Goal: Task Accomplishment & Management: Use online tool/utility

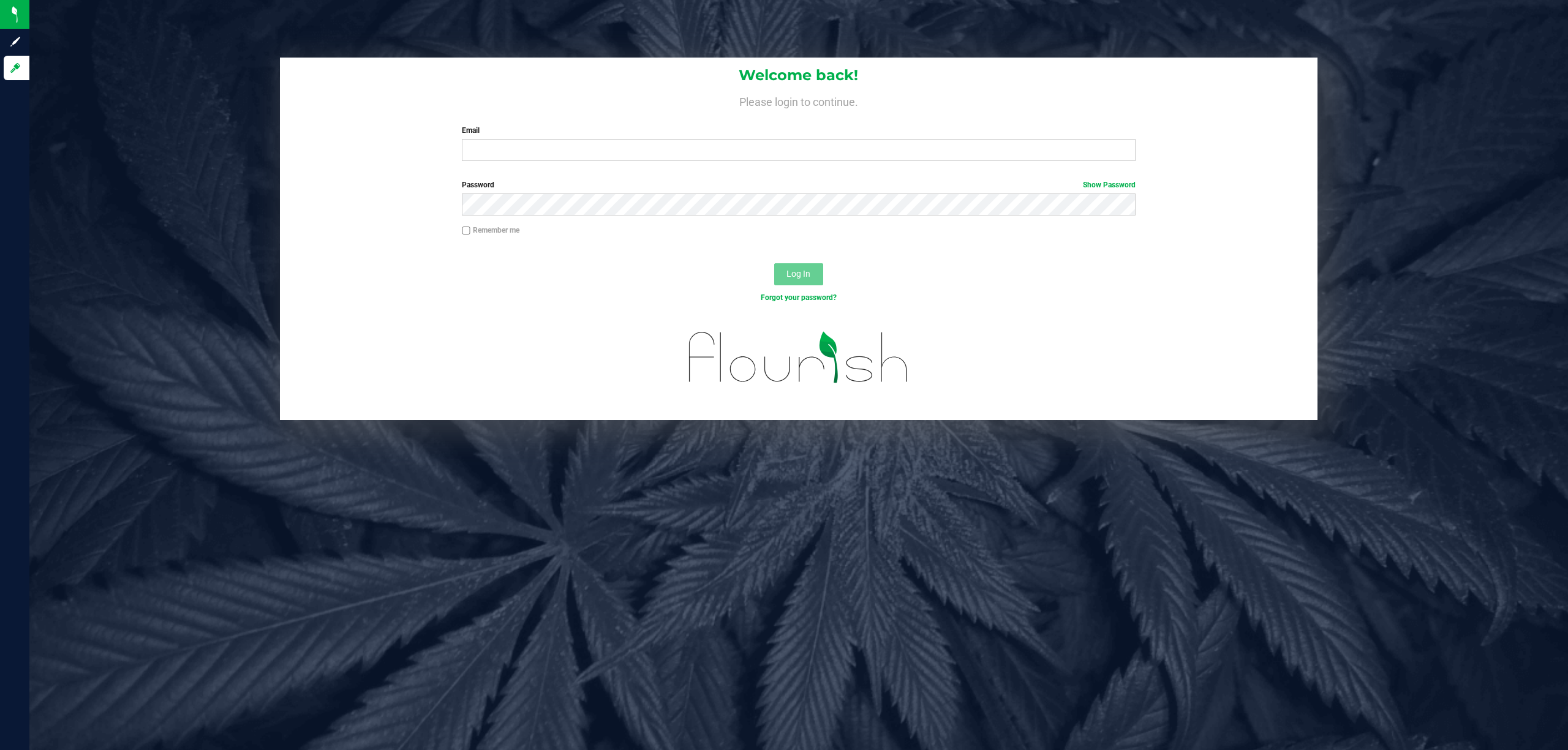
click at [801, 122] on div "Welcome back! Please login to continue. Email Required Please format your email…" at bounding box center [799, 114] width 1038 height 113
click at [811, 166] on div "Welcome back! Please login to continue. Email Required Please format your email…" at bounding box center [799, 114] width 1038 height 113
drag, startPoint x: 794, startPoint y: 164, endPoint x: 804, endPoint y: 147, distance: 19.7
click at [796, 160] on div "Welcome back! Please login to continue. Email Required Please format your email…" at bounding box center [799, 114] width 1038 height 113
click at [805, 146] on input "Email" at bounding box center [799, 150] width 674 height 22
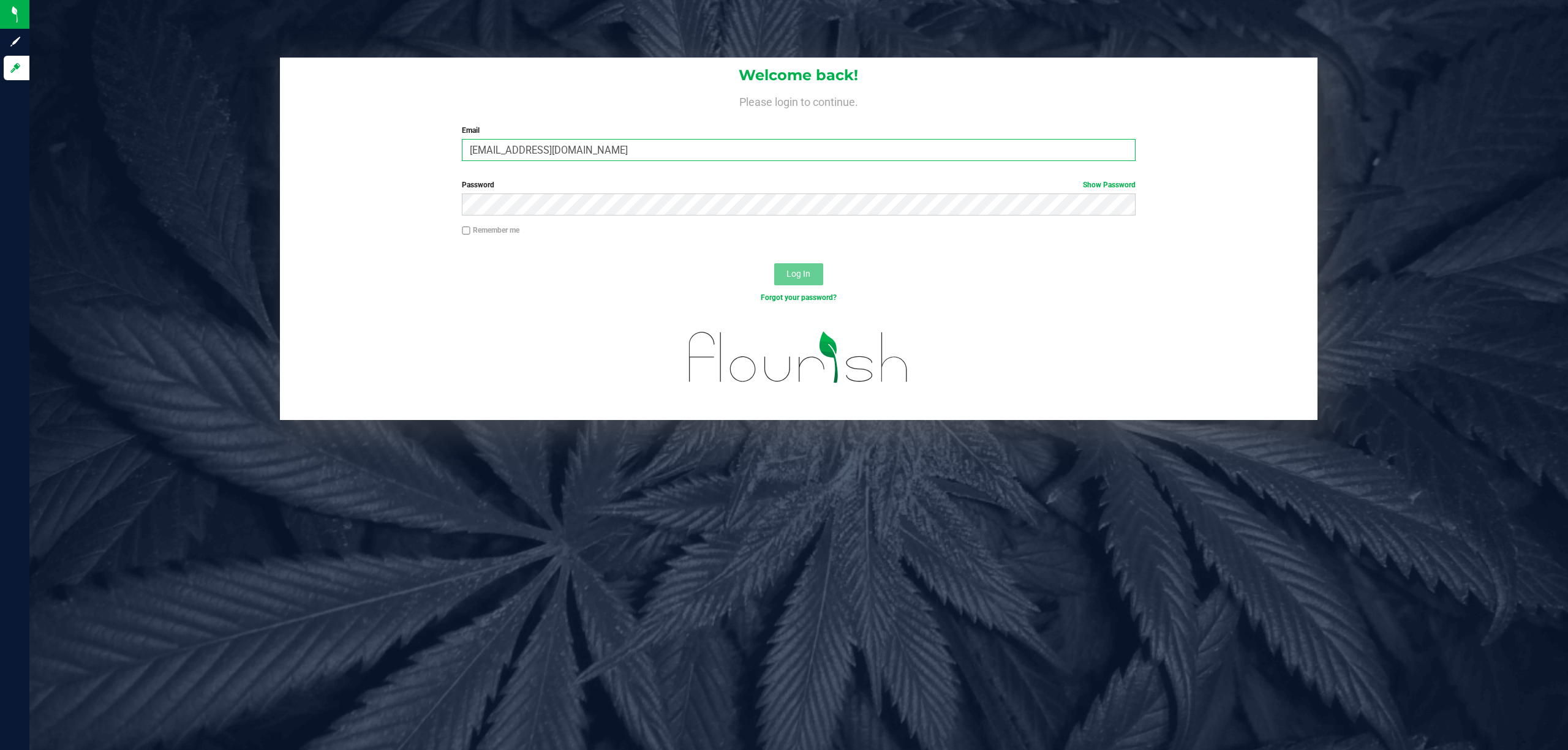
type input "[EMAIL_ADDRESS][DOMAIN_NAME]"
click at [774, 263] on button "Log In" at bounding box center [799, 274] width 49 height 22
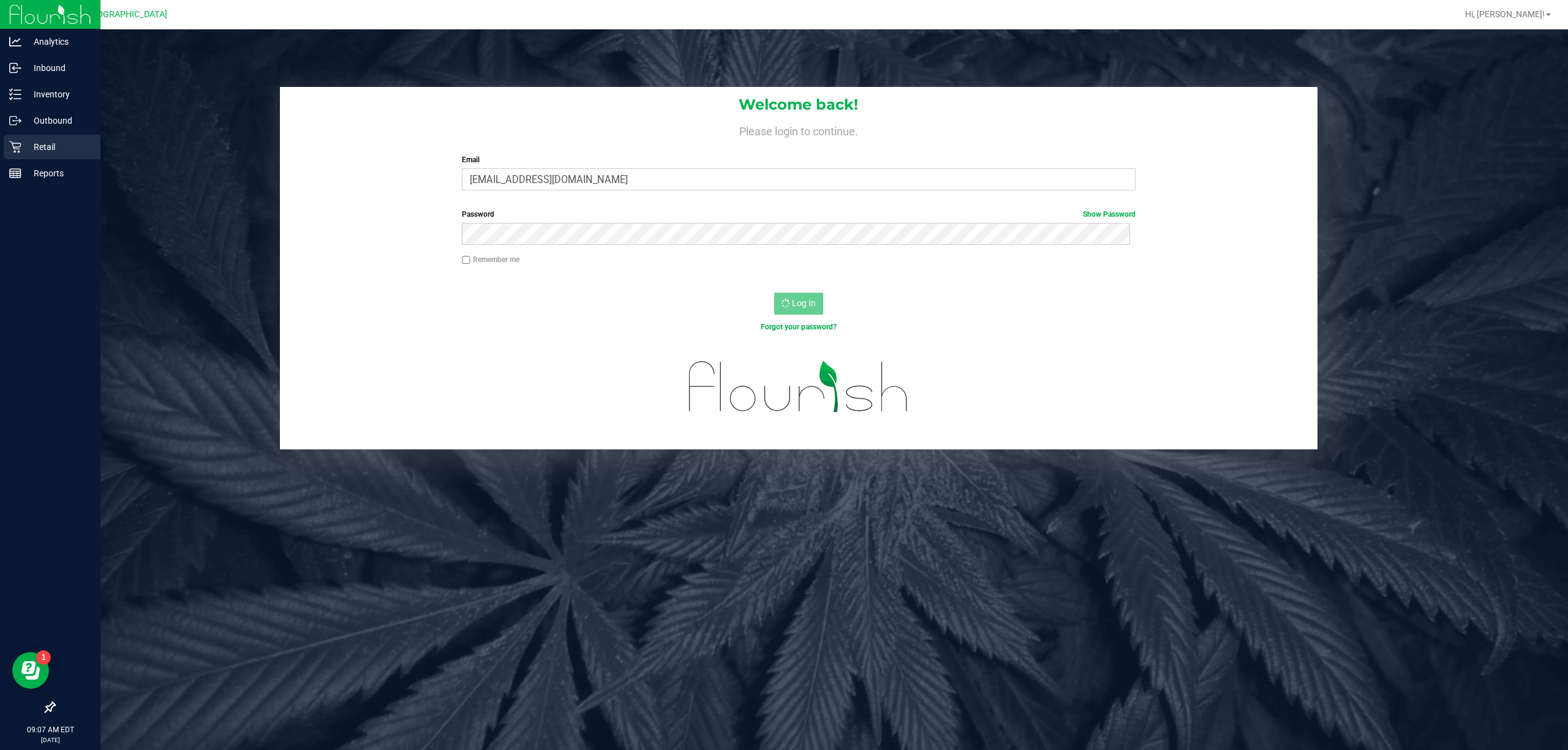
click at [47, 138] on div "Retail" at bounding box center [52, 147] width 97 height 24
click at [47, 134] on link "Outbound" at bounding box center [50, 121] width 100 height 26
click at [35, 92] on p "Inventory" at bounding box center [58, 94] width 73 height 15
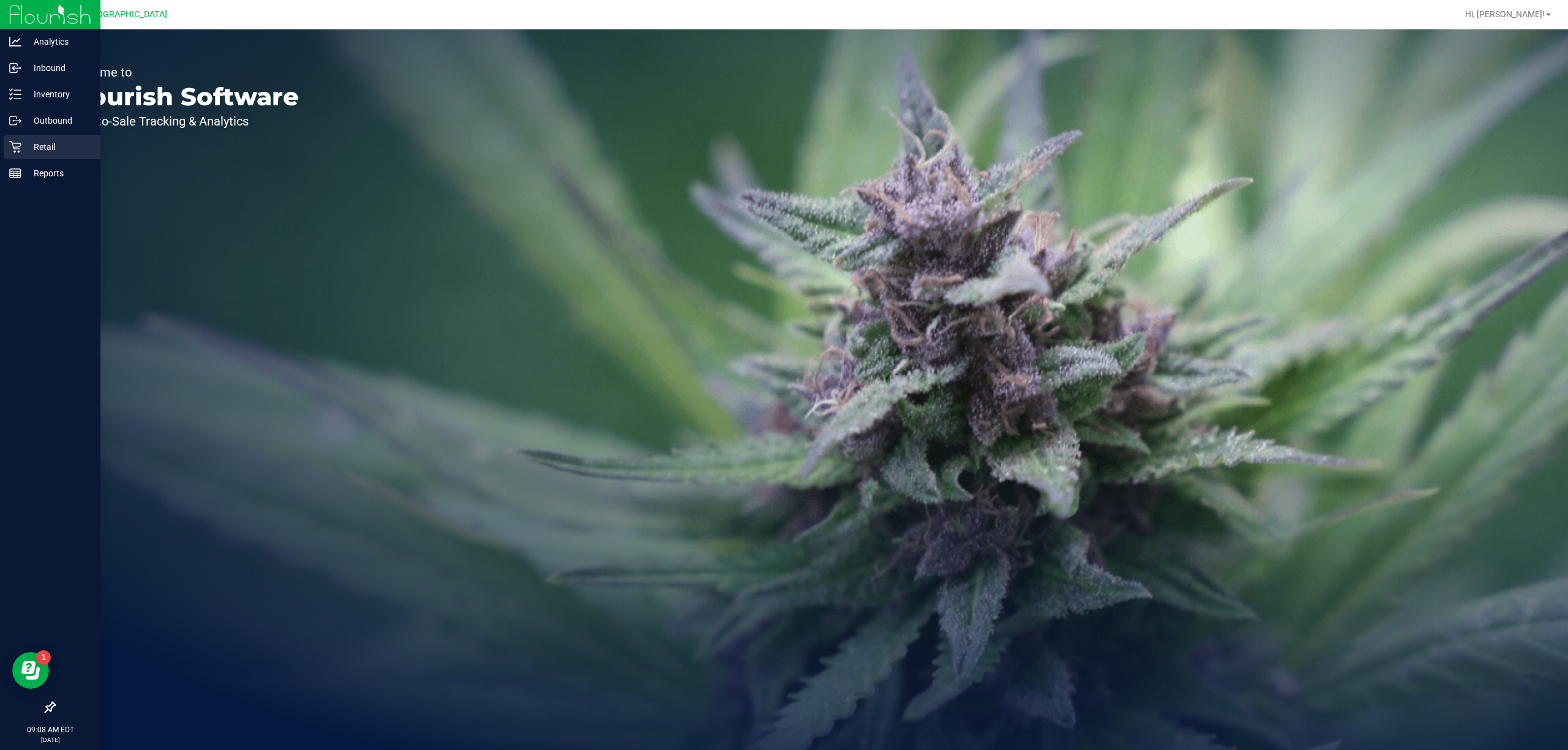
click at [55, 150] on p "Retail" at bounding box center [58, 147] width 73 height 15
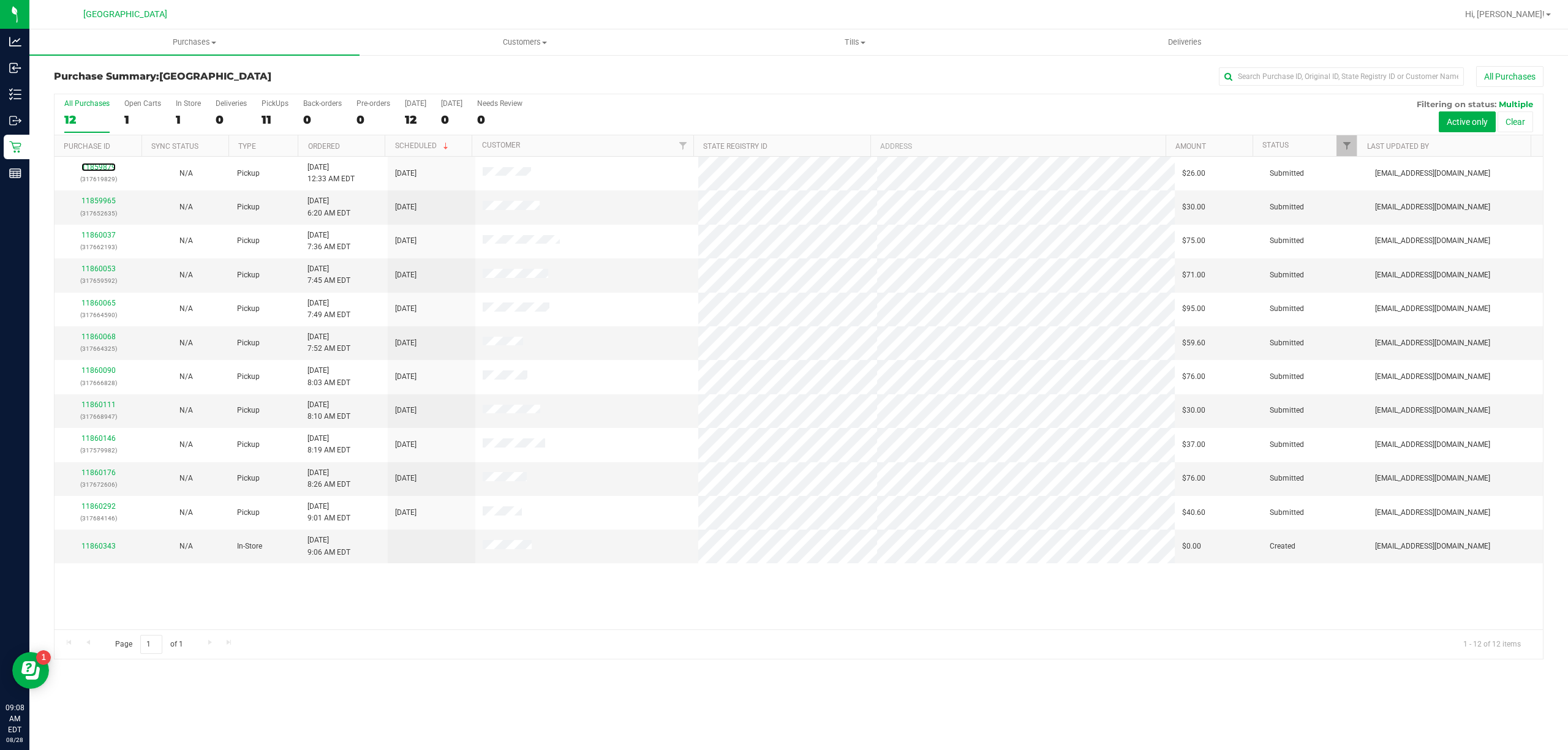
click at [105, 168] on link "11859879" at bounding box center [99, 166] width 34 height 8
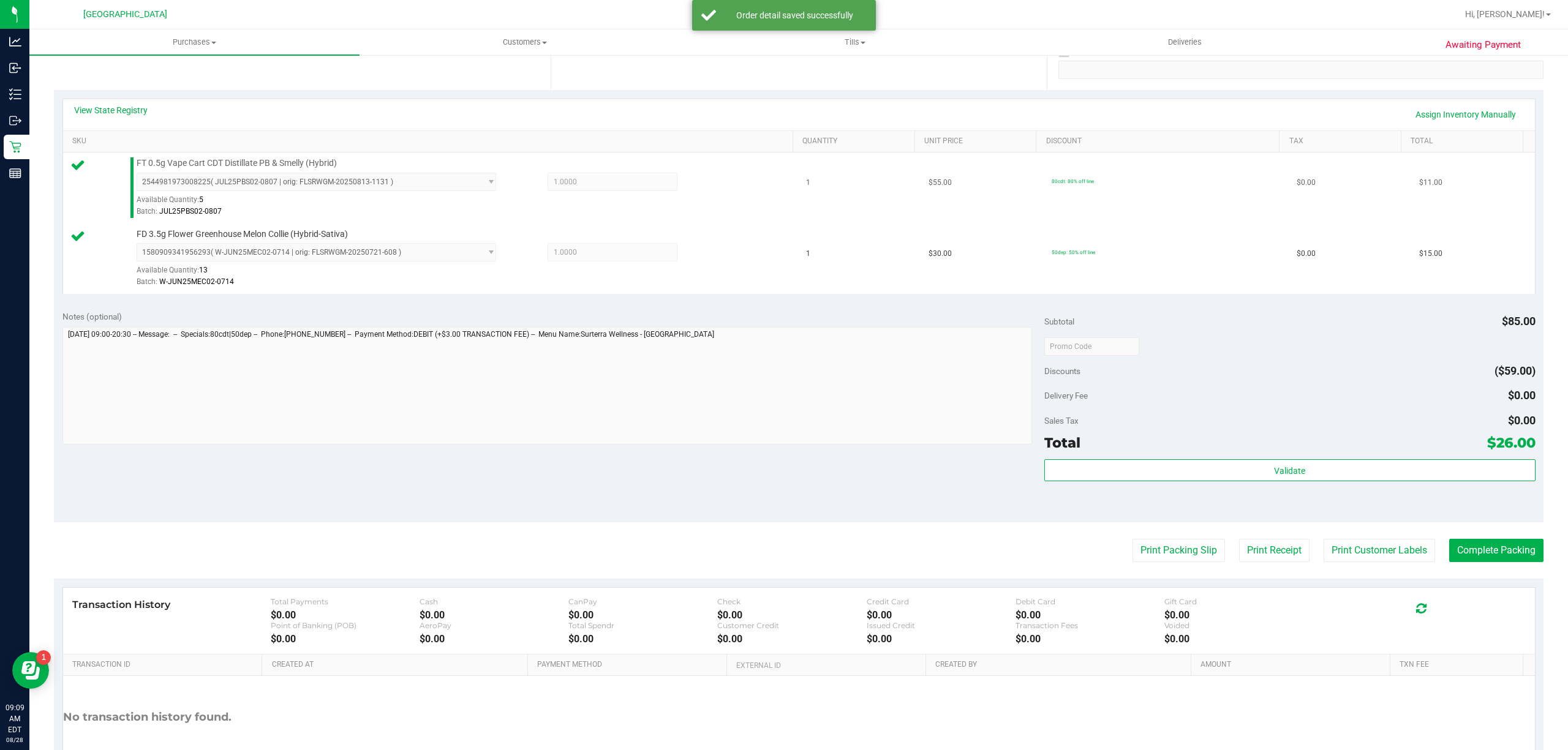
scroll to position [245, 0]
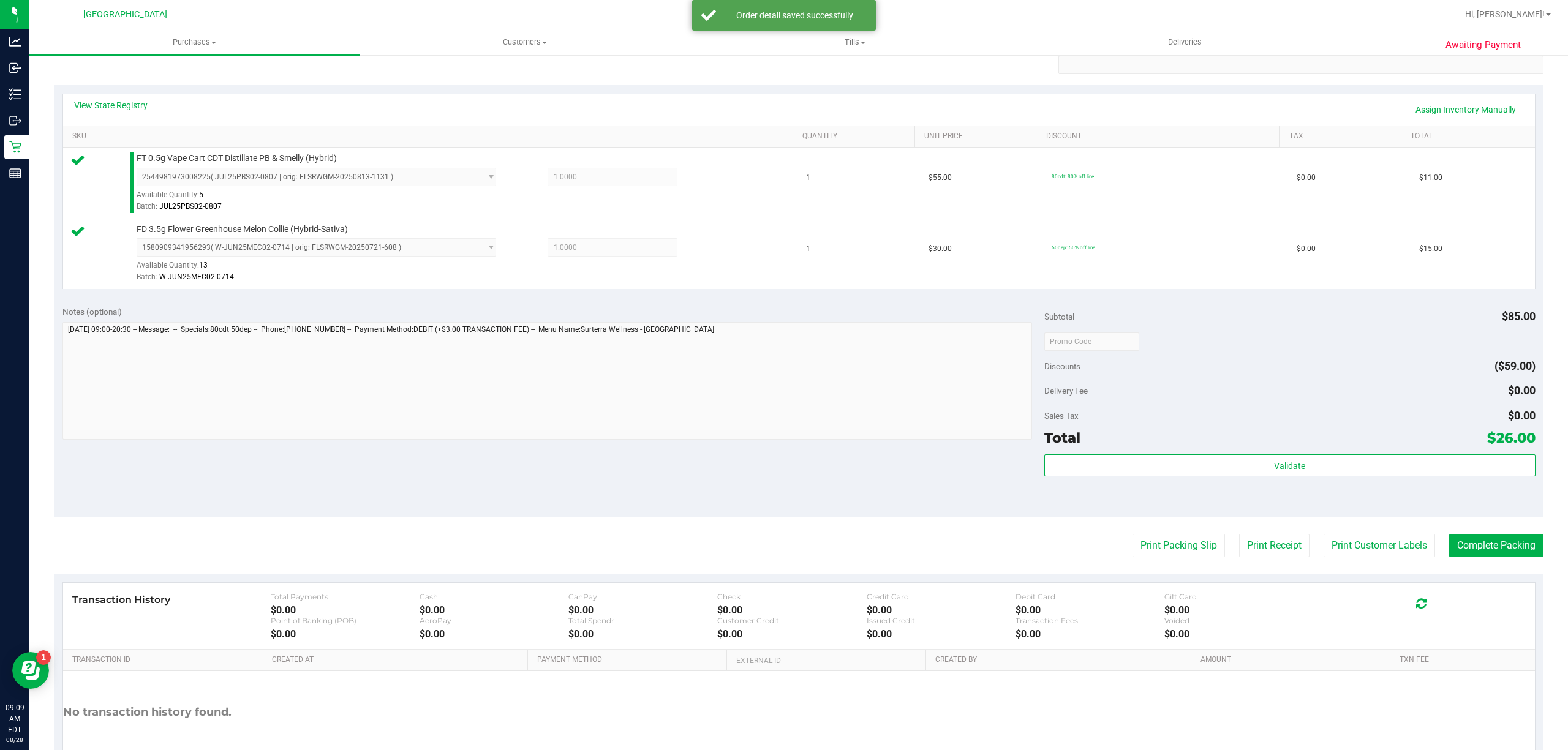
drag, startPoint x: 1217, startPoint y: 483, endPoint x: 1245, endPoint y: 483, distance: 28.0
click at [1218, 483] on div "Validate" at bounding box center [1290, 482] width 491 height 55
click at [1245, 483] on div "Validate" at bounding box center [1290, 482] width 491 height 55
click at [1253, 477] on div "Validate" at bounding box center [1290, 466] width 491 height 23
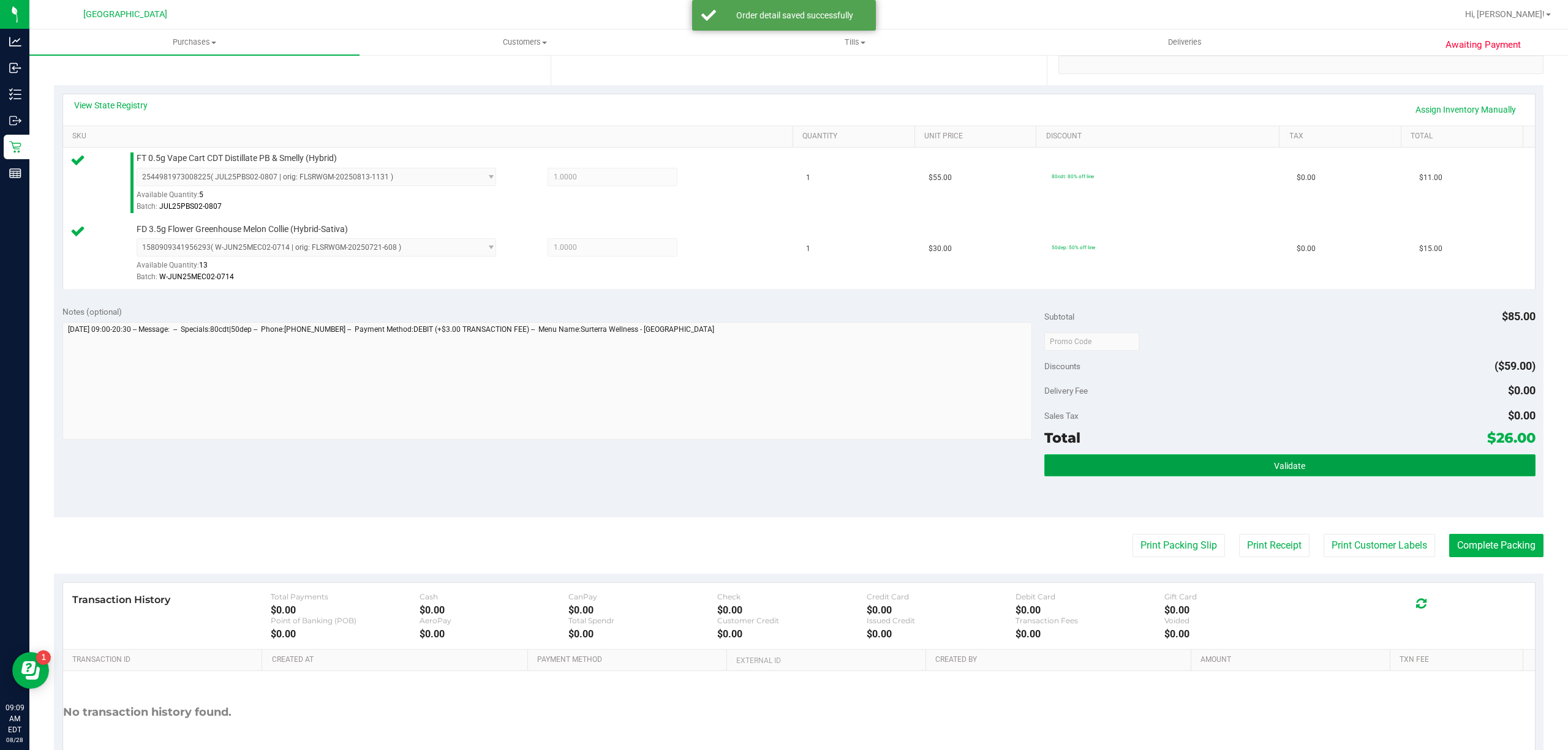
click at [1258, 475] on button "Validate" at bounding box center [1290, 465] width 491 height 22
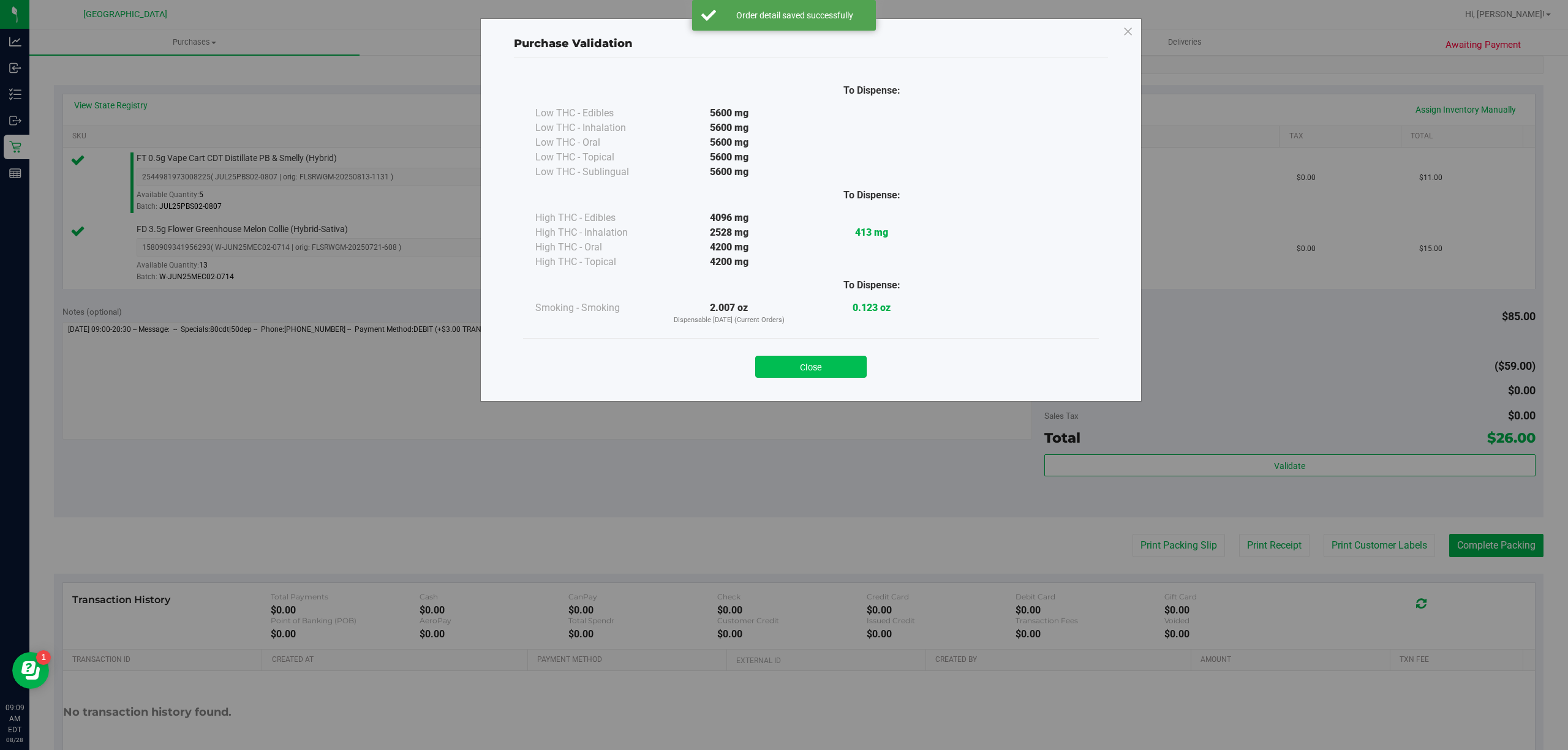
drag, startPoint x: 800, startPoint y: 355, endPoint x: 808, endPoint y: 367, distance: 14.4
click at [804, 360] on div "Close" at bounding box center [811, 363] width 557 height 31
click at [808, 367] on button "Close" at bounding box center [811, 367] width 112 height 22
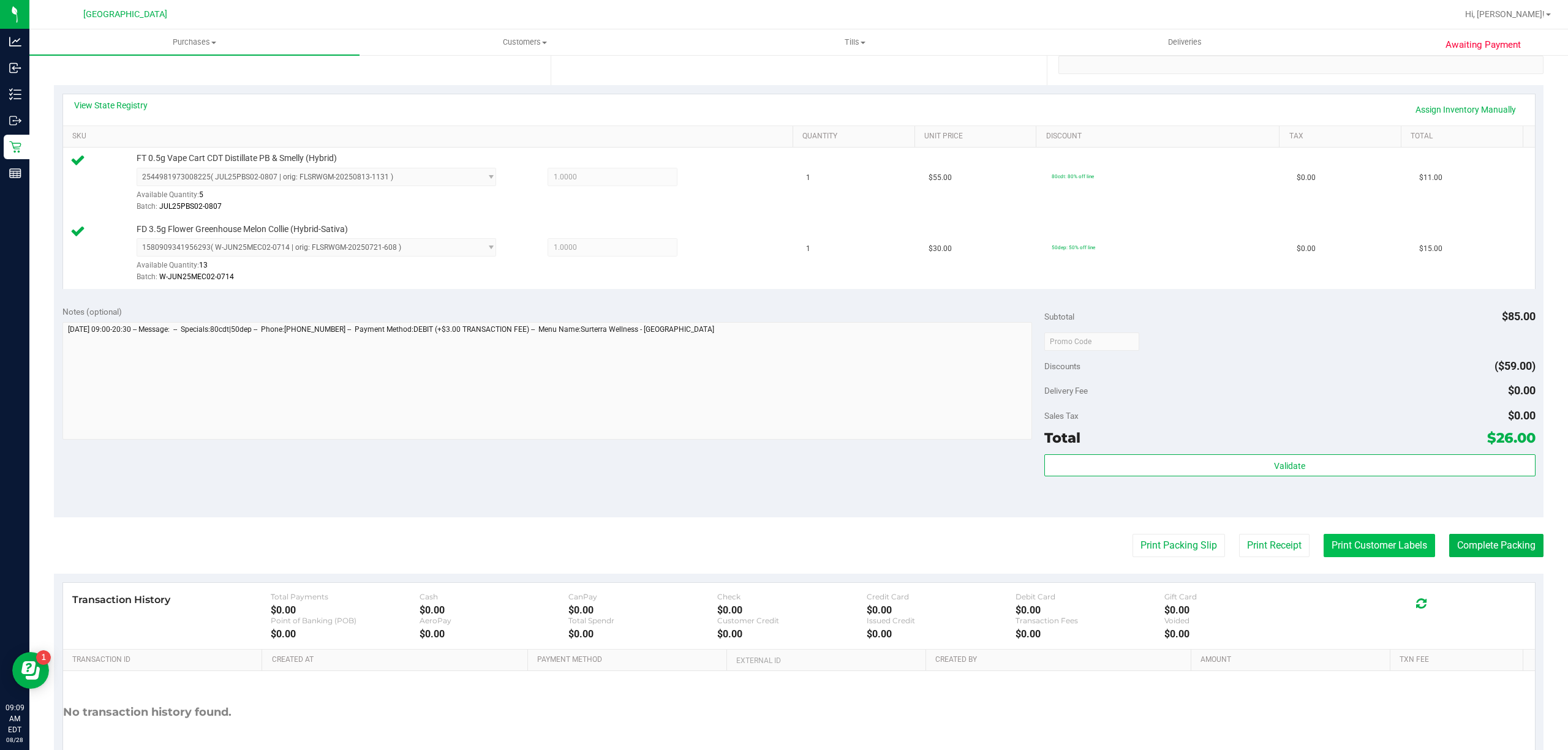
click at [1402, 554] on button "Print Customer Labels" at bounding box center [1379, 545] width 112 height 23
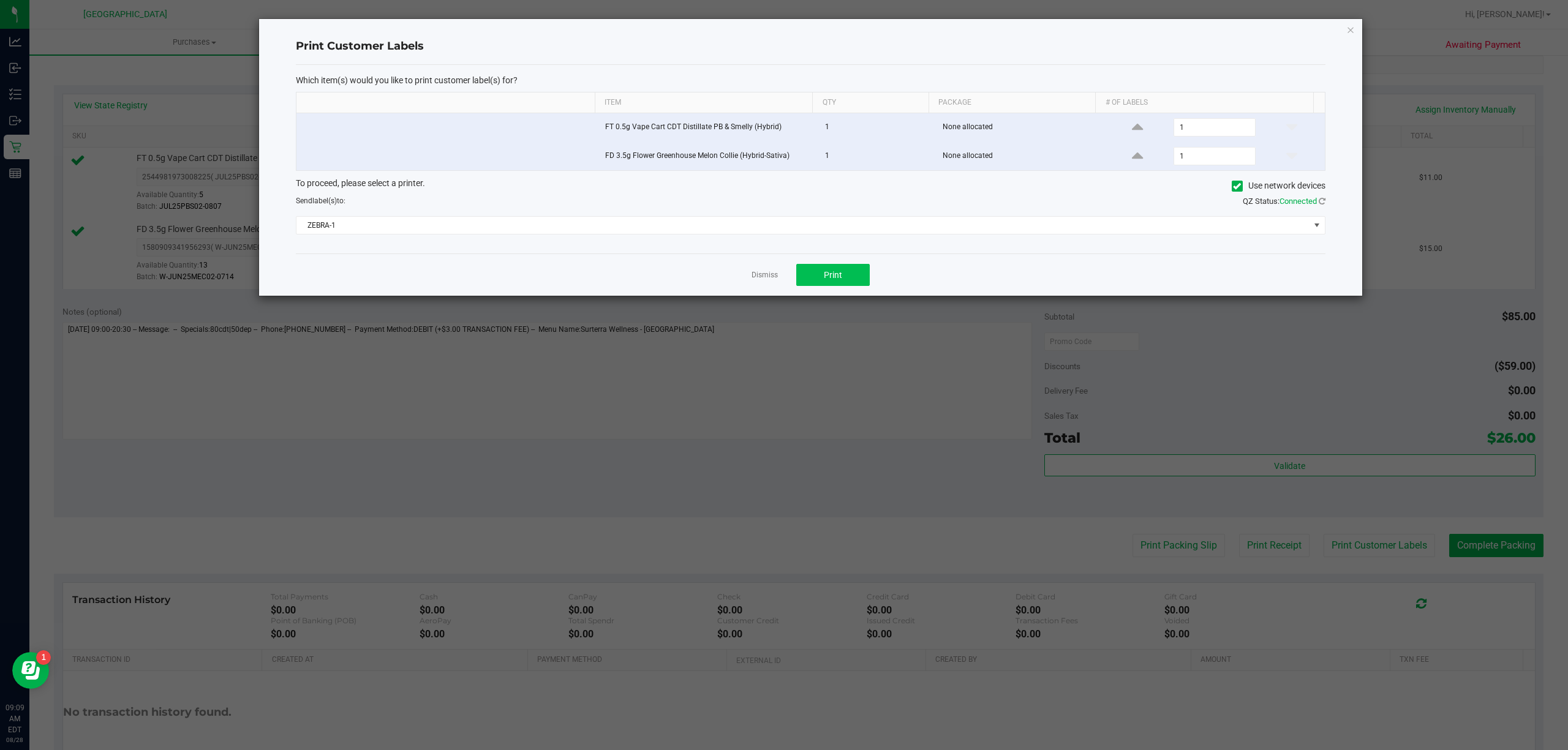
click at [847, 278] on button "Print" at bounding box center [833, 274] width 73 height 22
click at [775, 246] on div "Which item(s) would you like to print customer label(s) for? Item Qty Package #…" at bounding box center [810, 159] width 1029 height 189
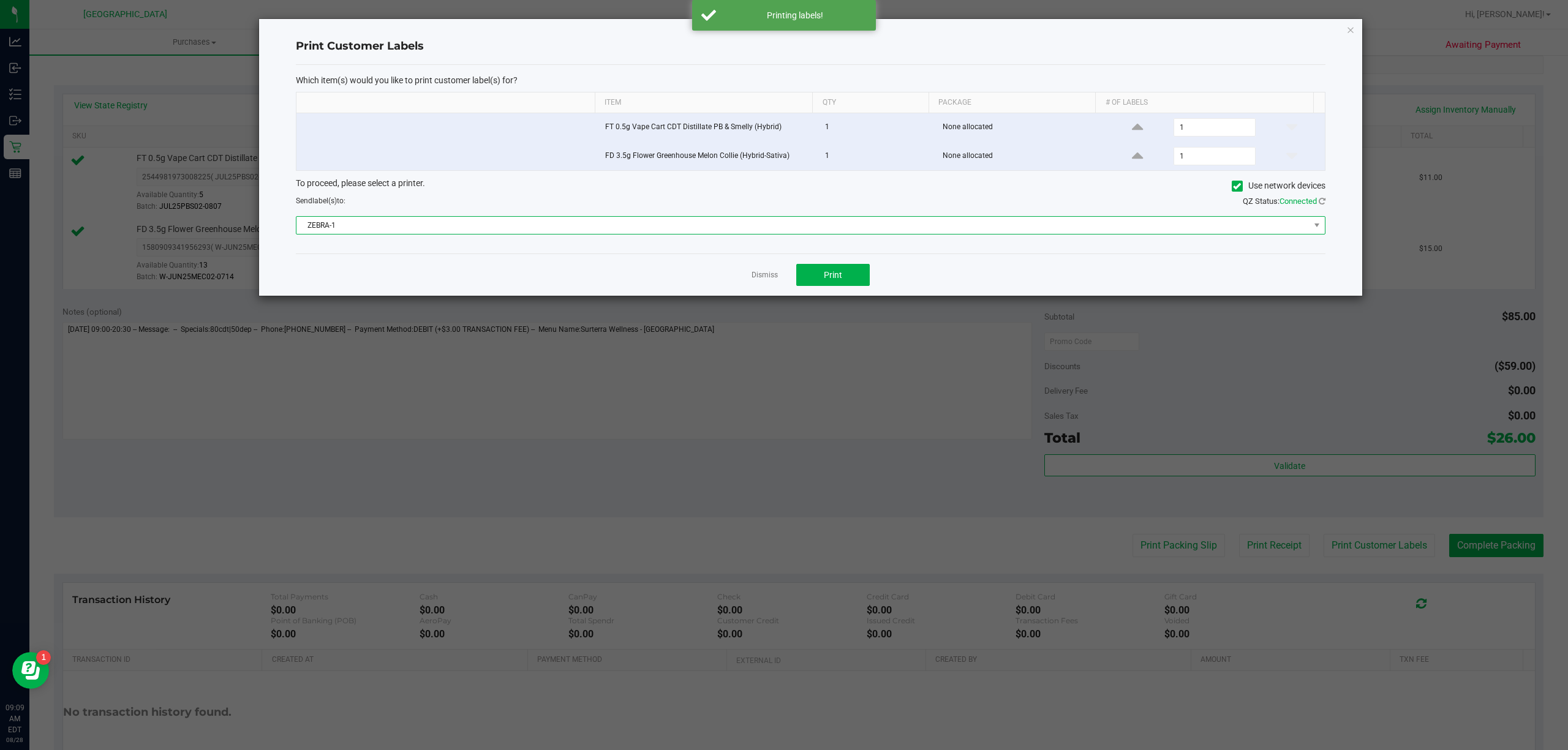
click at [782, 234] on span "ZEBRA-1" at bounding box center [803, 225] width 1013 height 17
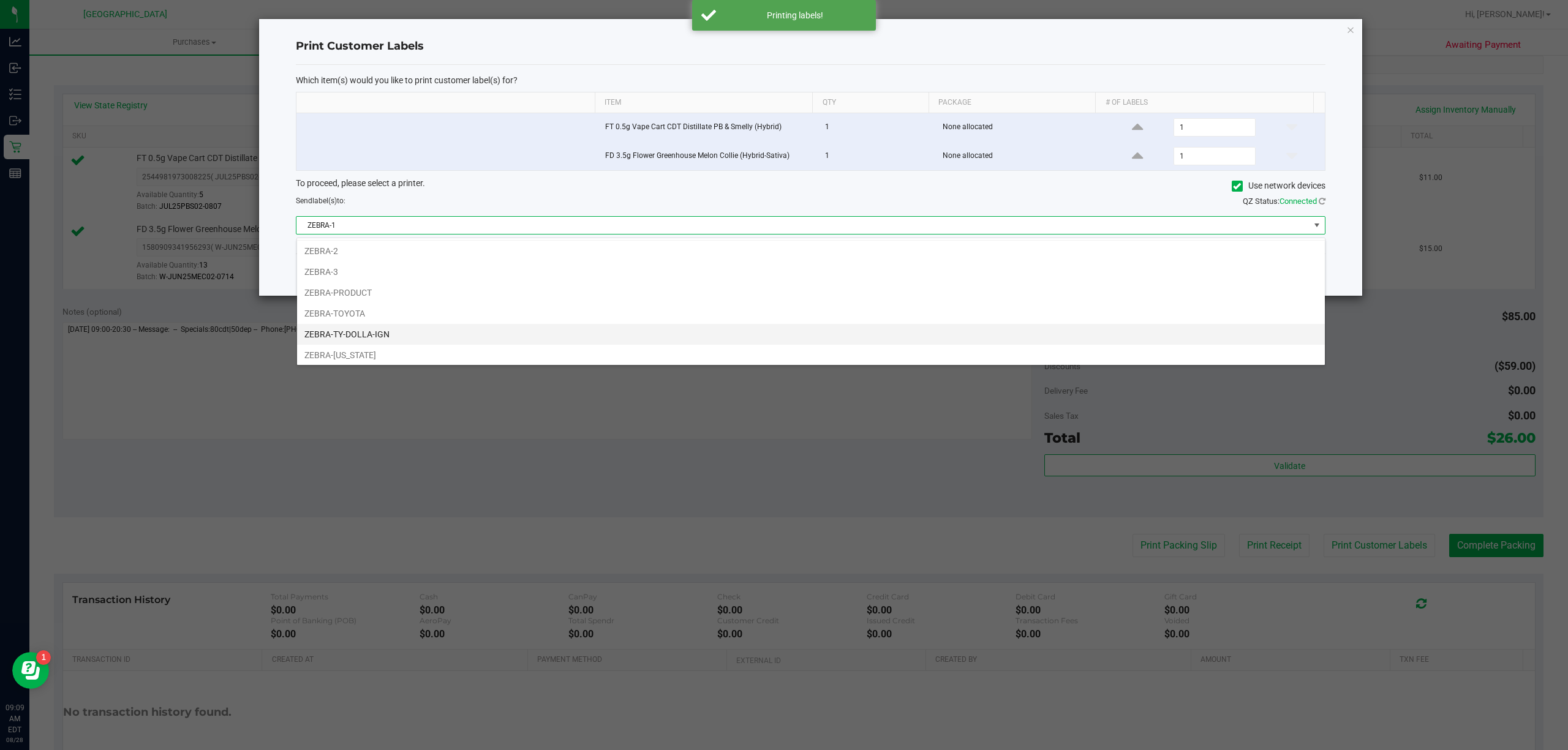
scroll to position [26, 0]
click at [643, 350] on li "ZEBRA-UTAH" at bounding box center [811, 351] width 1028 height 21
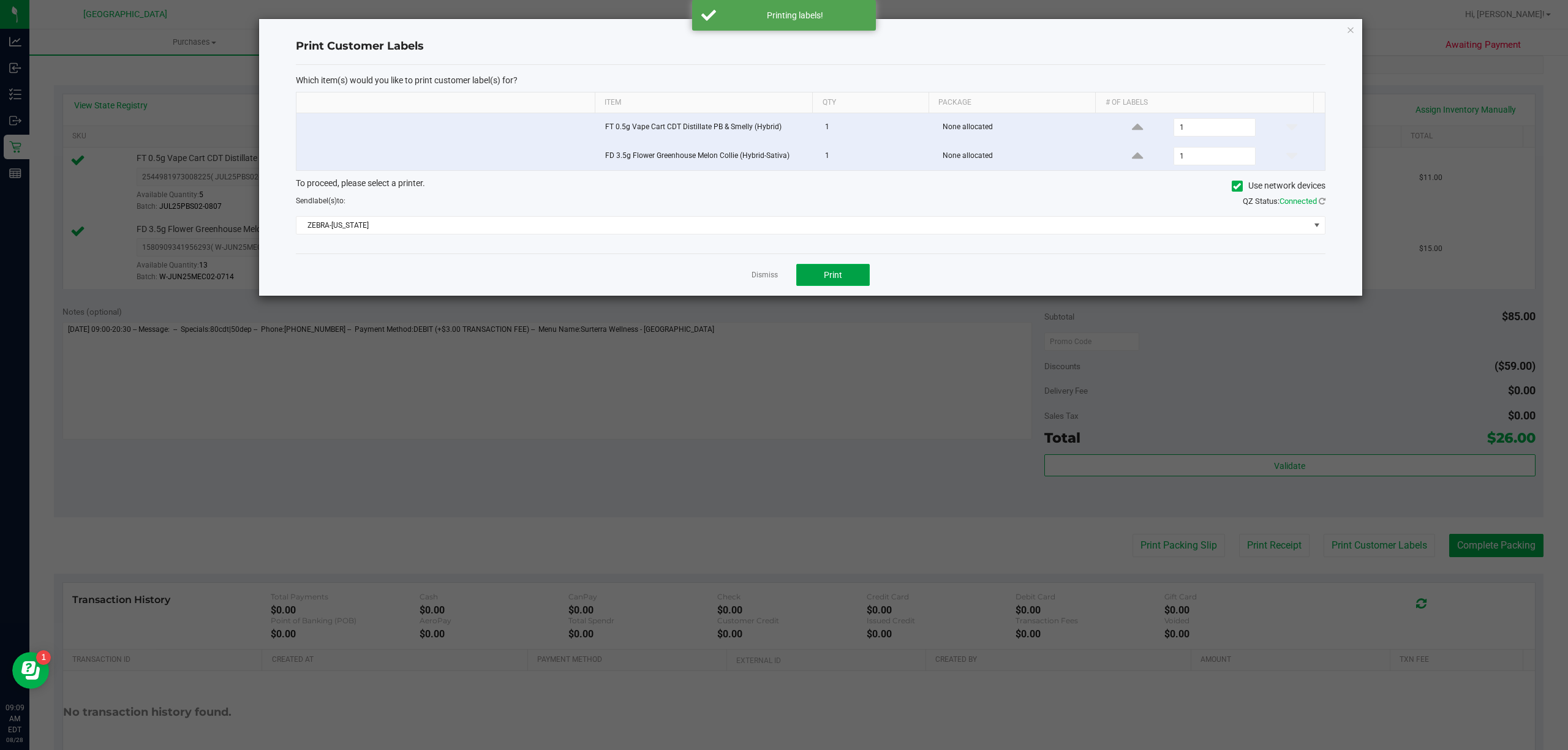
click at [841, 275] on span "Print" at bounding box center [833, 274] width 18 height 10
click at [769, 278] on link "Dismiss" at bounding box center [765, 275] width 26 height 11
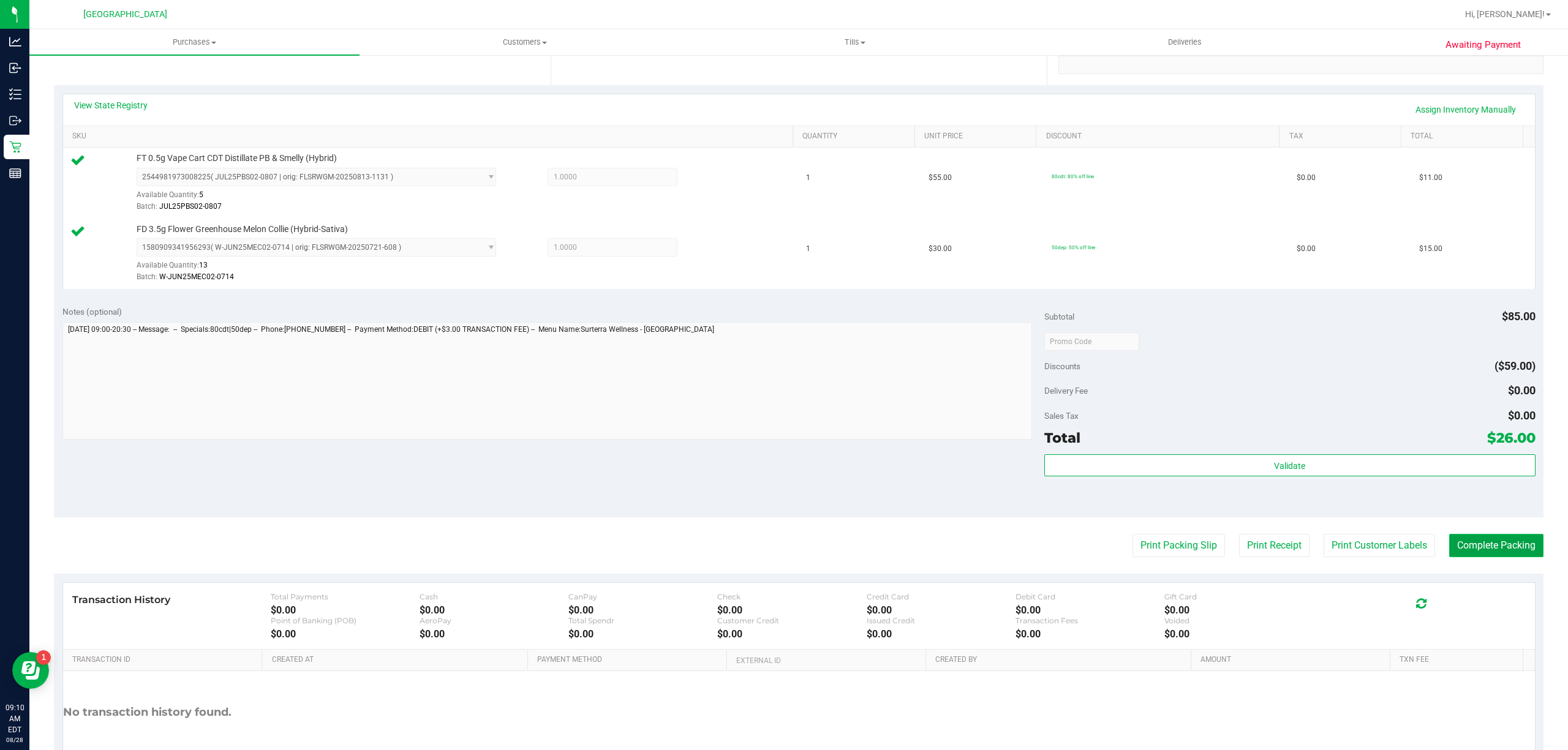
click at [1450, 546] on button "Complete Packing" at bounding box center [1495, 545] width 94 height 23
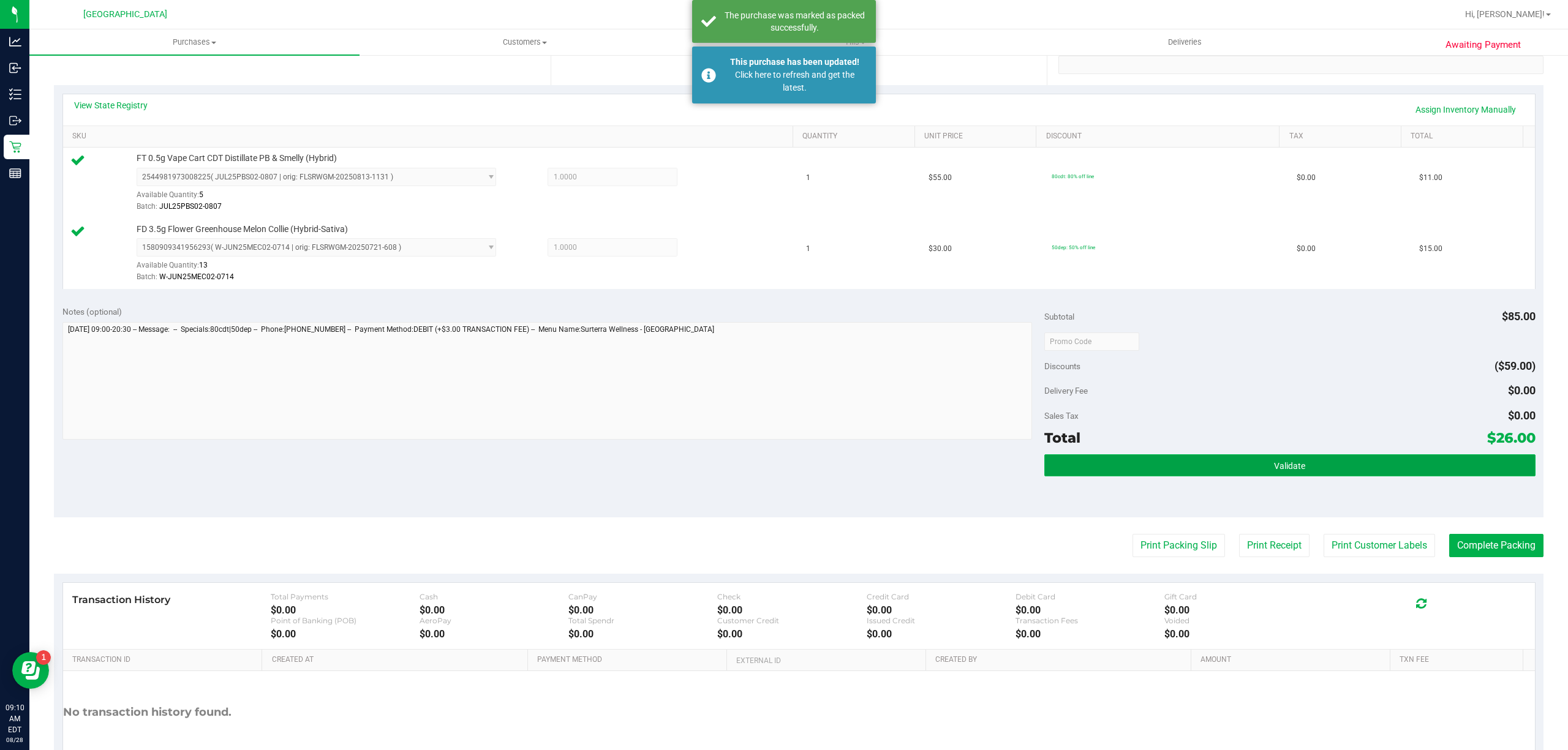
click at [1336, 470] on button "Validate" at bounding box center [1290, 465] width 491 height 22
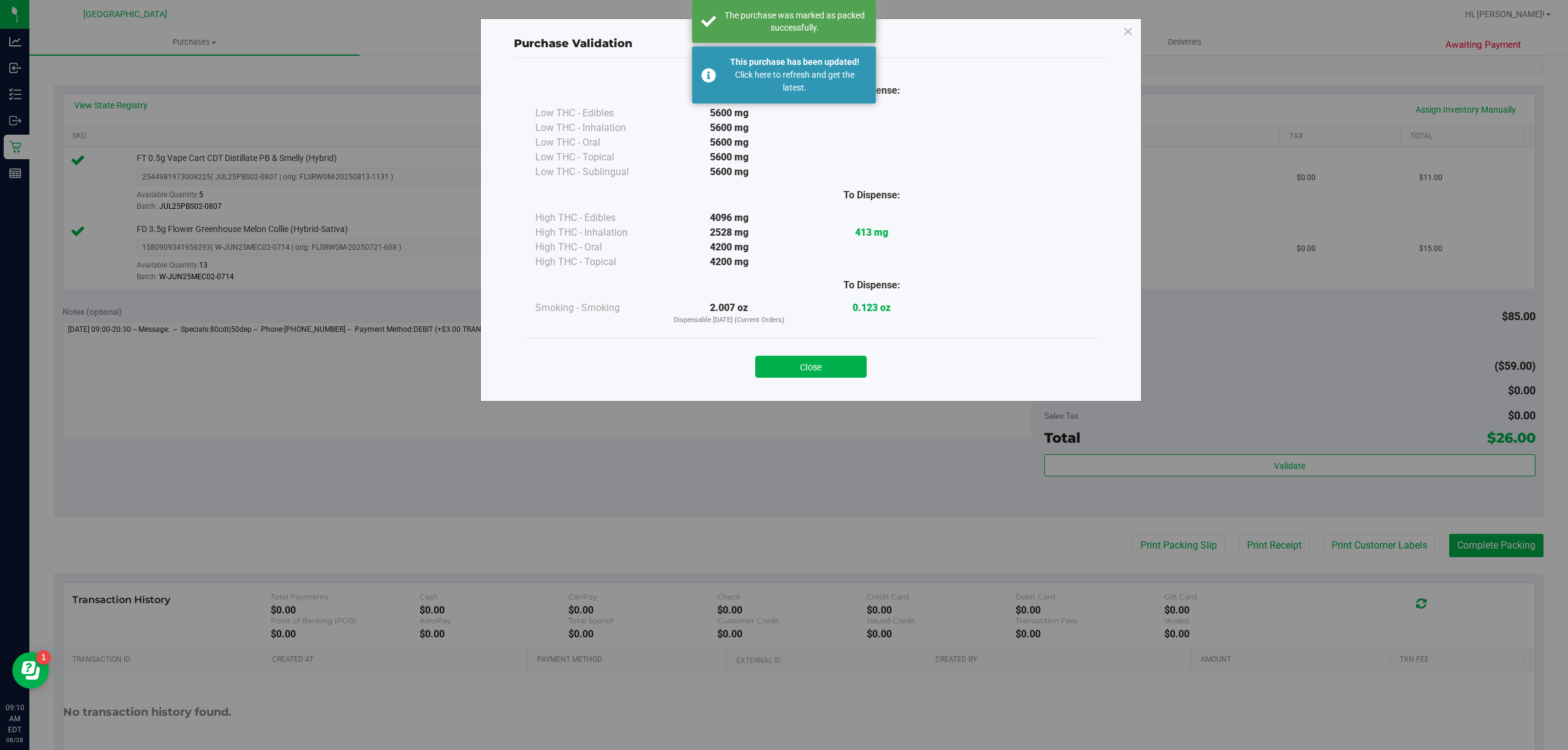
click at [835, 365] on button "Close" at bounding box center [811, 367] width 112 height 22
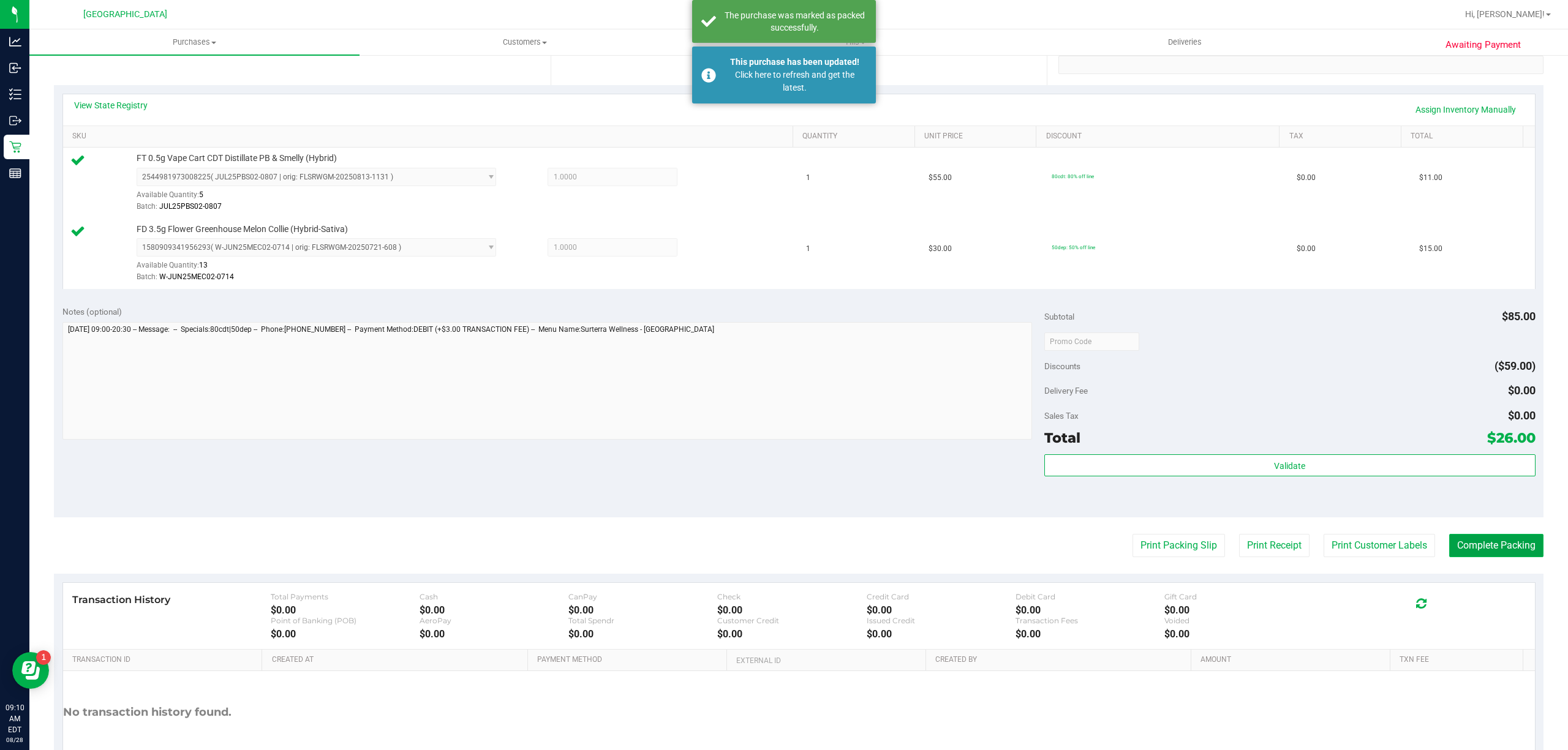
click at [1481, 546] on button "Complete Packing" at bounding box center [1495, 545] width 94 height 23
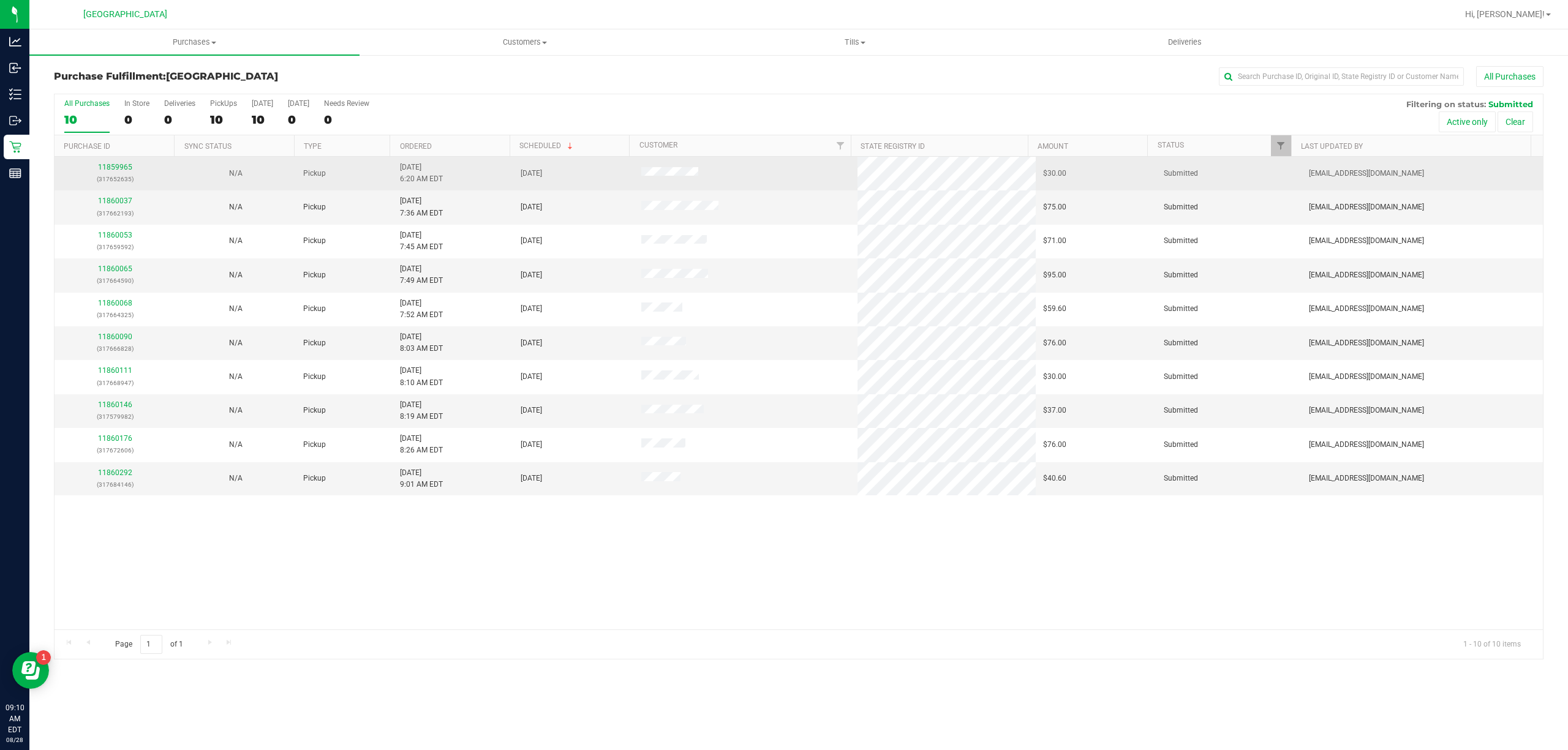
click at [111, 177] on p "(317652635)" at bounding box center [115, 179] width 106 height 11
click at [115, 171] on link "11859965" at bounding box center [115, 166] width 34 height 8
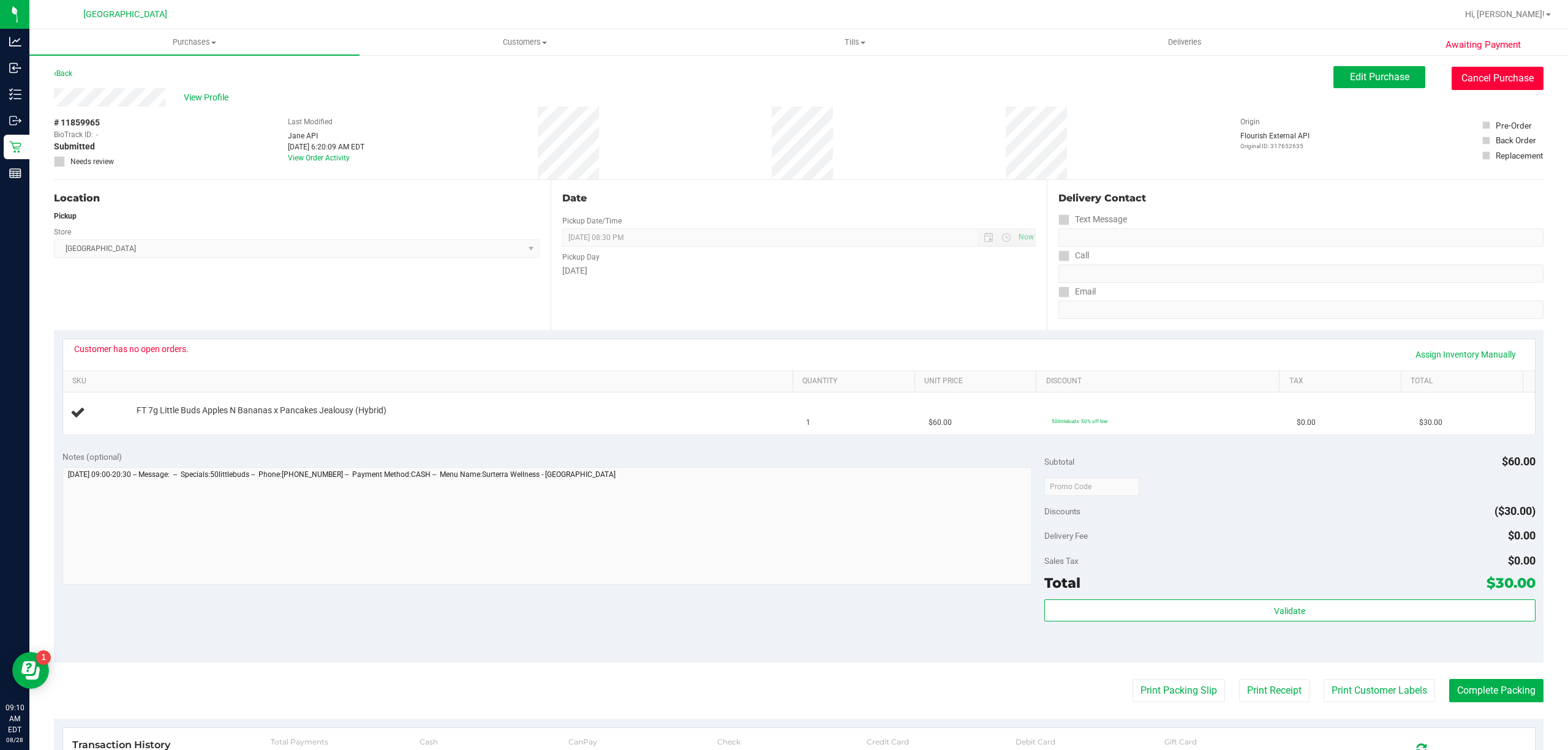
click at [1490, 76] on button "Cancel Purchase" at bounding box center [1498, 78] width 92 height 23
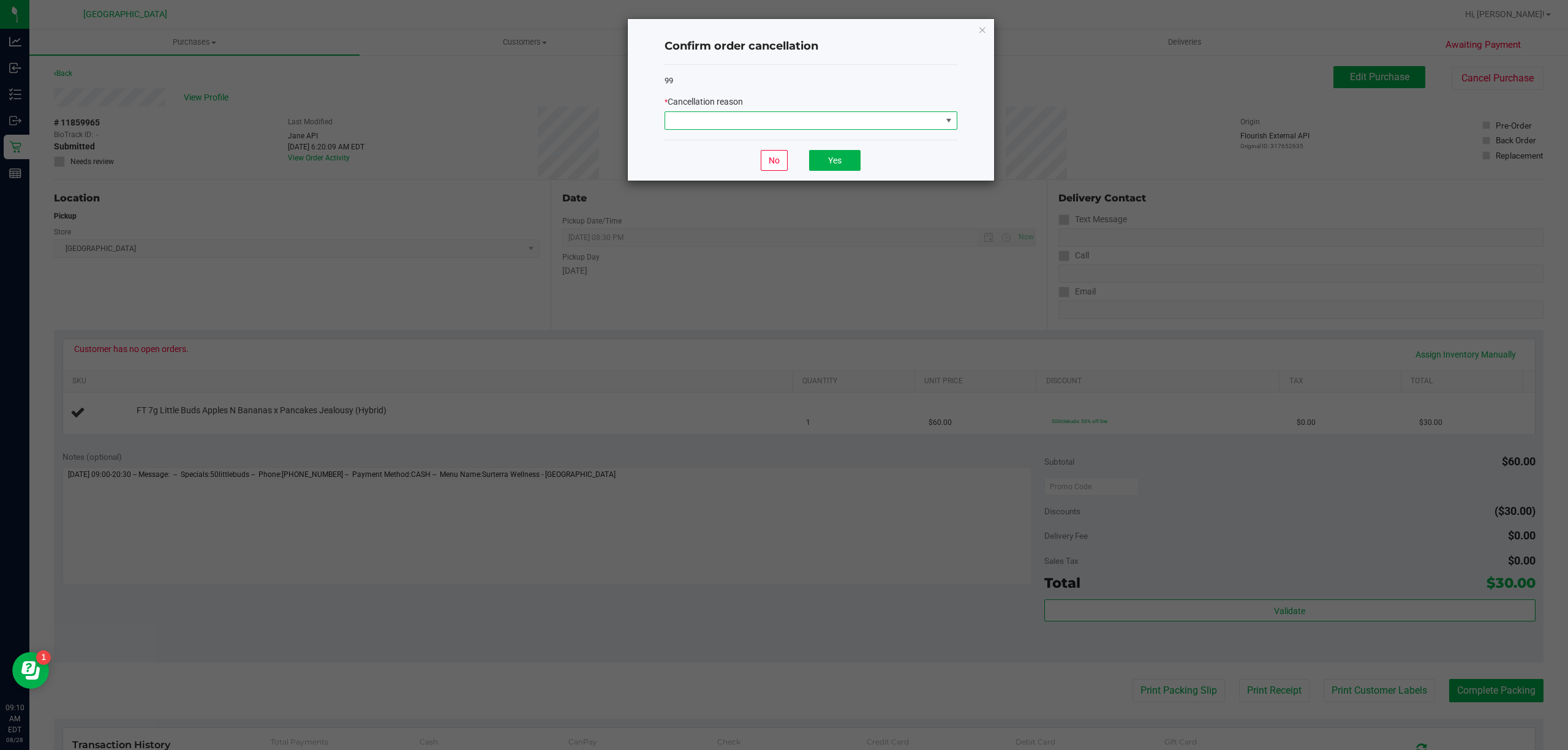
click at [951, 118] on span at bounding box center [948, 120] width 10 height 10
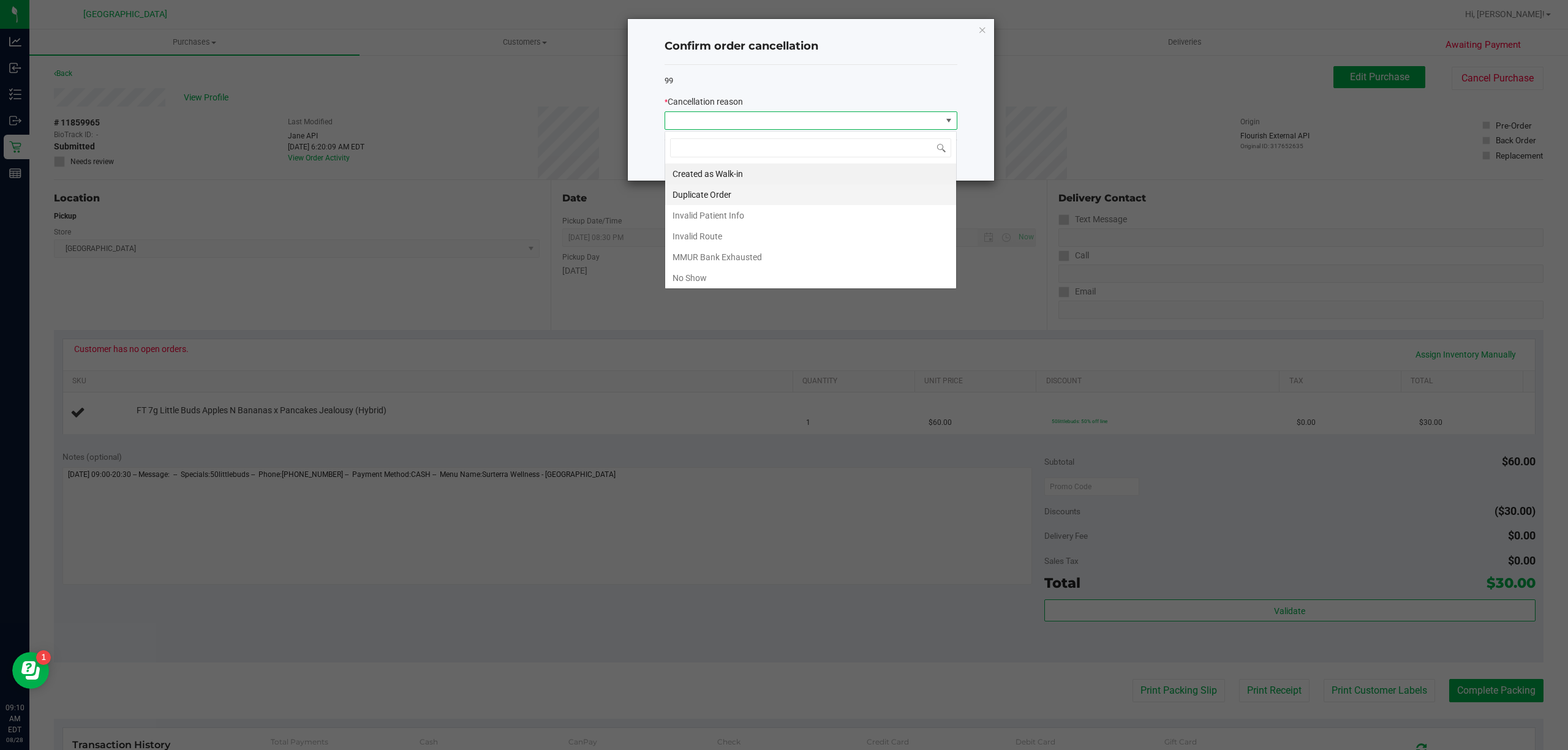
scroll to position [18, 292]
click at [776, 260] on li "MMUR Bank Exhausted" at bounding box center [810, 257] width 291 height 21
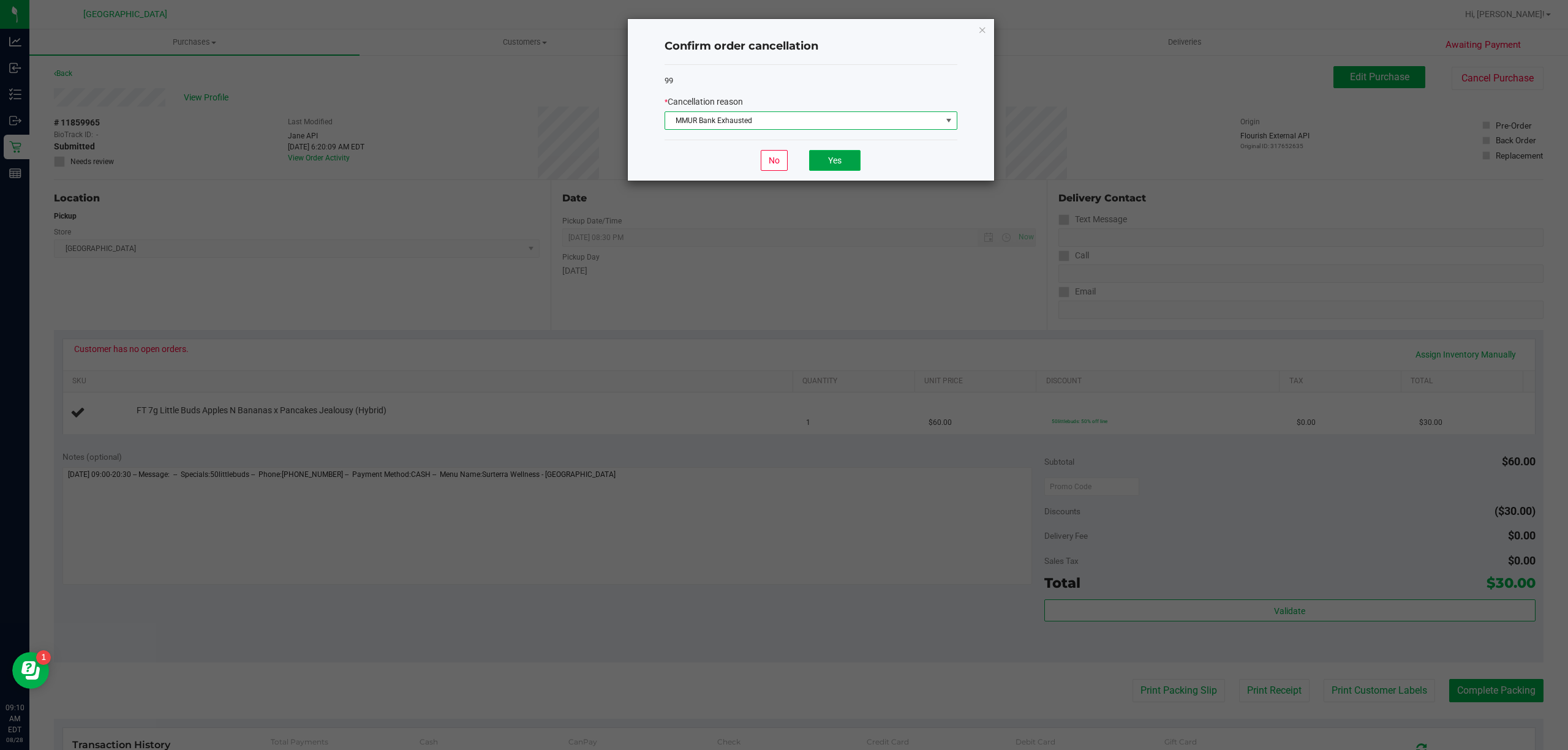
click at [854, 162] on button "Yes" at bounding box center [834, 160] width 51 height 21
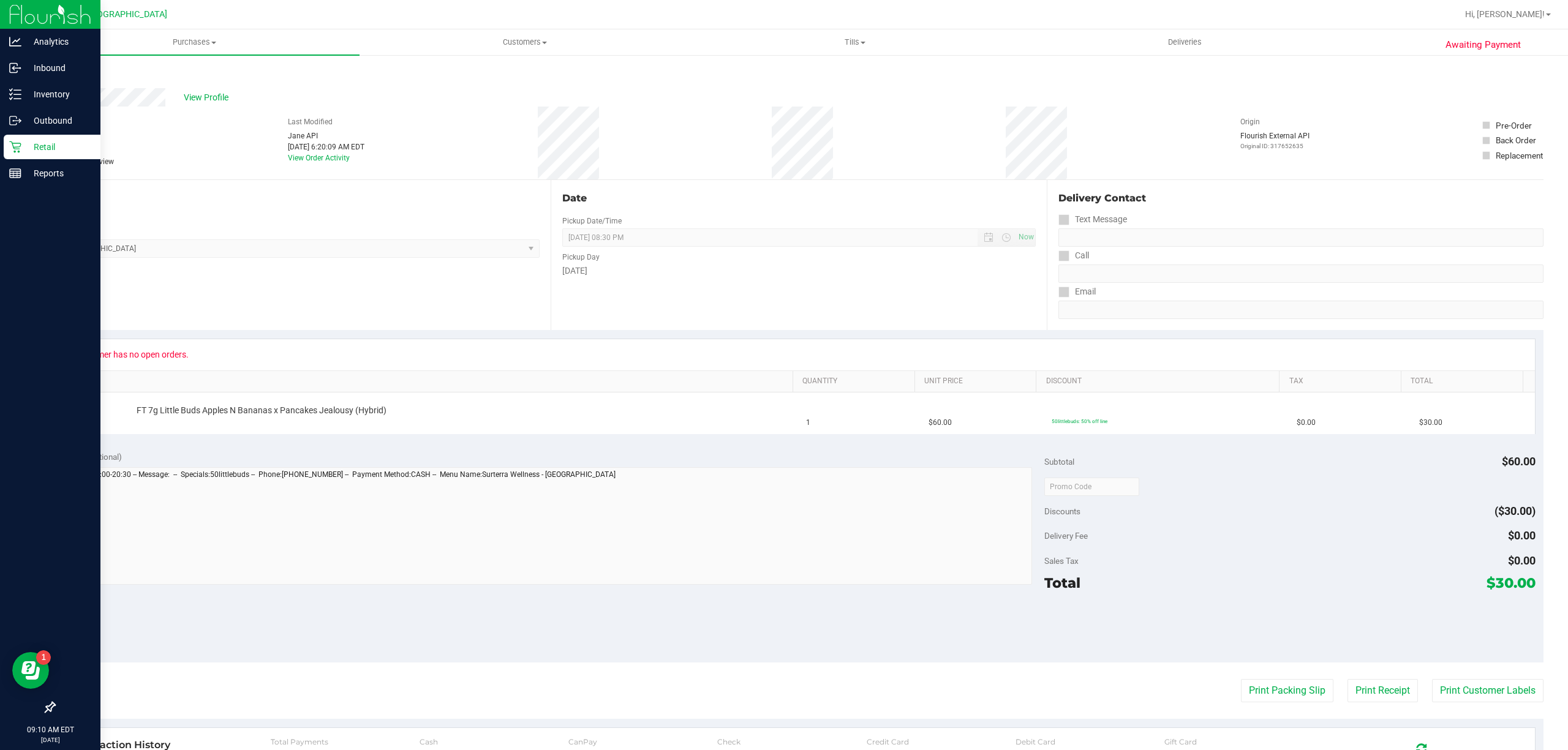
click at [54, 145] on p "Retail" at bounding box center [58, 147] width 73 height 15
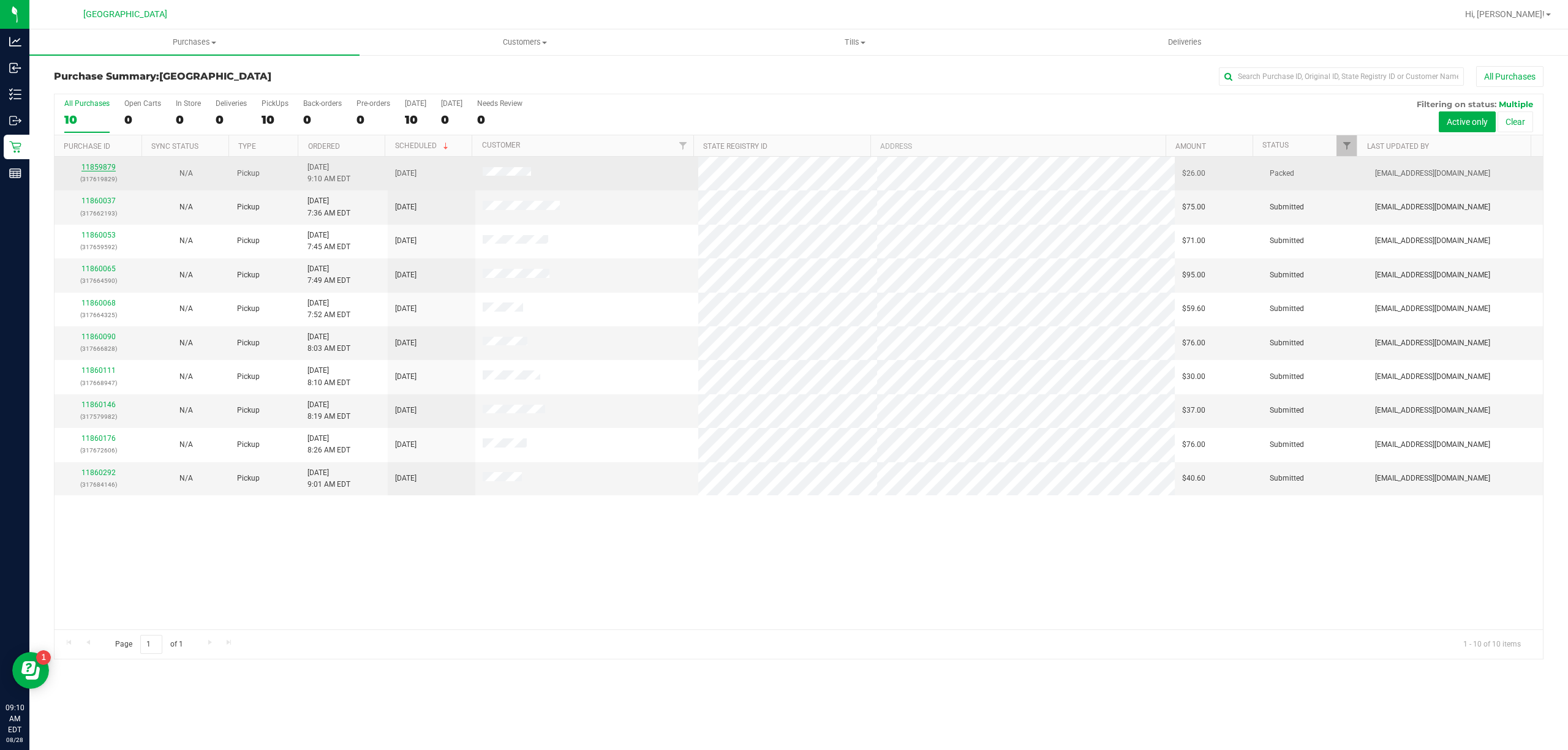
click at [103, 170] on link "11859879" at bounding box center [99, 166] width 34 height 8
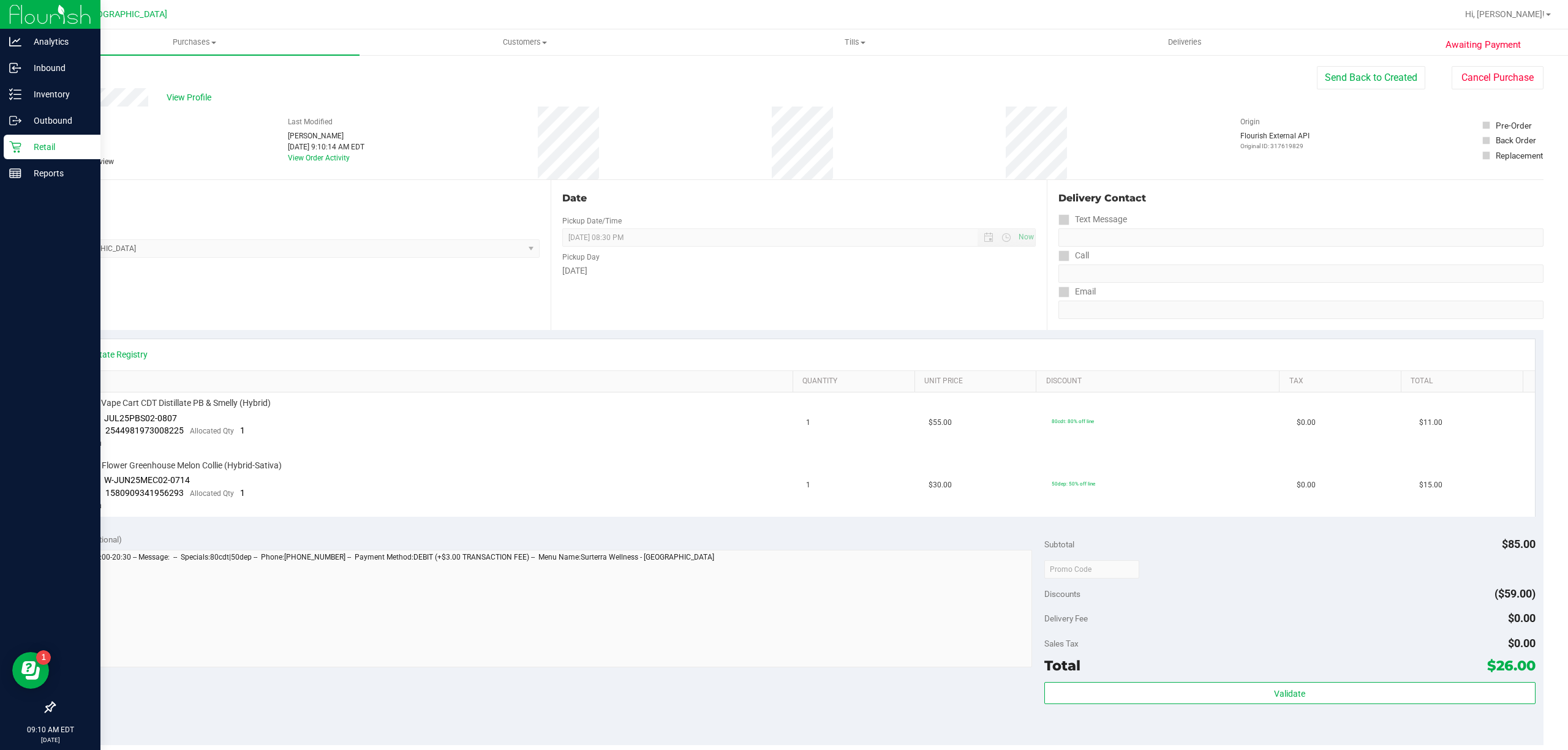
click at [25, 144] on p "Retail" at bounding box center [58, 147] width 73 height 15
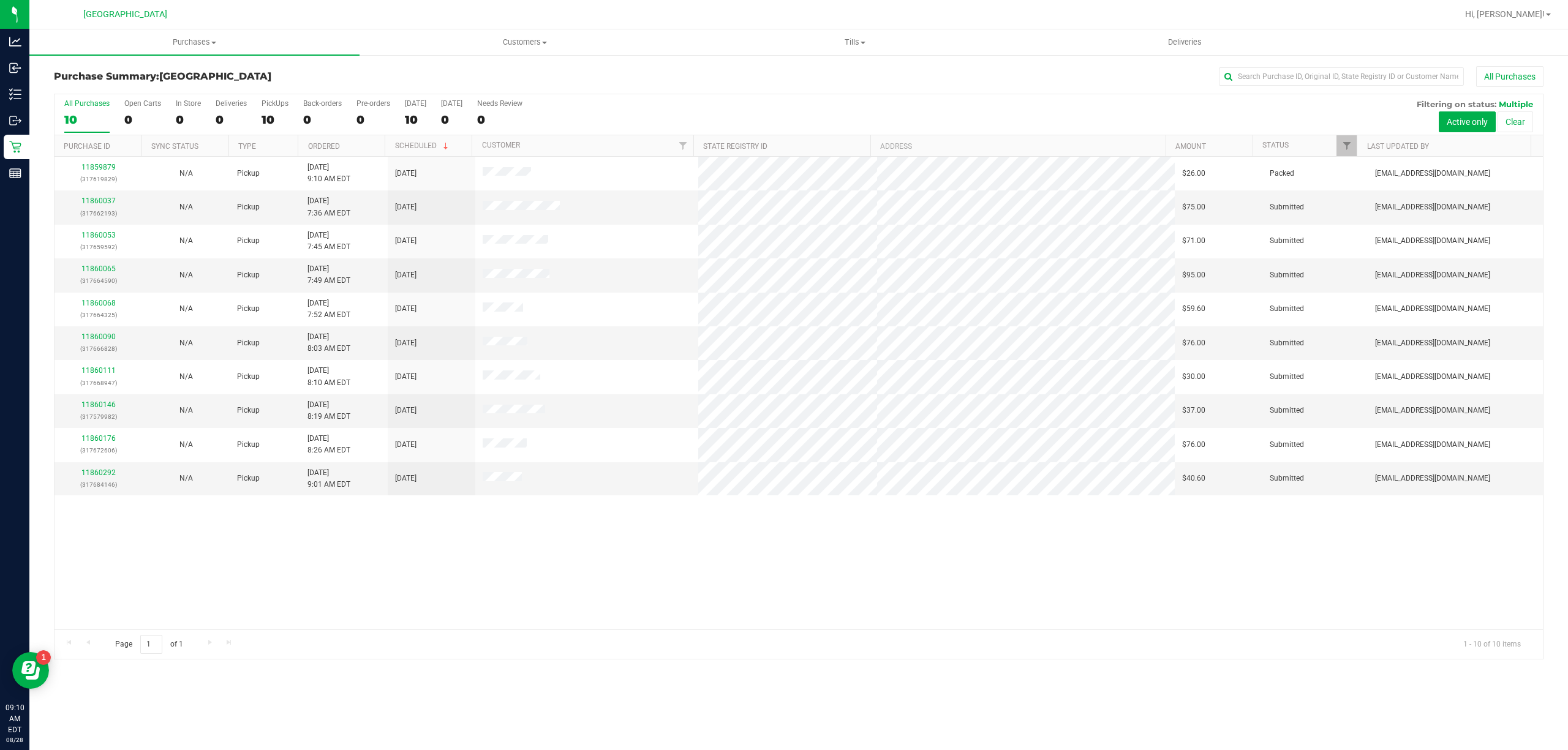
click at [103, 196] on div "11860037 (317662193)" at bounding box center [98, 207] width 73 height 23
click at [102, 203] on link "11860037" at bounding box center [99, 200] width 34 height 8
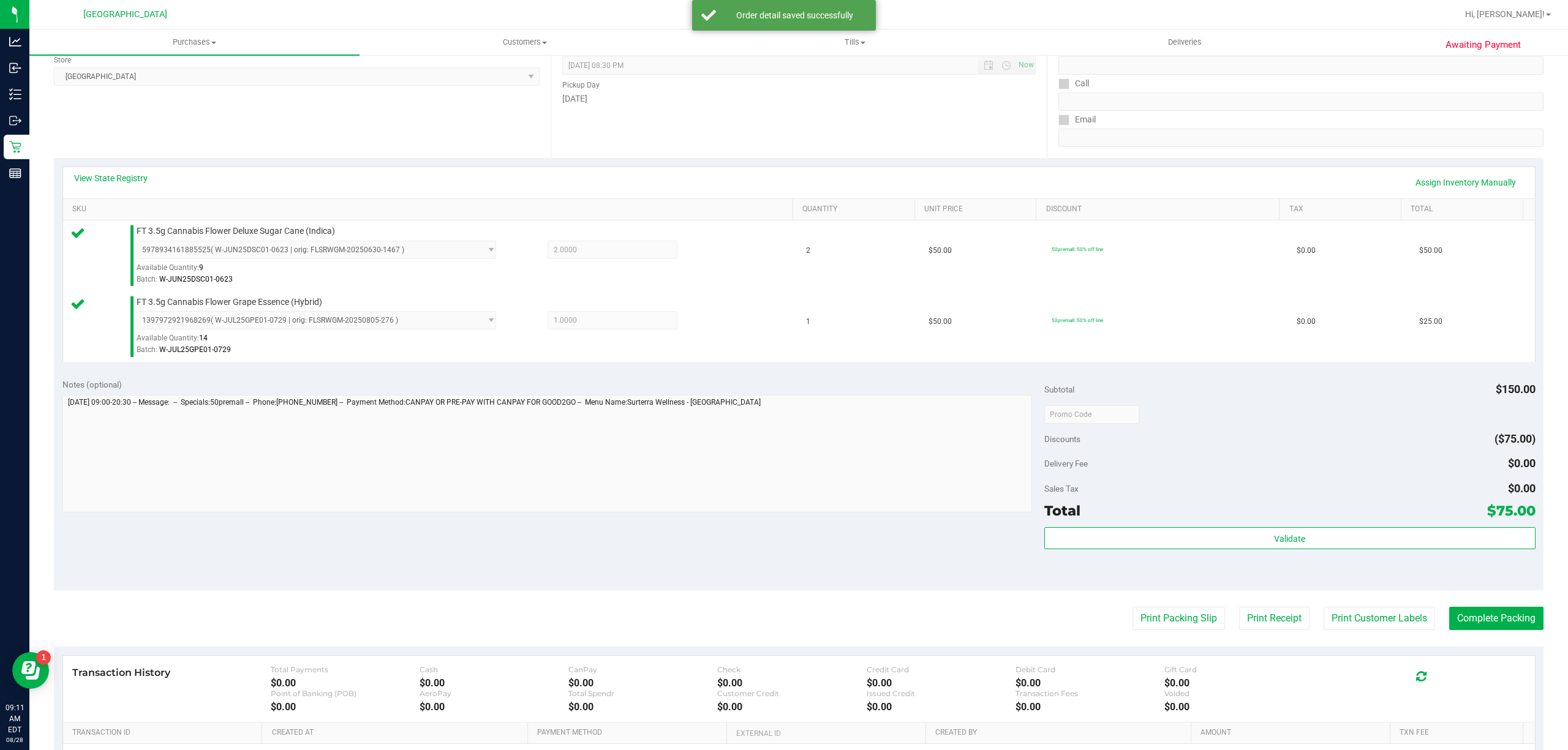
scroll to position [324, 0]
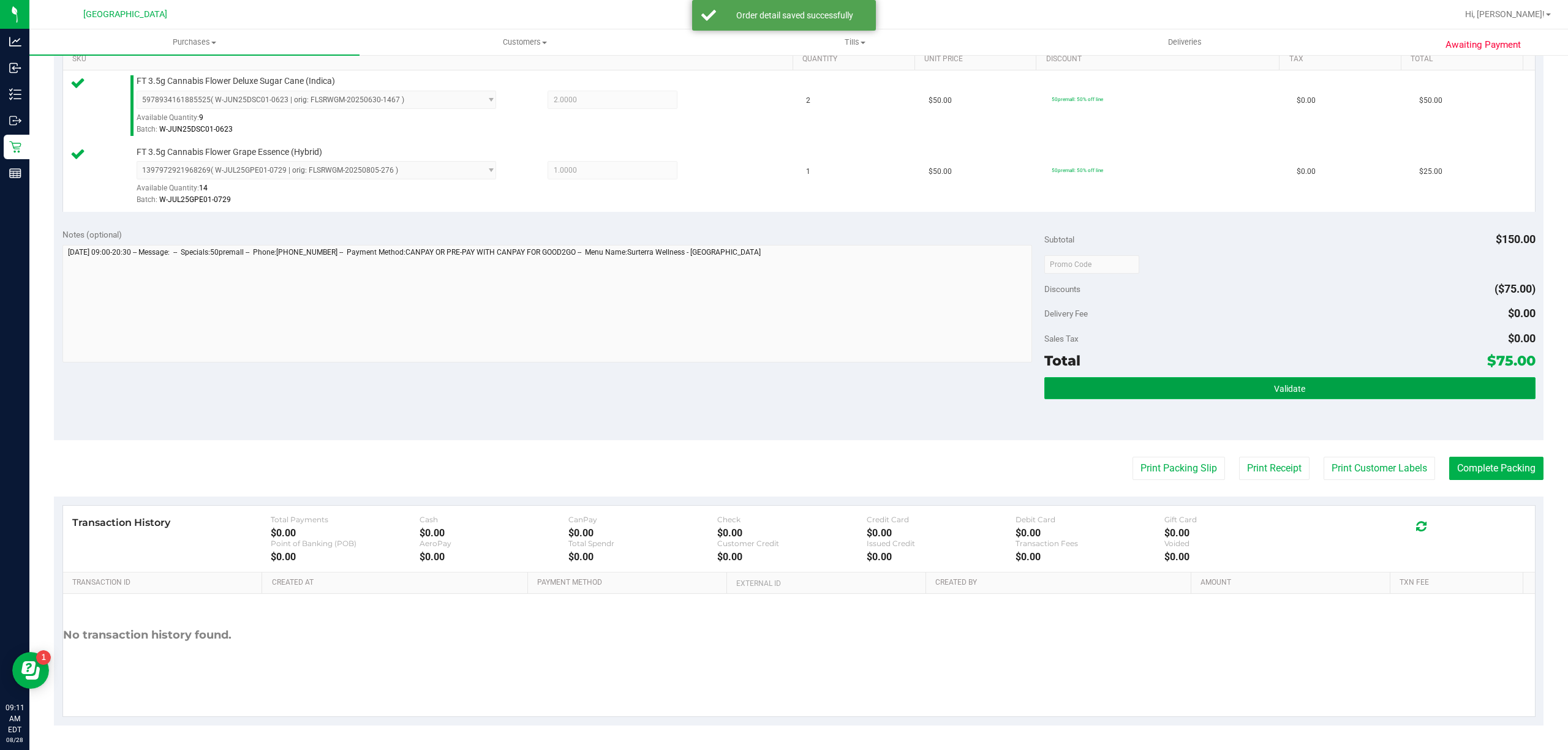
drag, startPoint x: 1153, startPoint y: 380, endPoint x: 1162, endPoint y: 380, distance: 9.0
click at [1154, 380] on button "Validate" at bounding box center [1290, 388] width 491 height 22
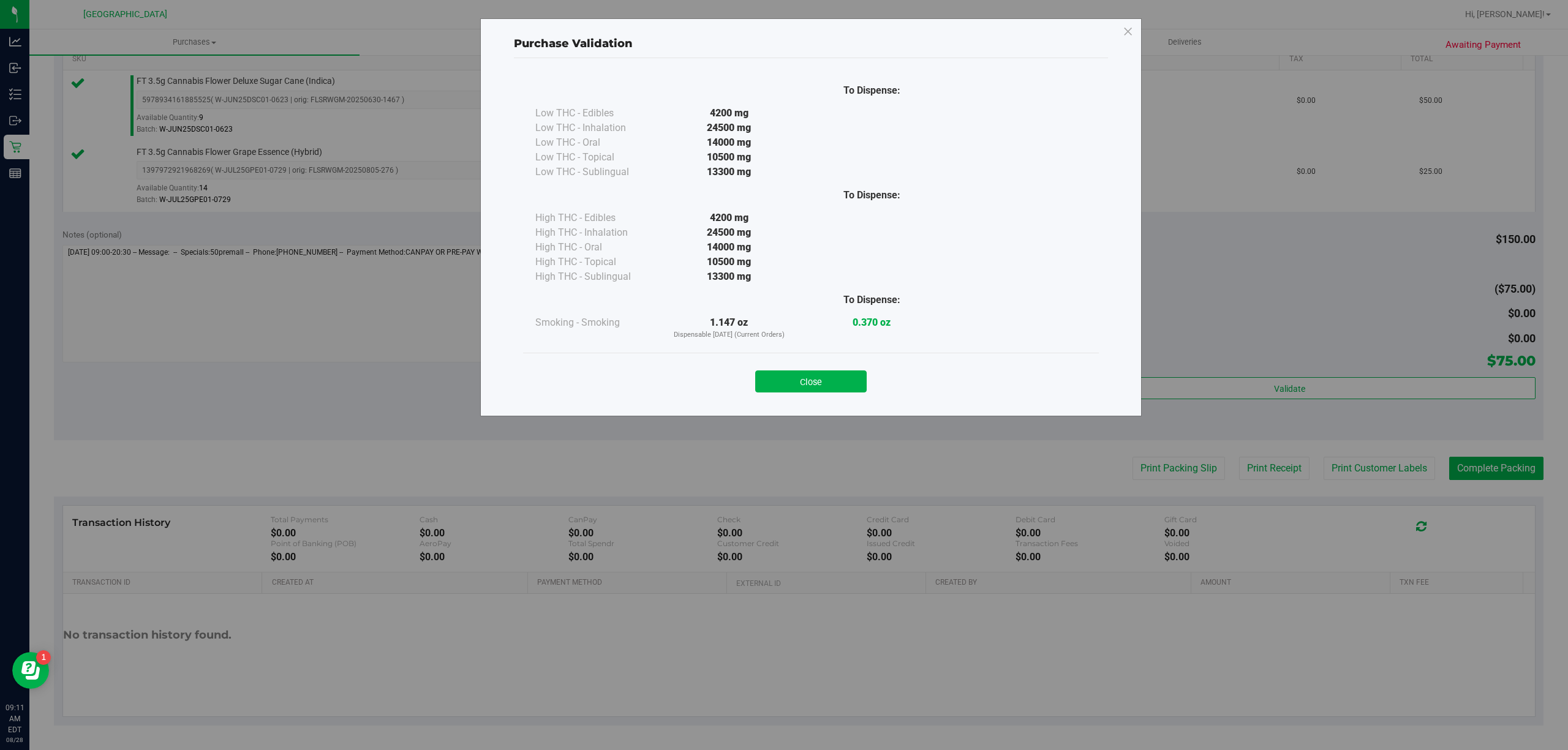
click at [1353, 464] on div "Purchase Validation To Dispense: Low THC - Edibles 4200 mg" at bounding box center [789, 375] width 1577 height 750
click at [814, 393] on button "Close" at bounding box center [811, 381] width 112 height 22
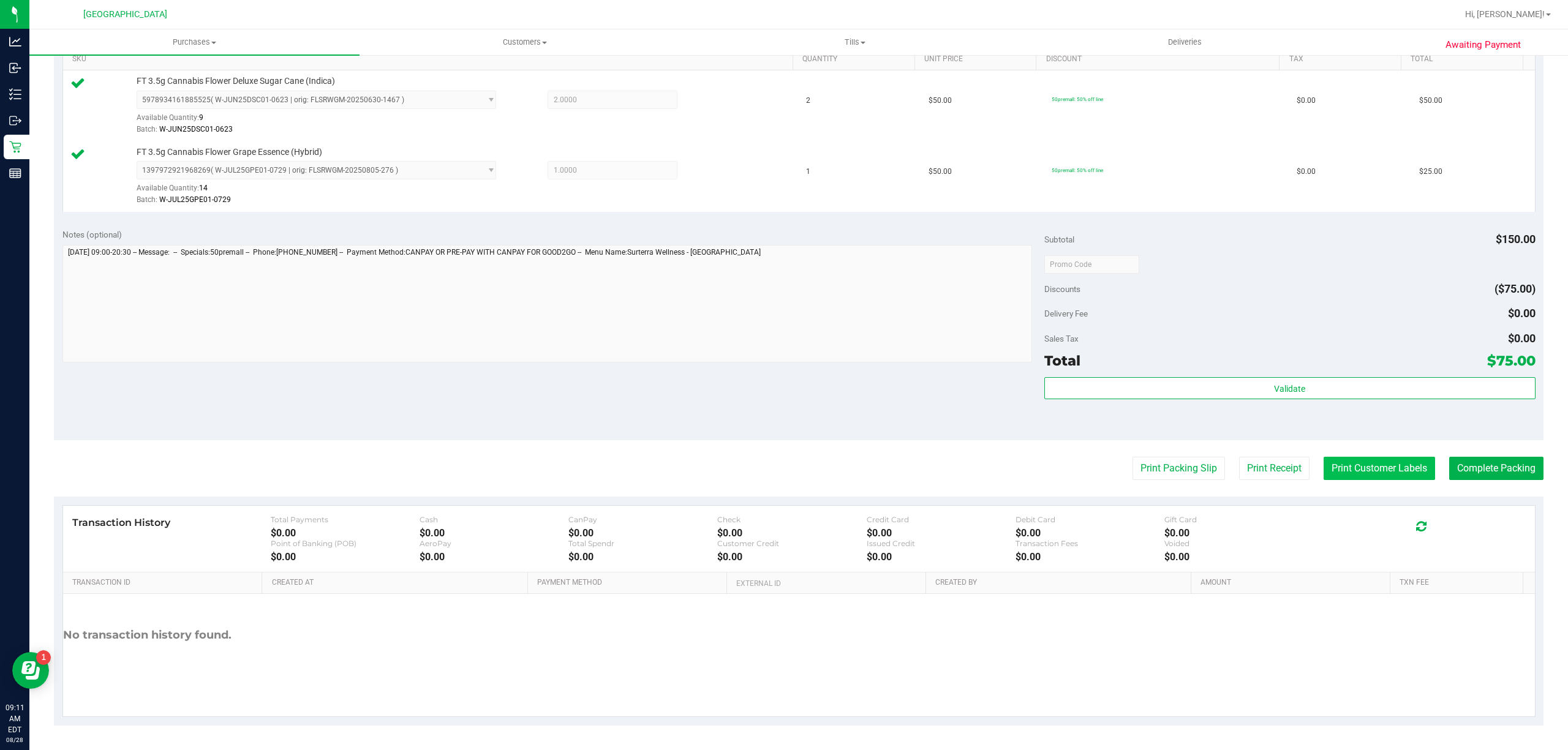
click at [1336, 467] on button "Print Customer Labels" at bounding box center [1379, 468] width 112 height 23
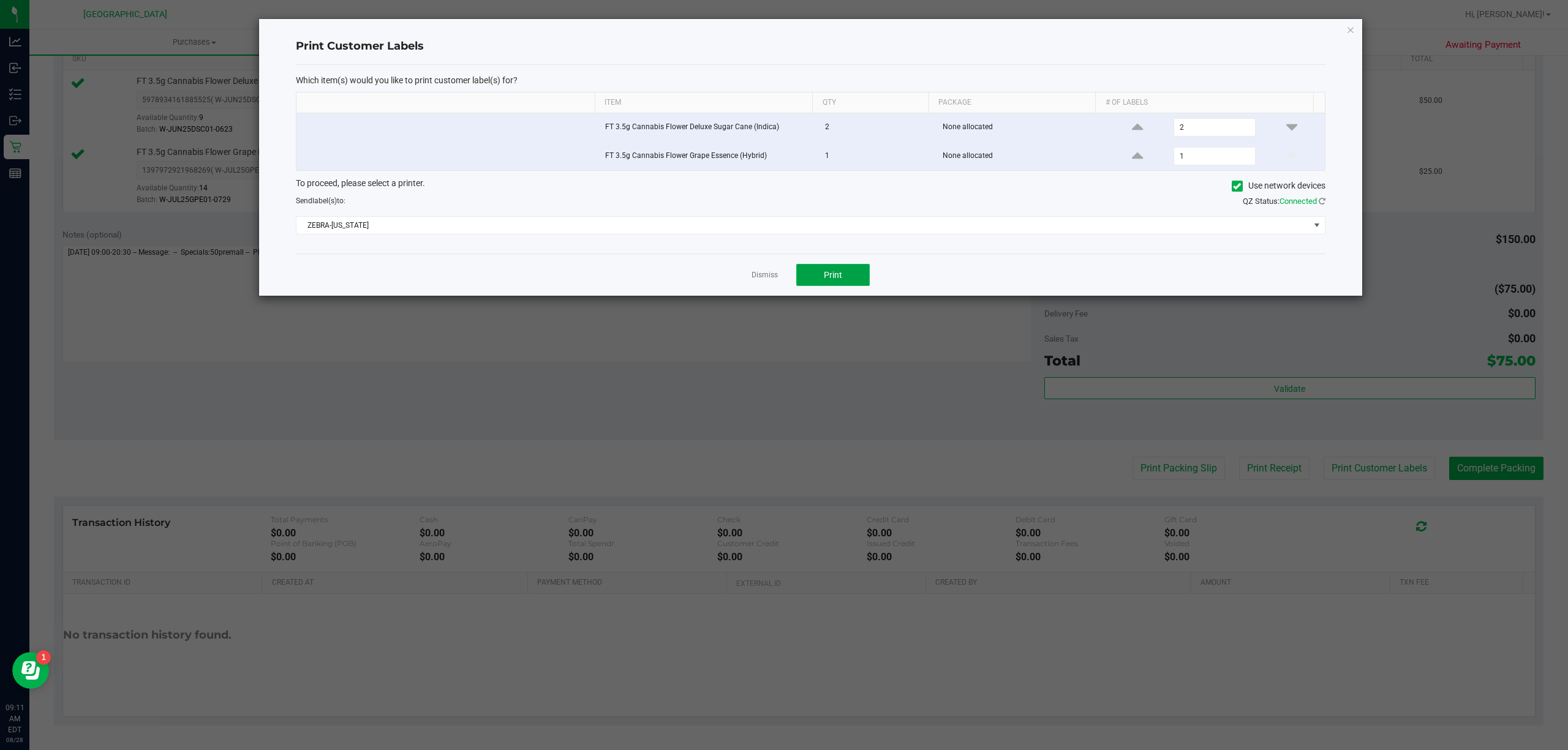
click at [826, 274] on span "Print" at bounding box center [833, 274] width 18 height 10
click at [769, 276] on link "Dismiss" at bounding box center [765, 275] width 26 height 11
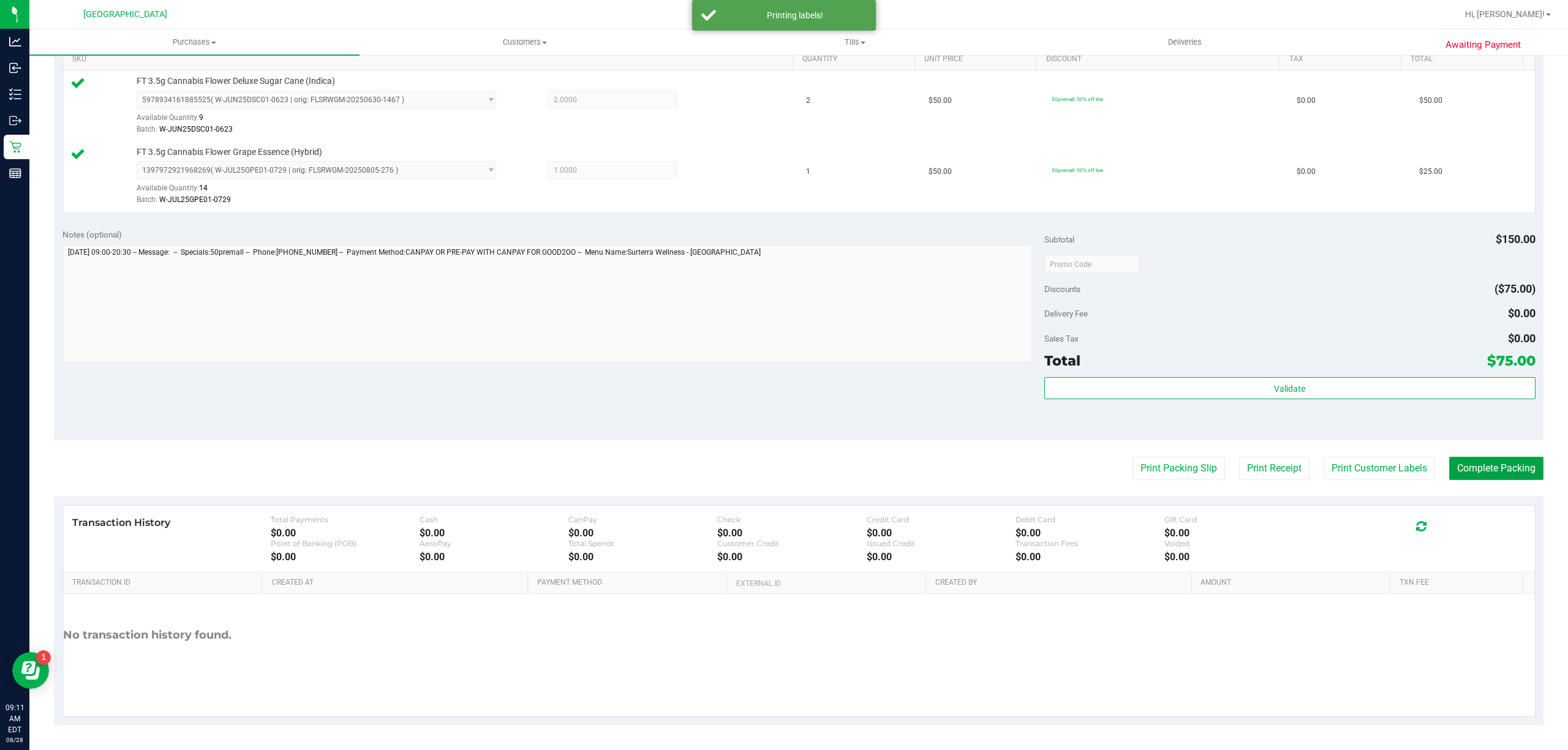
click at [1472, 475] on button "Complete Packing" at bounding box center [1495, 468] width 94 height 23
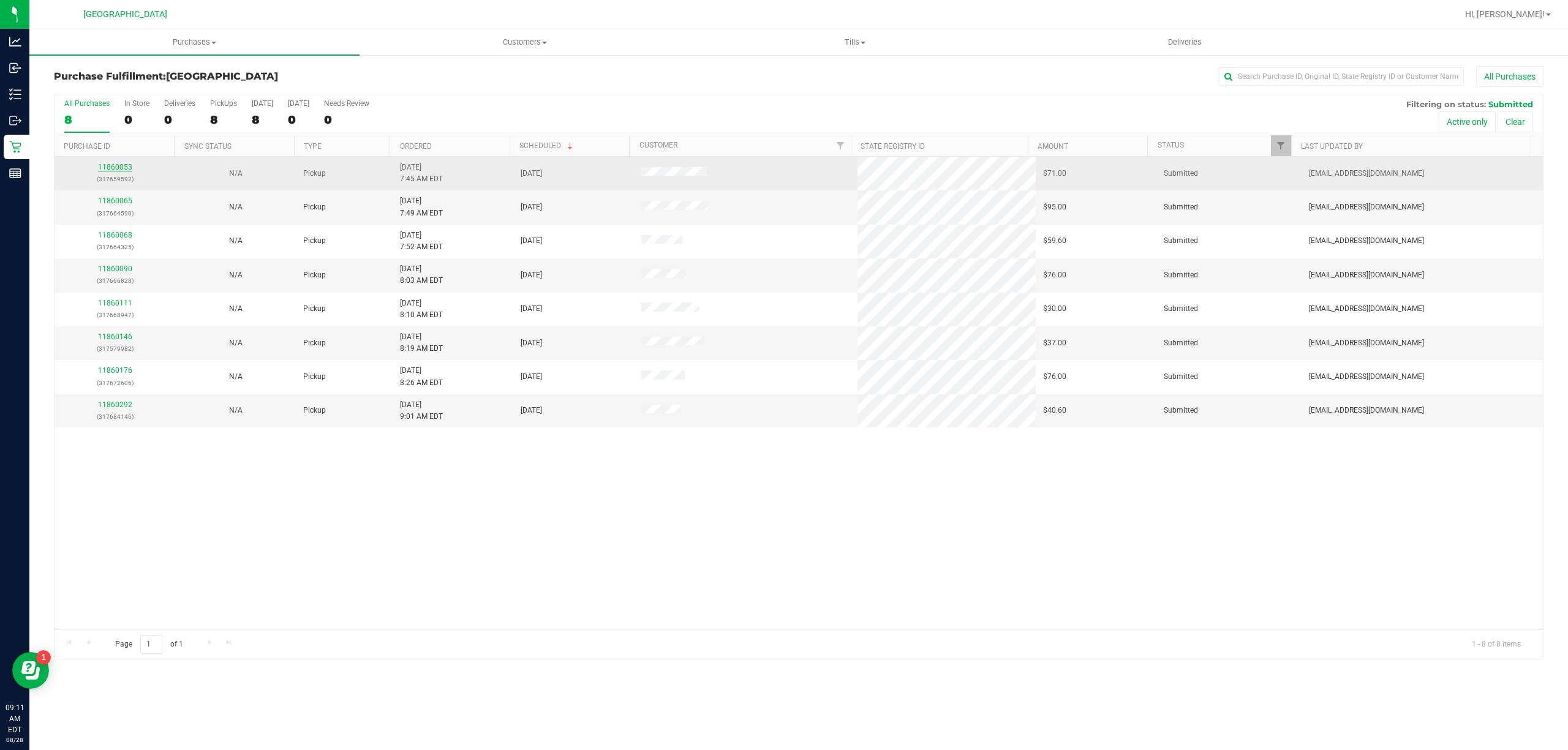
click at [109, 168] on link "11860053" at bounding box center [115, 166] width 34 height 8
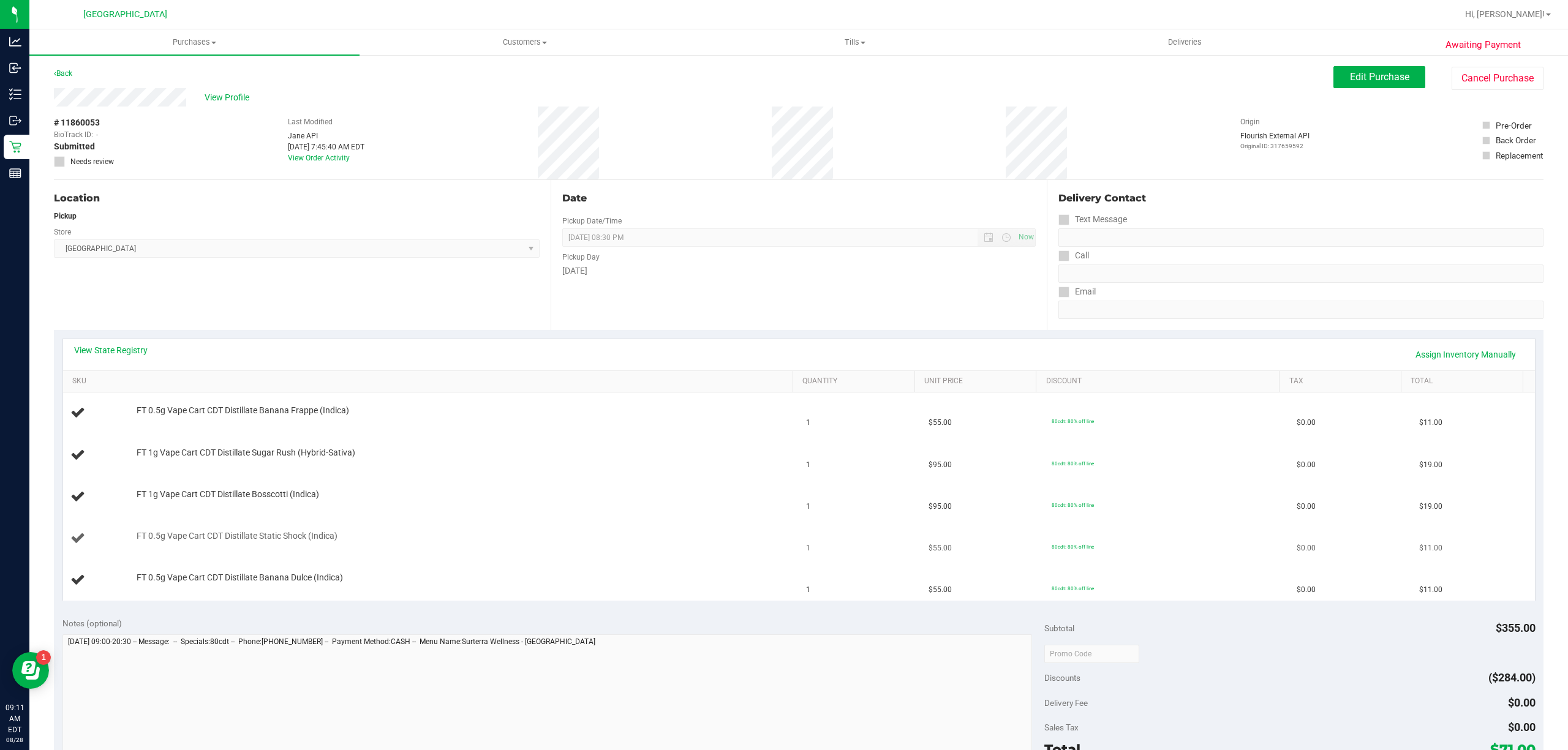
click at [236, 529] on td "FT 0.5g Vape Cart CDT Distillate Static Shock (Indica)" at bounding box center [431, 538] width 736 height 42
click at [241, 530] on td "FT 0.5g Vape Cart CDT Distillate Static Shock (Indica)" at bounding box center [431, 538] width 736 height 42
click at [241, 541] on span "FT 0.5g Vape Cart CDT Distillate Static Shock (Indica)" at bounding box center [237, 535] width 201 height 11
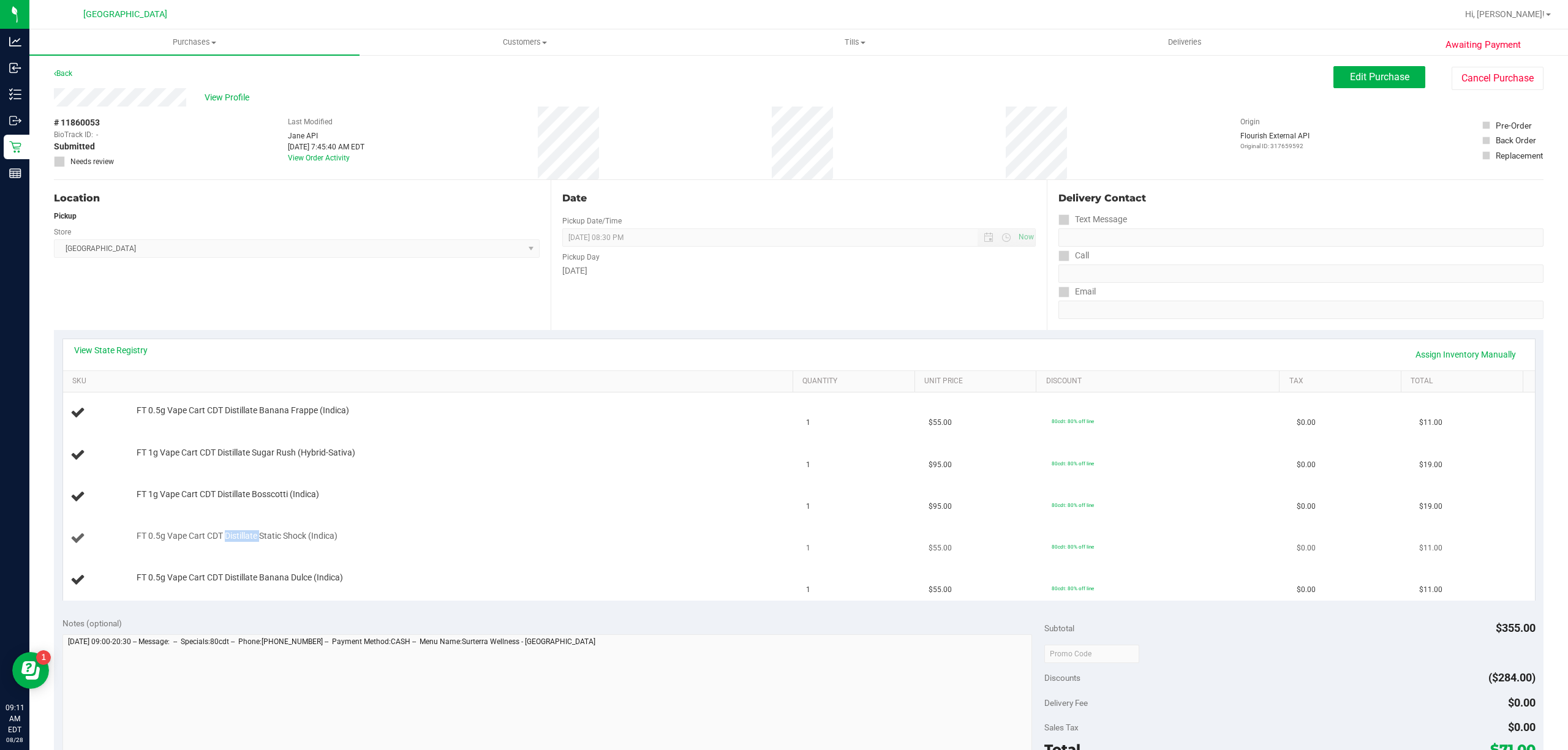
click at [241, 541] on span "FT 0.5g Vape Cart CDT Distillate Static Shock (Indica)" at bounding box center [237, 535] width 201 height 11
copy div "FT 0.5g Vape Cart CDT Distillate Static Shock (Indica)"
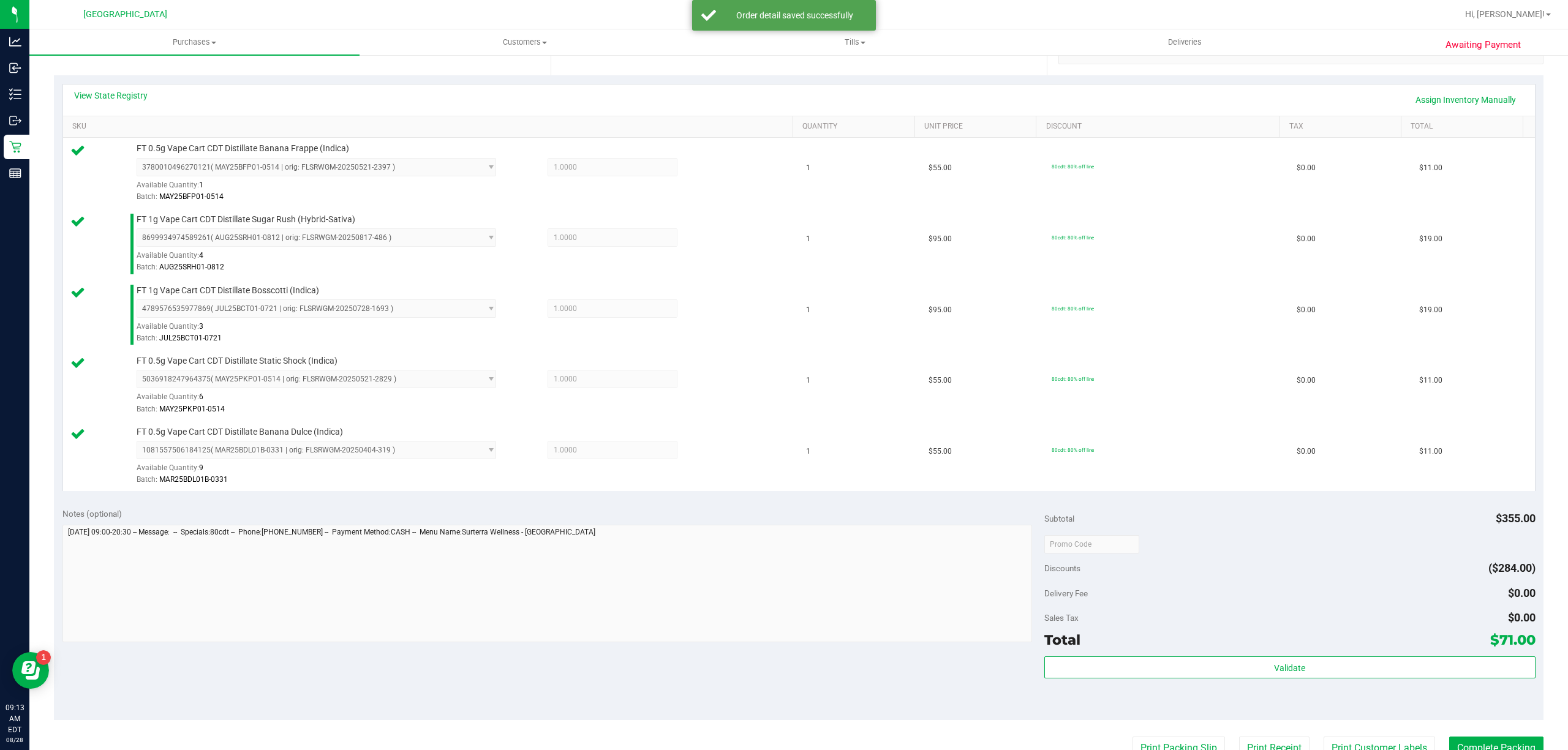
scroll to position [326, 0]
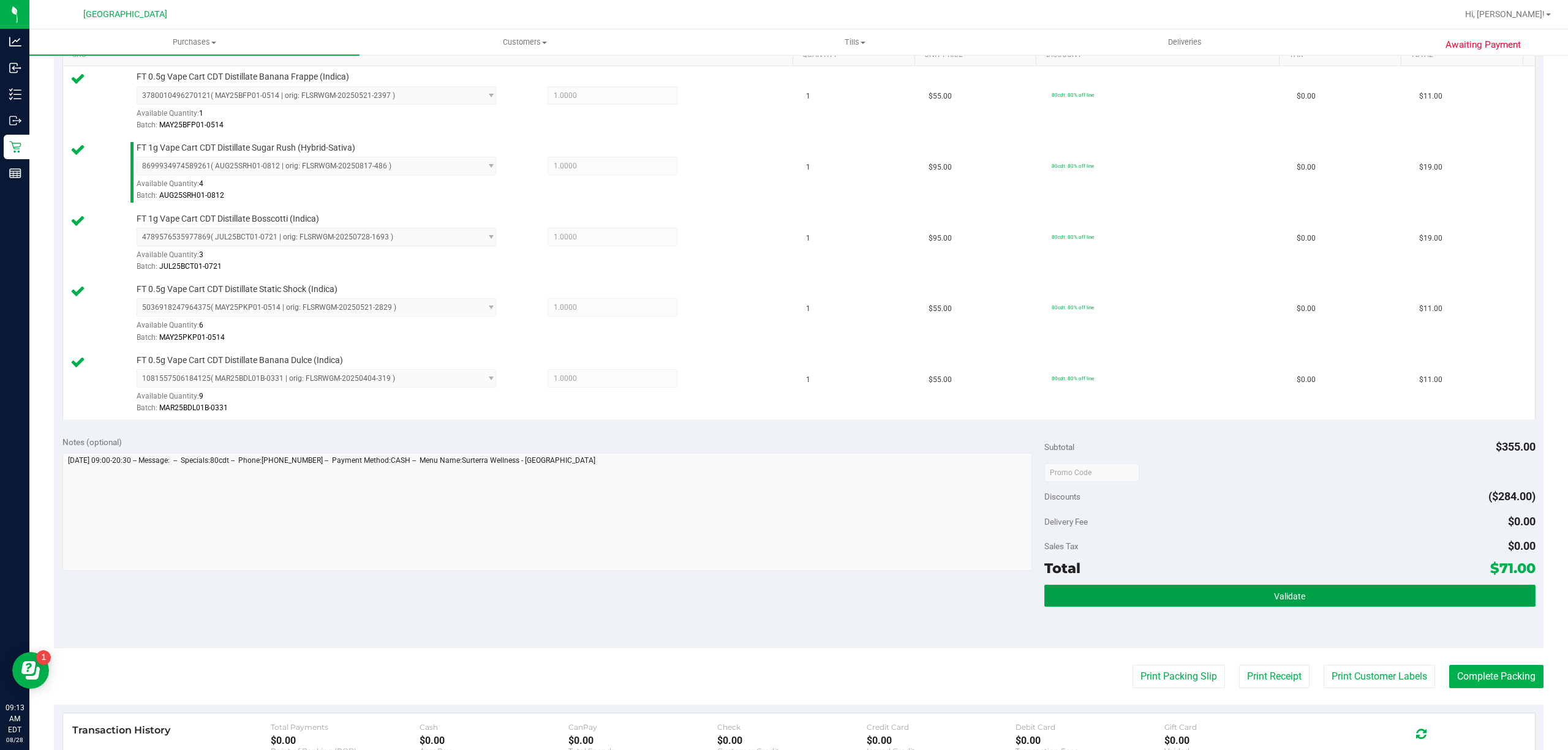
click at [1336, 605] on button "Validate" at bounding box center [1290, 595] width 491 height 22
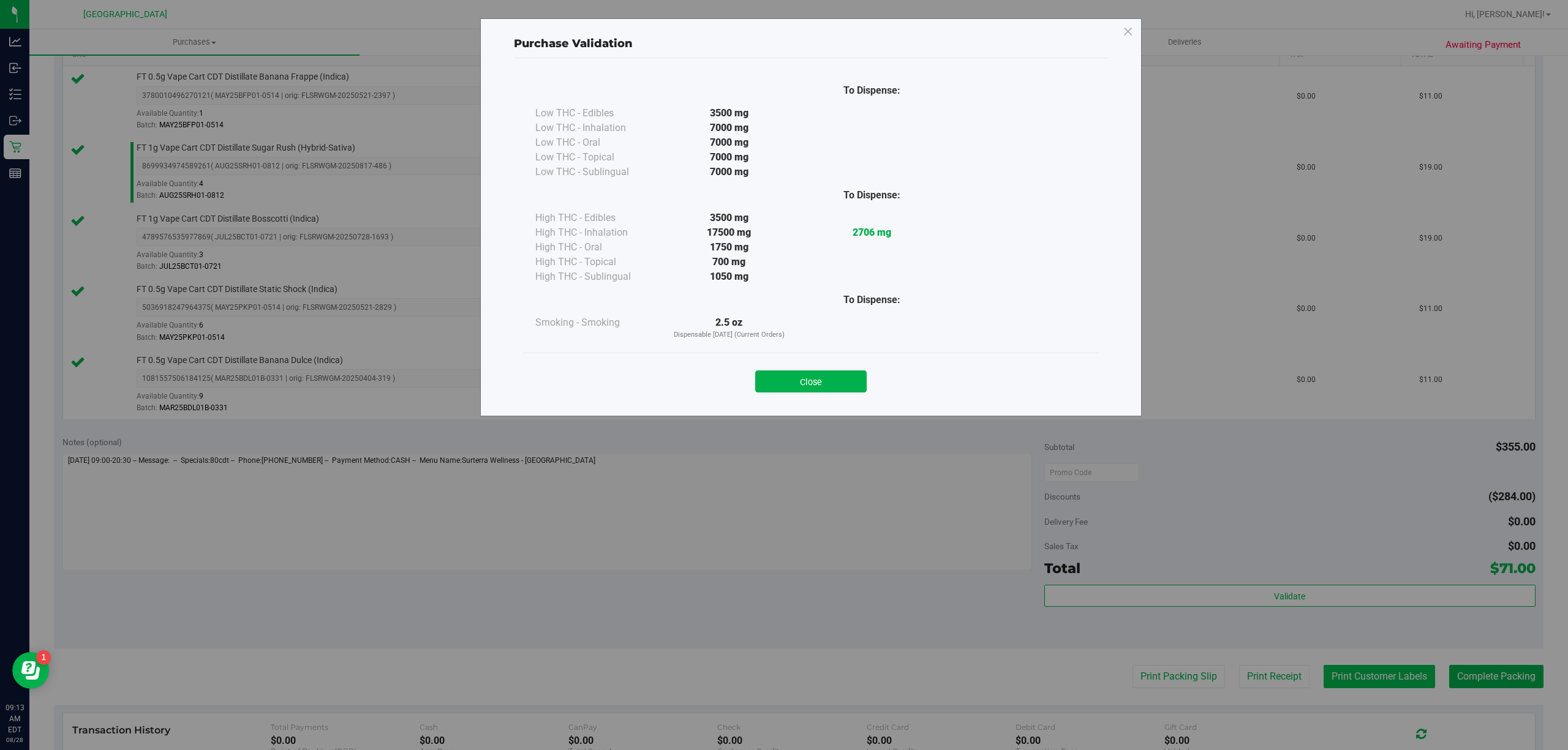
click at [1377, 671] on div "Purchase Validation To Dispense: Low THC - Edibles 3500 mg" at bounding box center [789, 375] width 1577 height 750
click at [810, 375] on button "Close" at bounding box center [811, 381] width 112 height 22
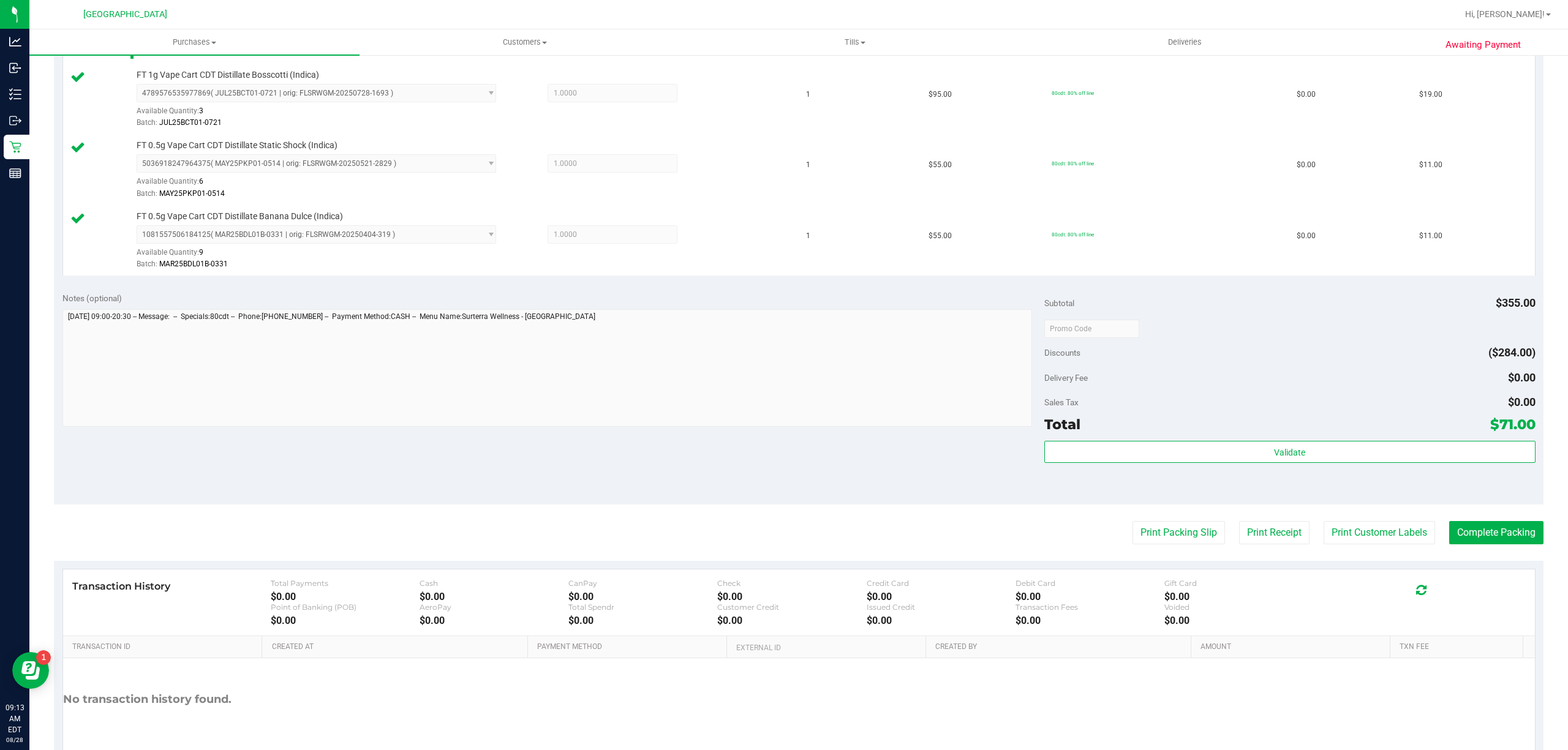
scroll to position [538, 0]
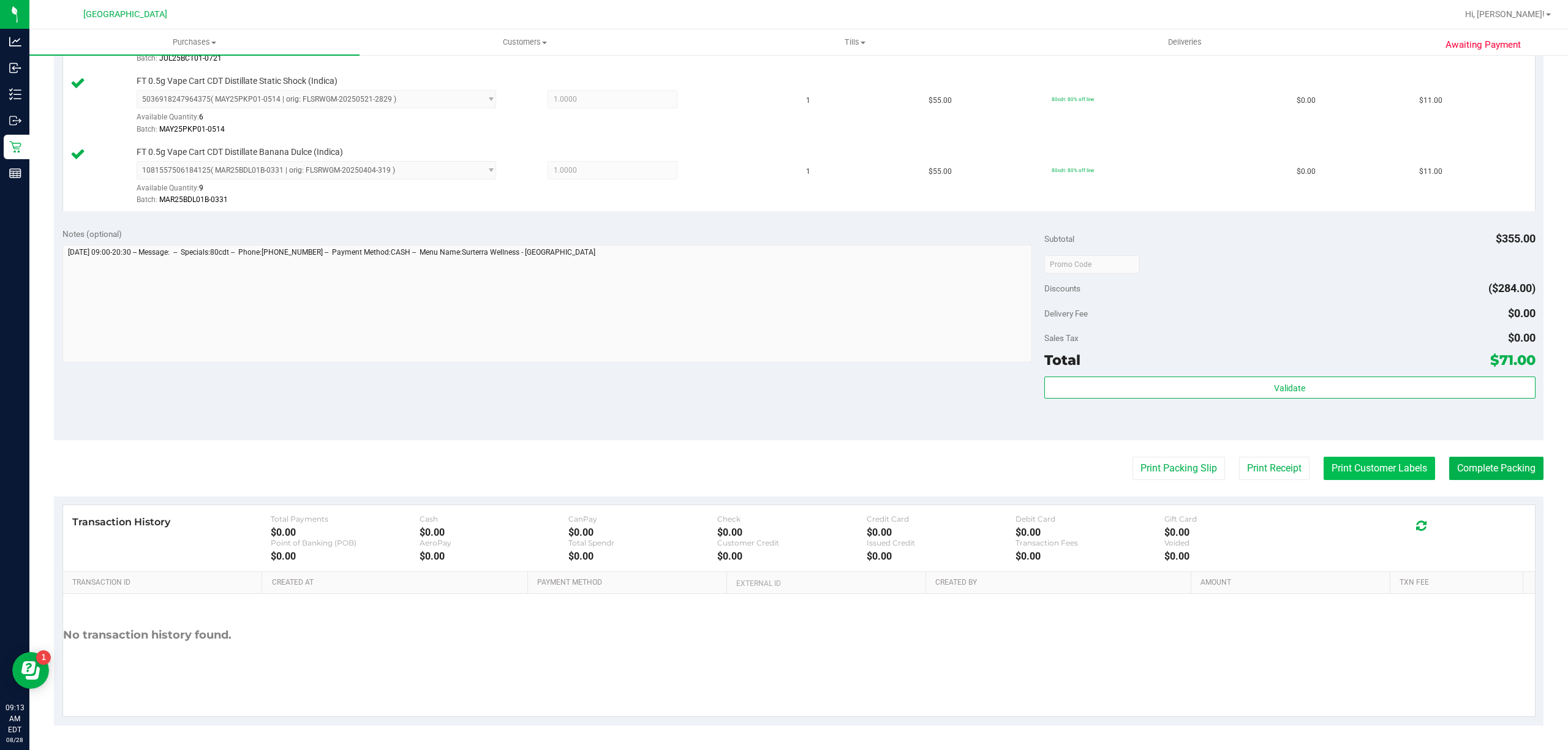
click at [1397, 470] on button "Print Customer Labels" at bounding box center [1379, 468] width 112 height 23
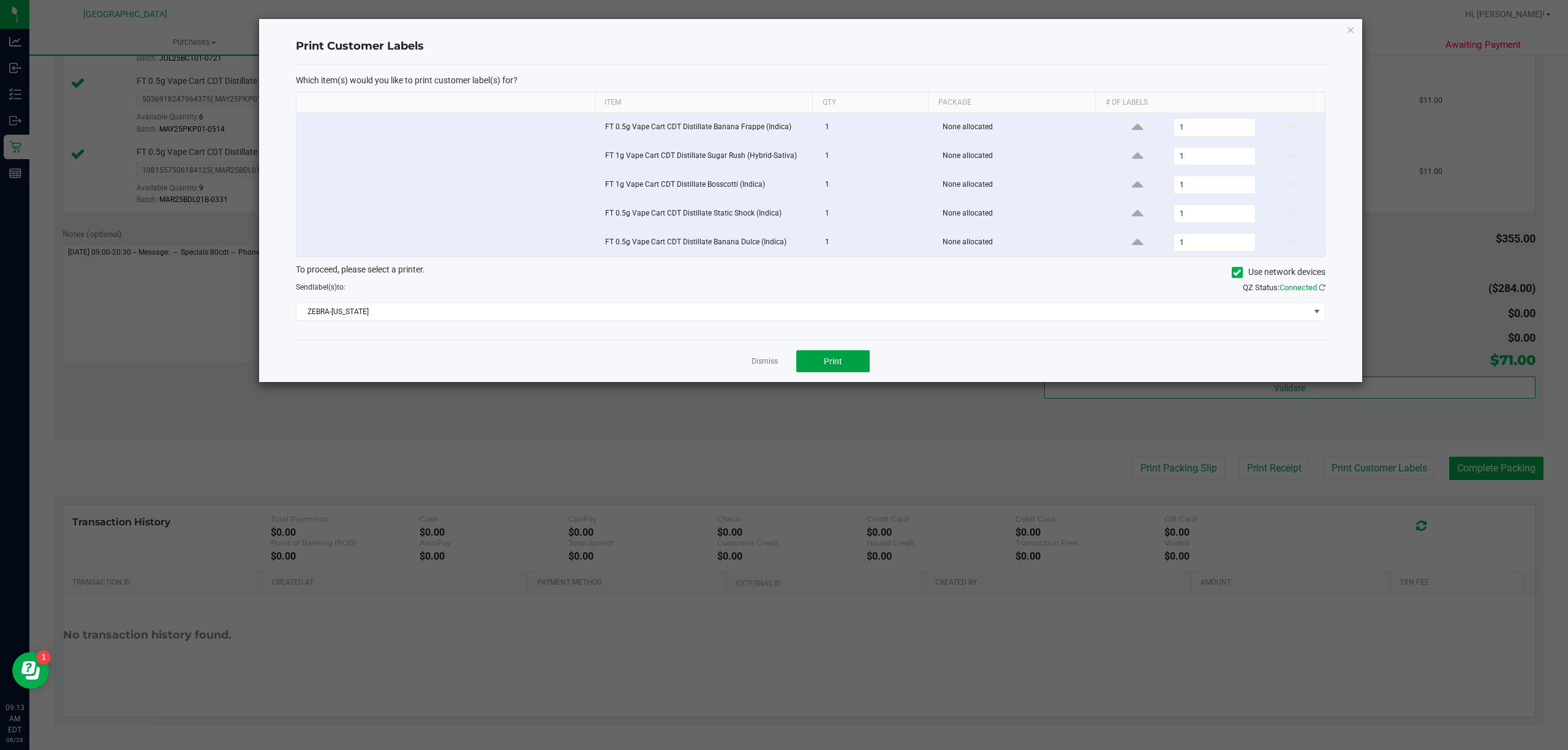
click at [811, 360] on button "Print" at bounding box center [833, 360] width 73 height 22
click at [782, 369] on div "Dismiss Print" at bounding box center [810, 360] width 1029 height 42
click at [769, 365] on link "Dismiss" at bounding box center [765, 362] width 26 height 11
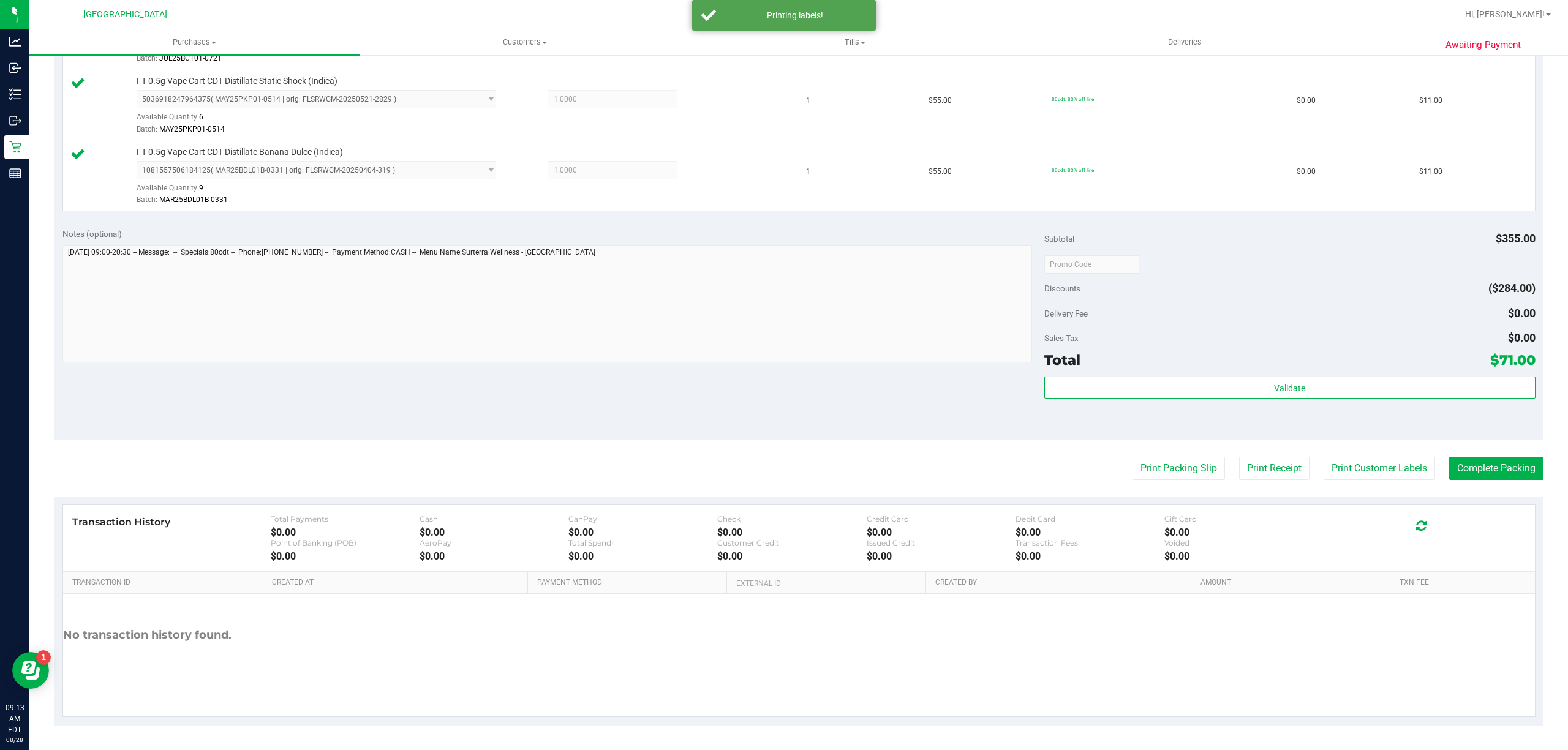
click at [1497, 453] on purchase-details "Back Edit Purchase Cancel Purchase View Profile # 11860053 BioTrack ID: - Submi…" at bounding box center [799, 128] width 1489 height 1194
click at [1501, 461] on button "Complete Packing" at bounding box center [1495, 468] width 94 height 23
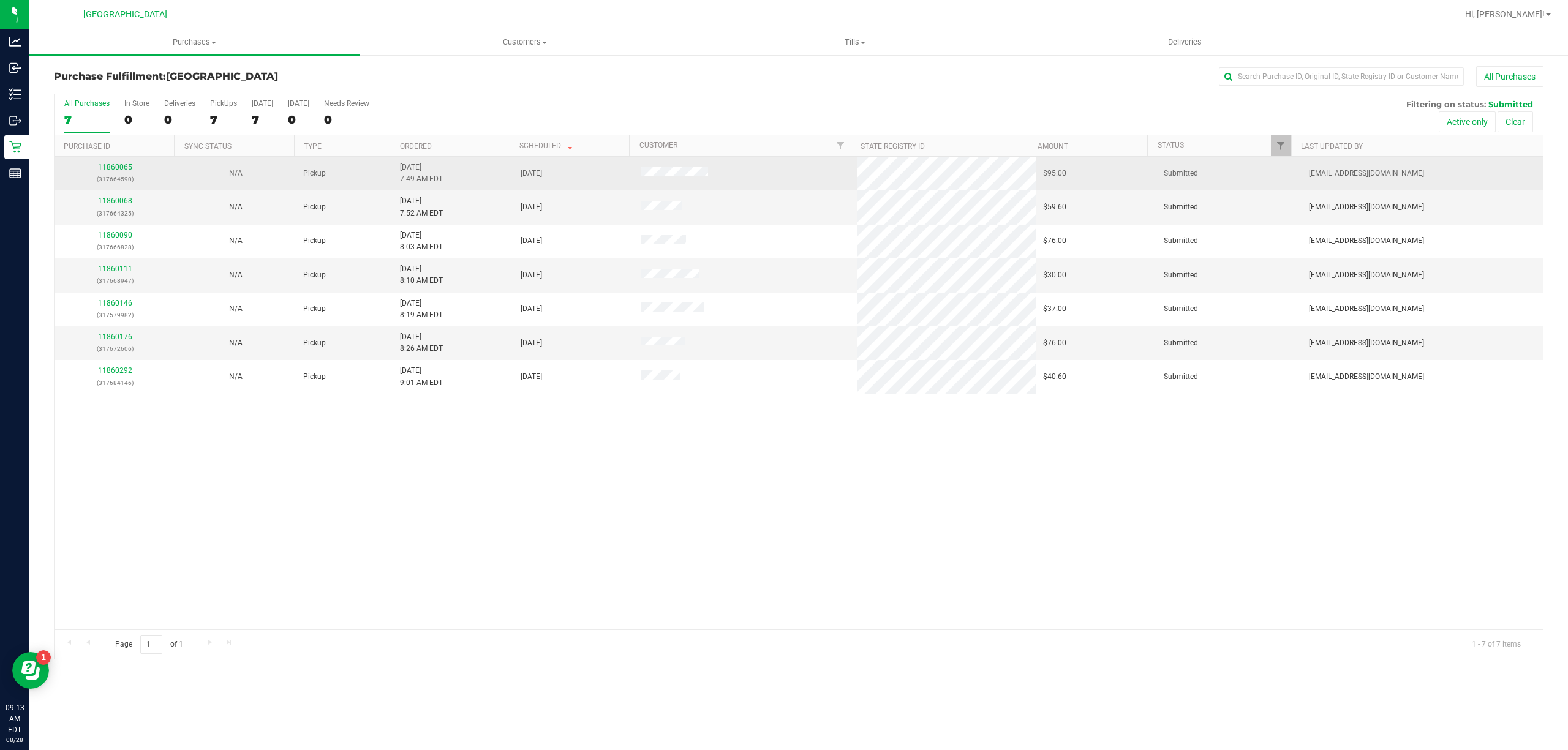
click at [110, 167] on link "11860065" at bounding box center [115, 166] width 34 height 8
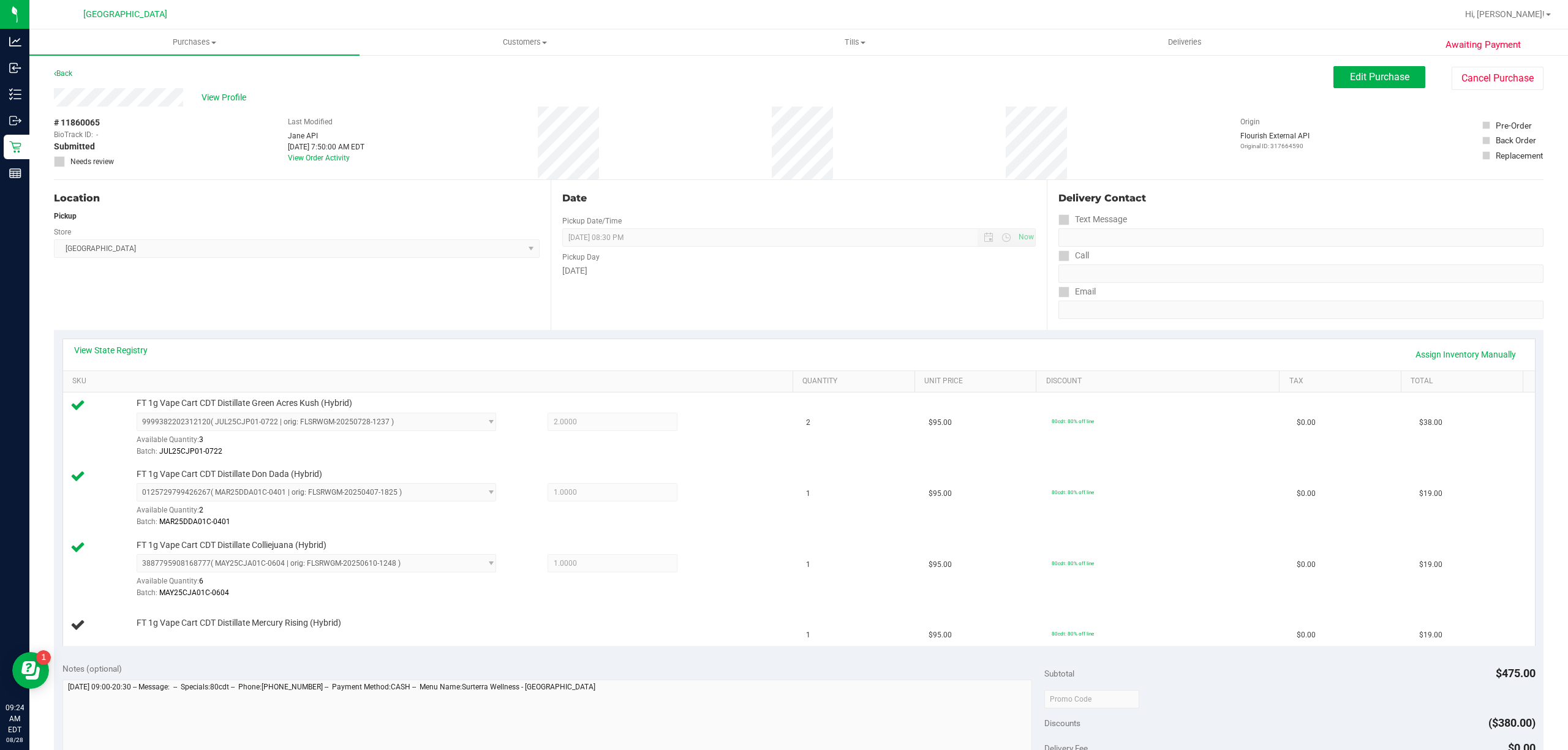
click at [207, 150] on div "# 11860065 BioTrack ID: - Submitted Needs review Last Modified Jane API Aug 28,…" at bounding box center [799, 142] width 1489 height 73
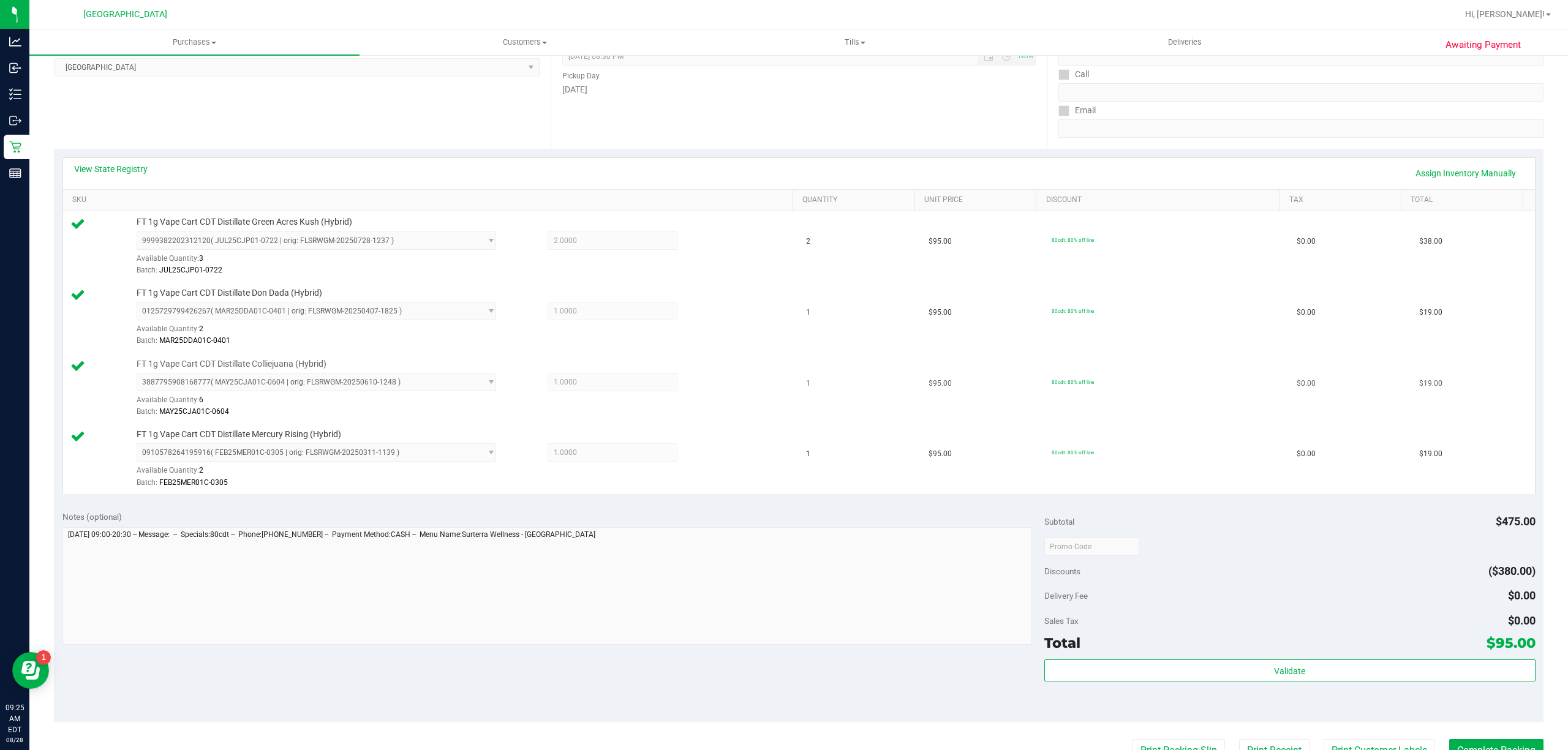
scroll to position [245, 0]
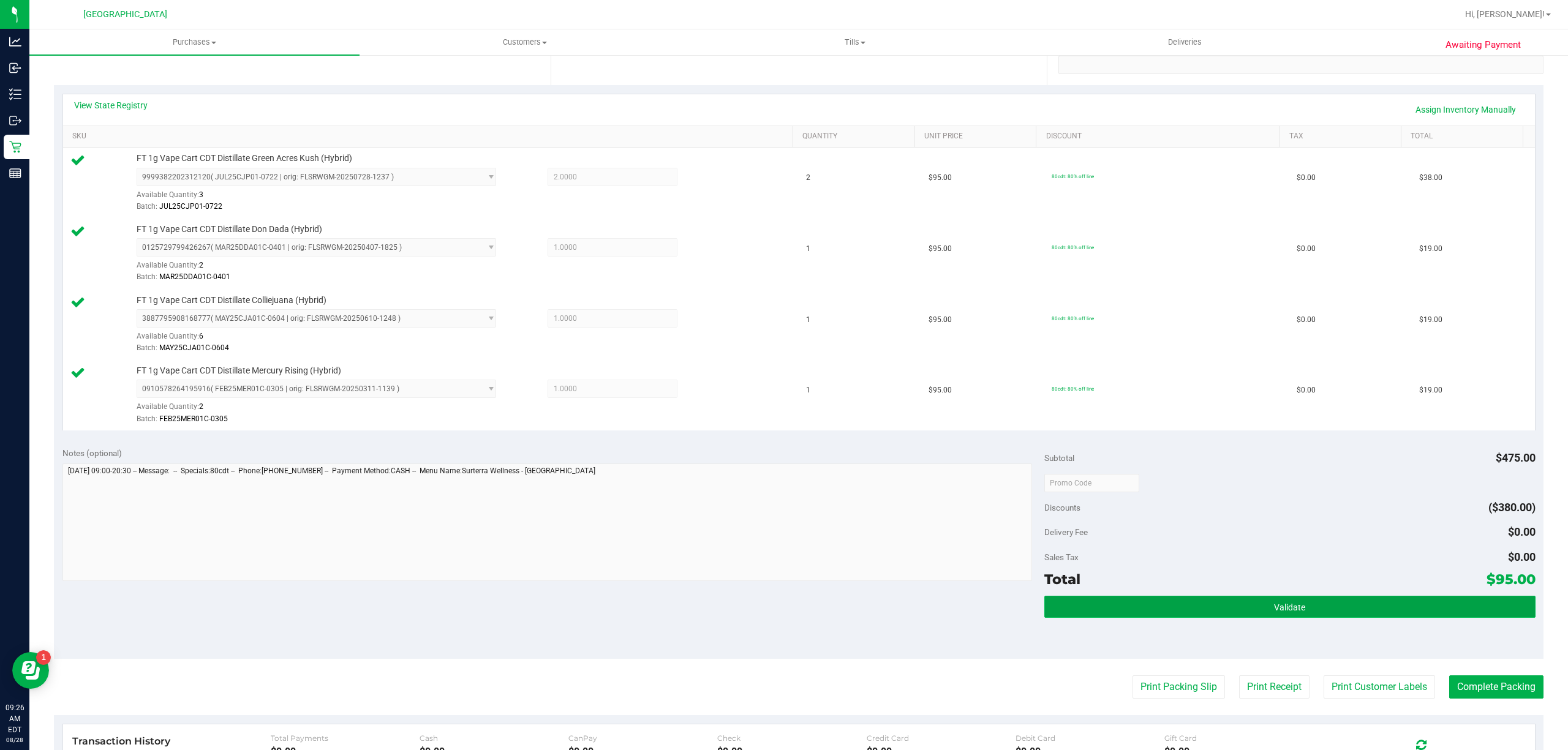
click at [1227, 603] on button "Validate" at bounding box center [1290, 606] width 491 height 22
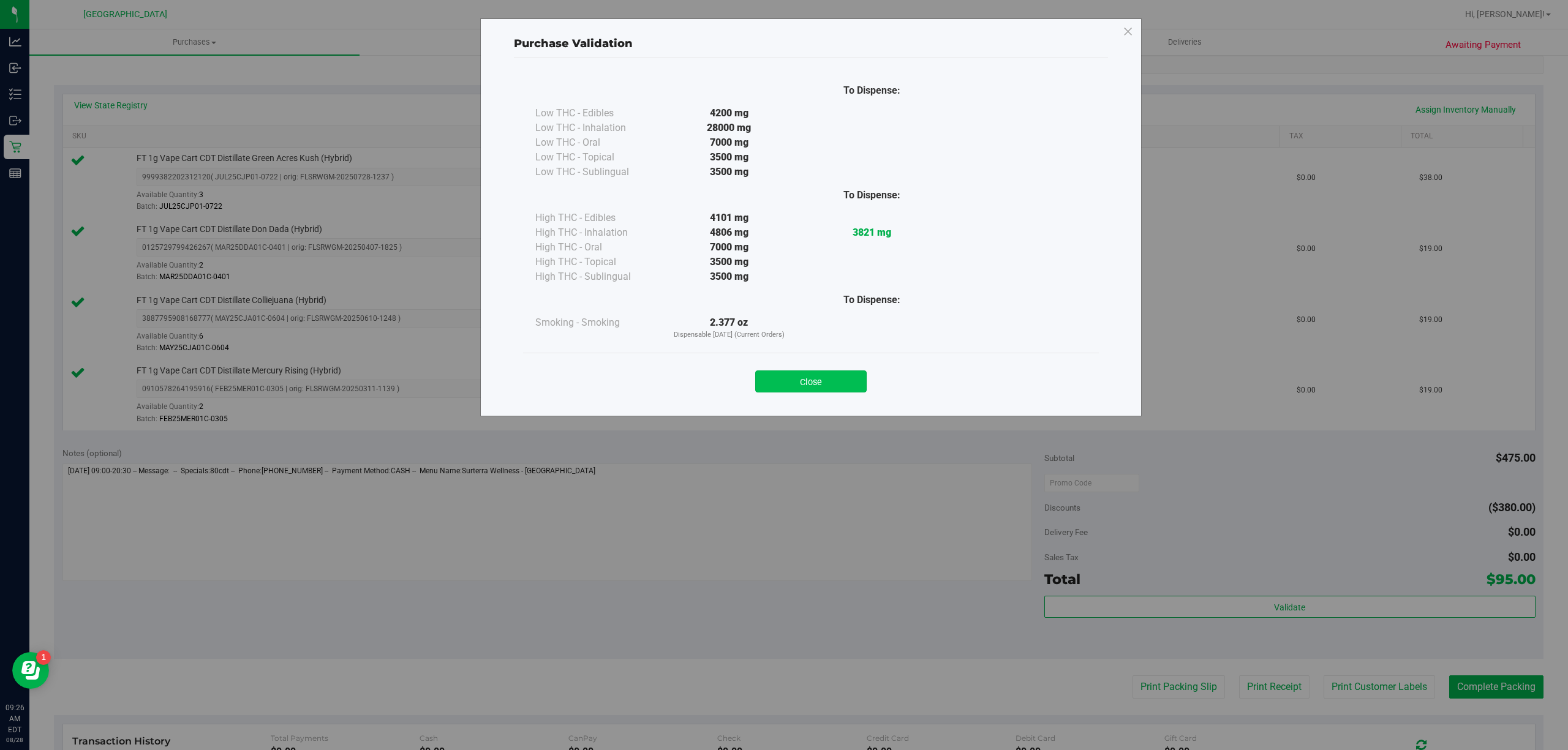
click at [763, 377] on button "Close" at bounding box center [811, 381] width 112 height 22
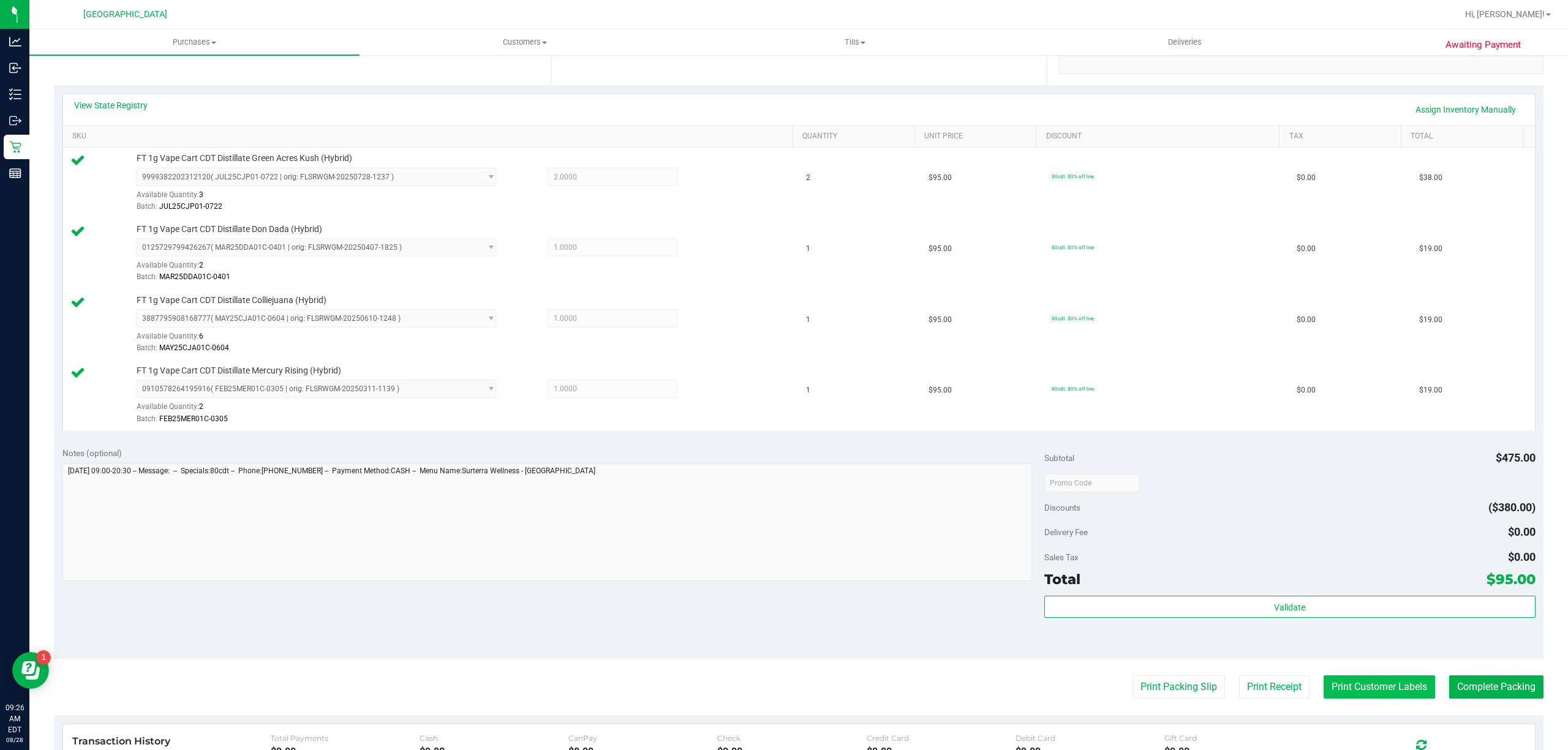
click at [1365, 691] on button "Print Customer Labels" at bounding box center [1379, 687] width 112 height 23
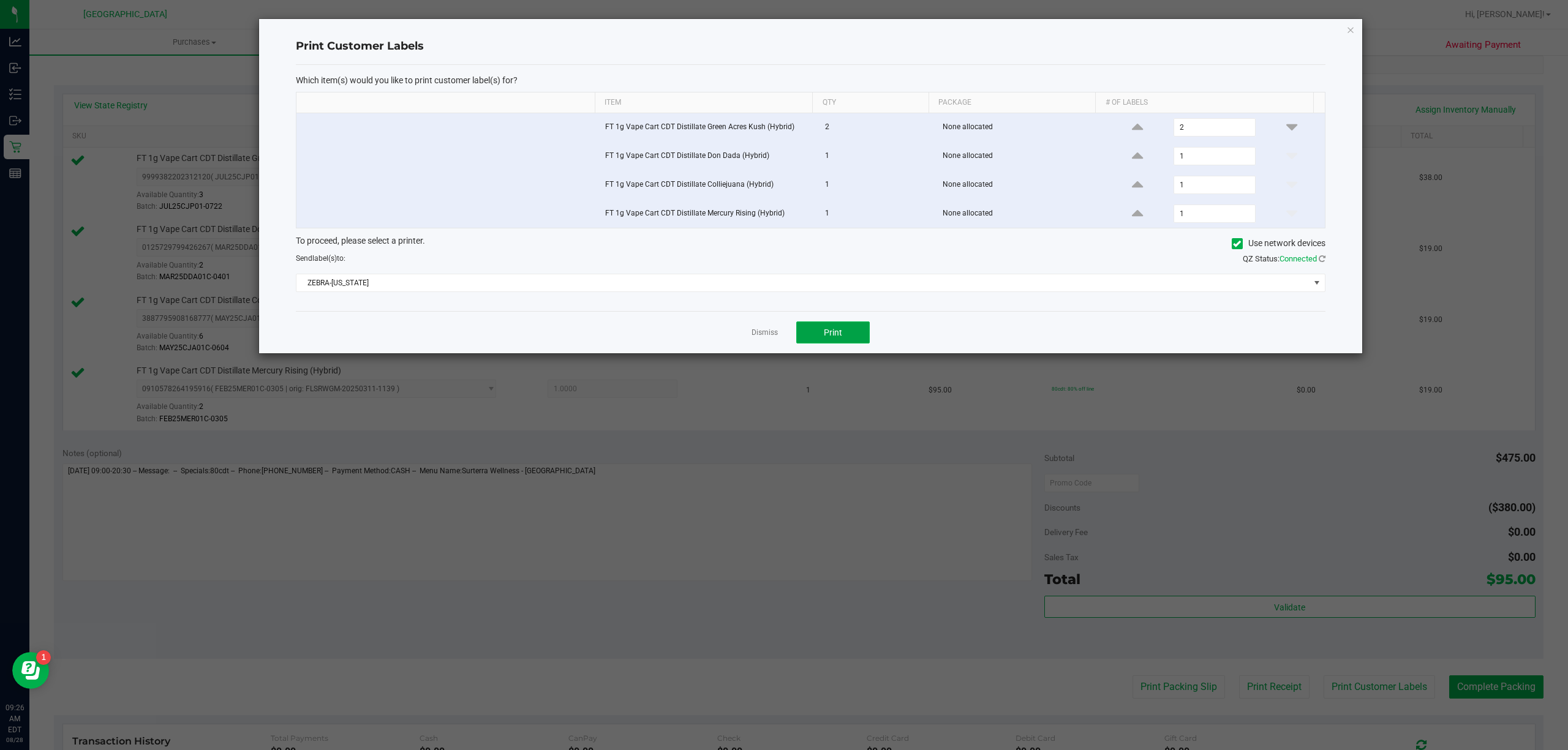
click at [807, 341] on button "Print" at bounding box center [833, 332] width 73 height 22
click at [767, 334] on link "Dismiss" at bounding box center [765, 333] width 26 height 11
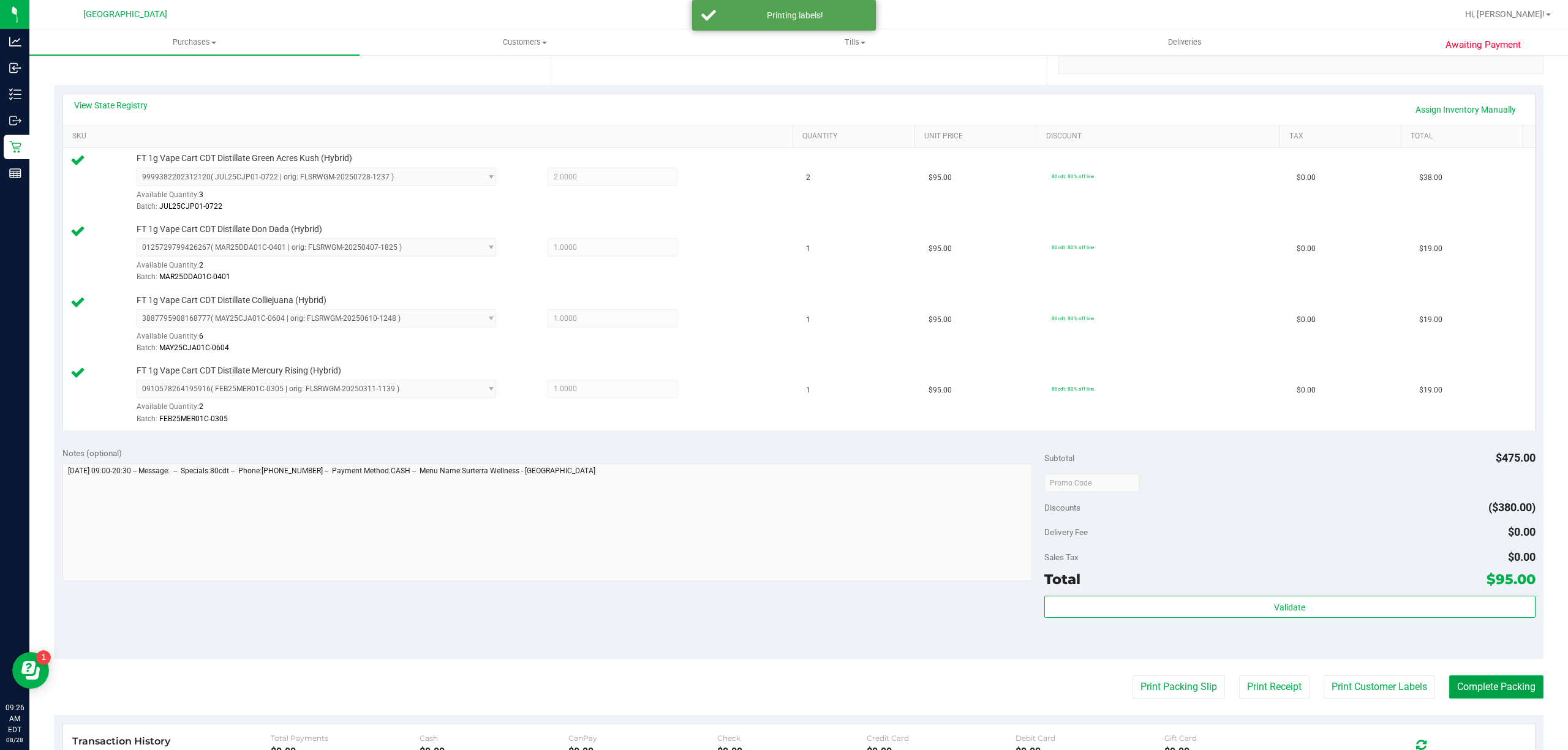
click at [1450, 689] on button "Complete Packing" at bounding box center [1495, 687] width 94 height 23
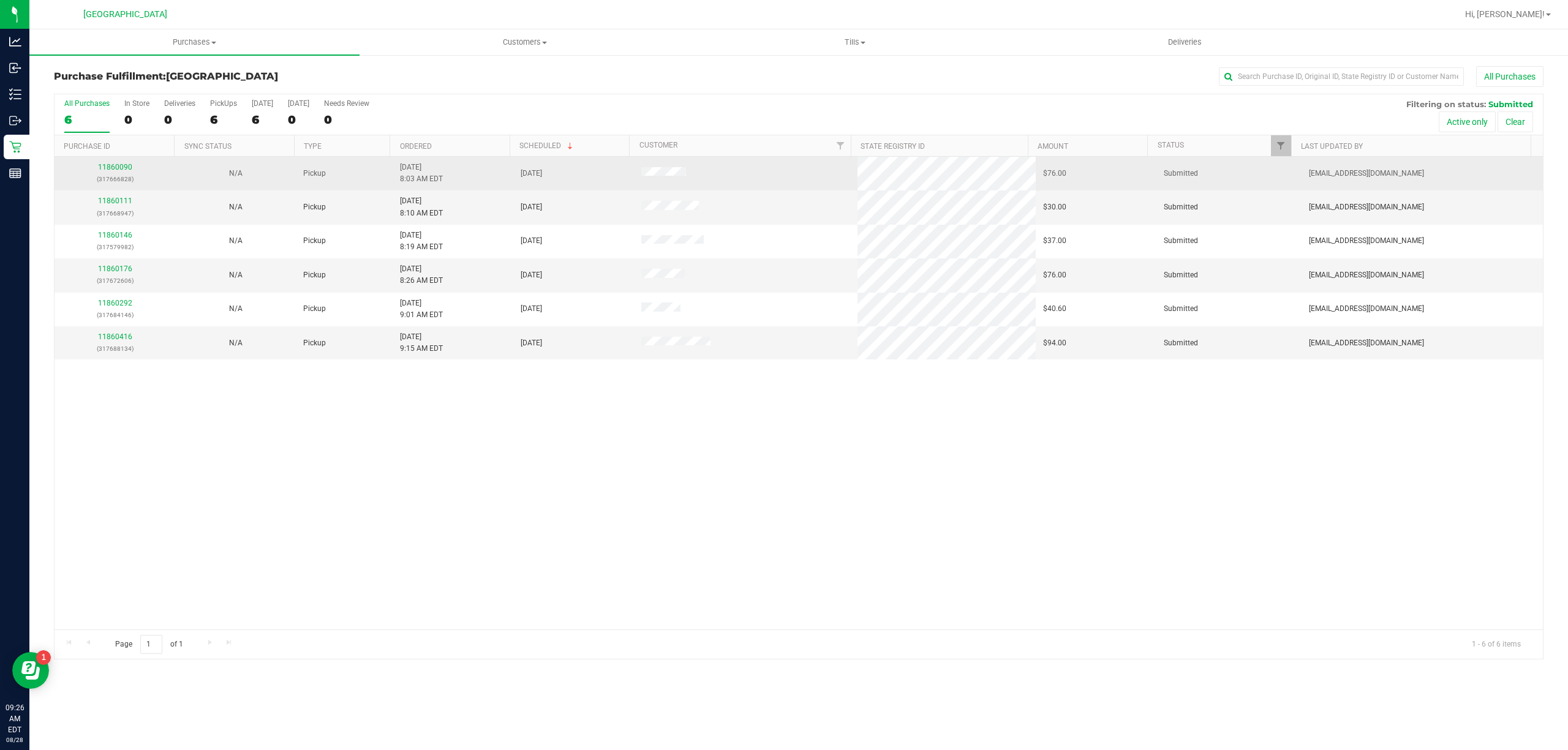
click at [120, 172] on div "11860090 (317666828)" at bounding box center [115, 173] width 106 height 23
click at [121, 168] on link "11860090" at bounding box center [115, 166] width 34 height 8
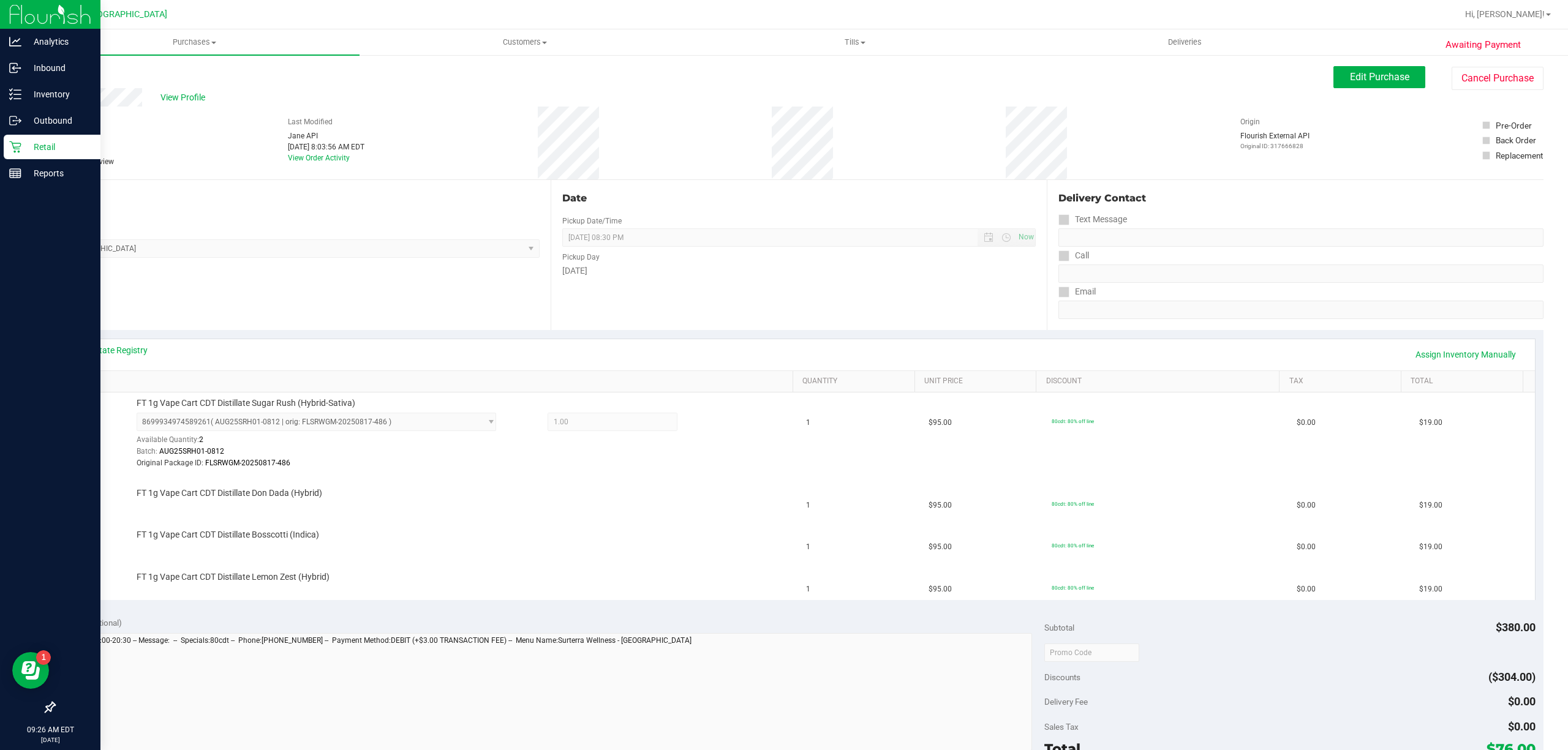
click at [21, 150] on p "Retail" at bounding box center [58, 147] width 73 height 15
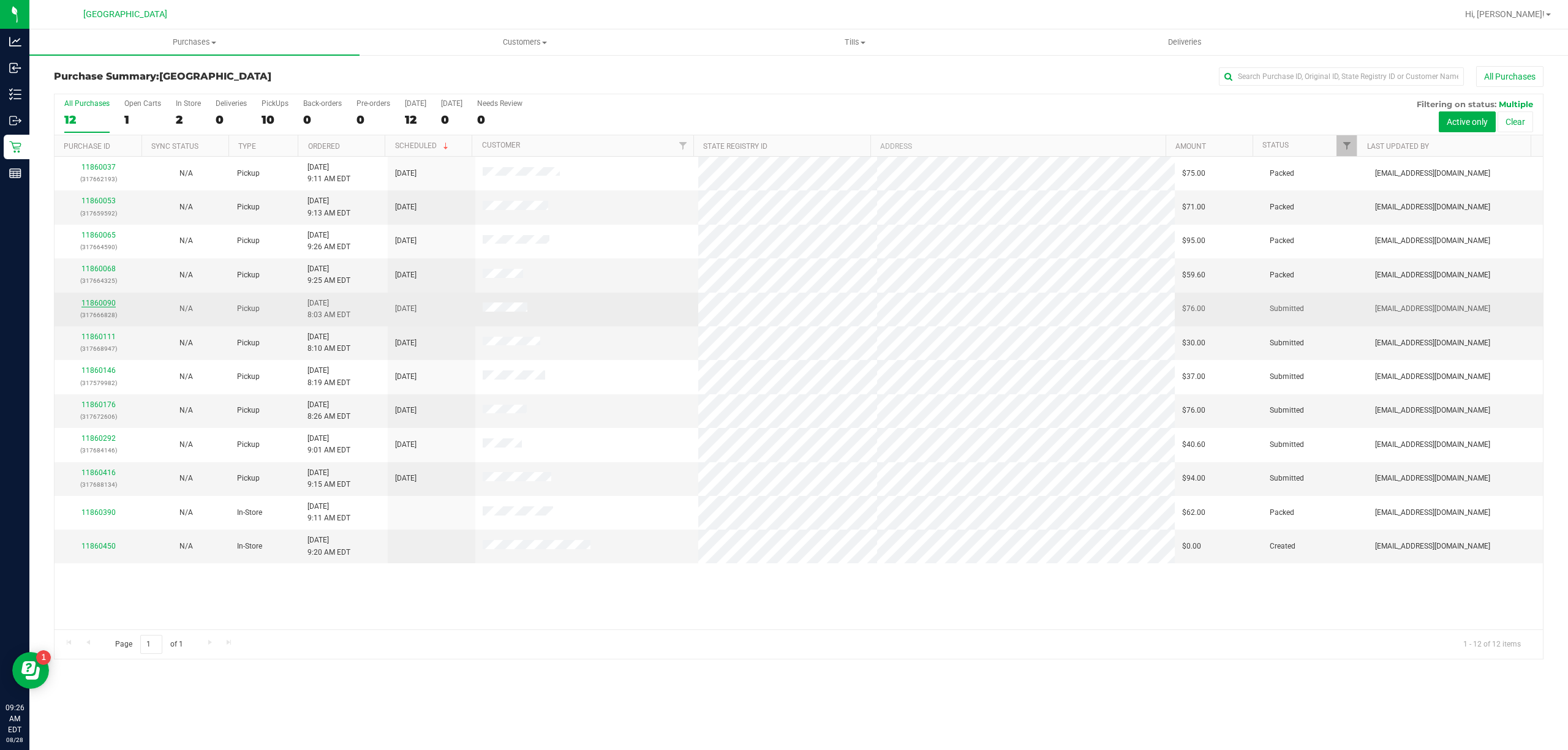
click at [103, 300] on link "11860090" at bounding box center [99, 302] width 34 height 8
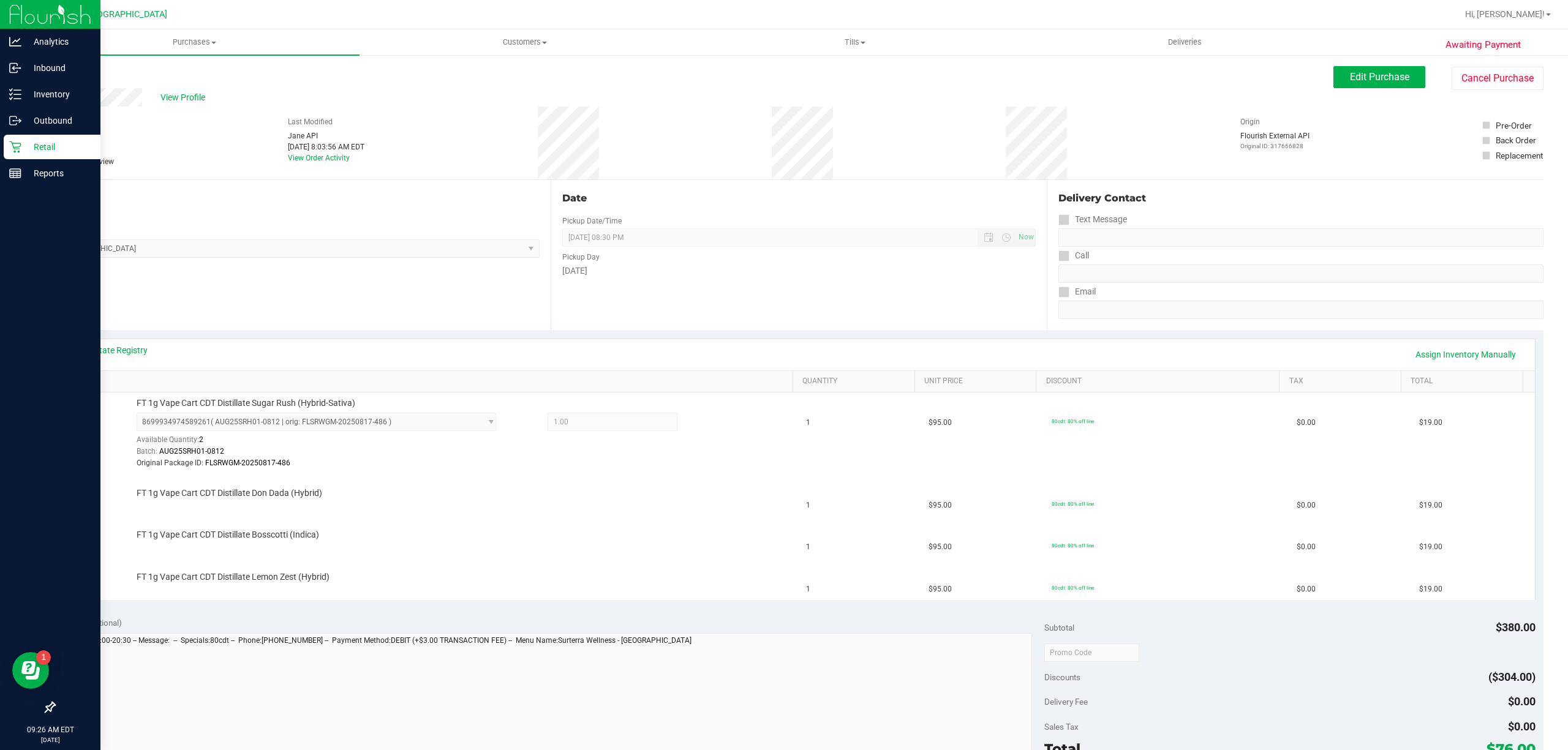
click at [15, 143] on icon at bounding box center [15, 147] width 12 height 12
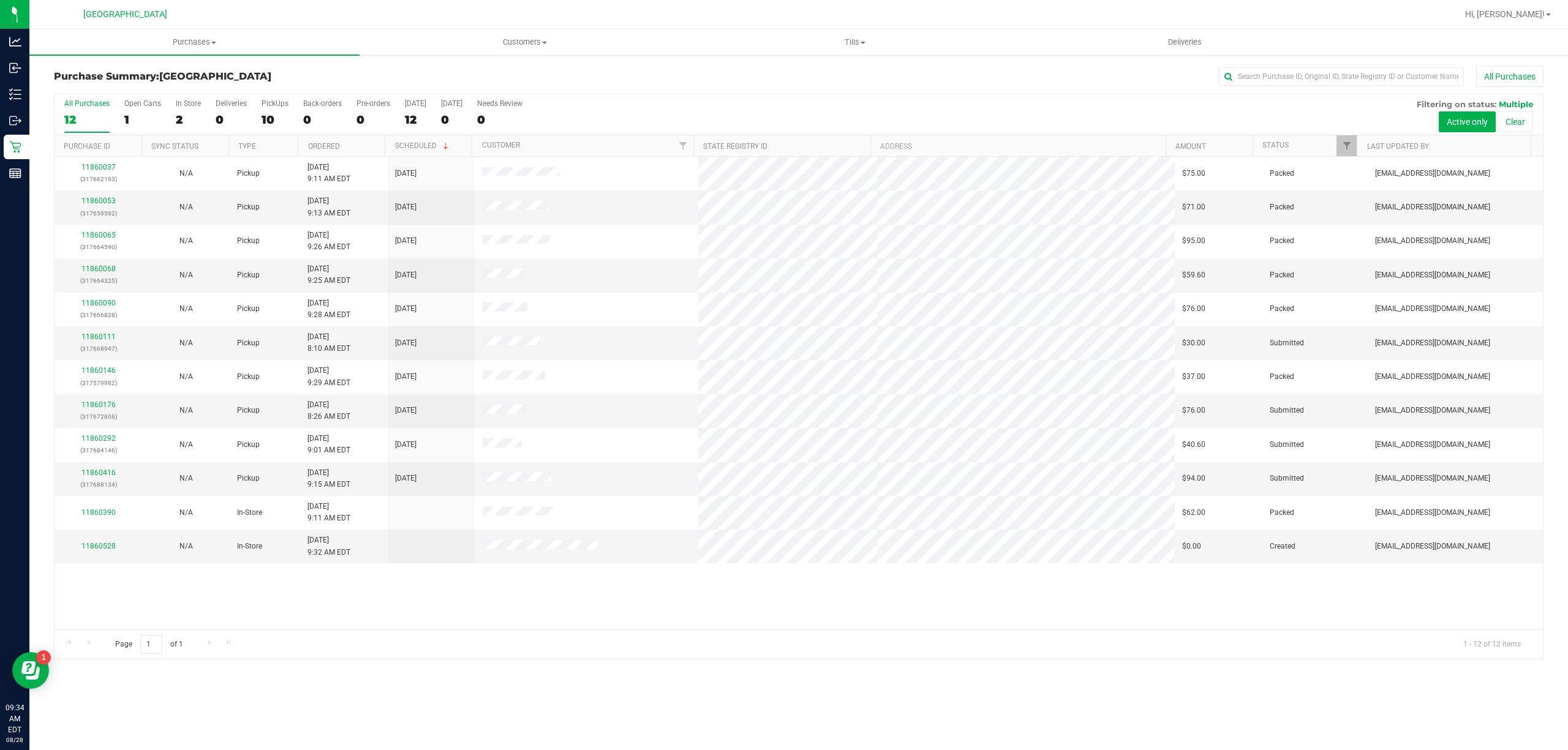
click at [194, 627] on div "11860037 (317662193) N/A Pickup 8/28/2025 9:11 AM EDT 8/28/2025 $75.00 Packed m…" at bounding box center [799, 393] width 1489 height 473
click at [1346, 150] on span "Filter" at bounding box center [1346, 145] width 10 height 10
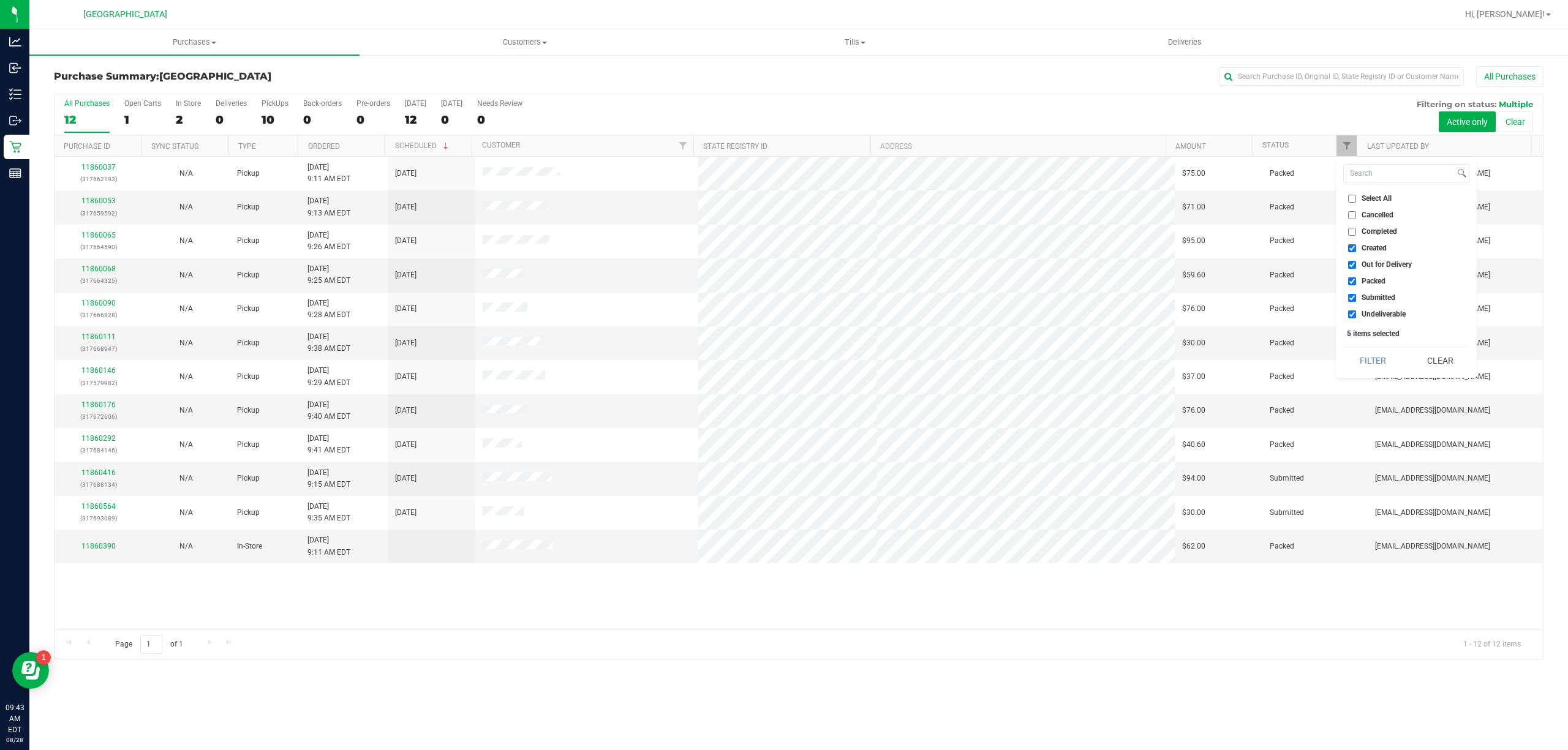
click at [1375, 186] on div "Select All Cancelled Completed Created Out for Delivery Packed Submitted Undeli…" at bounding box center [1406, 267] width 141 height 221
click at [1371, 192] on li "Select All" at bounding box center [1406, 199] width 126 height 13
click at [1371, 196] on span "Select All" at bounding box center [1376, 199] width 30 height 8
click at [1356, 196] on input "Select All" at bounding box center [1352, 199] width 8 height 8
checkbox input "true"
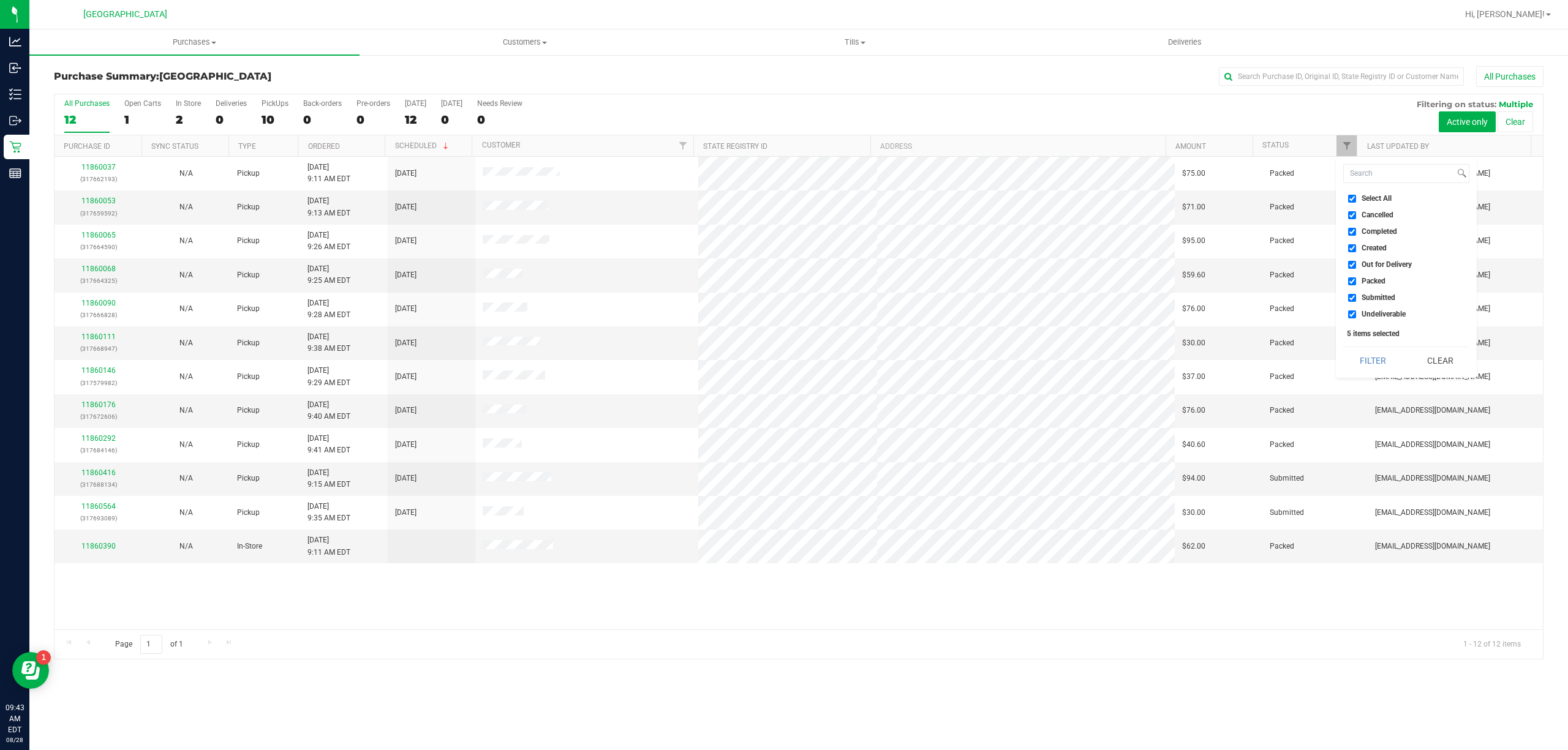
checkbox input "true"
click at [1371, 196] on span "Select All" at bounding box center [1376, 199] width 30 height 8
click at [1356, 196] on input "Select All" at bounding box center [1352, 199] width 8 height 8
checkbox input "false"
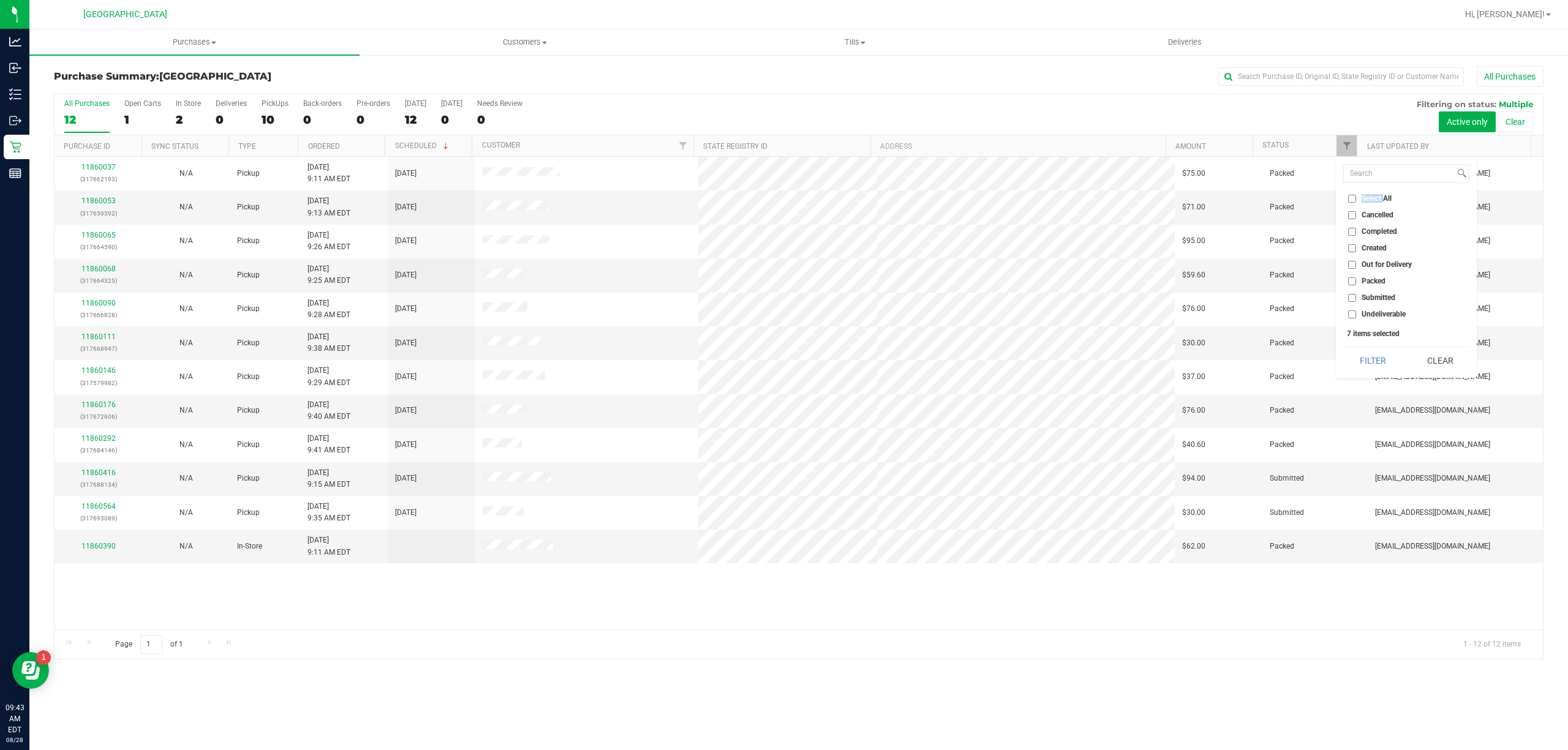
checkbox input "false"
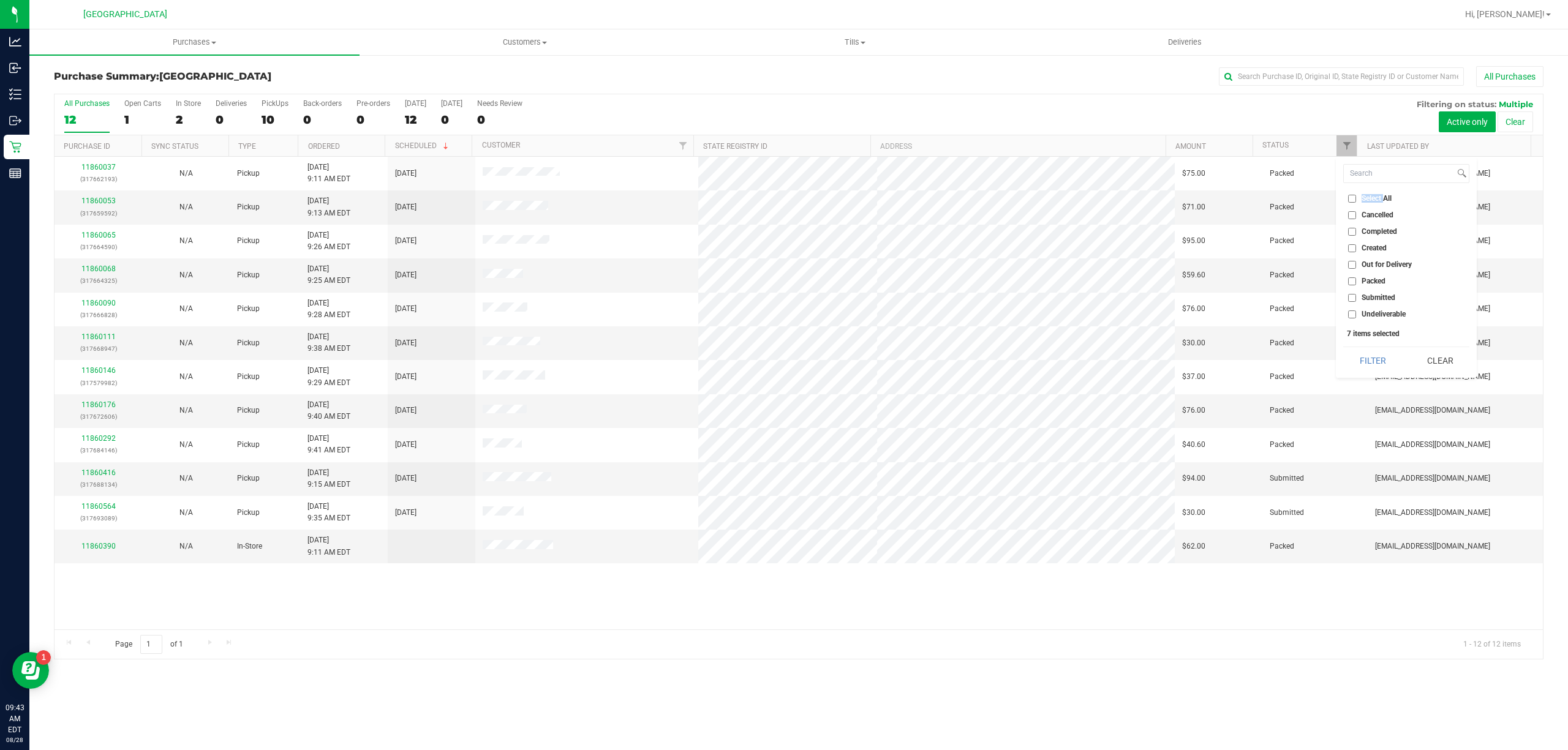
checkbox input "false"
click at [1371, 300] on span "Submitted" at bounding box center [1378, 298] width 34 height 8
click at [1356, 300] on input "Submitted" at bounding box center [1352, 298] width 8 height 8
checkbox input "true"
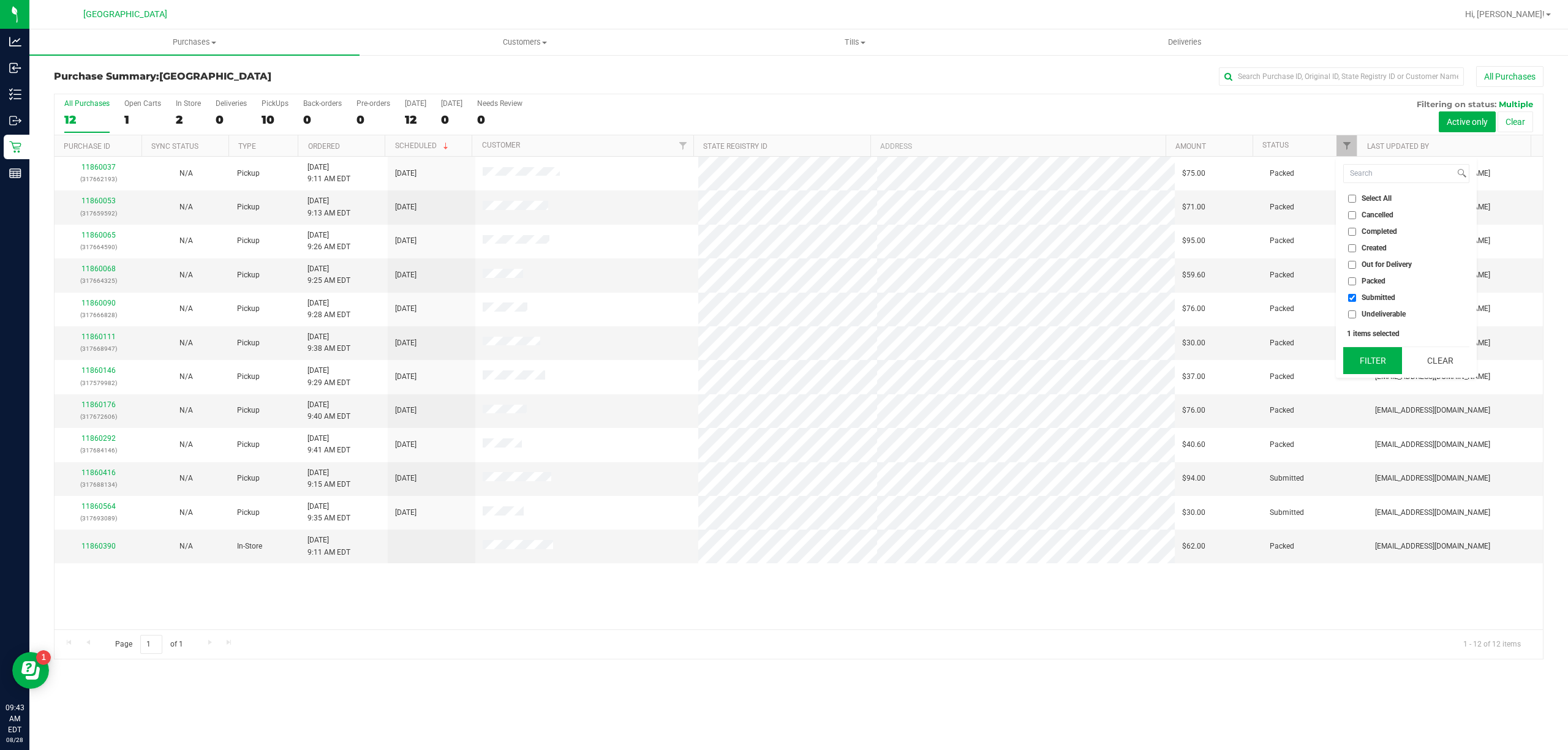
click at [1369, 363] on button "Filter" at bounding box center [1372, 360] width 59 height 27
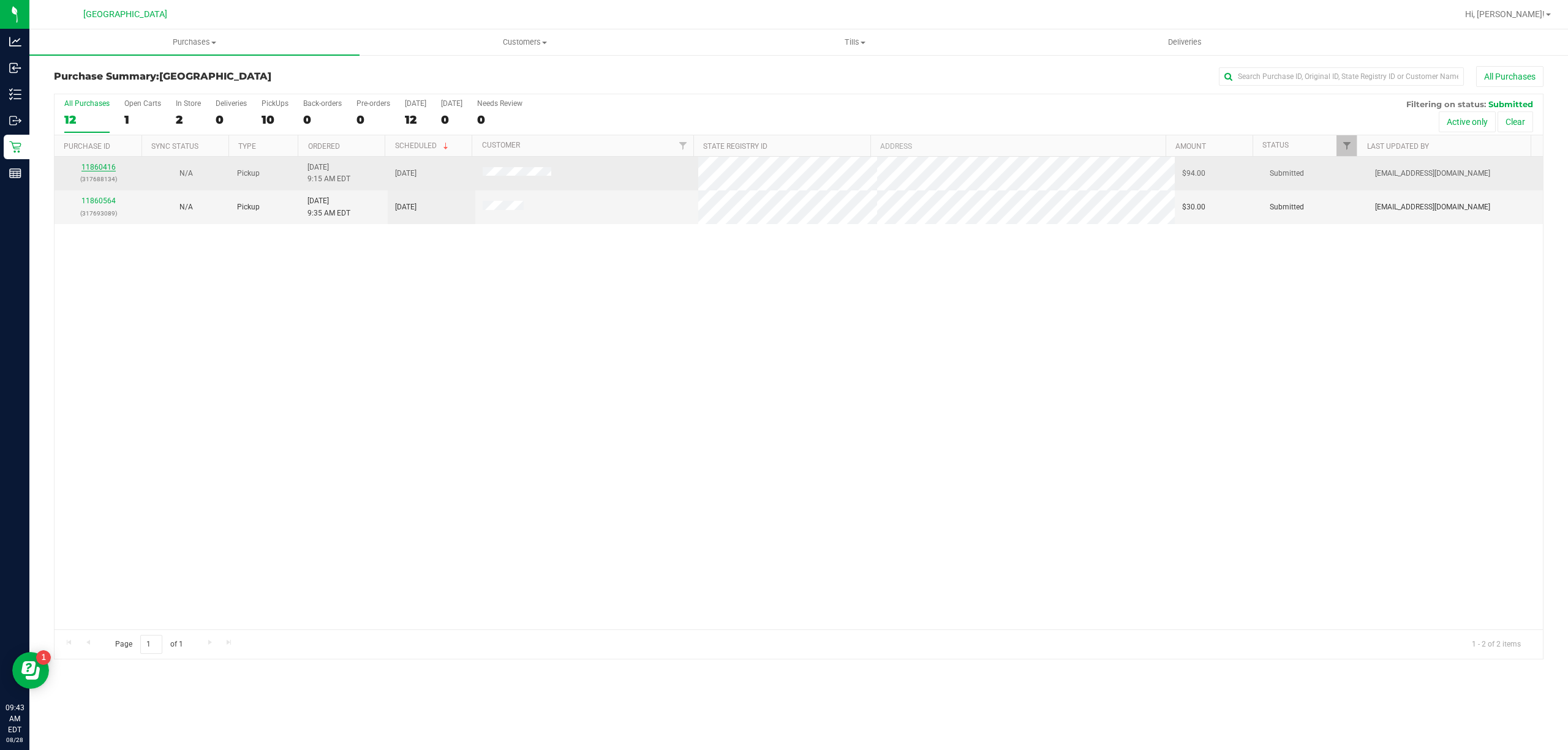
click at [96, 170] on link "11860416" at bounding box center [99, 166] width 34 height 8
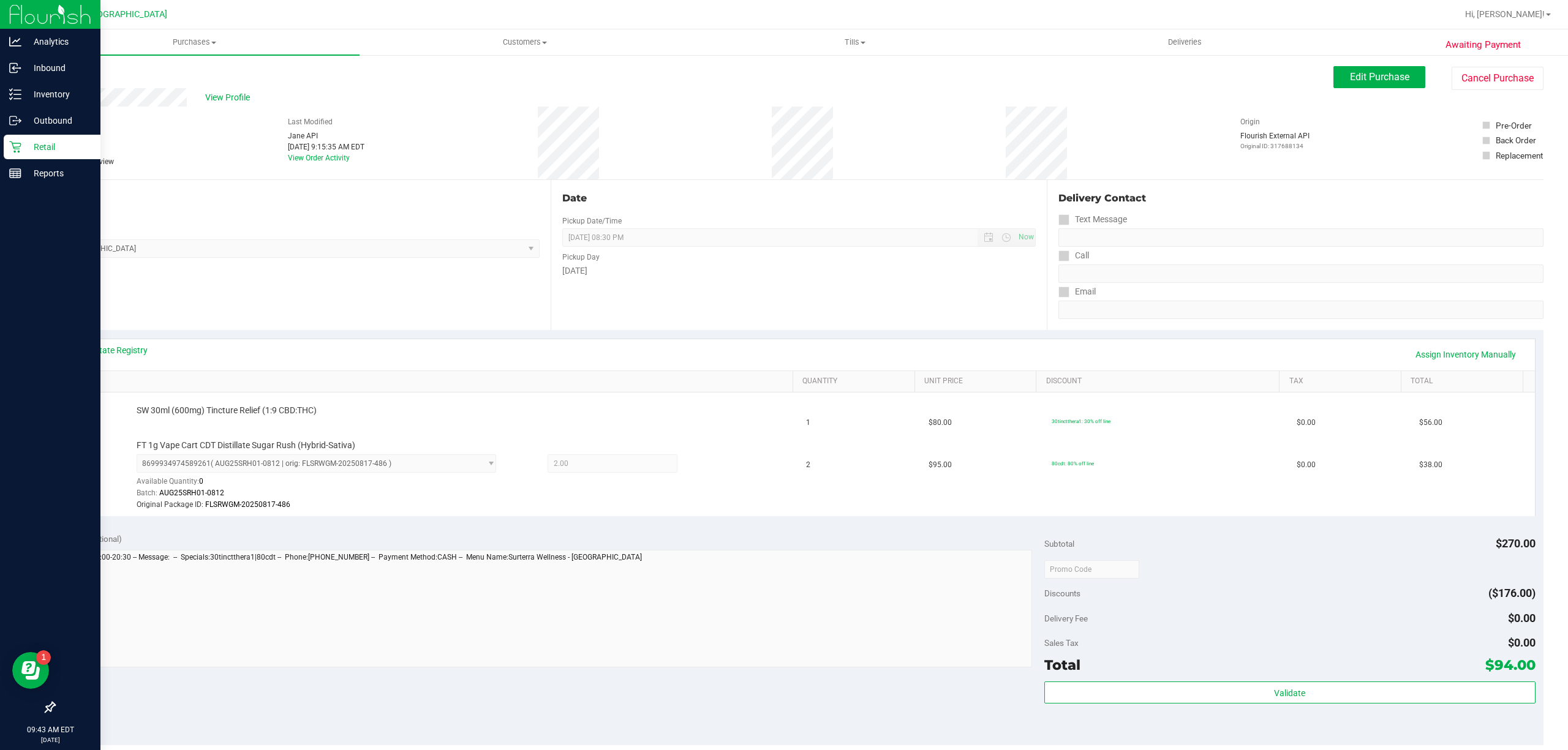
click at [60, 147] on p "Retail" at bounding box center [58, 147] width 73 height 15
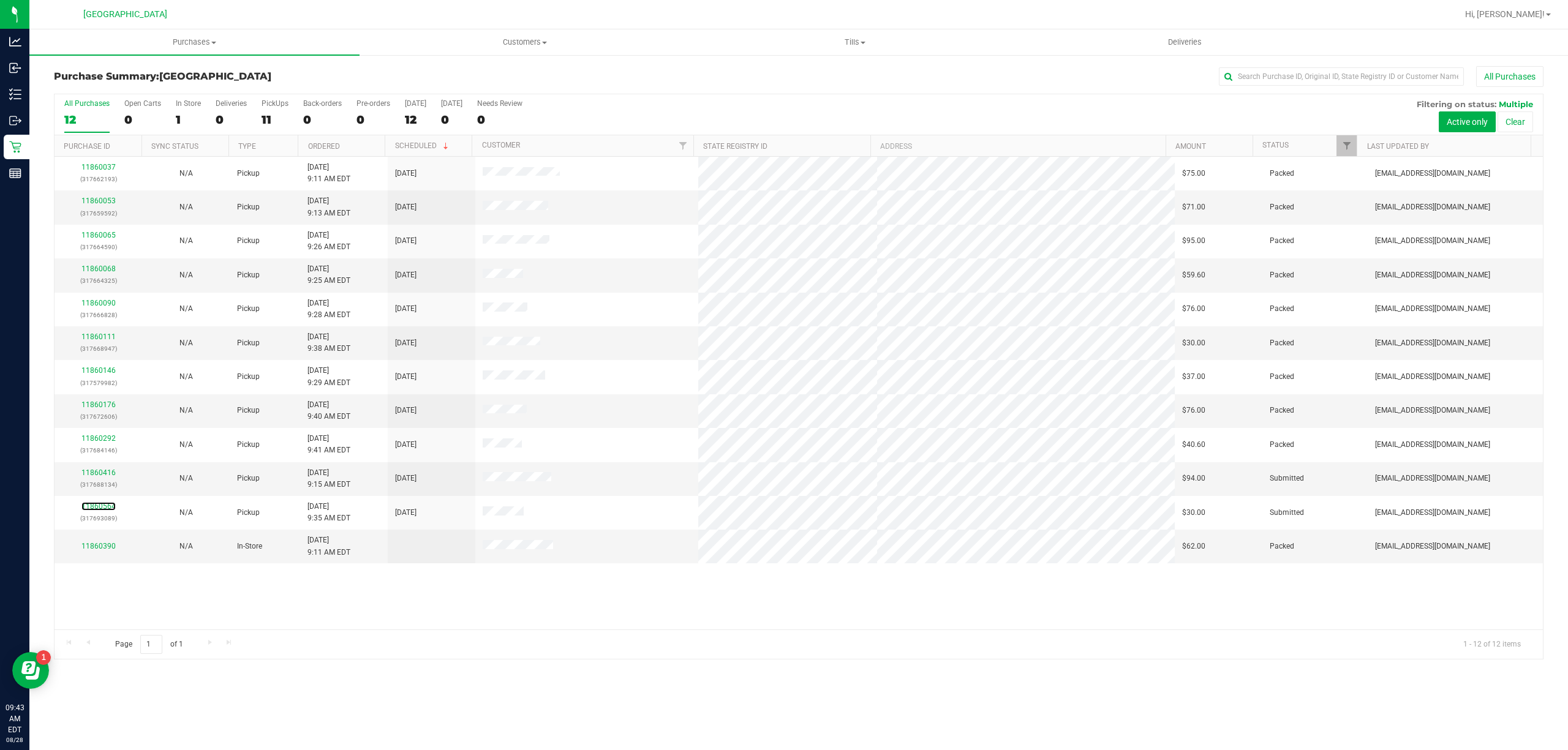
click at [111, 508] on link "11860564" at bounding box center [99, 506] width 34 height 8
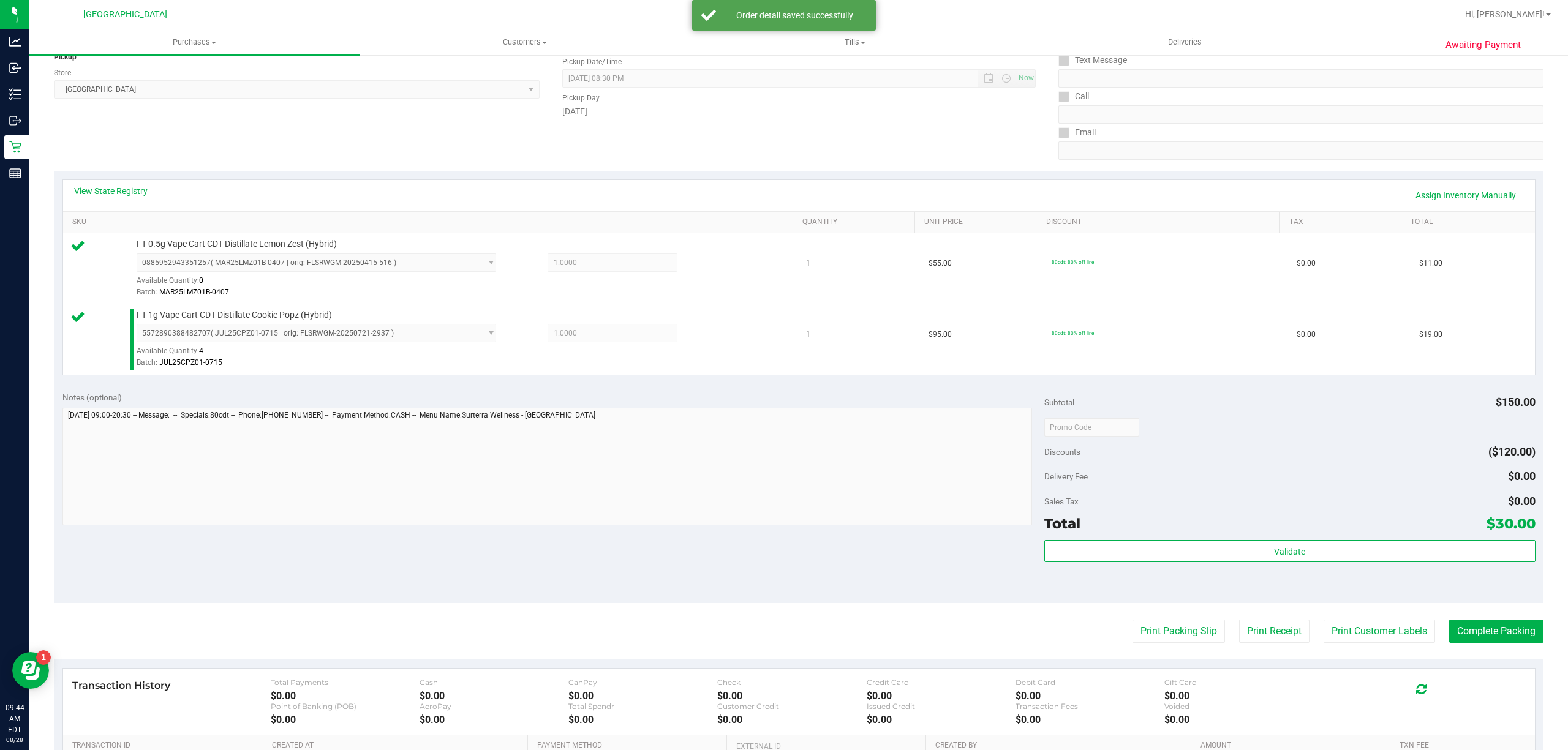
scroll to position [324, 0]
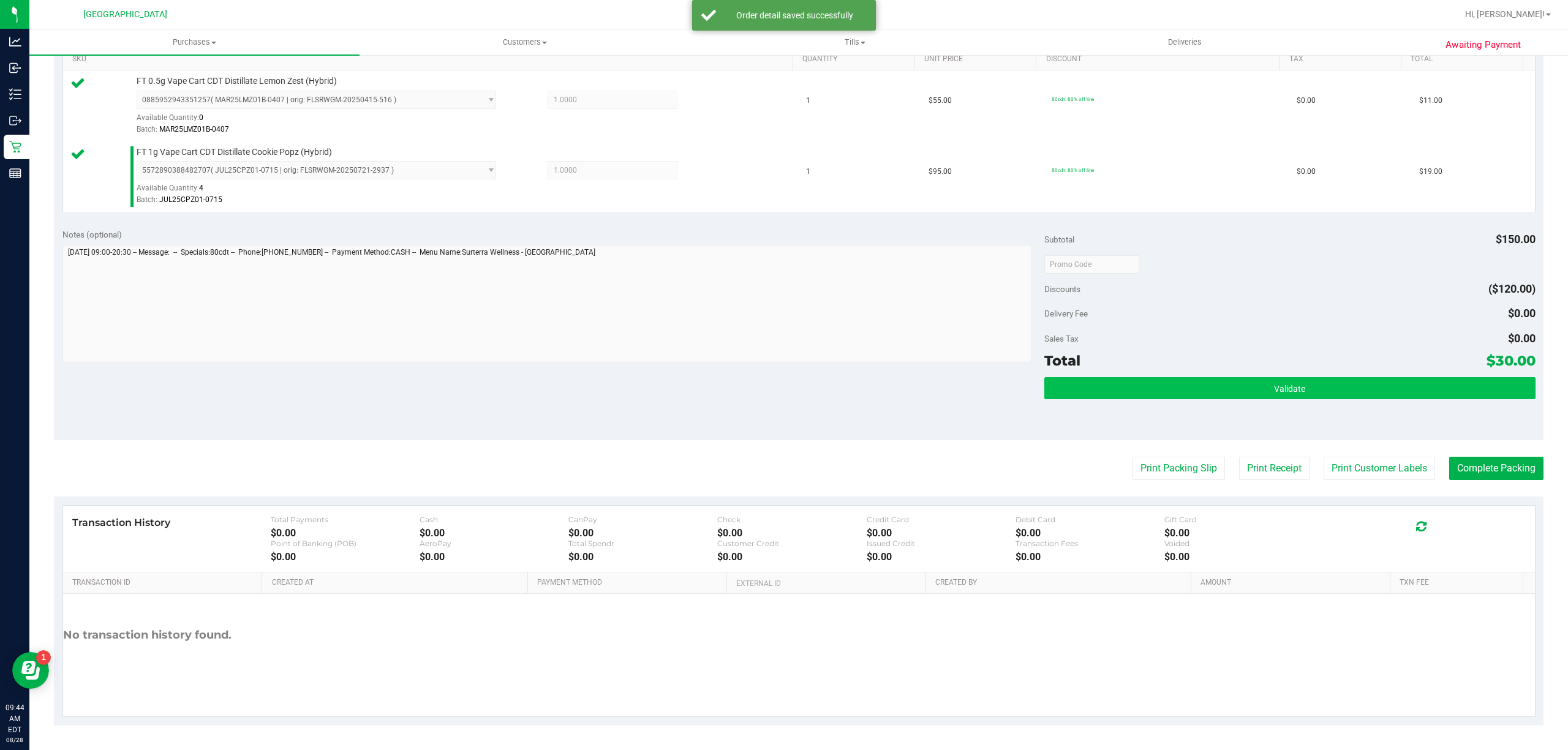
drag, startPoint x: 1249, startPoint y: 408, endPoint x: 1258, endPoint y: 398, distance: 13.5
click at [1250, 406] on div "Validate" at bounding box center [1290, 405] width 491 height 55
click at [1274, 390] on span "Validate" at bounding box center [1289, 389] width 31 height 10
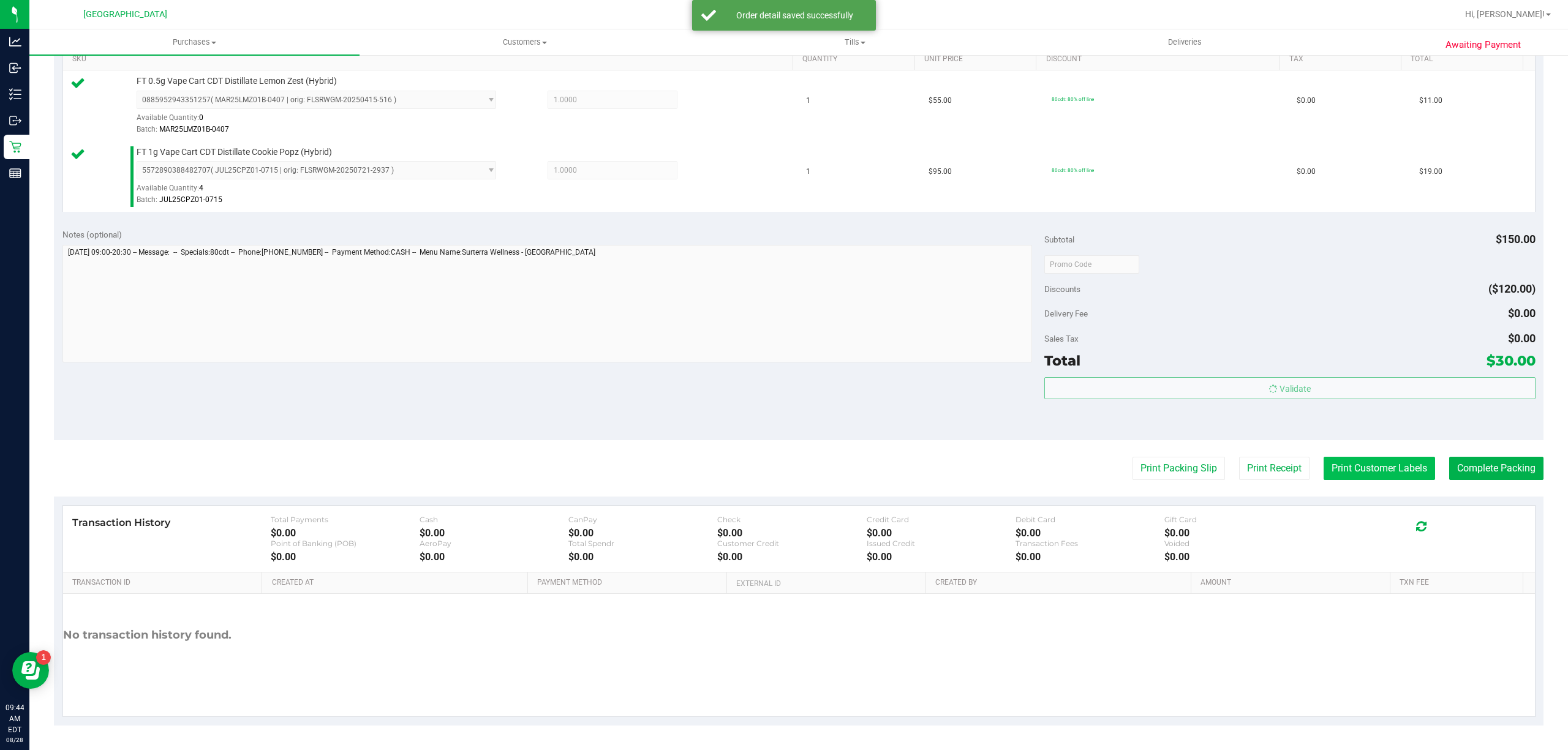
click at [1346, 477] on button "Print Customer Labels" at bounding box center [1379, 468] width 112 height 23
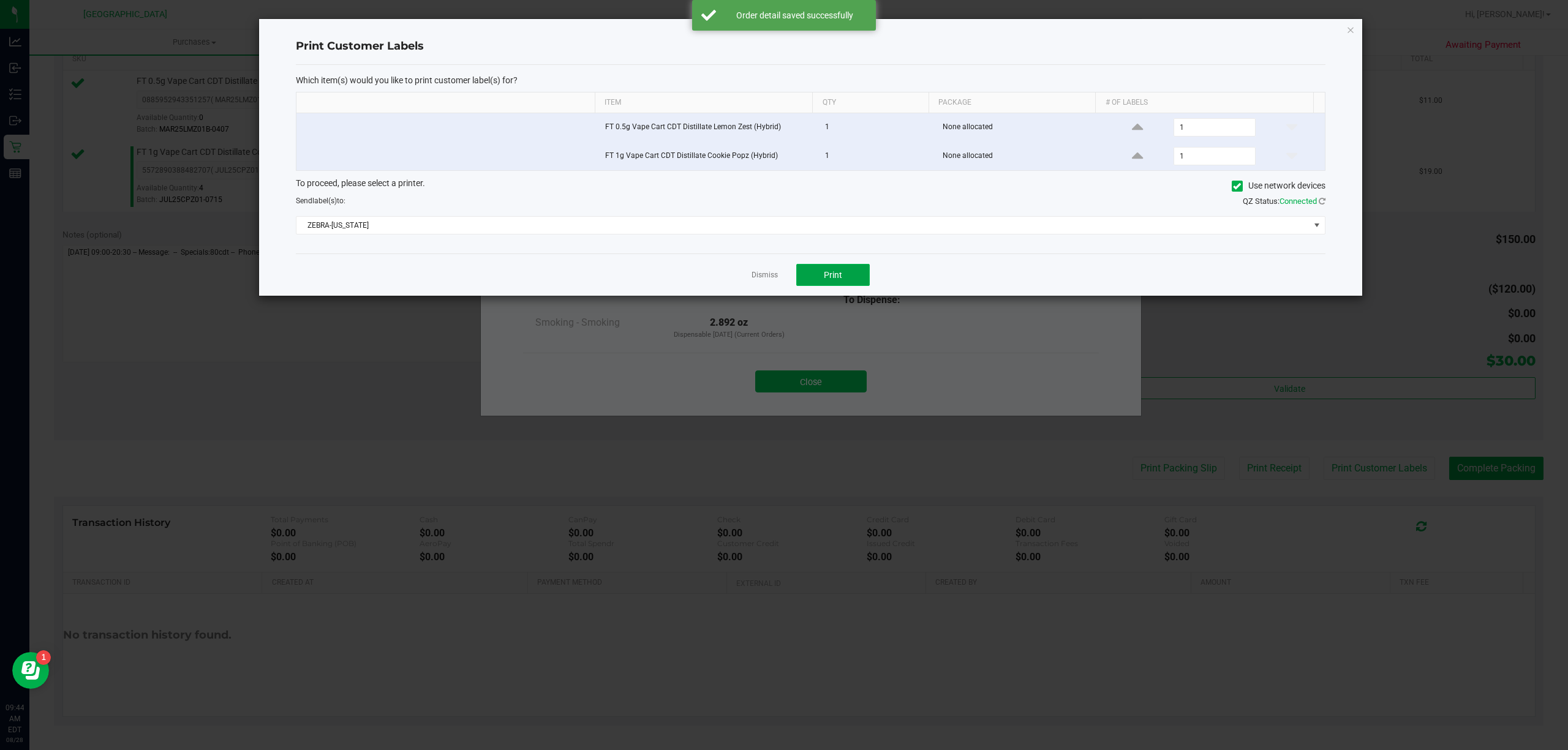
click at [843, 280] on button "Print" at bounding box center [833, 274] width 73 height 22
click at [768, 278] on link "Dismiss" at bounding box center [765, 275] width 26 height 11
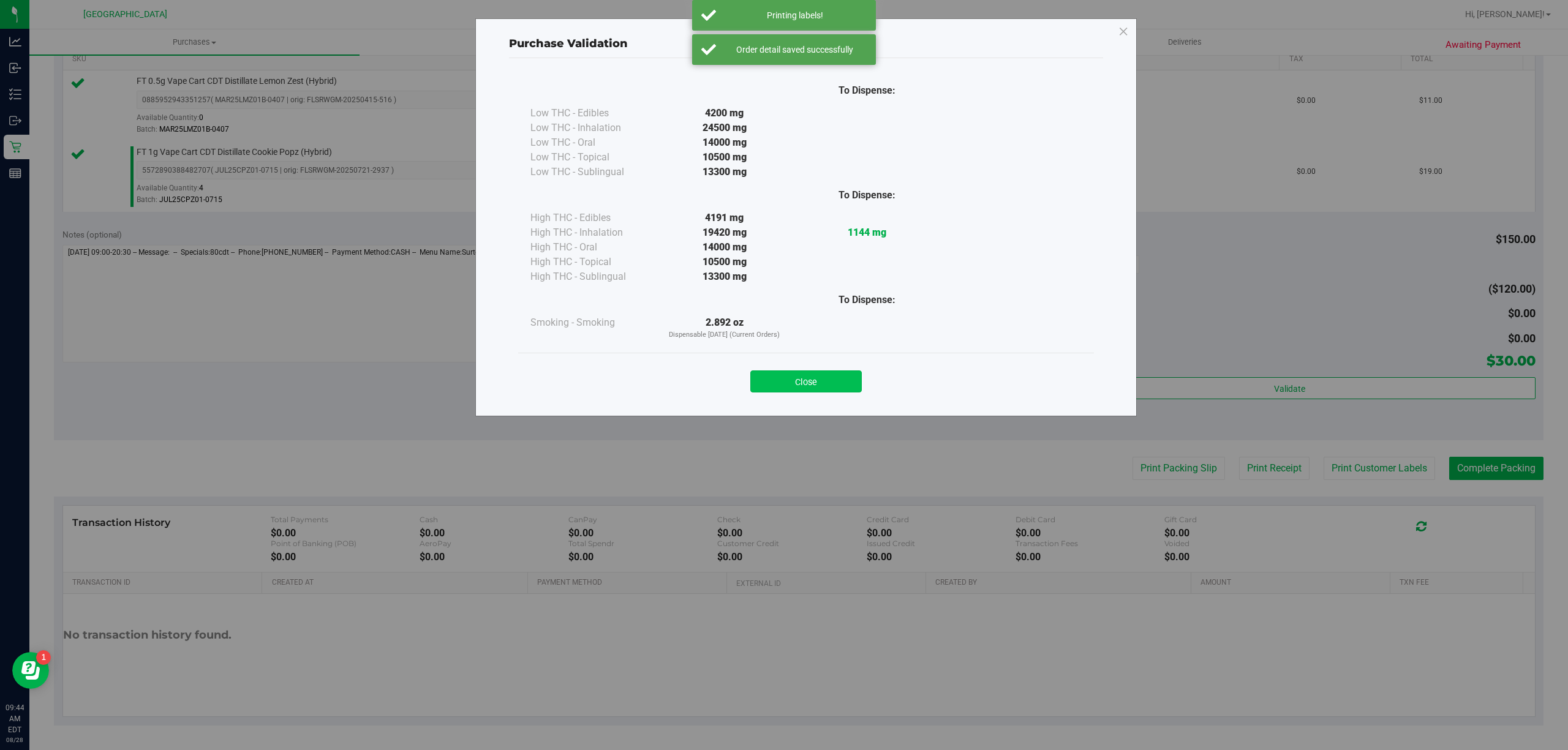
click at [784, 370] on button "Close" at bounding box center [806, 381] width 112 height 22
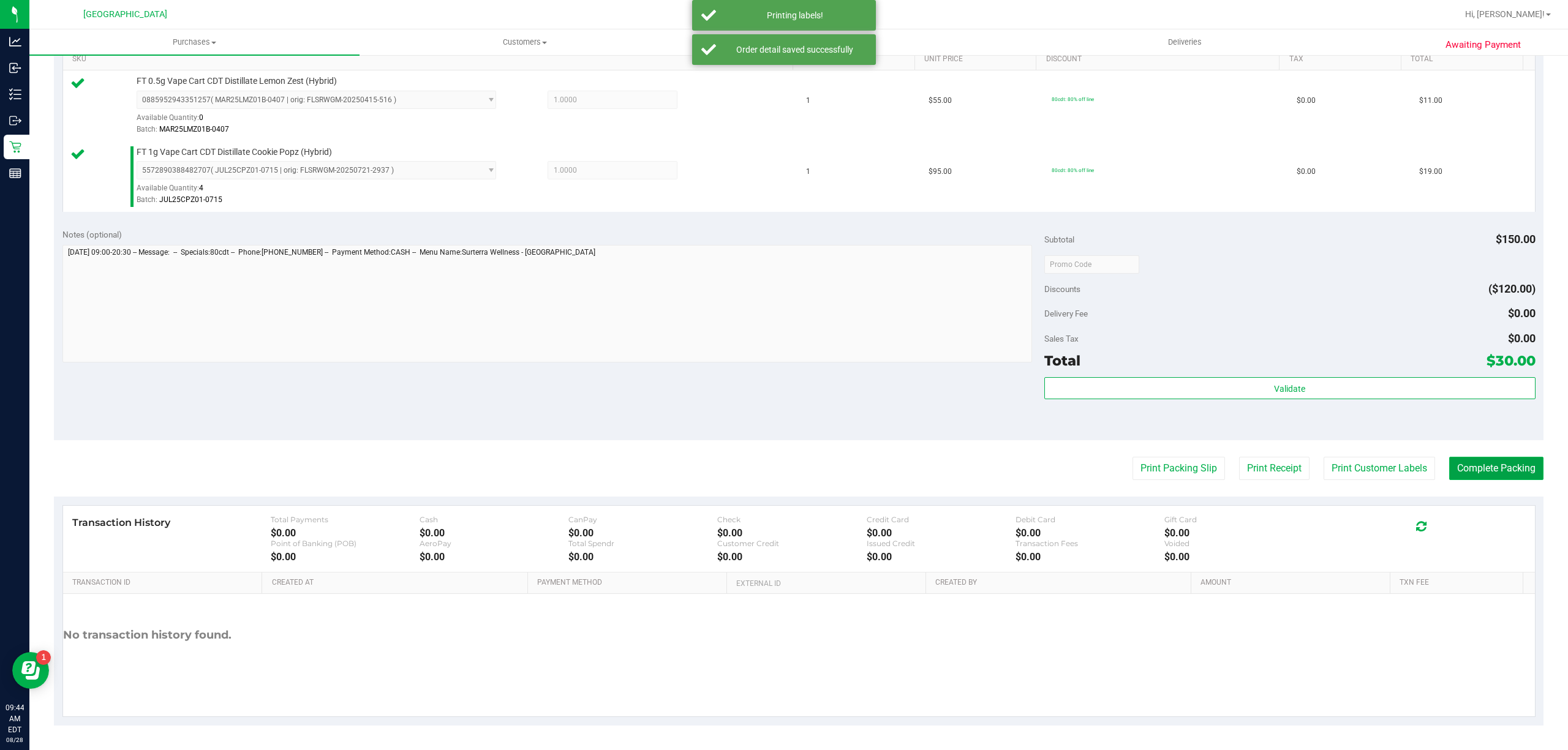
click at [1486, 463] on button "Complete Packing" at bounding box center [1495, 468] width 94 height 23
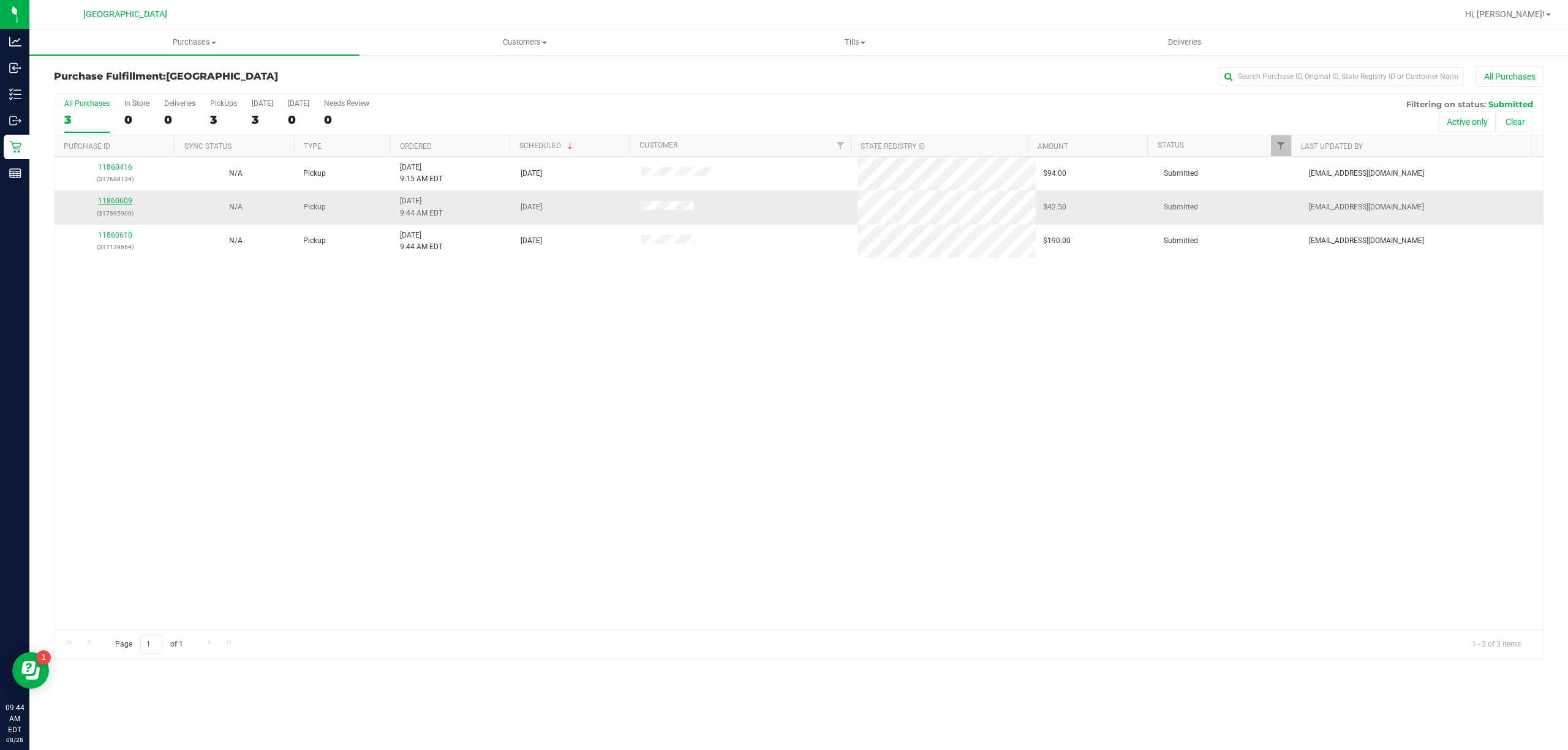
click at [104, 199] on link "11860609" at bounding box center [115, 200] width 34 height 8
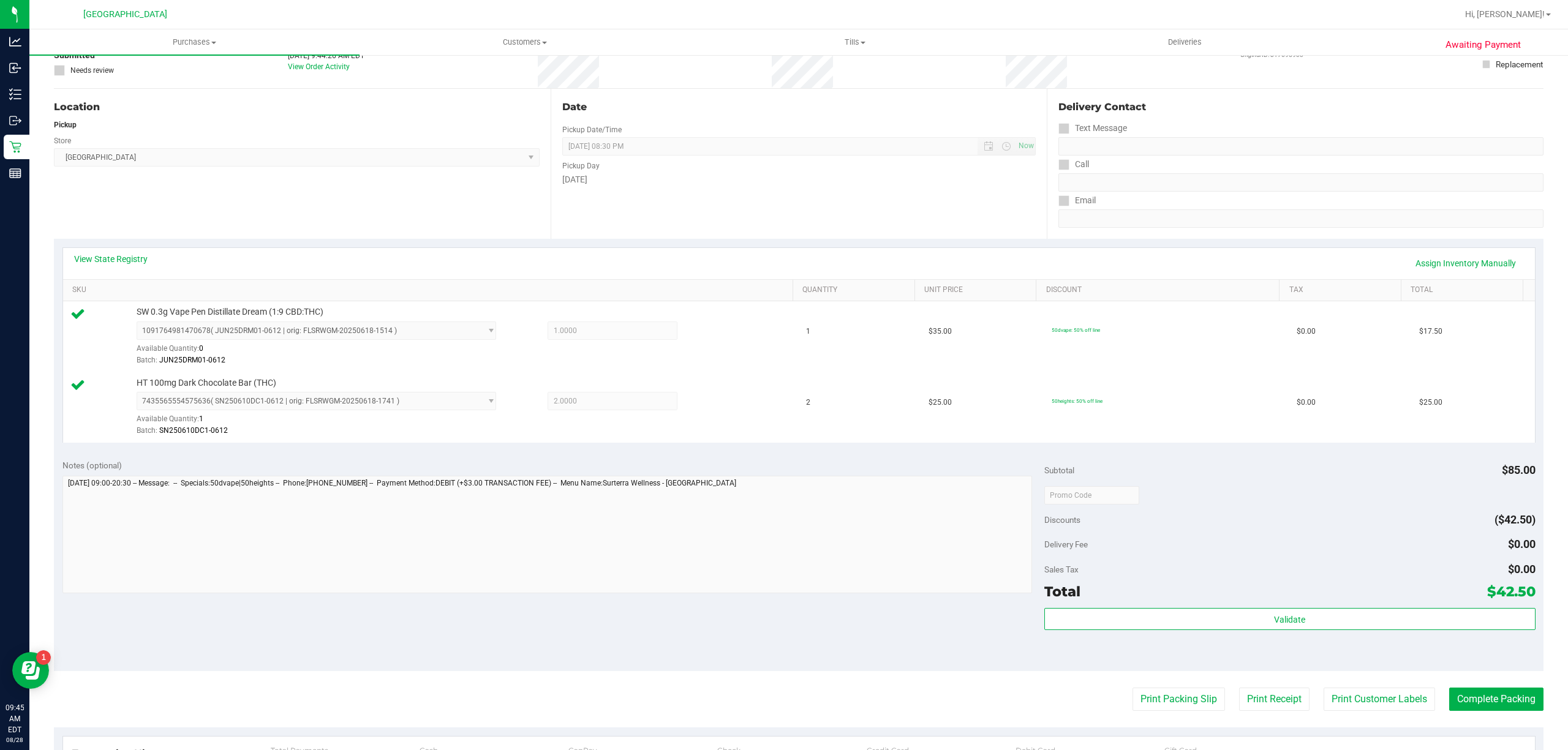
scroll to position [245, 0]
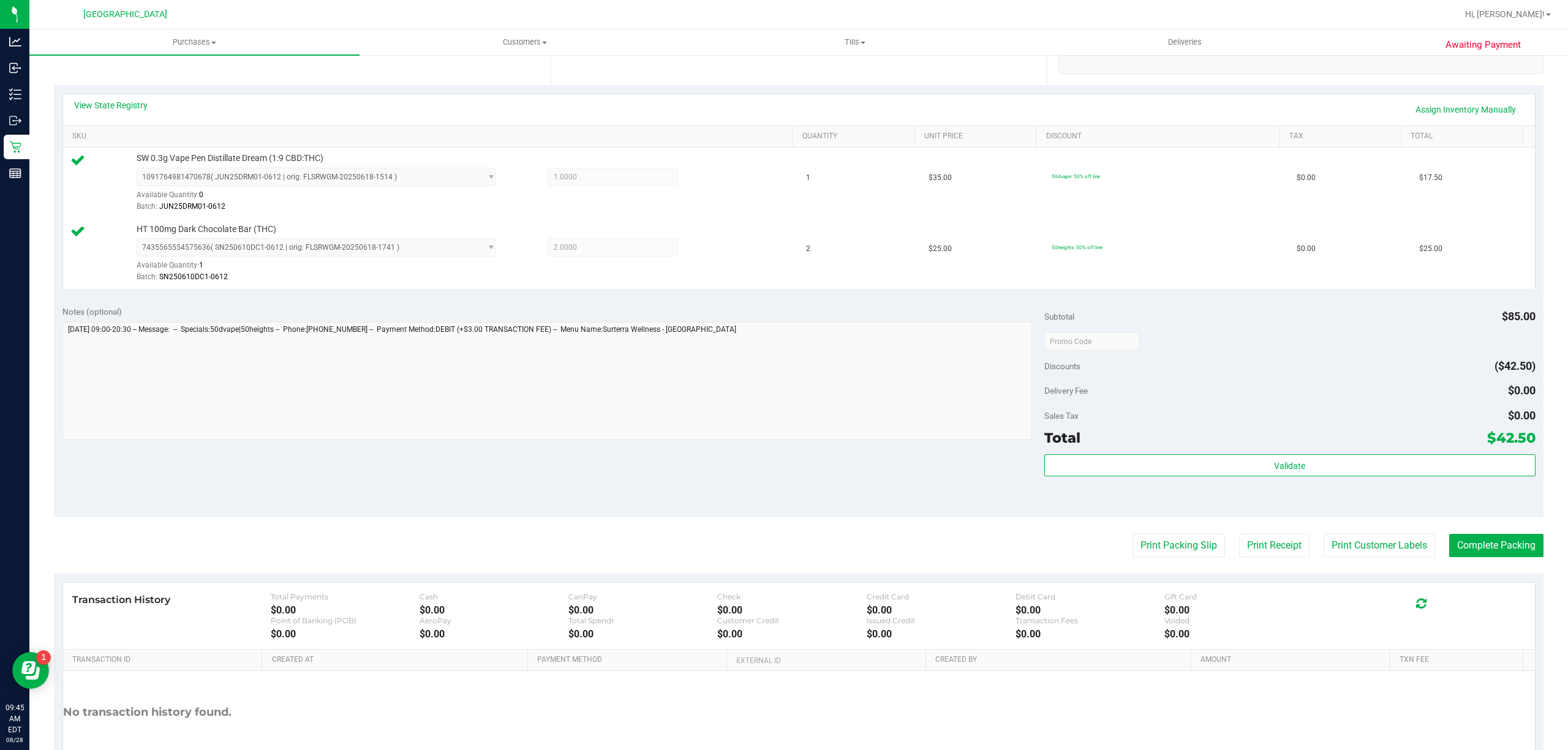
click at [1236, 453] on div "Subtotal $85.00 Discounts ($42.50) Delivery Fee $0.00 Sales Tax $0.00 Total $42…" at bounding box center [1290, 407] width 491 height 204
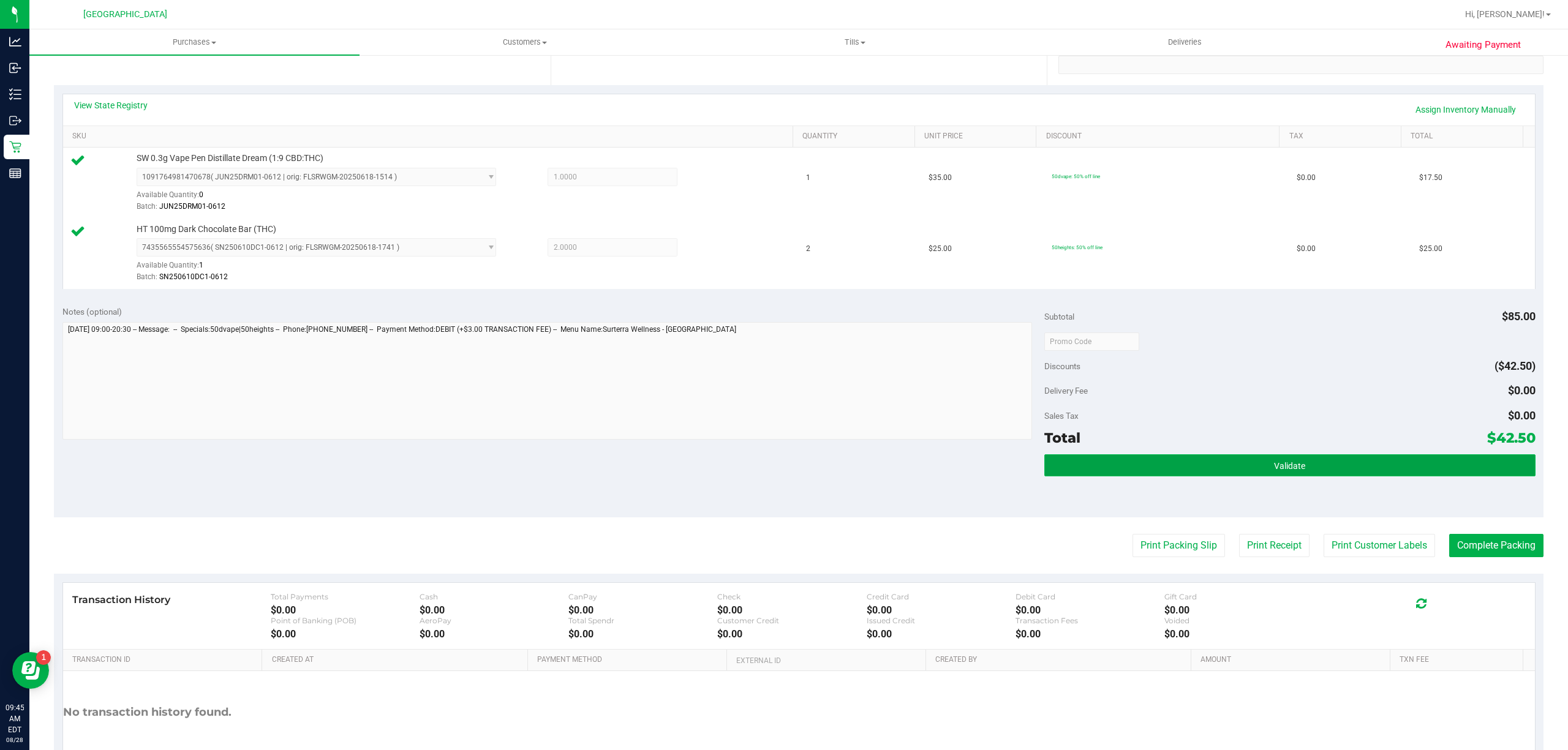
click at [1240, 471] on button "Validate" at bounding box center [1290, 465] width 491 height 22
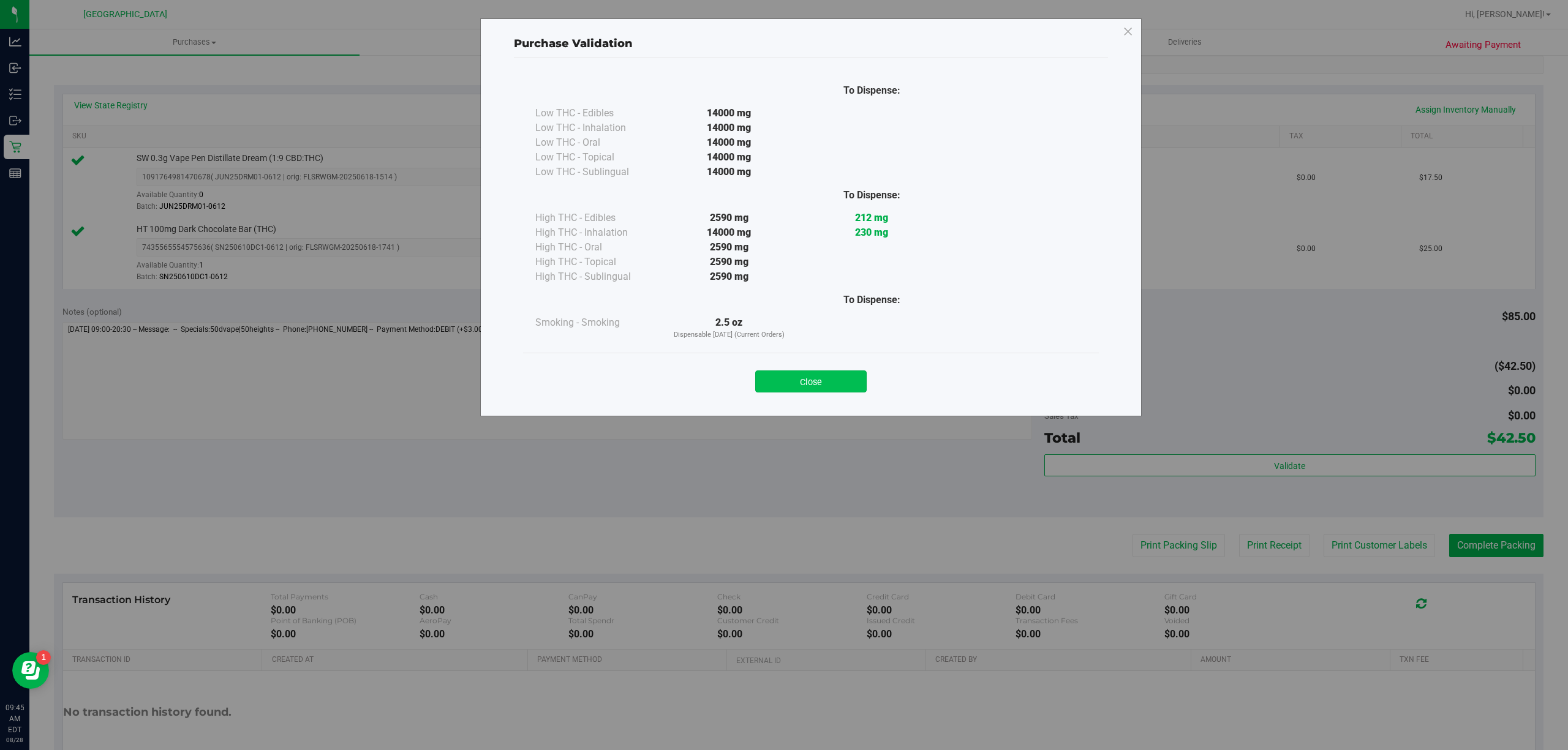
click at [838, 383] on button "Close" at bounding box center [811, 381] width 112 height 22
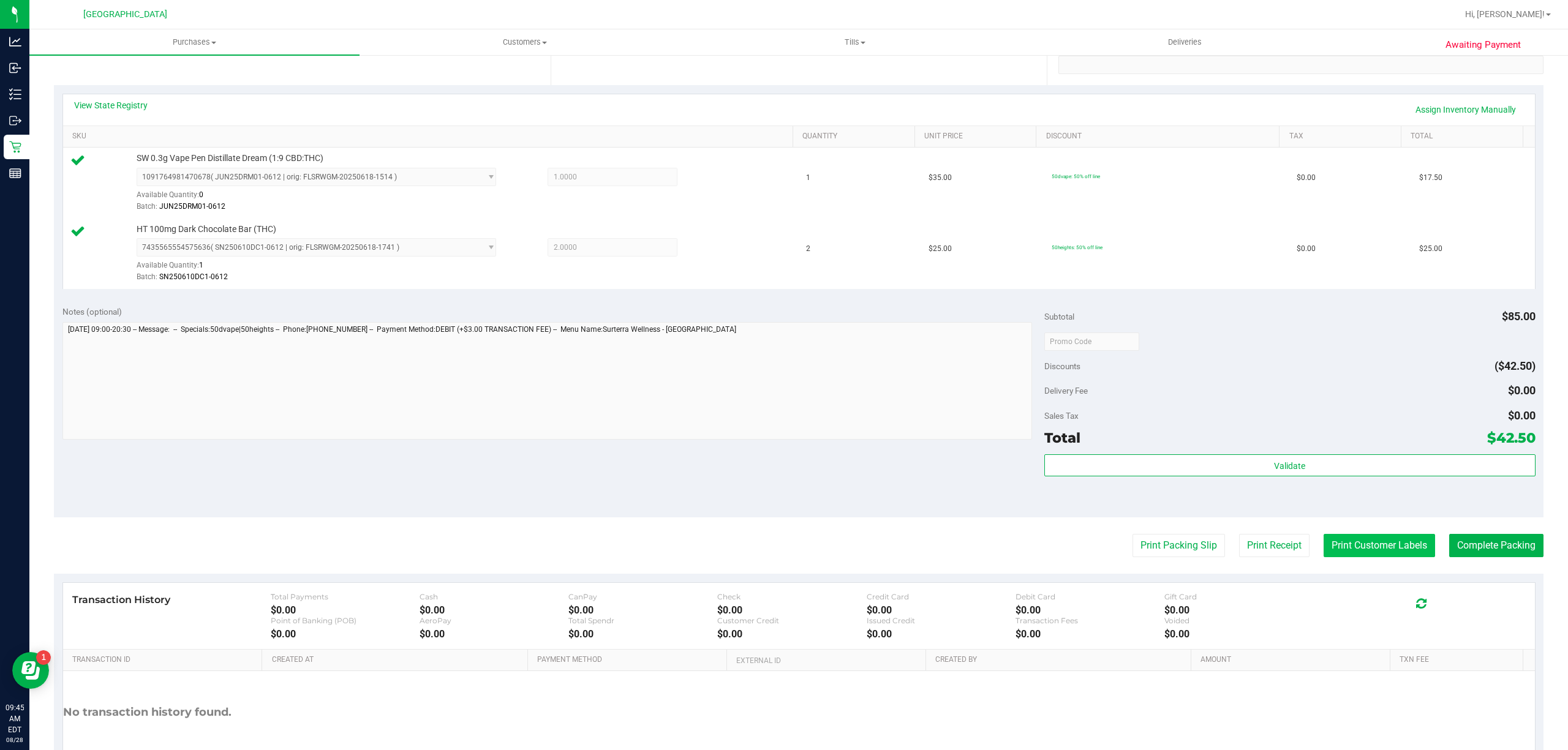
click at [1359, 542] on button "Print Customer Labels" at bounding box center [1379, 545] width 112 height 23
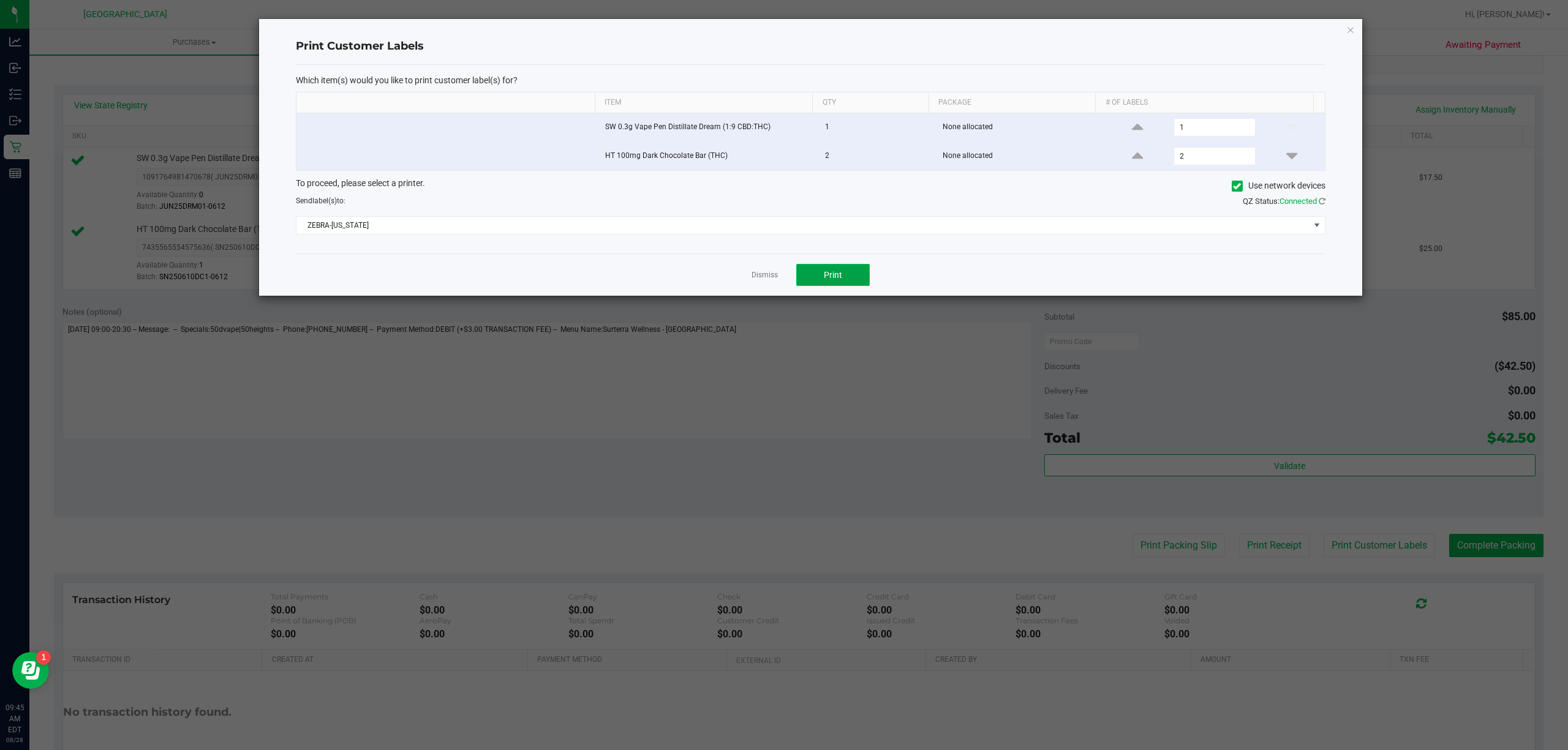
click at [844, 280] on button "Print" at bounding box center [833, 274] width 73 height 22
click at [770, 276] on link "Dismiss" at bounding box center [765, 275] width 26 height 11
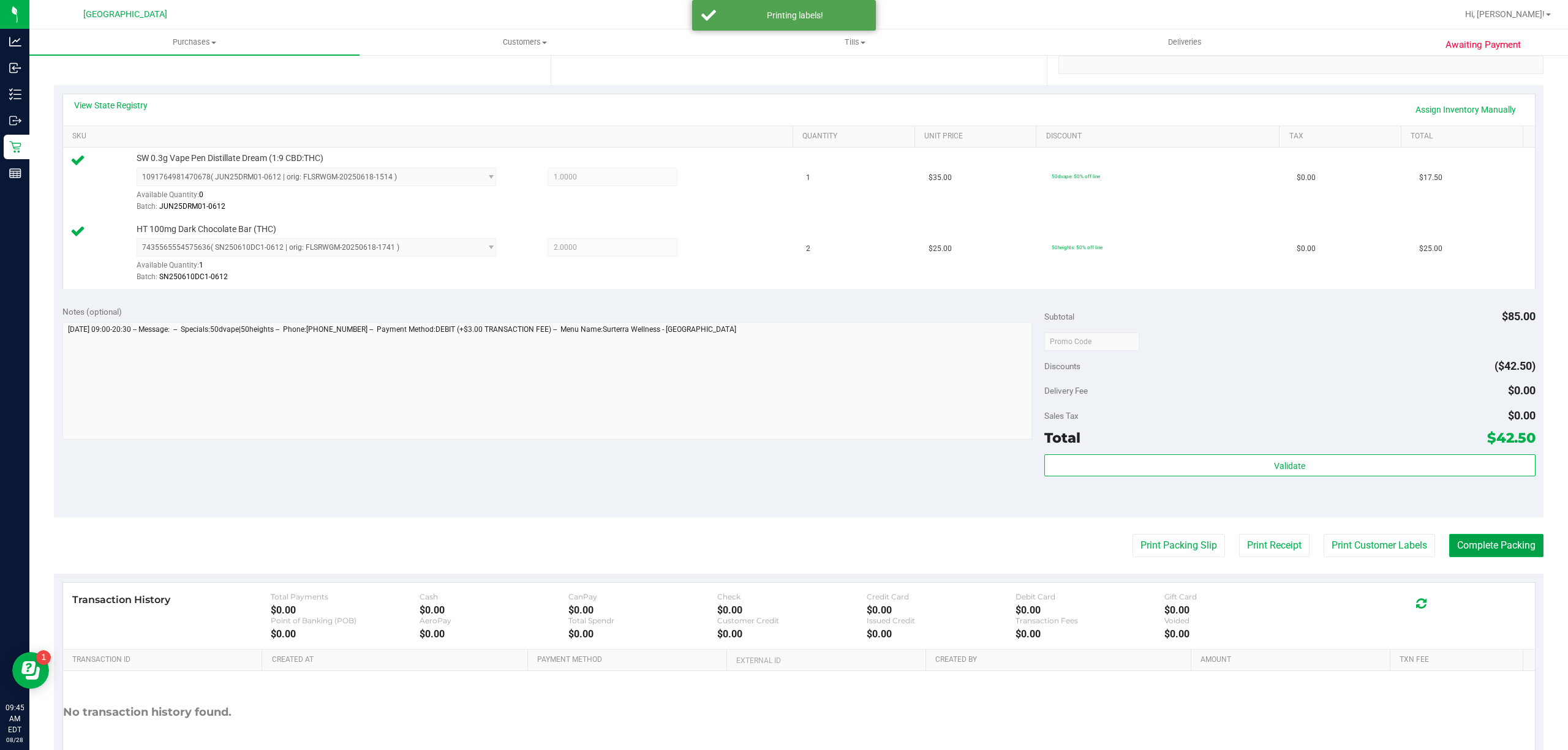
click at [1465, 556] on button "Complete Packing" at bounding box center [1495, 545] width 94 height 23
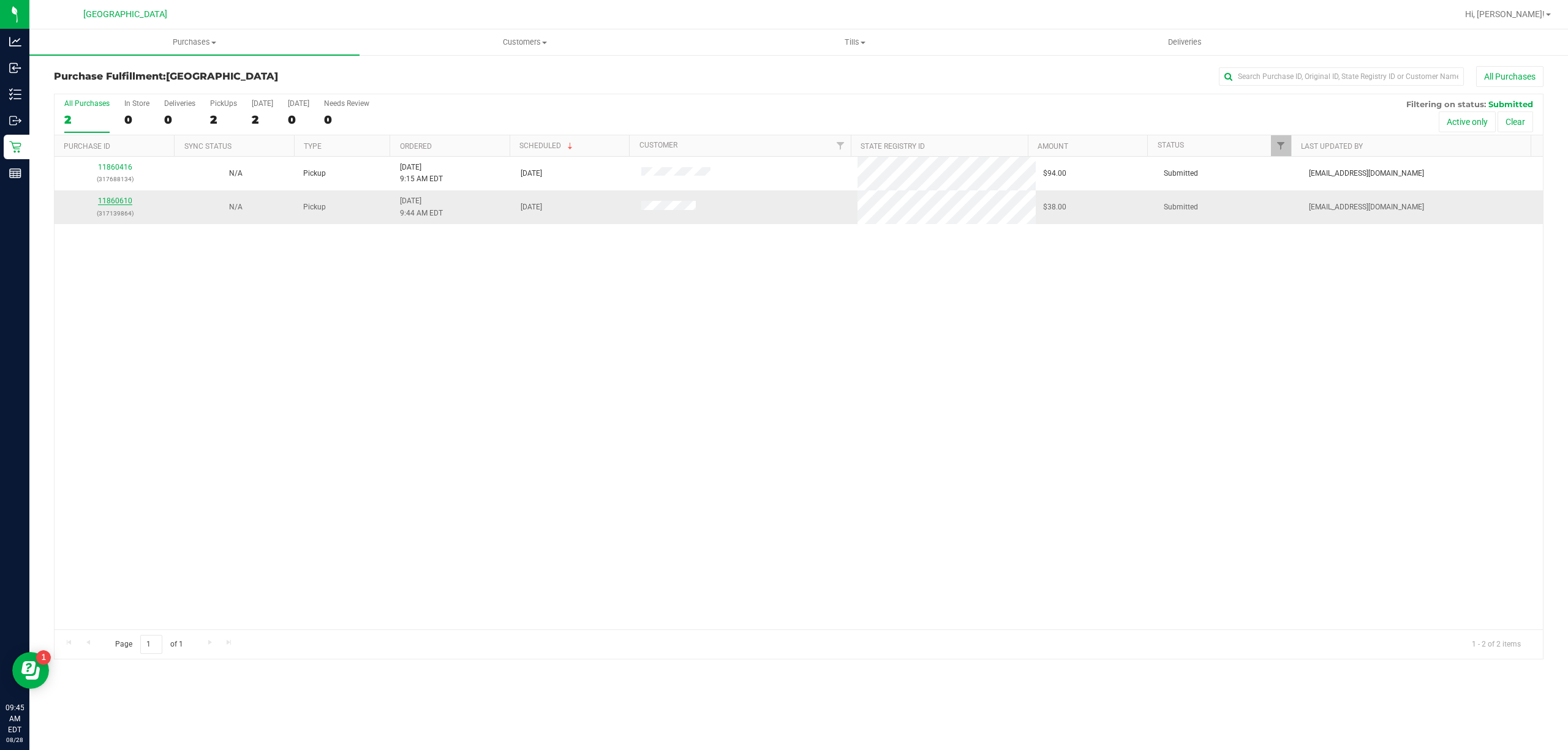
click at [120, 201] on link "11860610" at bounding box center [115, 200] width 34 height 8
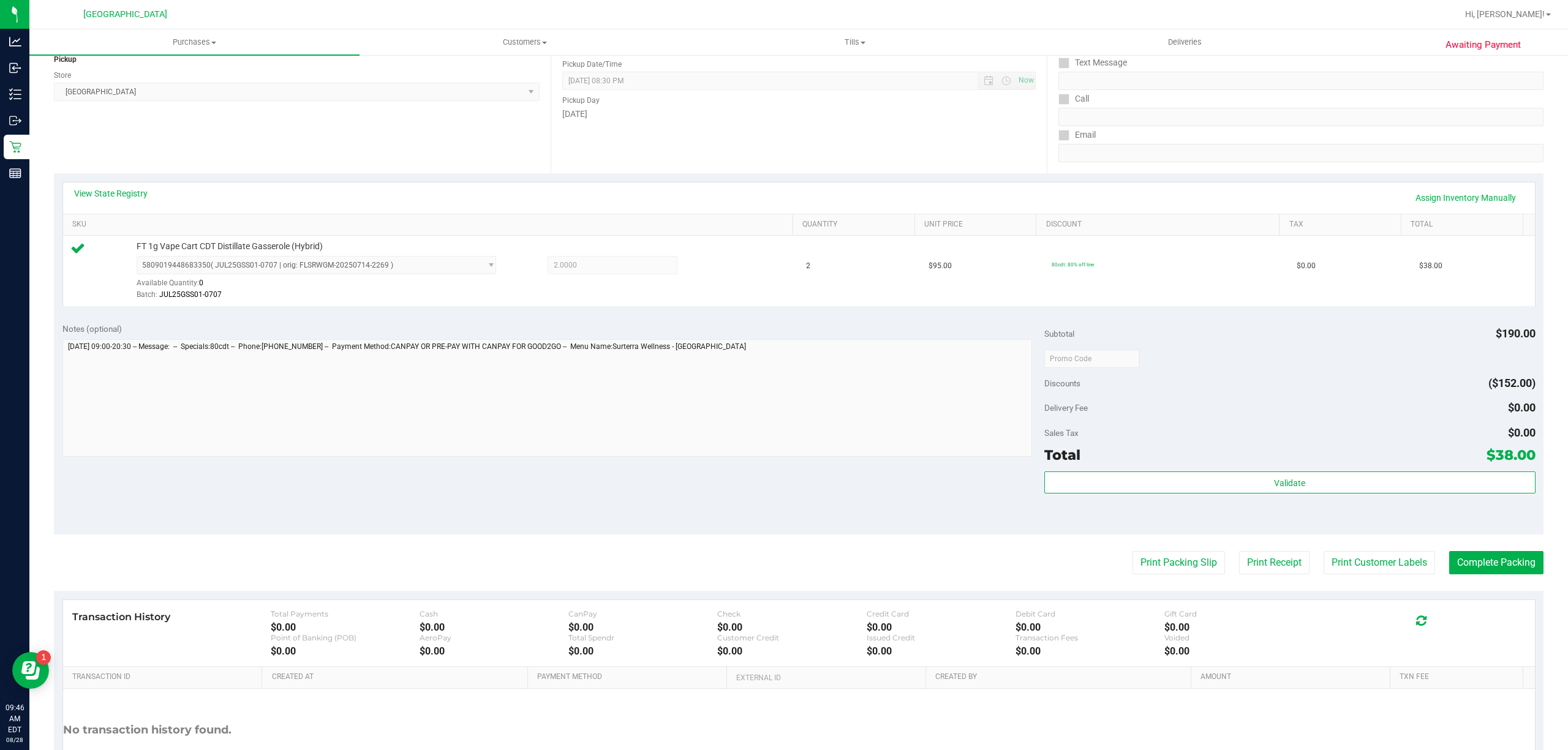
scroll to position [245, 0]
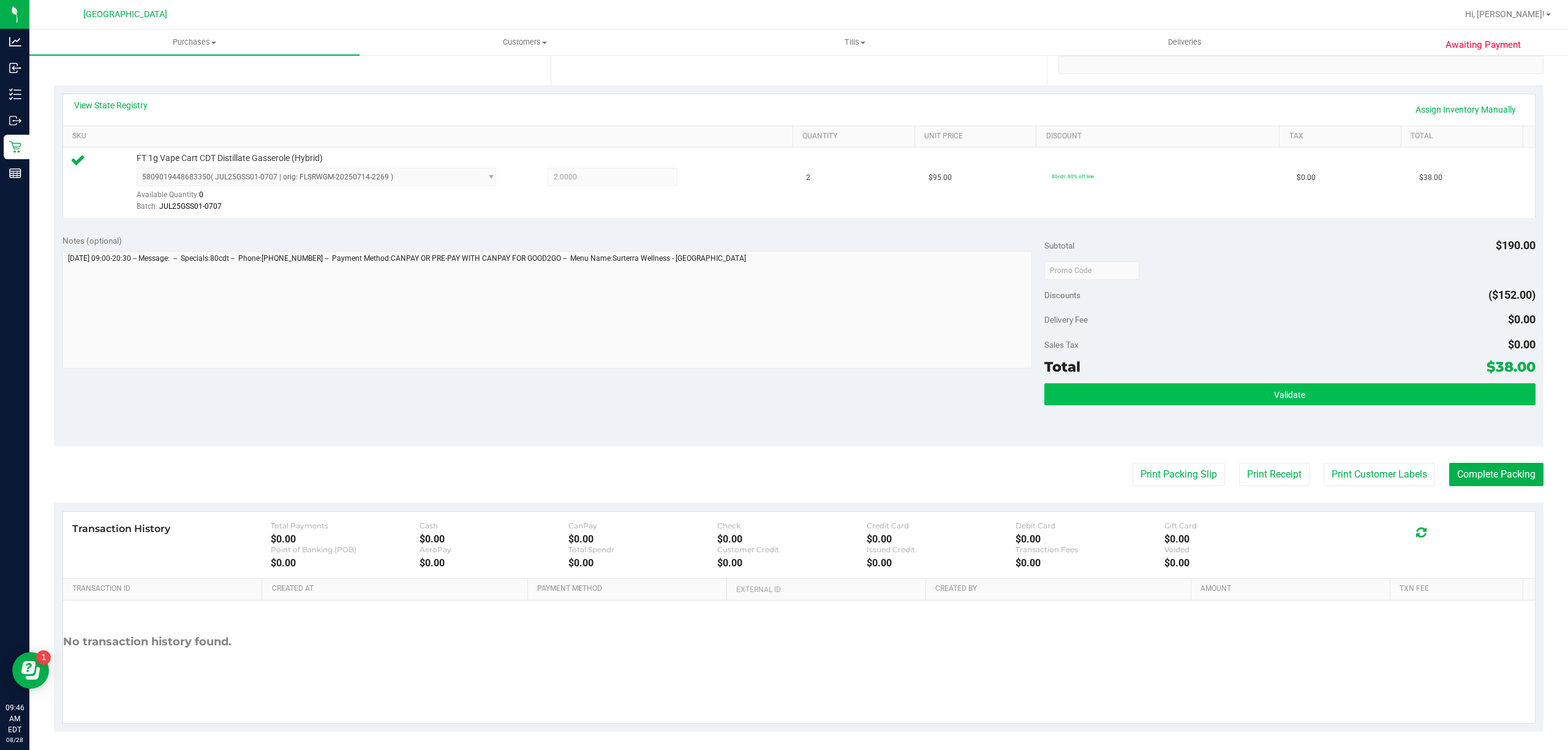
drag, startPoint x: 1290, startPoint y: 412, endPoint x: 1289, endPoint y: 405, distance: 7.1
click at [1289, 410] on div "Validate" at bounding box center [1290, 411] width 491 height 55
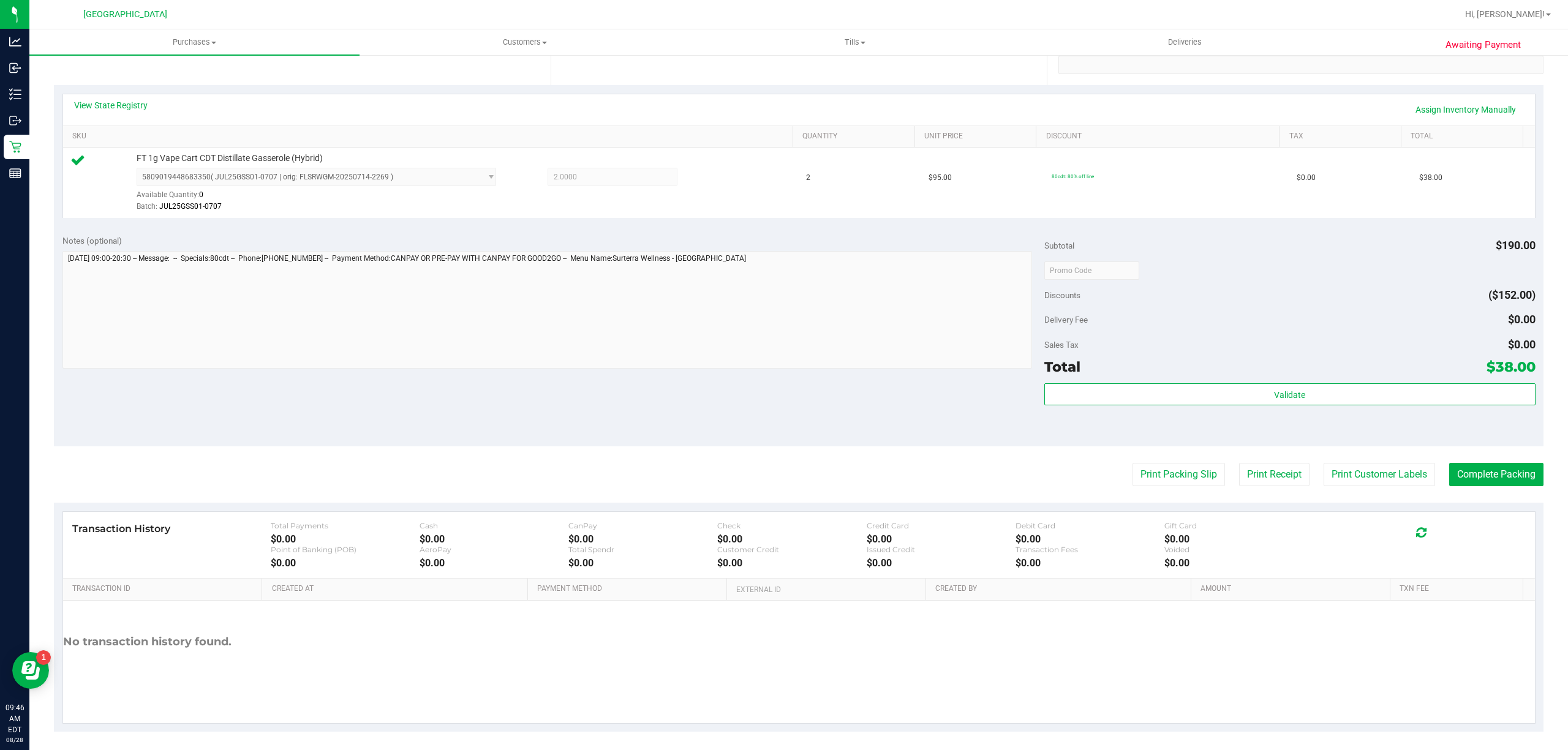
click at [1290, 377] on div "Total $38.00" at bounding box center [1290, 367] width 491 height 22
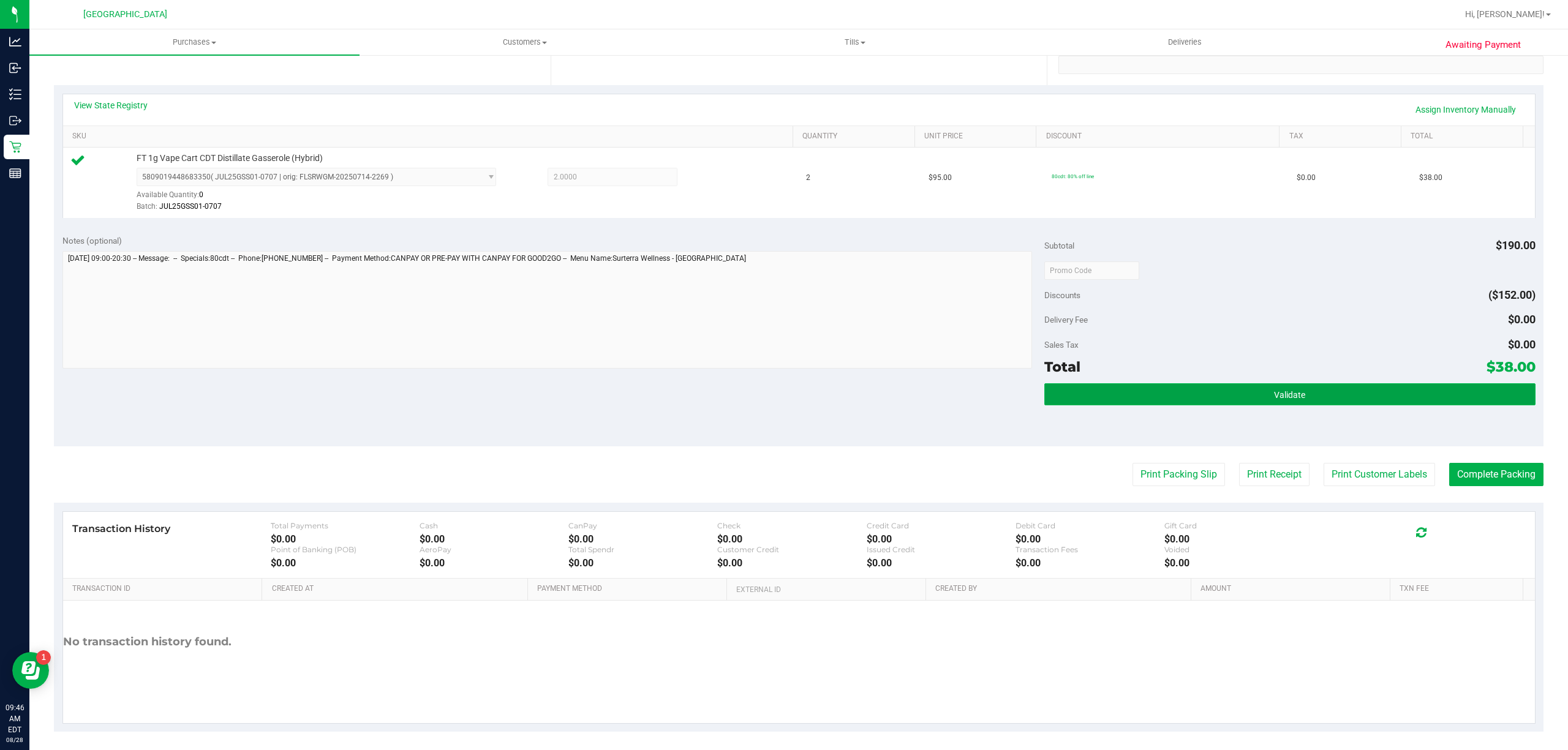
click at [1297, 390] on button "Validate" at bounding box center [1290, 394] width 491 height 22
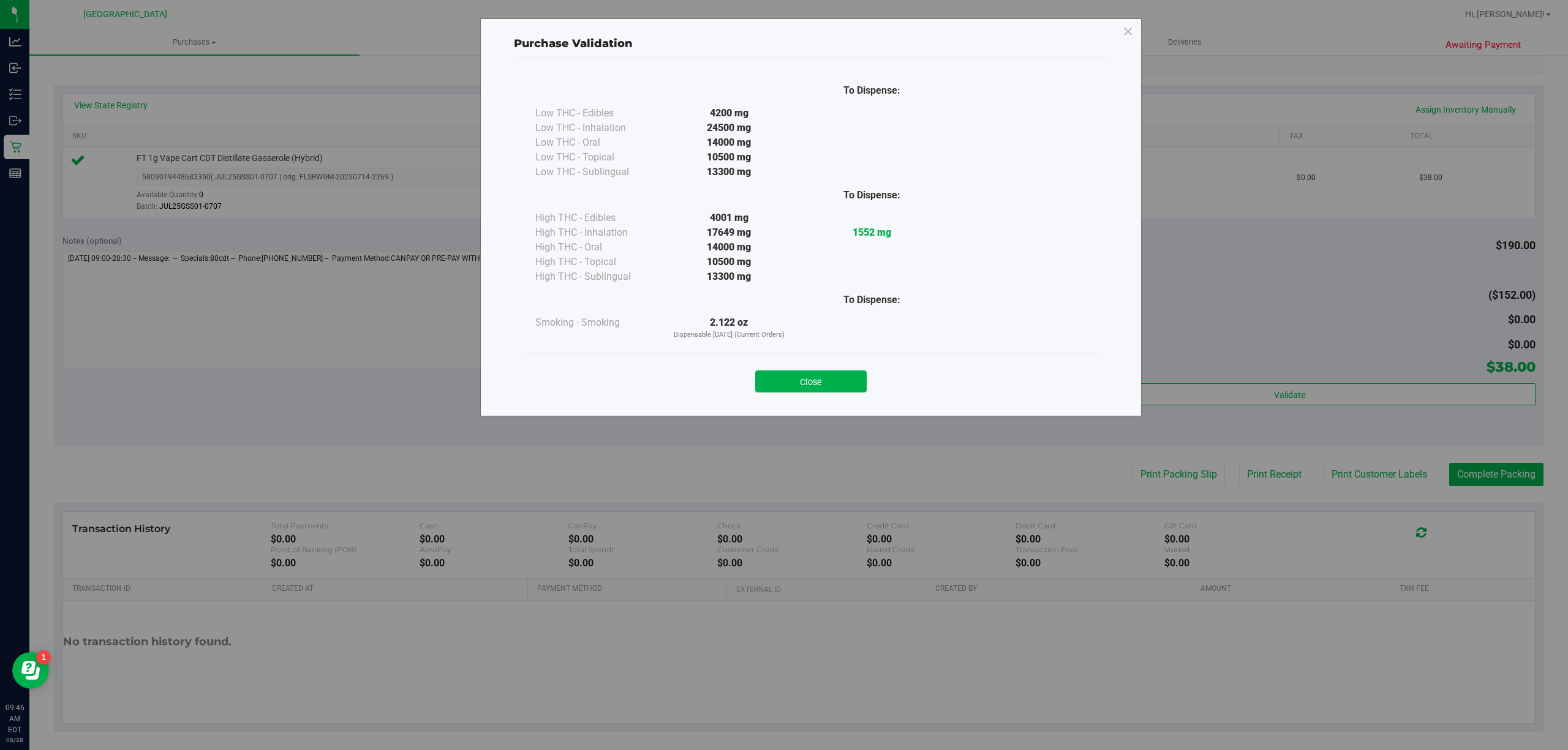
drag, startPoint x: 670, startPoint y: 360, endPoint x: 707, endPoint y: 358, distance: 37.1
click at [672, 360] on div "Close" at bounding box center [811, 377] width 575 height 50
click at [784, 370] on div "Close" at bounding box center [811, 378] width 557 height 31
drag, startPoint x: 795, startPoint y: 375, endPoint x: 838, endPoint y: 375, distance: 43.0
click at [795, 375] on button "Close" at bounding box center [811, 381] width 112 height 22
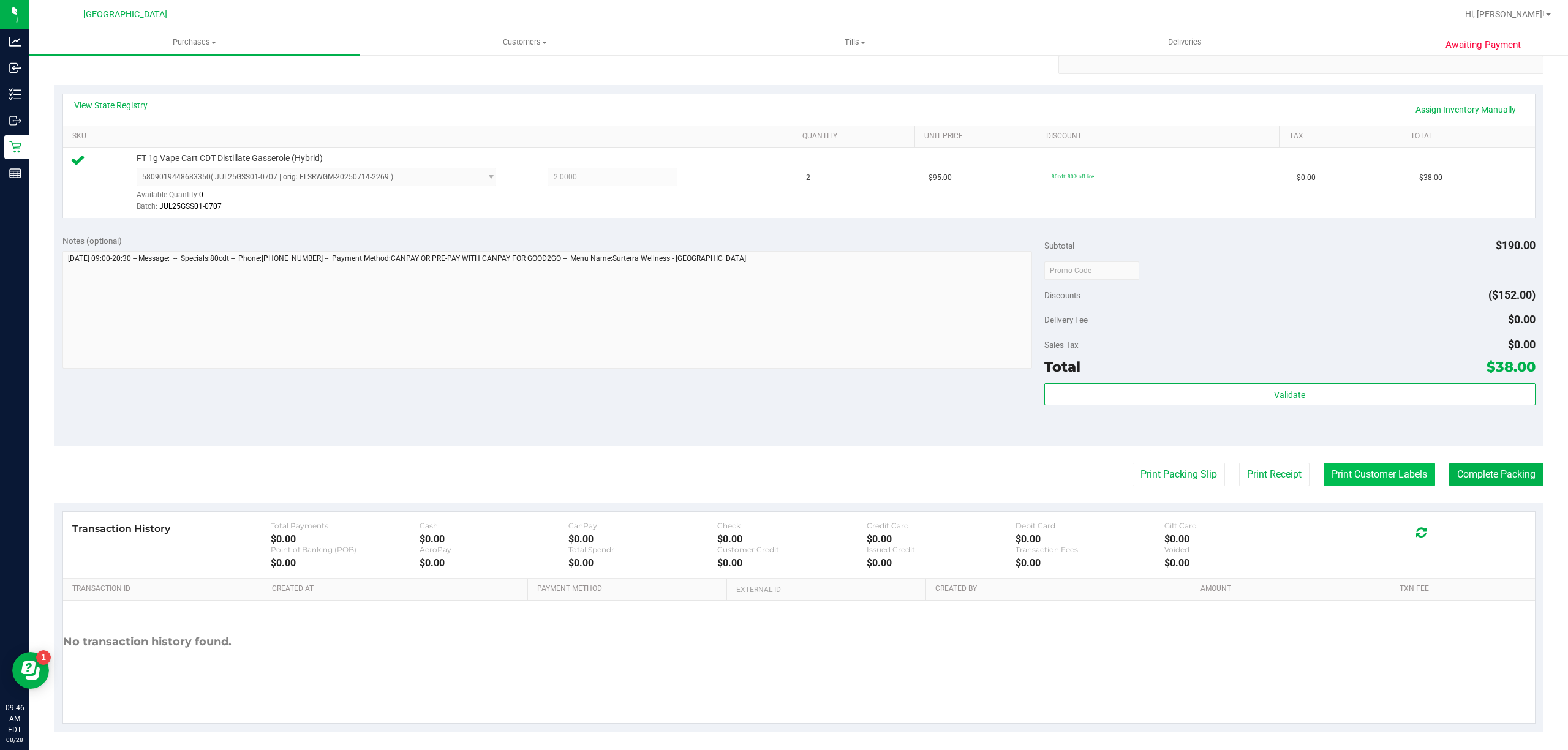
click at [1362, 476] on button "Print Customer Labels" at bounding box center [1379, 474] width 112 height 23
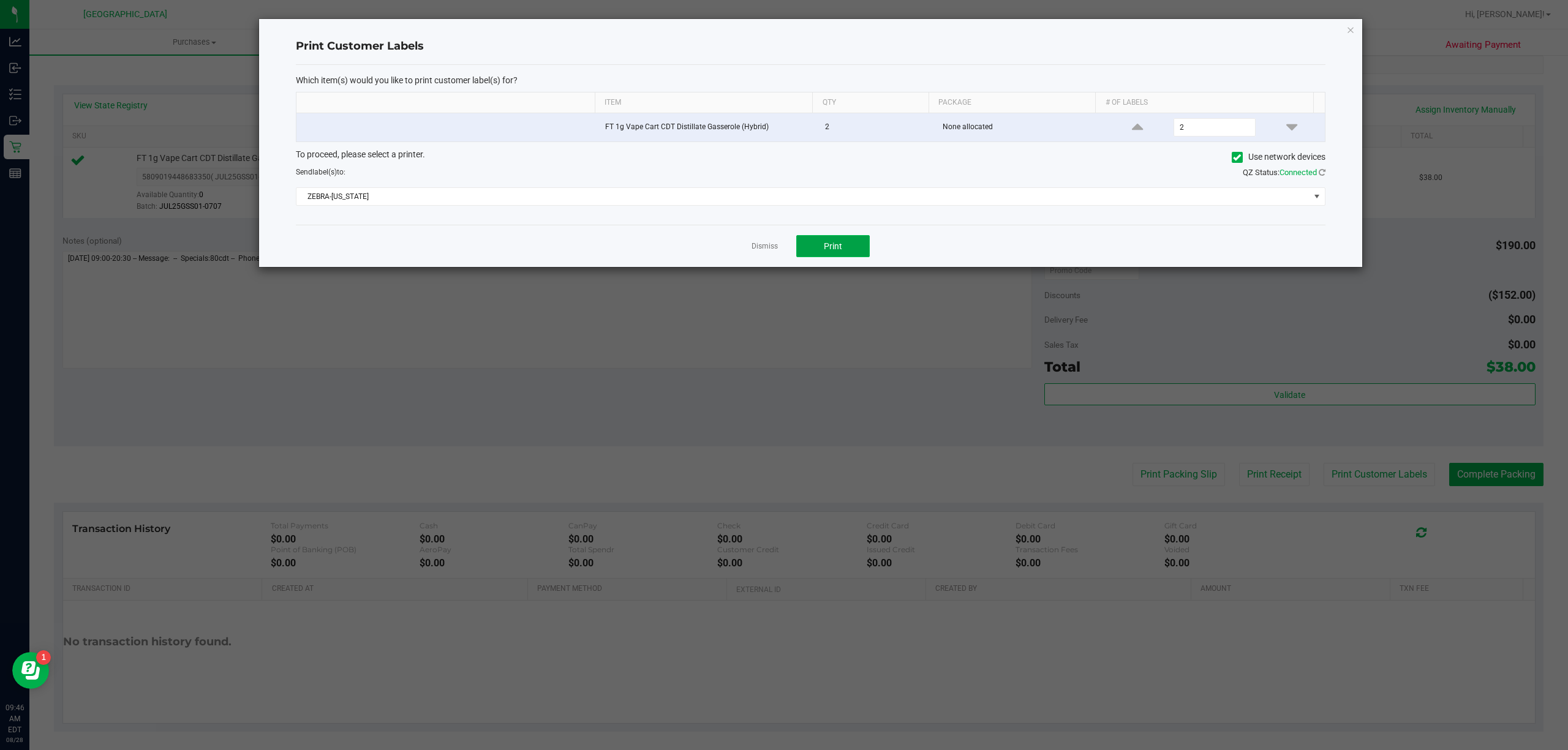
click at [856, 242] on button "Print" at bounding box center [833, 246] width 73 height 22
click at [752, 246] on link "Dismiss" at bounding box center [765, 247] width 26 height 11
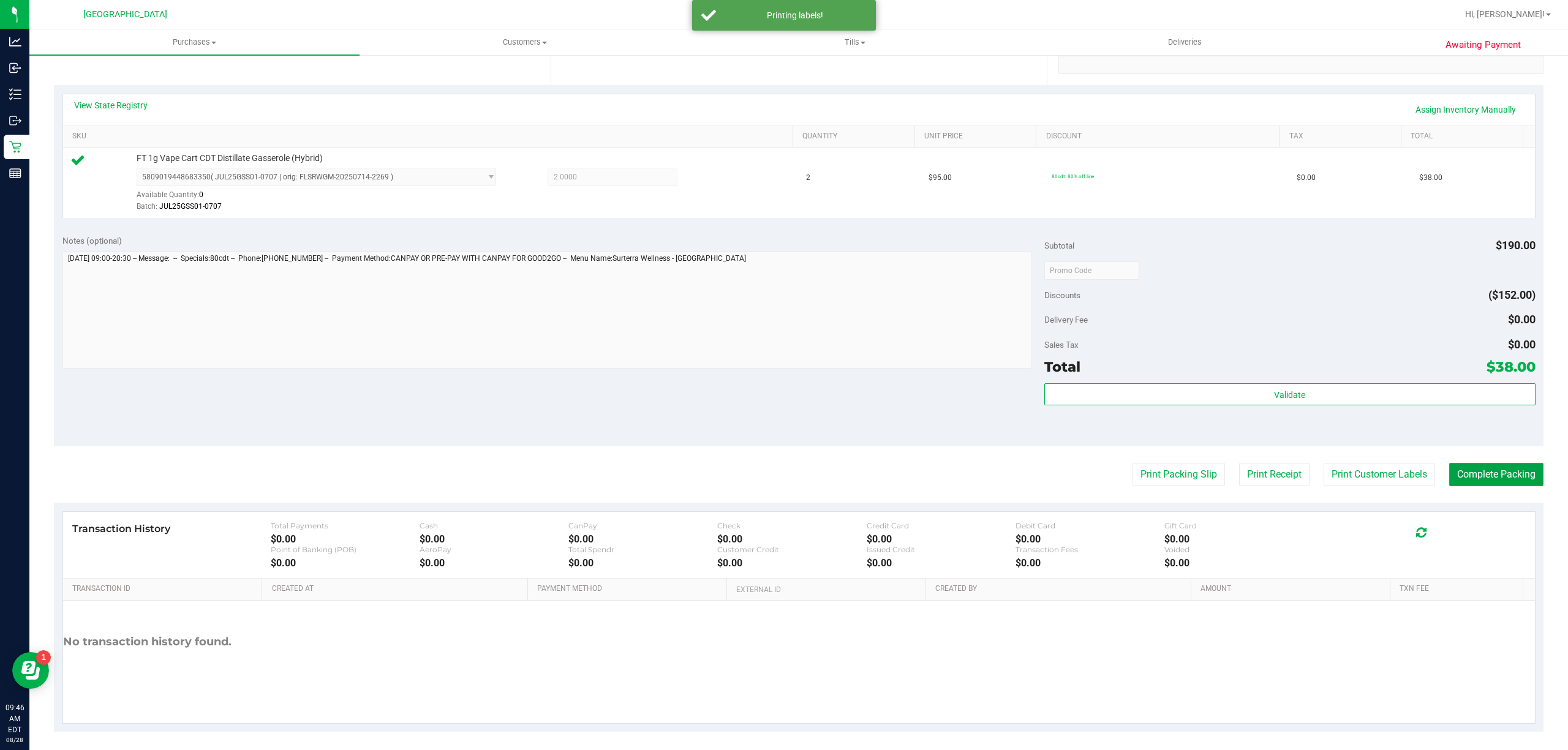
click at [1498, 480] on button "Complete Packing" at bounding box center [1495, 474] width 94 height 23
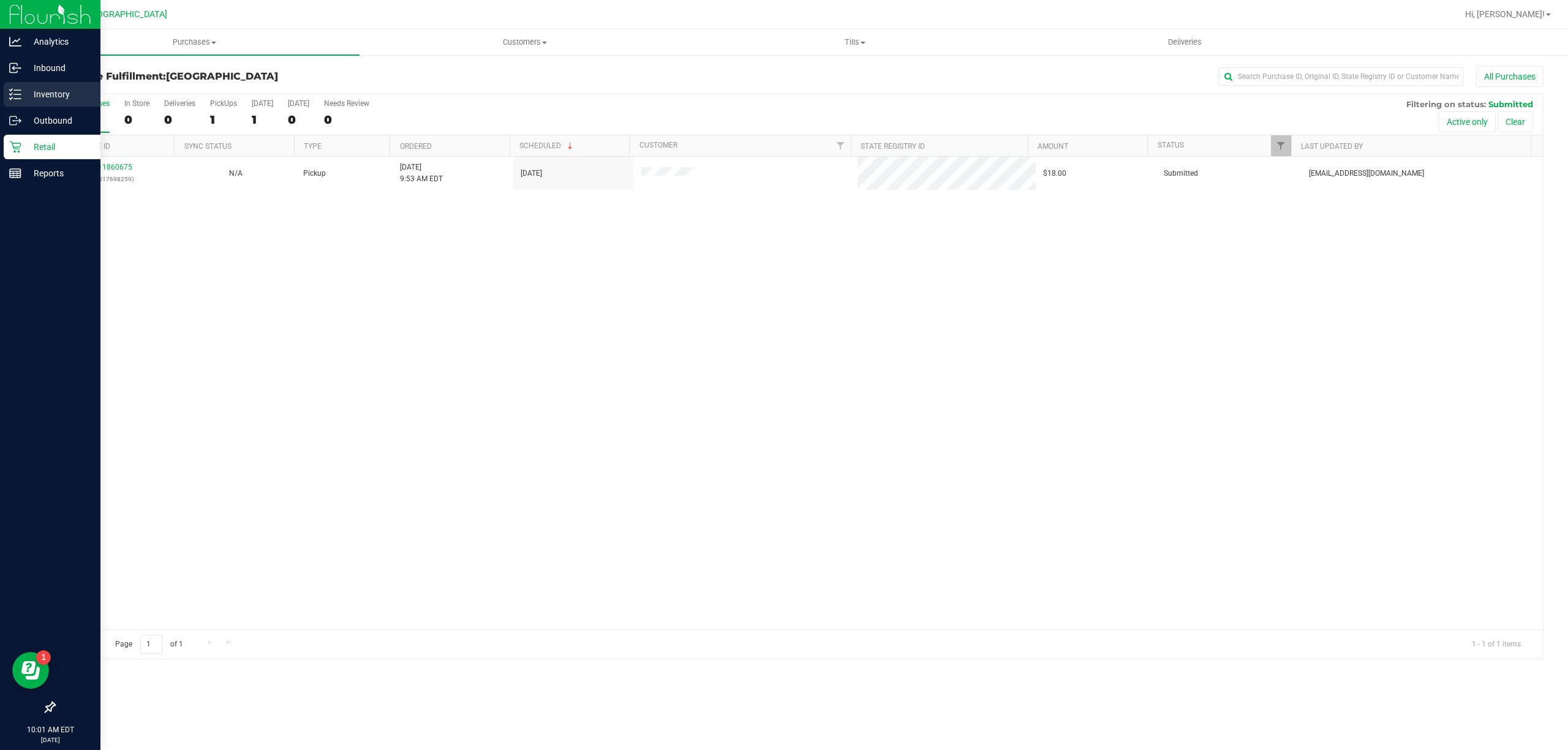
click at [42, 98] on p "Inventory" at bounding box center [58, 94] width 73 height 15
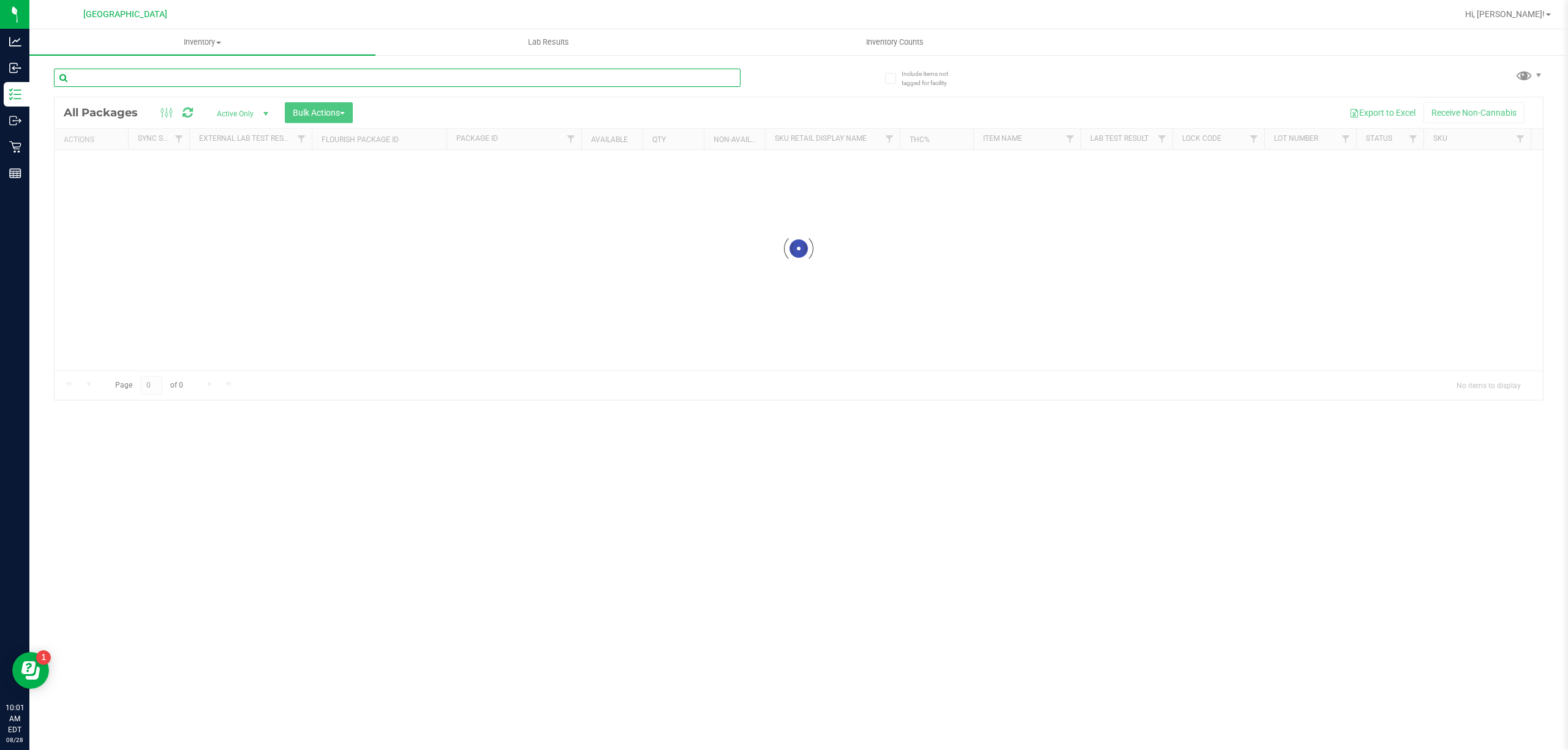
click at [344, 84] on div "Inventory All packages All inventory Waste log Create inventory Lab Results Inv…" at bounding box center [799, 389] width 1539 height 720
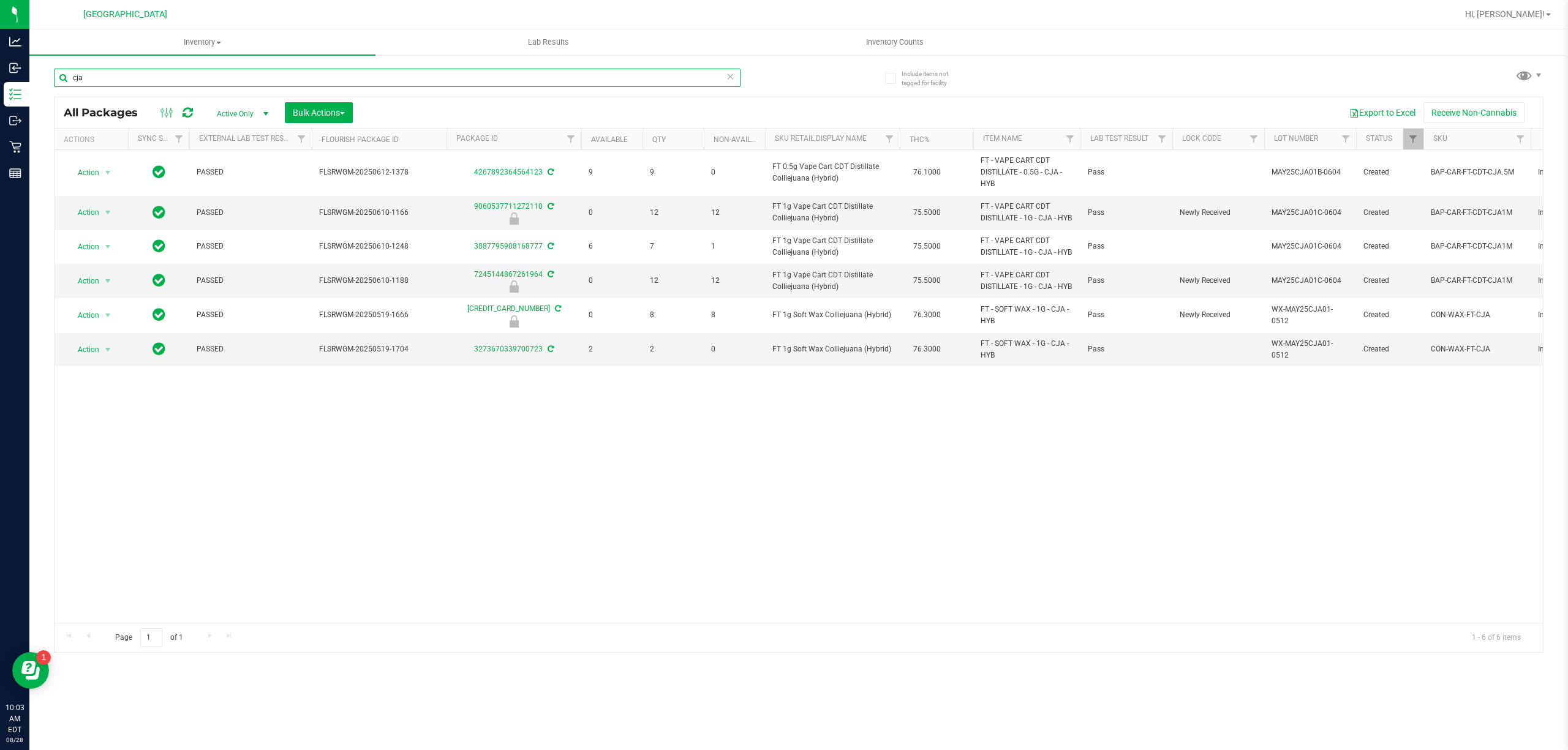
click at [140, 79] on input "cja" at bounding box center [397, 78] width 687 height 18
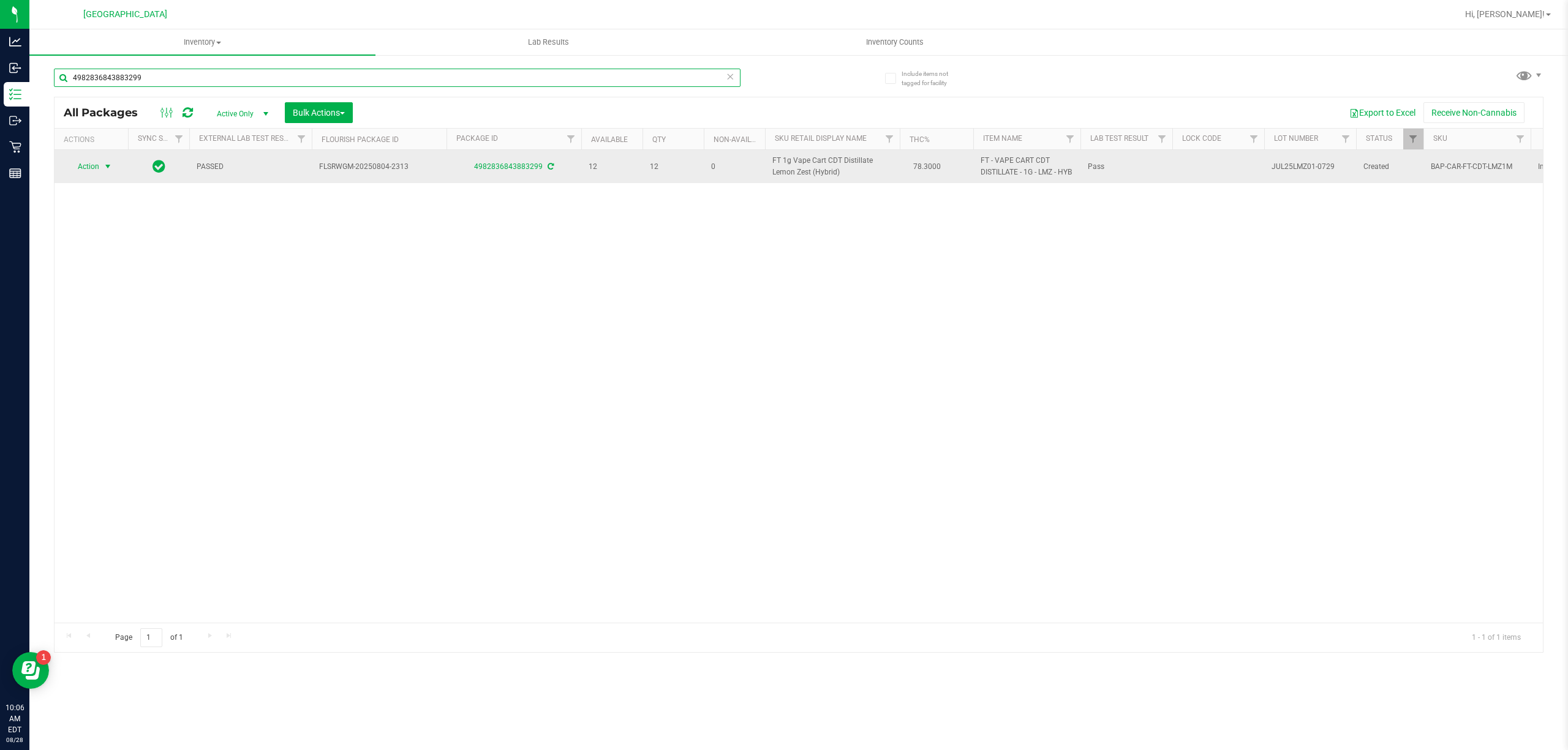
type input "4982836843883299"
click at [109, 171] on span "select" at bounding box center [108, 166] width 10 height 10
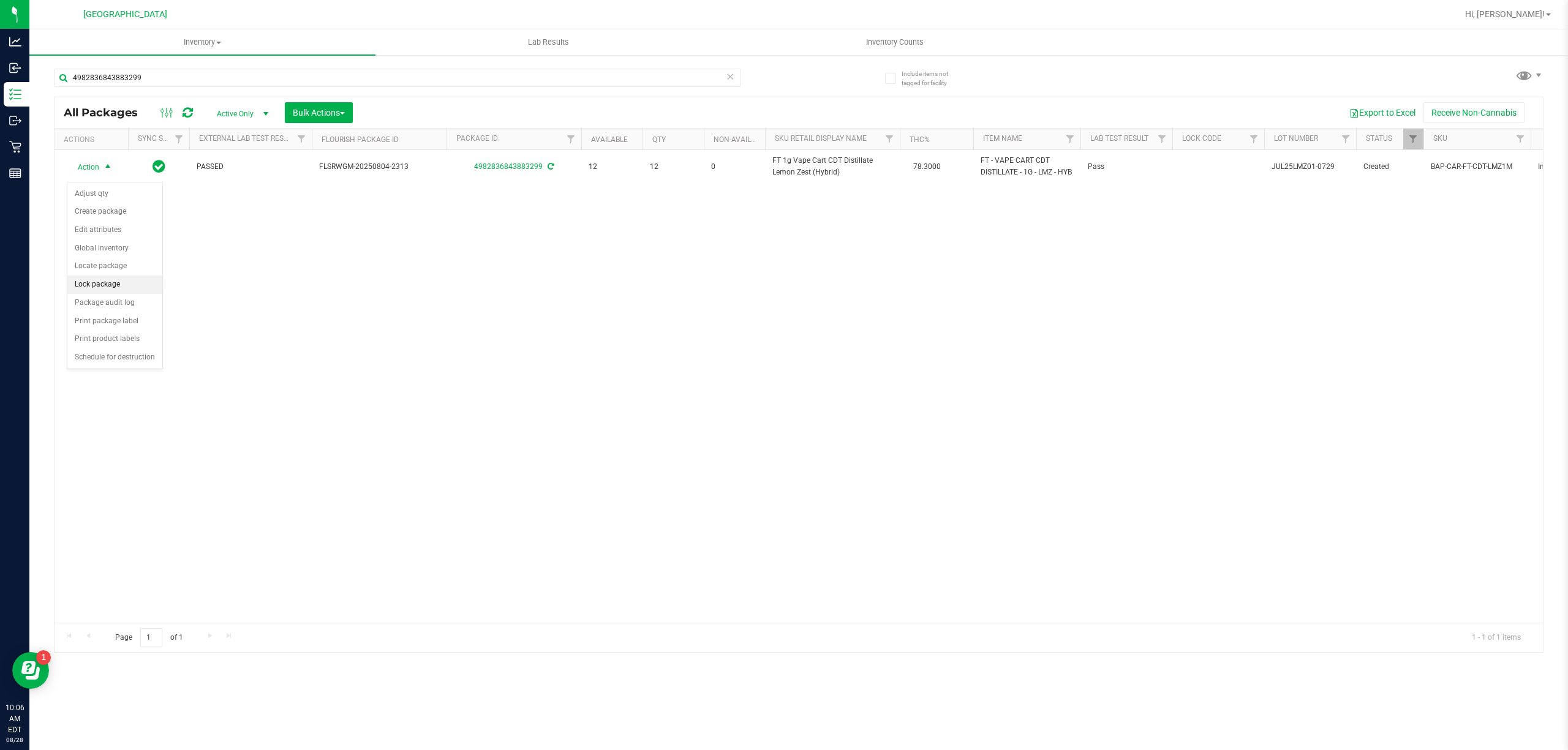
click at [128, 283] on li "Lock package" at bounding box center [115, 285] width 95 height 18
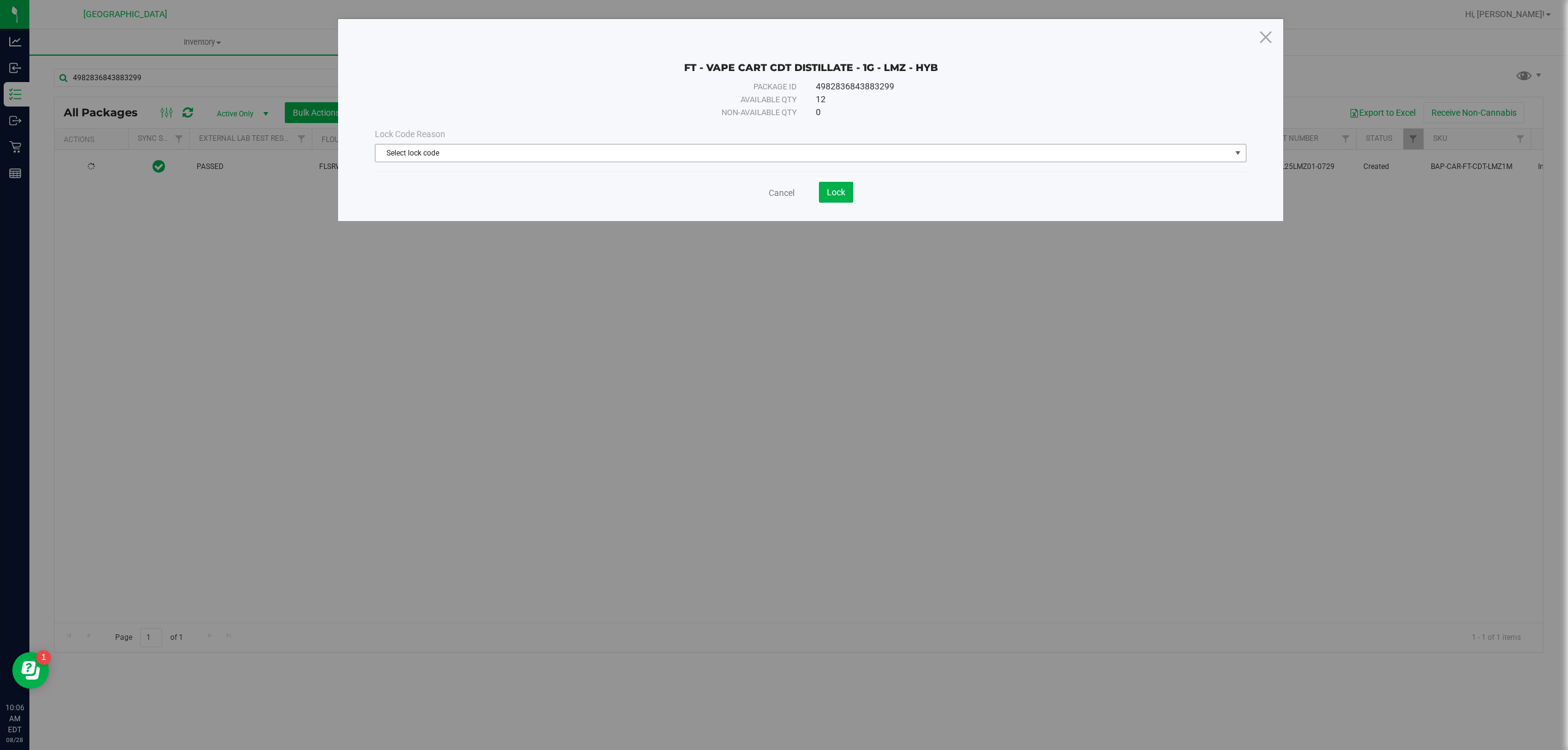
click at [740, 160] on span "Select lock code" at bounding box center [802, 153] width 855 height 17
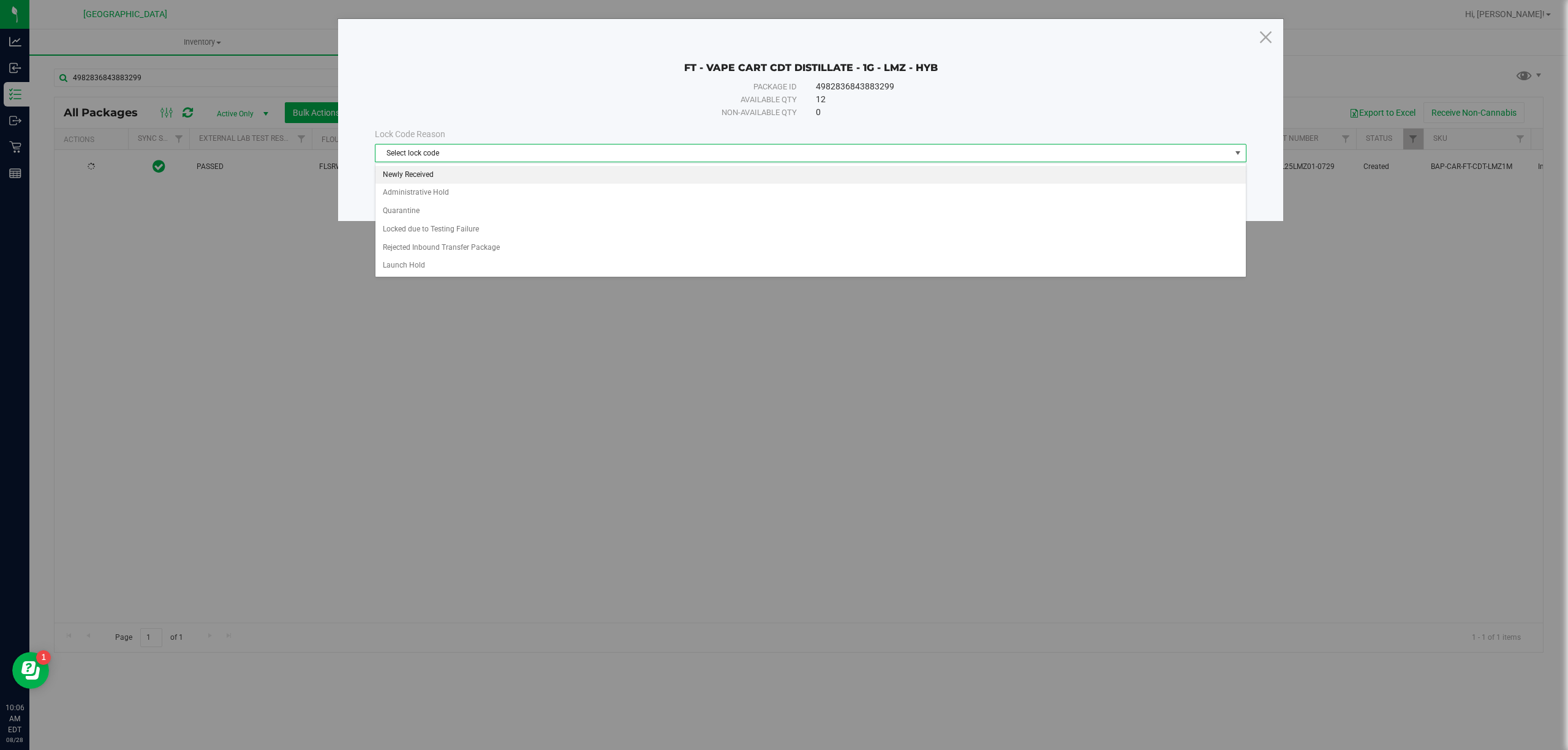
click at [446, 166] on li "Newly Received" at bounding box center [810, 175] width 870 height 18
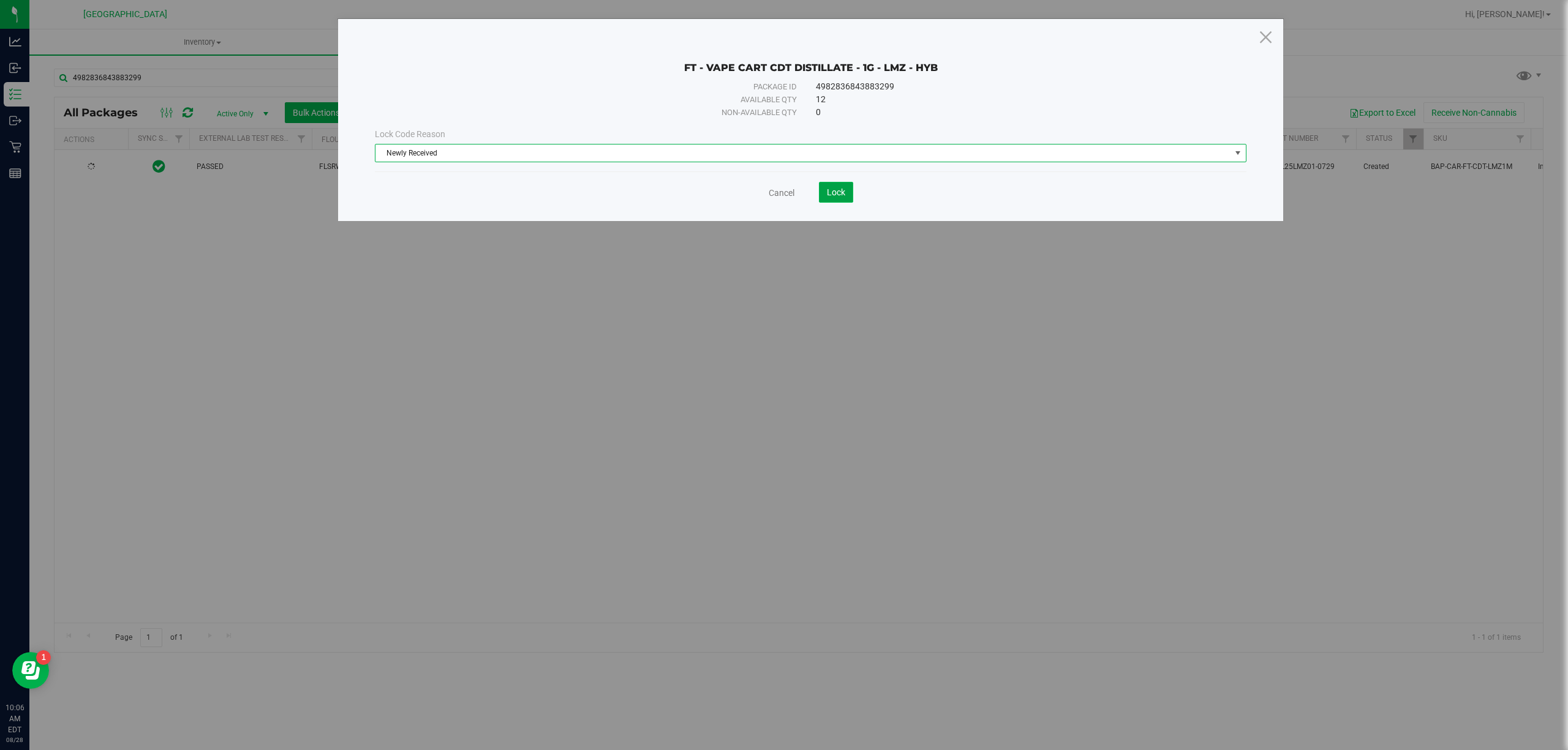
click at [841, 186] on button "Lock" at bounding box center [836, 192] width 34 height 21
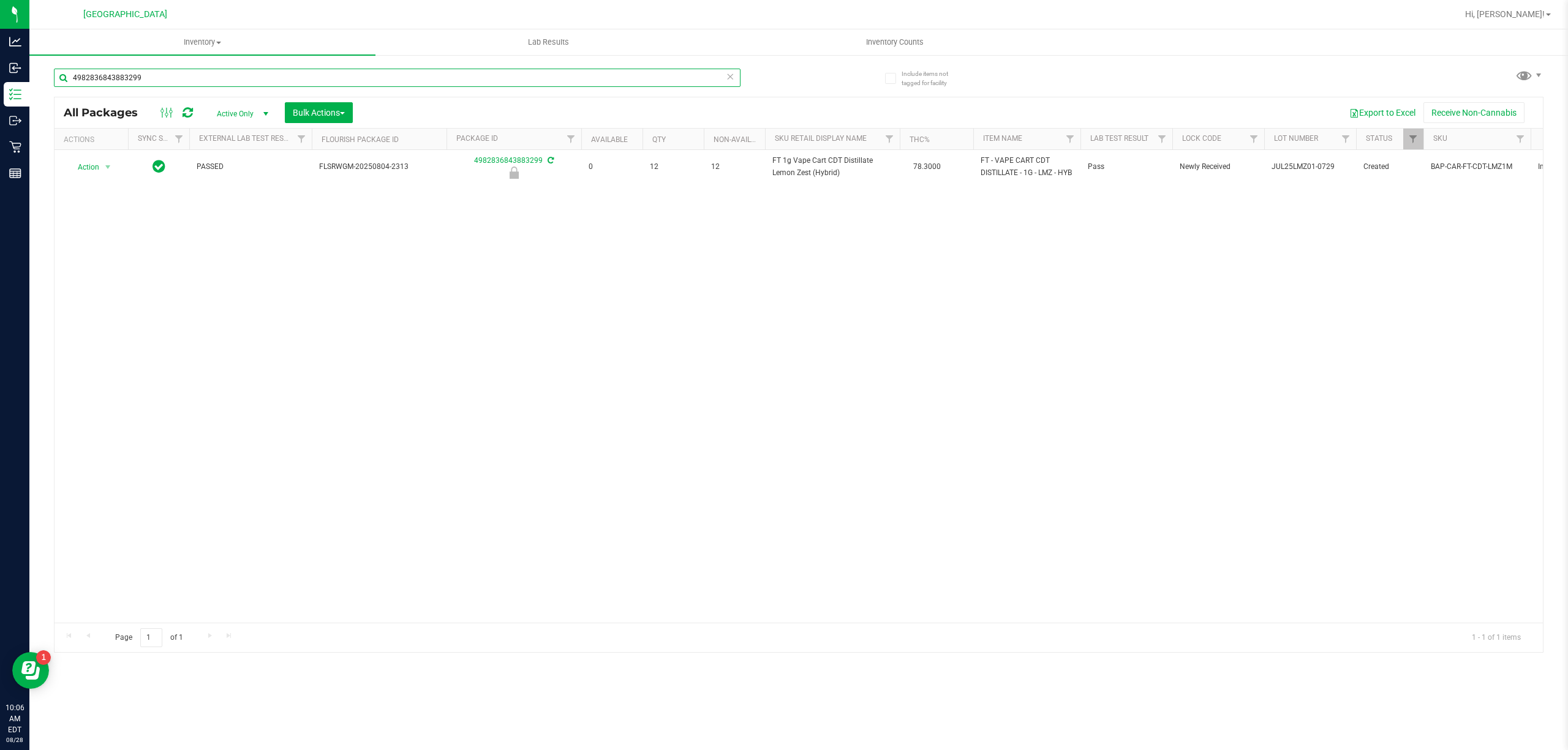
click at [604, 81] on input "4982836843883299" at bounding box center [397, 78] width 687 height 18
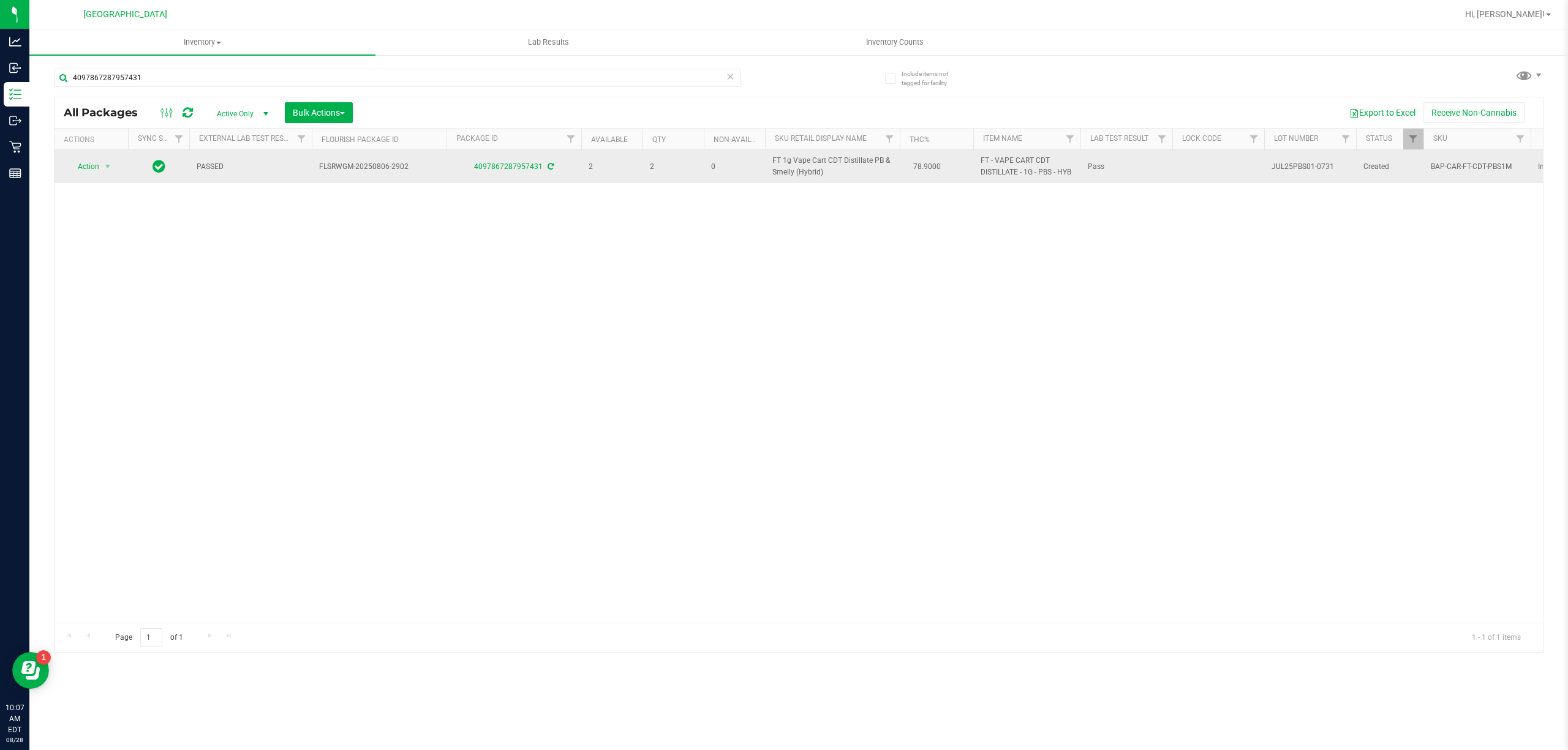
click at [865, 168] on span "FT 1g Vape Cart CDT Distillate PB & Smelly (Hybrid)" at bounding box center [832, 166] width 120 height 23
copy td "FT 1g Vape Cart CDT Distillate PB & Smelly (Hybrid)"
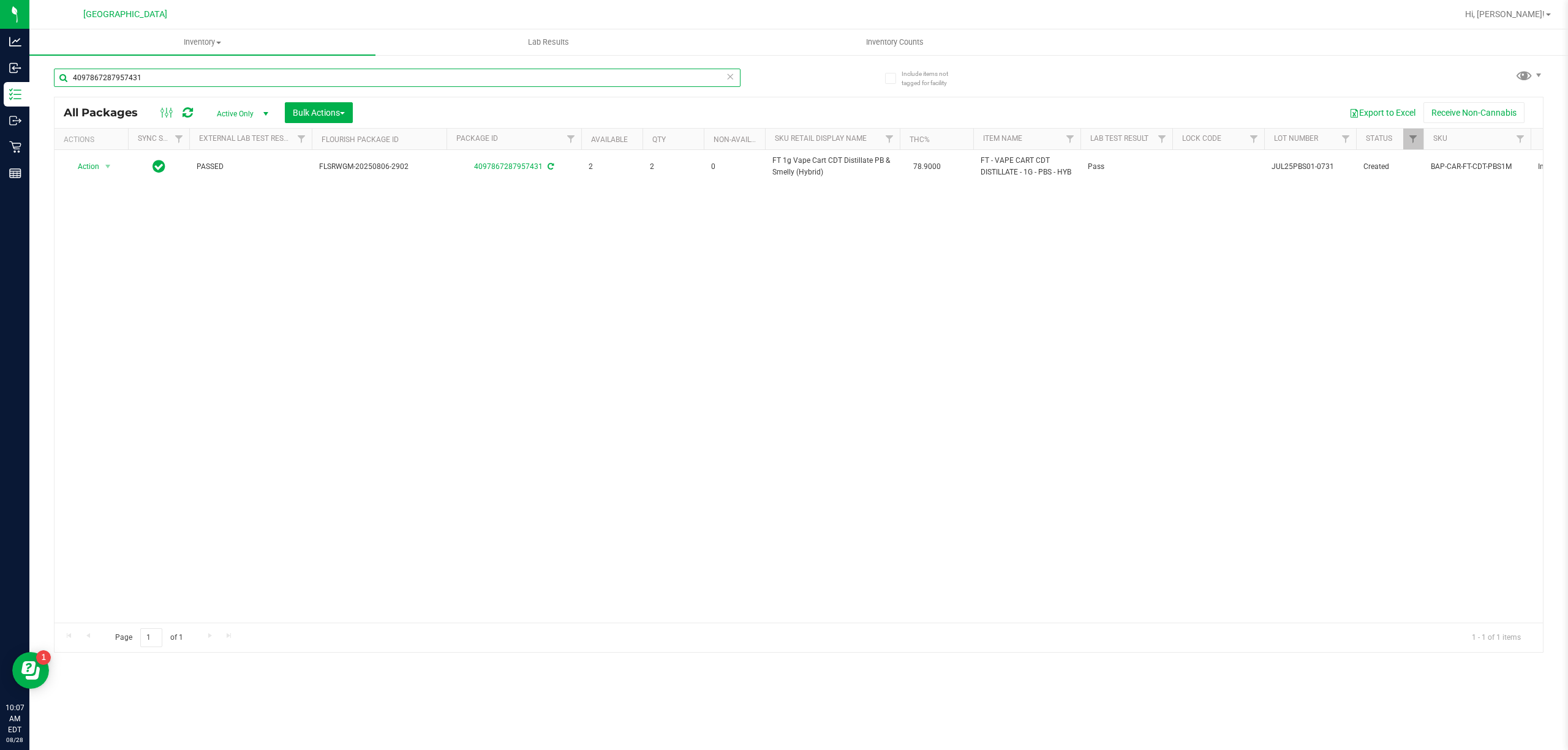
click at [513, 76] on input "4097867287957431" at bounding box center [397, 78] width 687 height 18
paste input "FT 1g Vape Cart CDT Distillate PB & Smelly (Hybrid)"
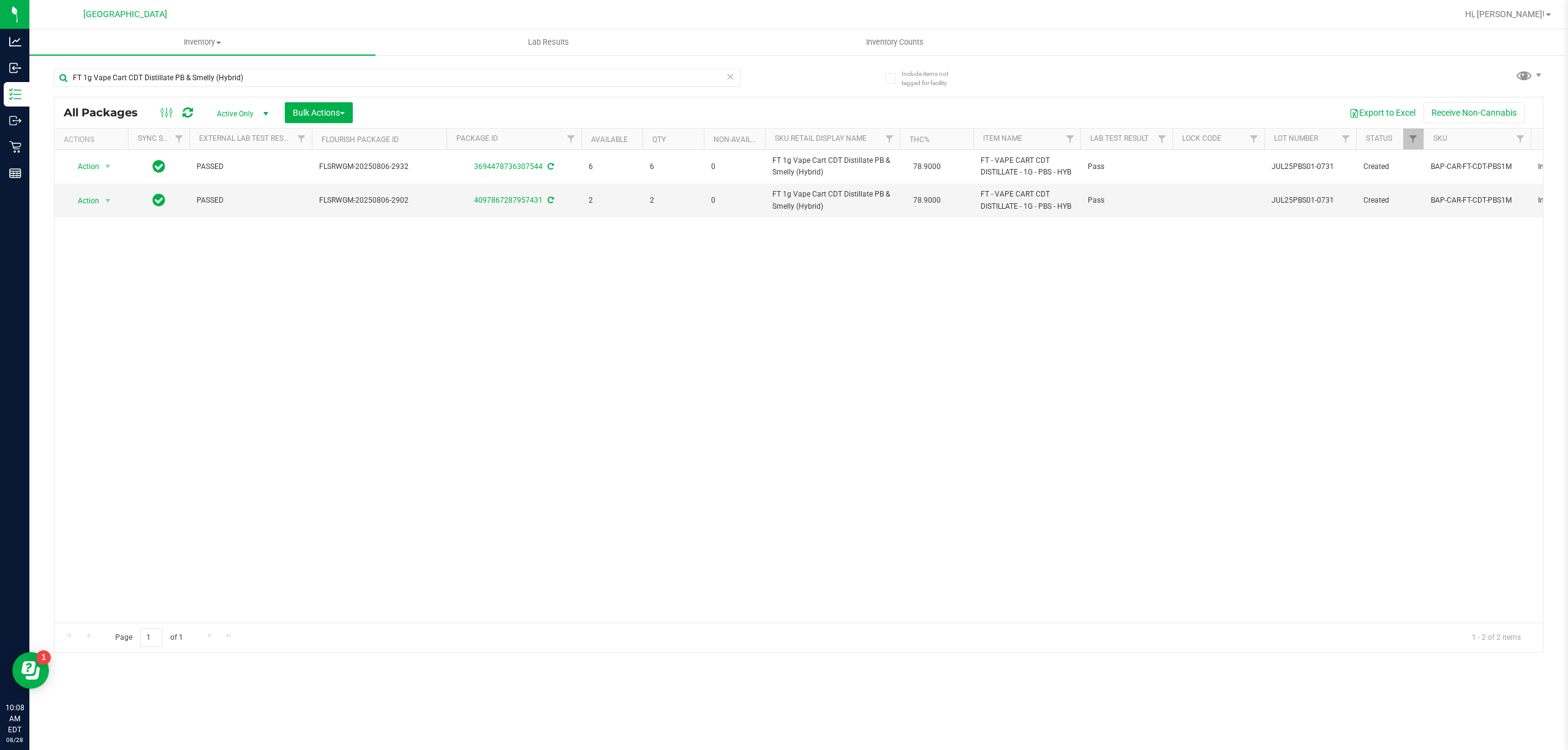
click at [251, 64] on div "FT 1g Vape Cart CDT Distillate PB & Smelly (Hybrid)" at bounding box center [426, 76] width 745 height 39
click at [254, 72] on input "FT 1g Vape Cart CDT Distillate PB & Smelly (Hybrid)" at bounding box center [397, 78] width 687 height 18
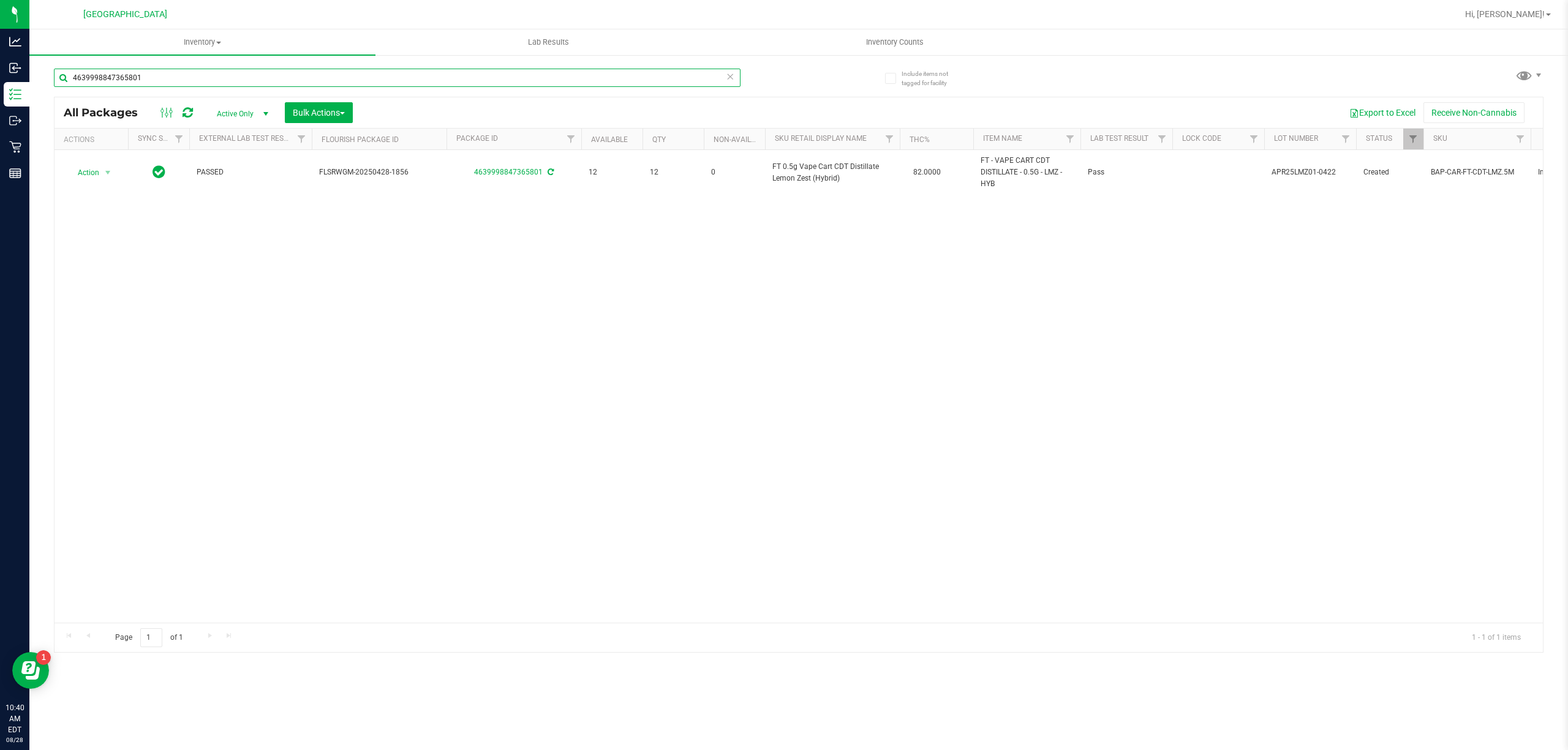
type input "4639998847365801"
click at [275, 356] on div "Action Action Adjust qty Create package Edit attributes Global inventory Locate…" at bounding box center [799, 386] width 1489 height 473
click at [42, 257] on div "Include items not tagged for facility 4639998847365801 All Packages Active Only…" at bounding box center [799, 241] width 1539 height 373
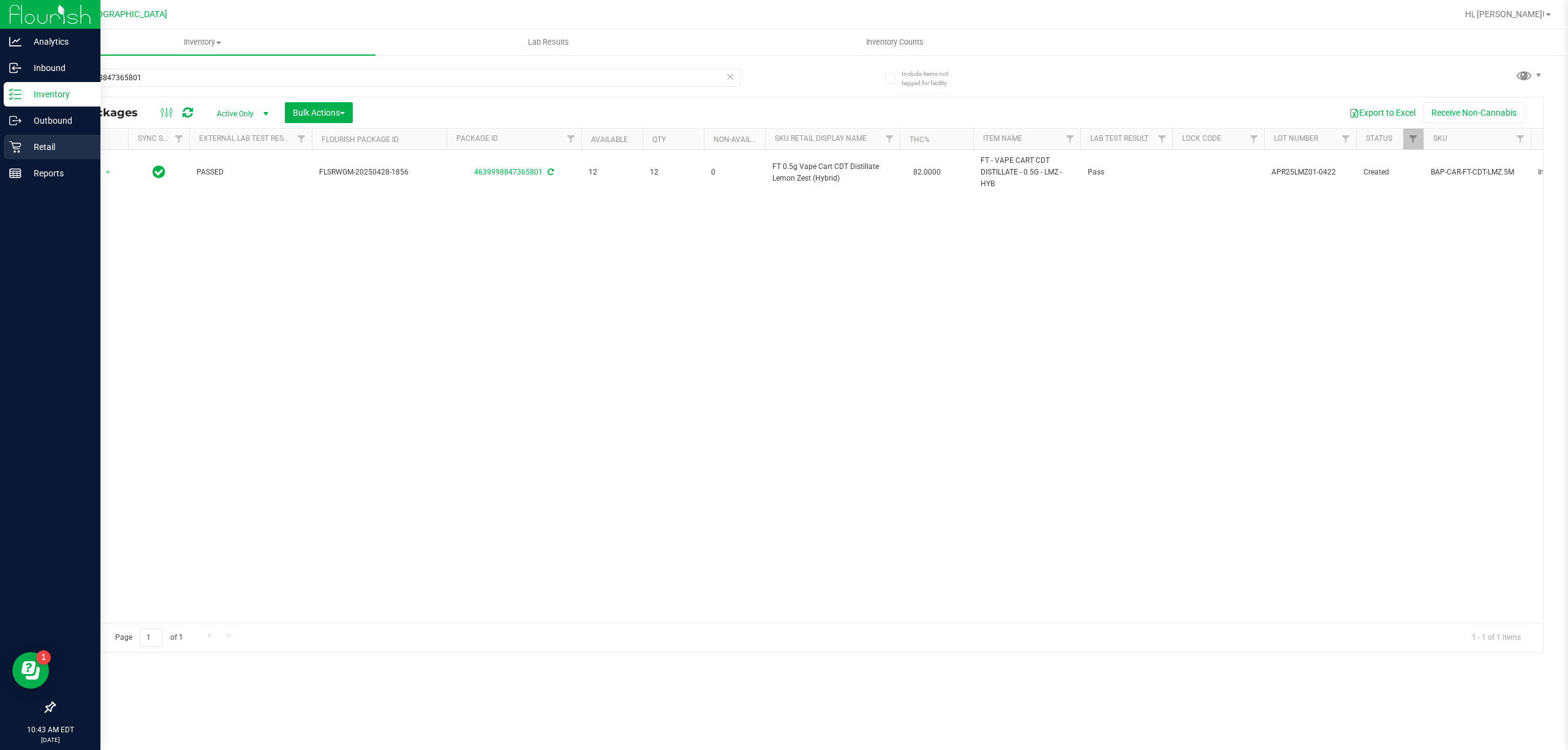
click at [29, 145] on p "Retail" at bounding box center [58, 147] width 73 height 15
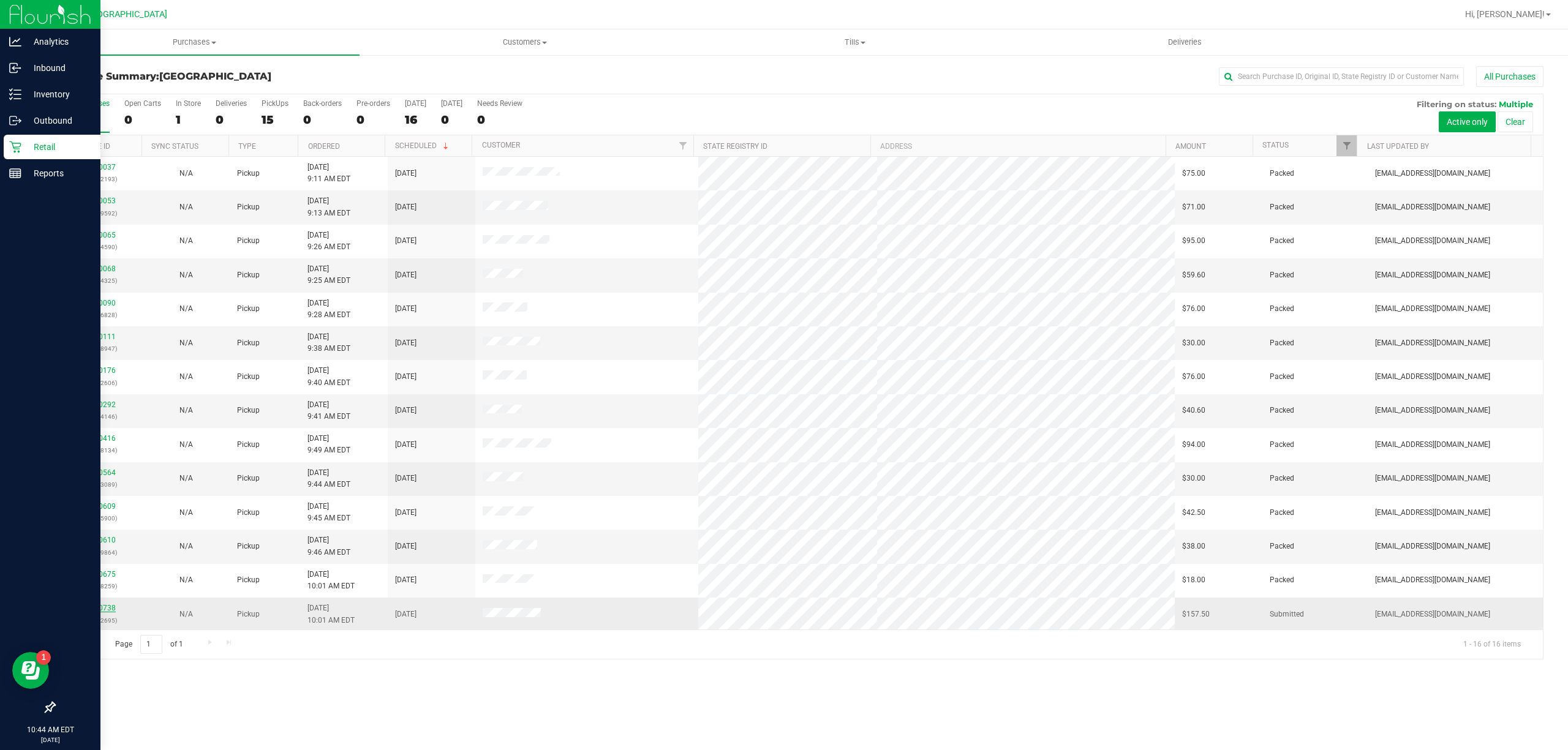
click at [99, 613] on link "11860738" at bounding box center [99, 607] width 34 height 8
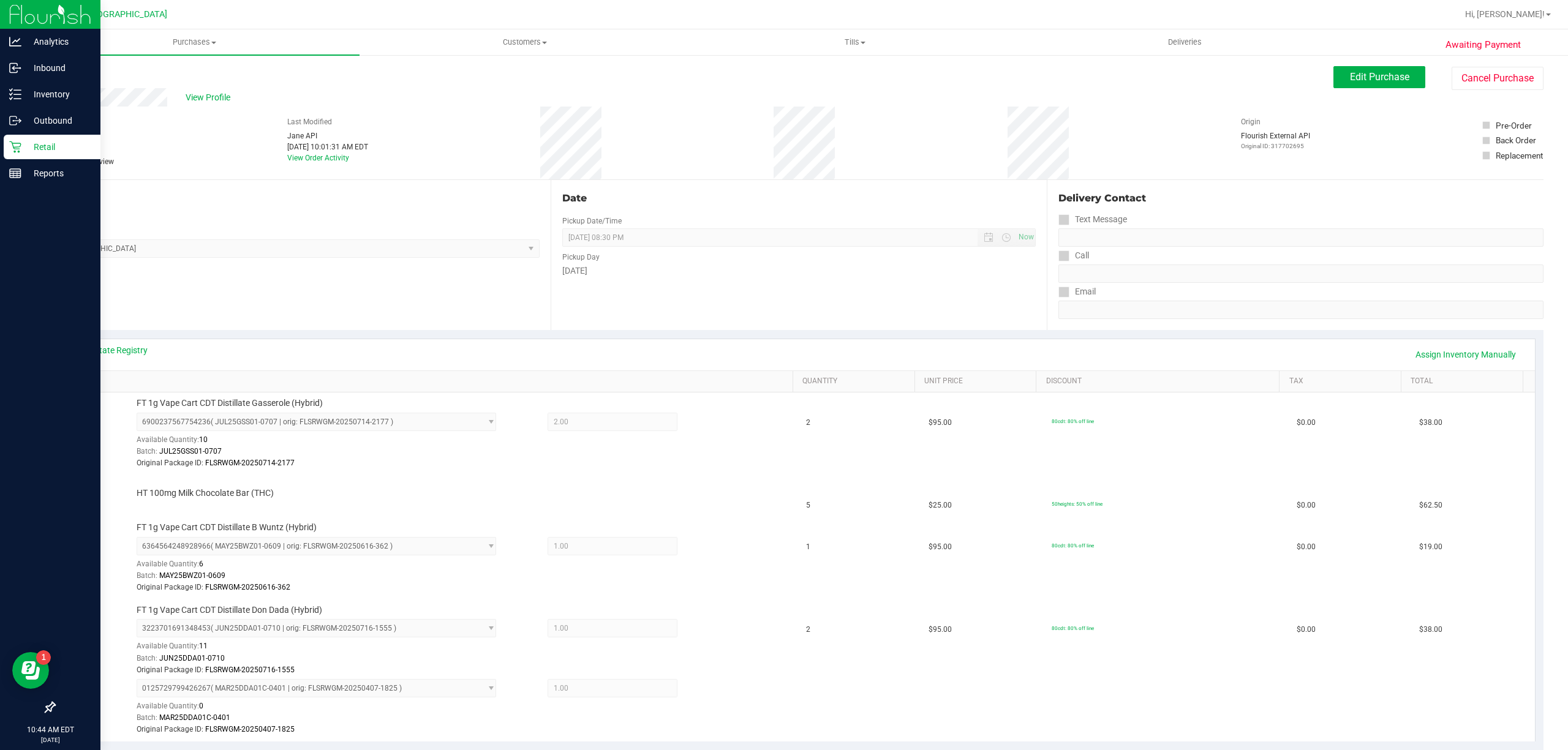
click at [28, 145] on p "Retail" at bounding box center [58, 147] width 73 height 15
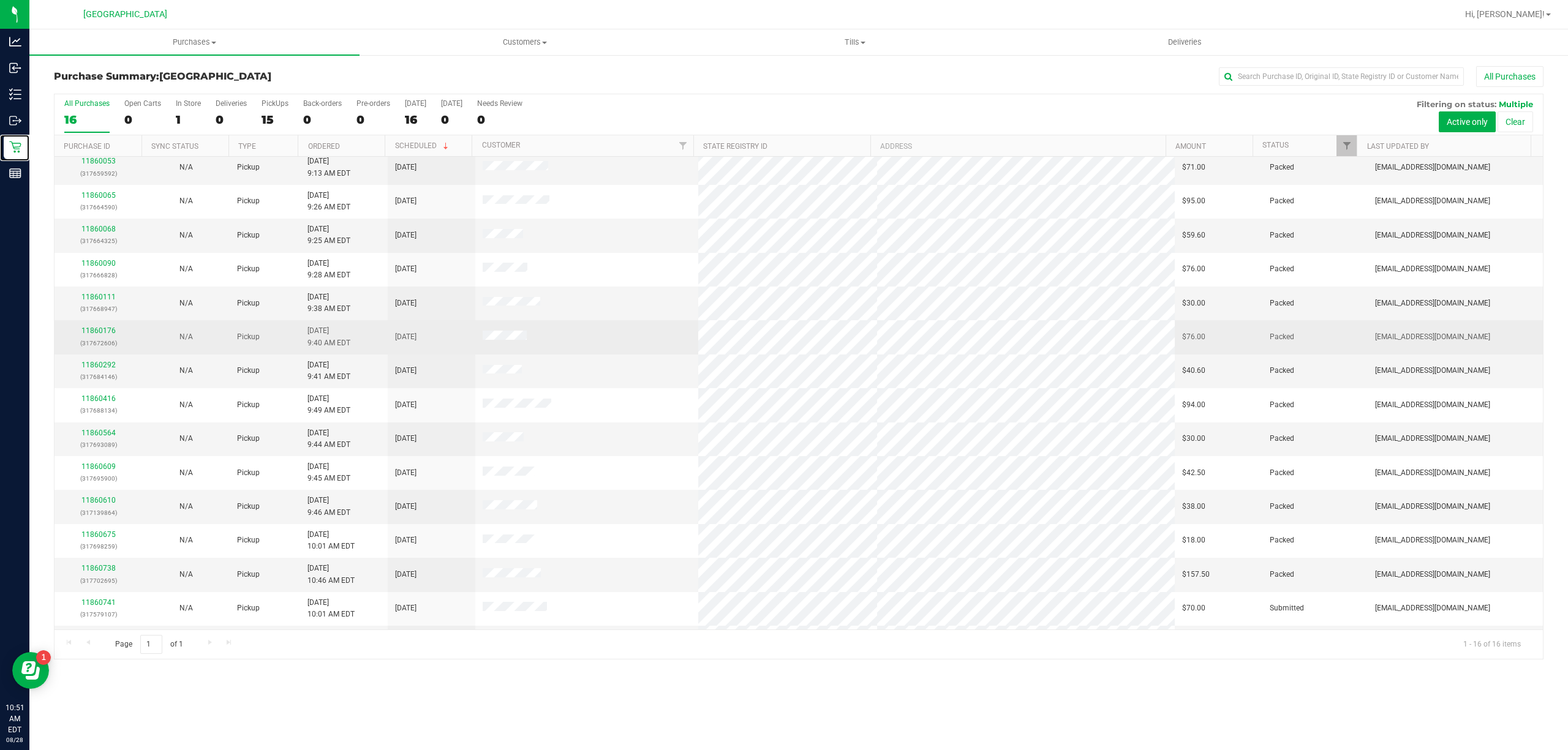
scroll to position [73, 0]
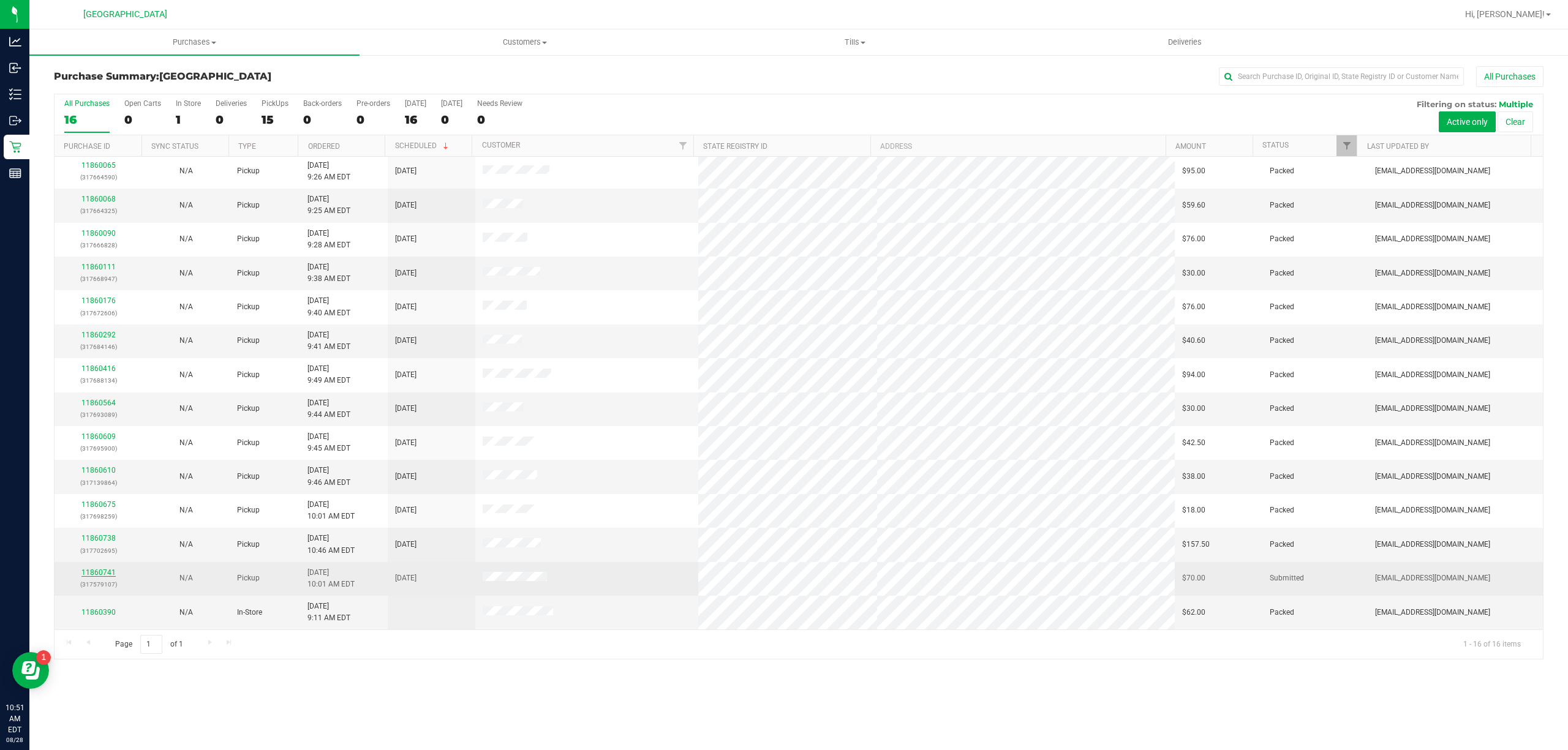
click at [106, 571] on link "11860741" at bounding box center [99, 572] width 34 height 8
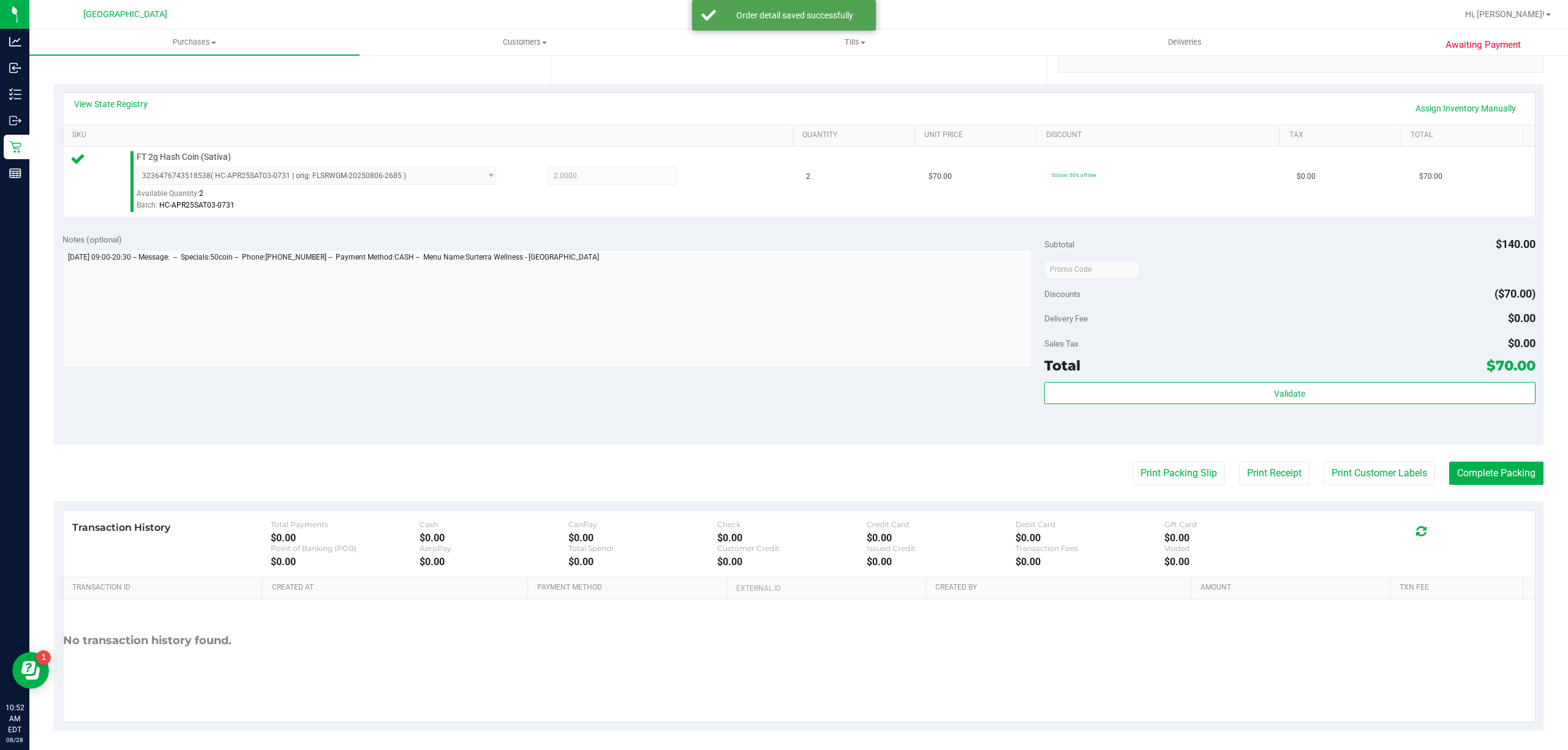
scroll to position [253, 0]
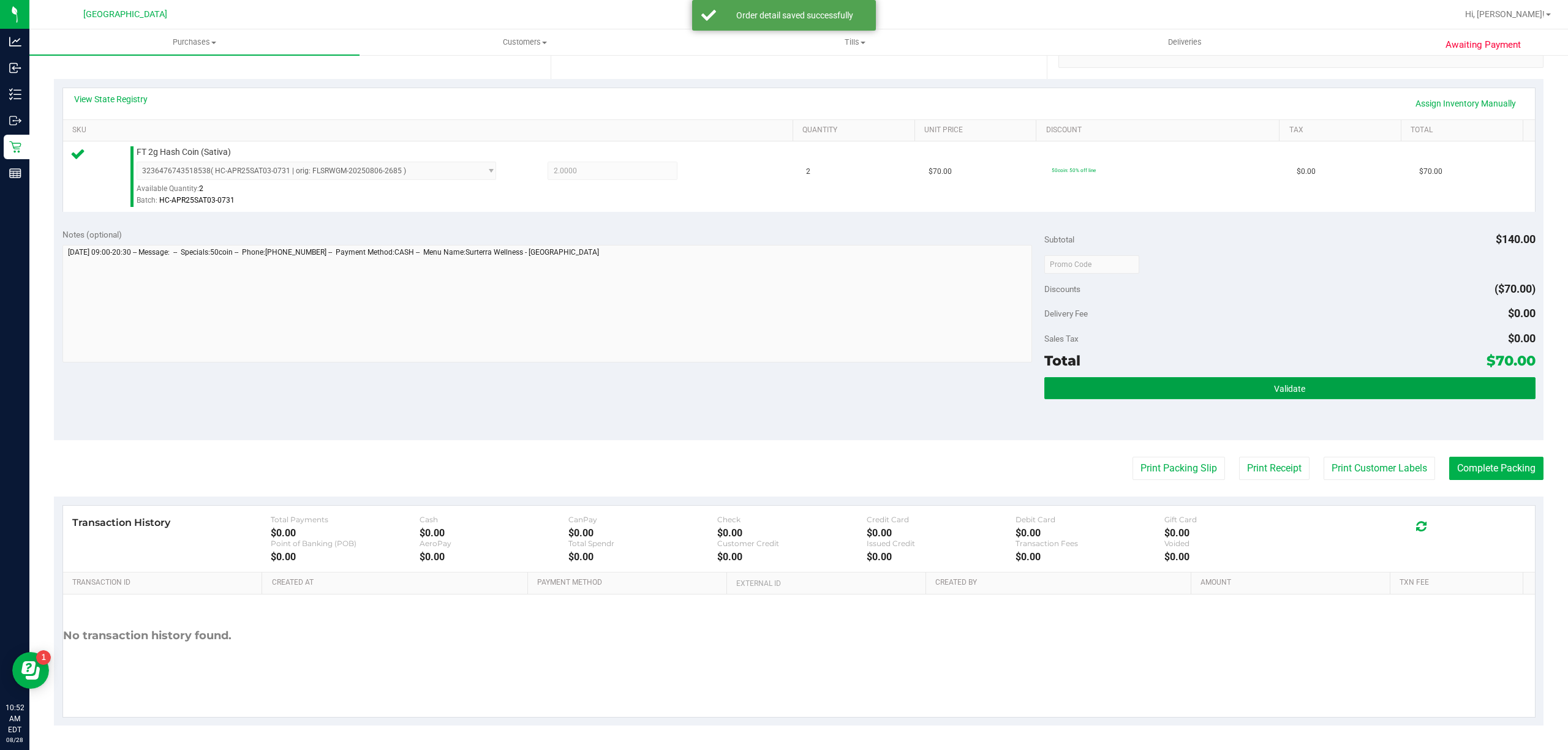
drag, startPoint x: 1334, startPoint y: 383, endPoint x: 1369, endPoint y: 455, distance: 80.1
click at [1334, 386] on button "Validate" at bounding box center [1290, 388] width 491 height 22
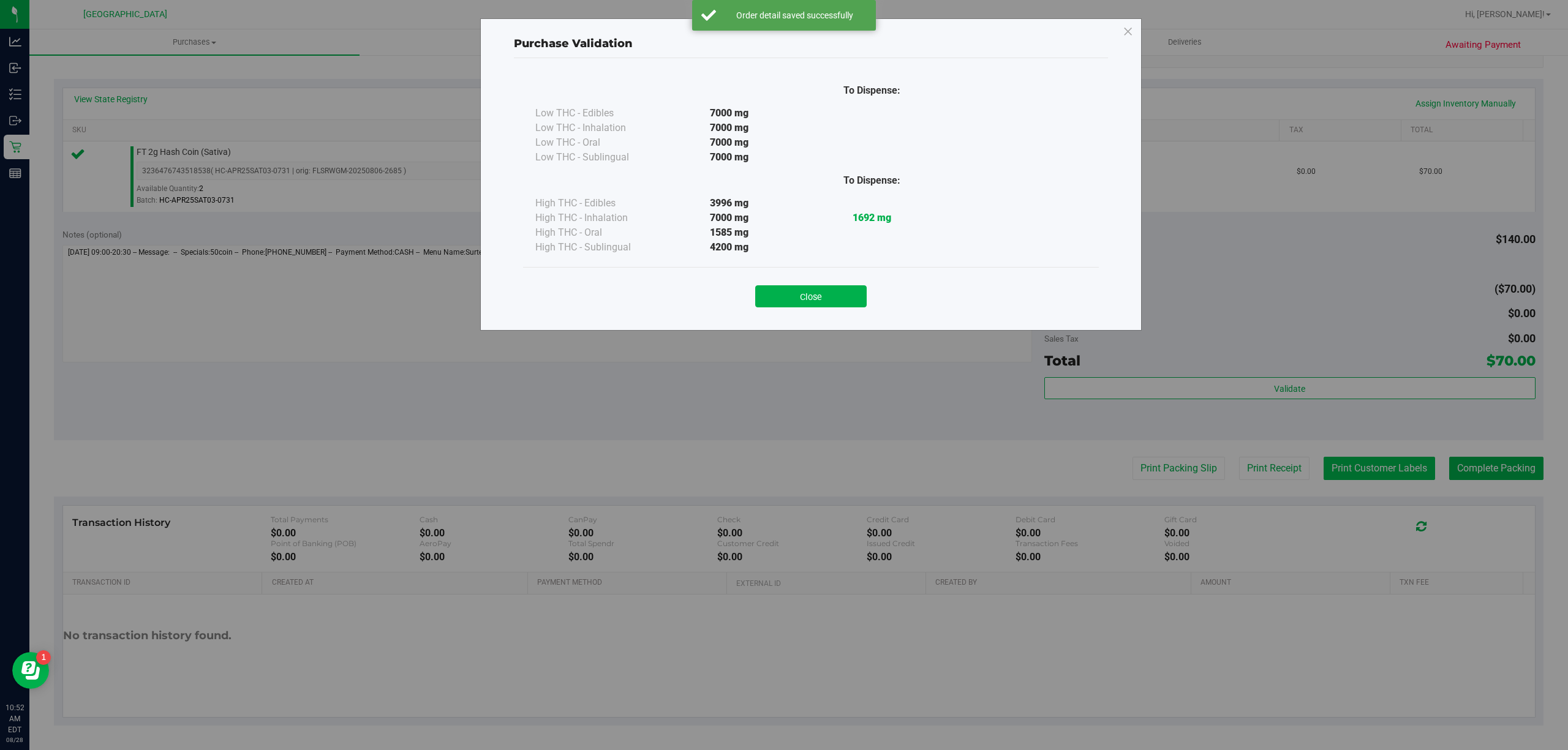
click at [1375, 465] on div "Purchase Validation To Dispense: Low THC - Edibles 7000 mg" at bounding box center [789, 375] width 1577 height 750
click at [850, 299] on button "Close" at bounding box center [811, 296] width 112 height 22
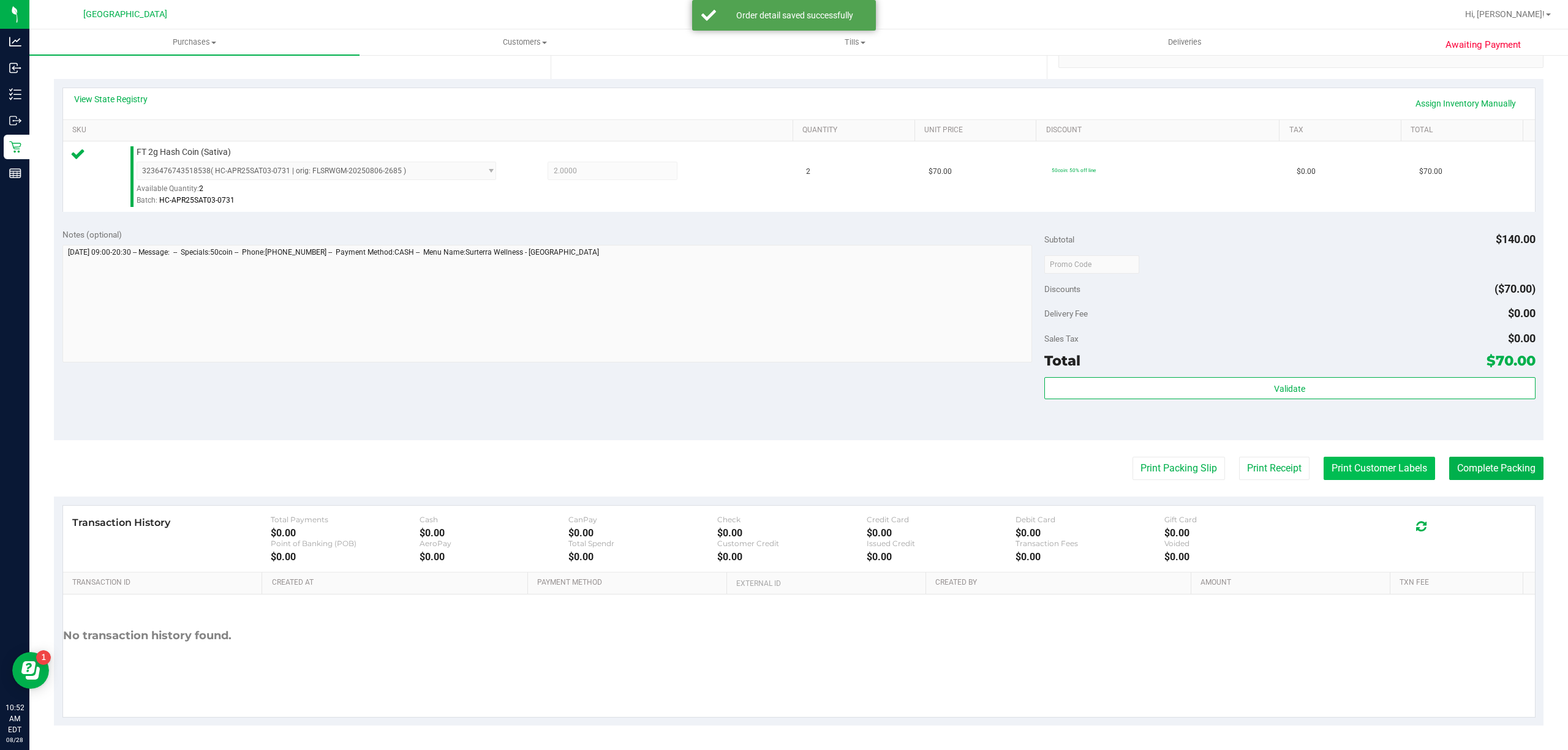
click at [1359, 474] on button "Print Customer Labels" at bounding box center [1379, 468] width 112 height 23
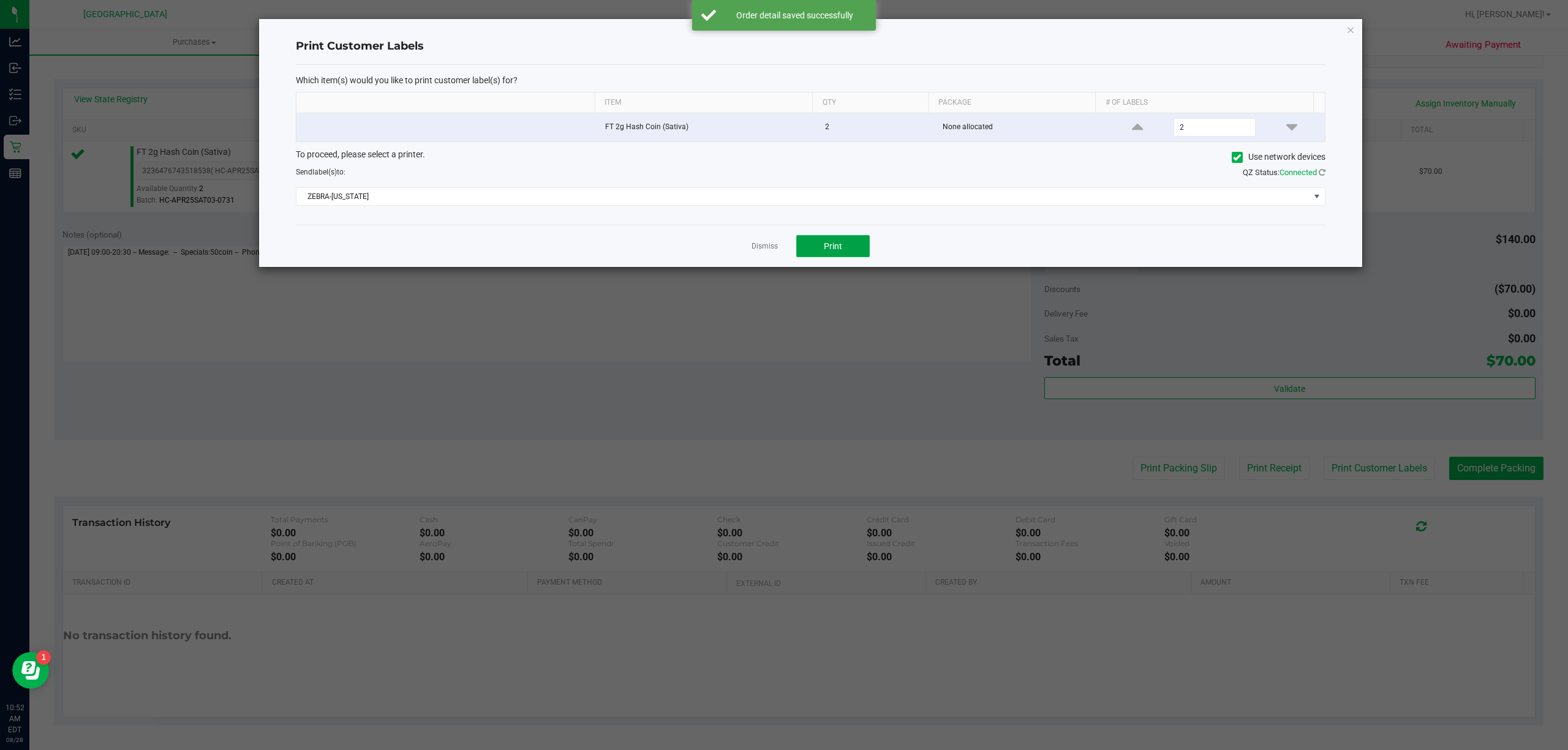
click at [836, 245] on span "Print" at bounding box center [833, 246] width 18 height 10
click at [763, 251] on link "Dismiss" at bounding box center [765, 247] width 26 height 11
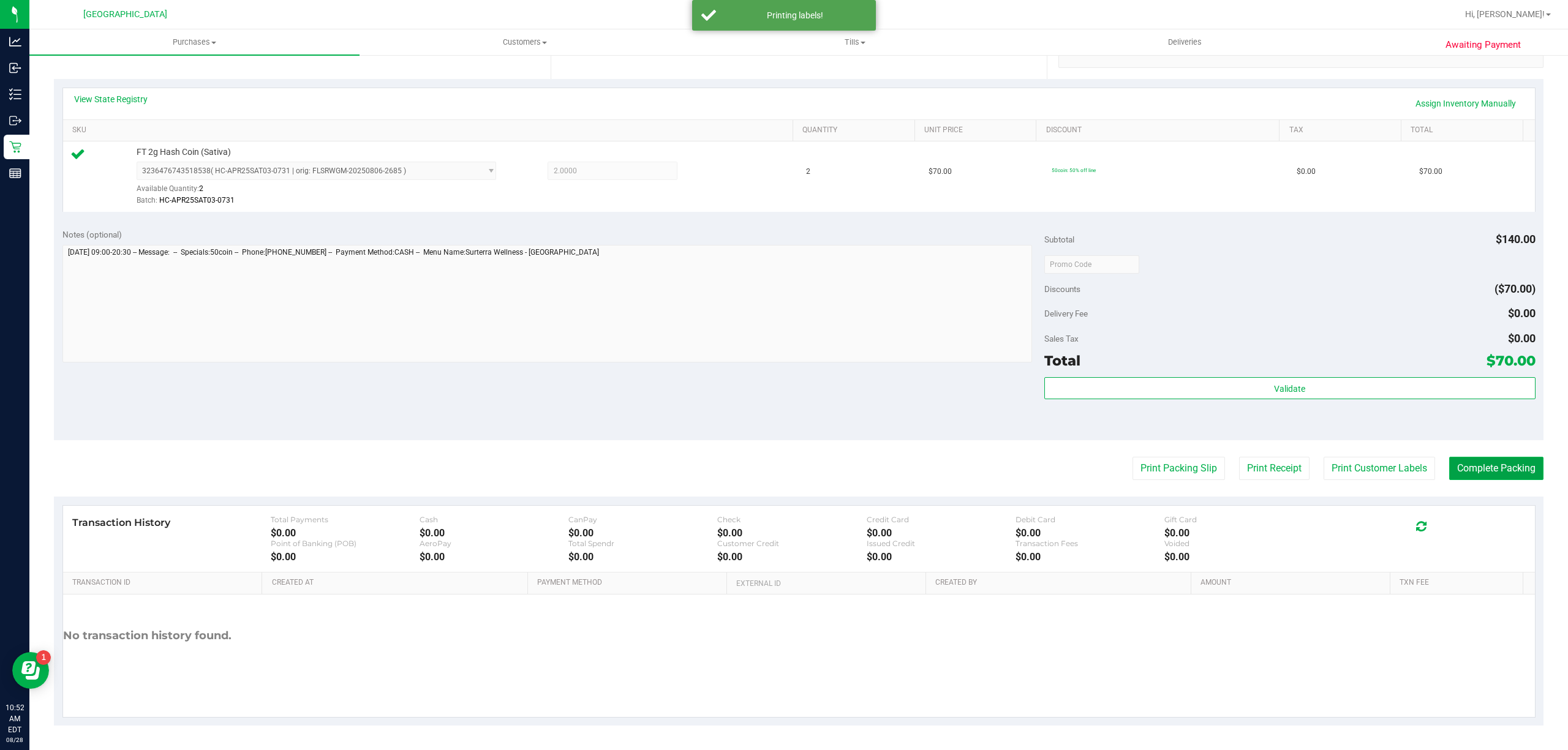
click at [1512, 461] on button "Complete Packing" at bounding box center [1495, 468] width 94 height 23
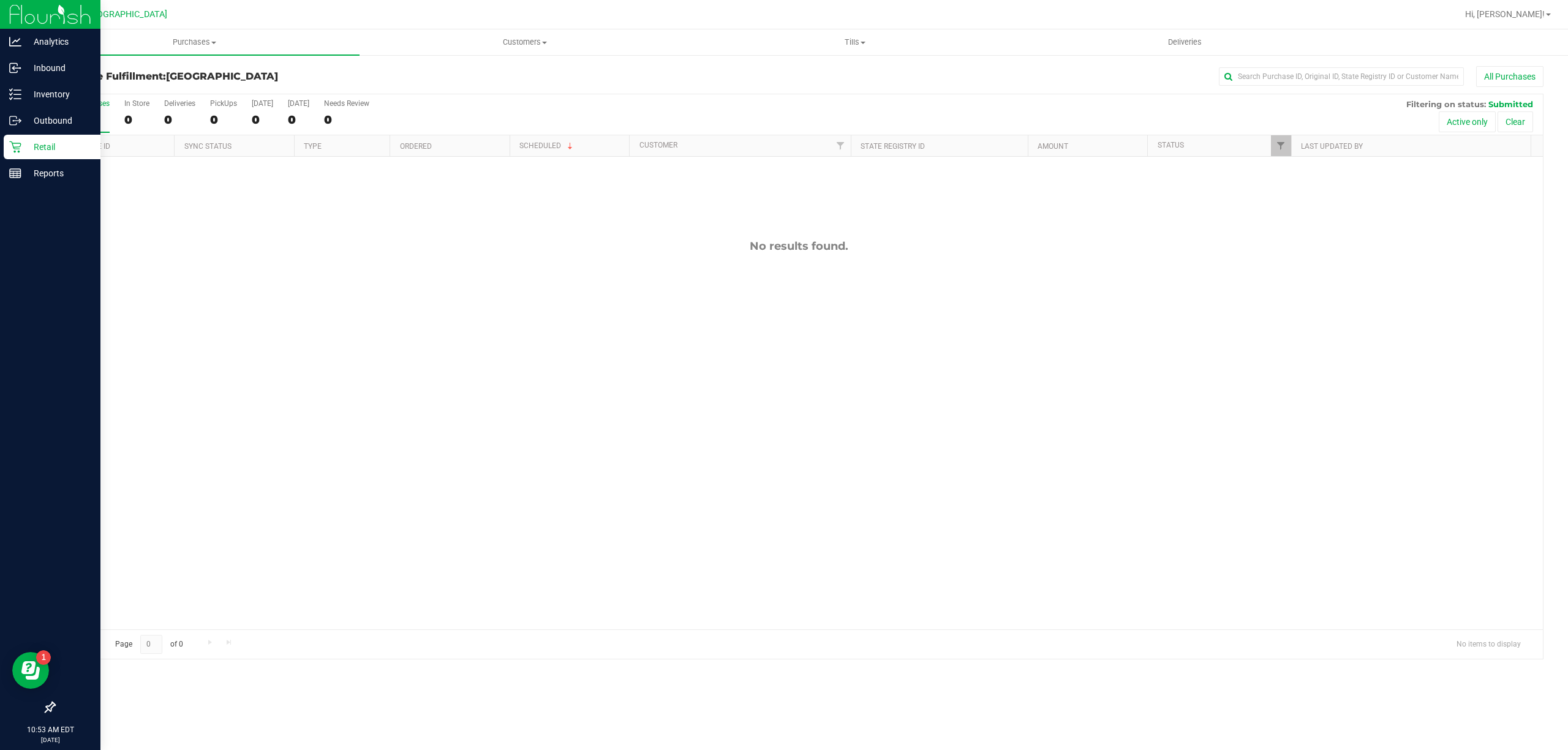
click at [32, 144] on p "Retail" at bounding box center [58, 147] width 73 height 15
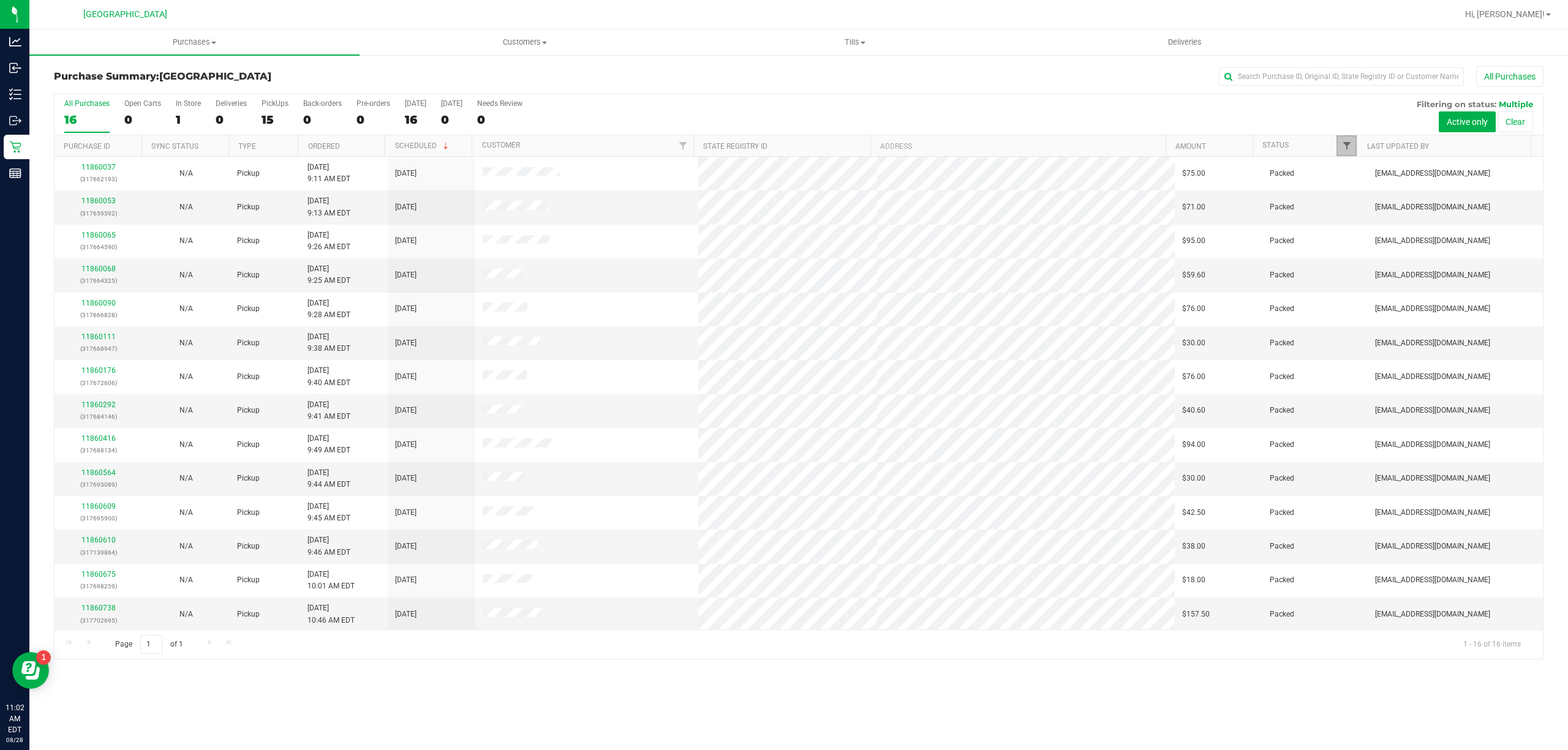
click at [1350, 146] on span "Filter" at bounding box center [1346, 145] width 10 height 10
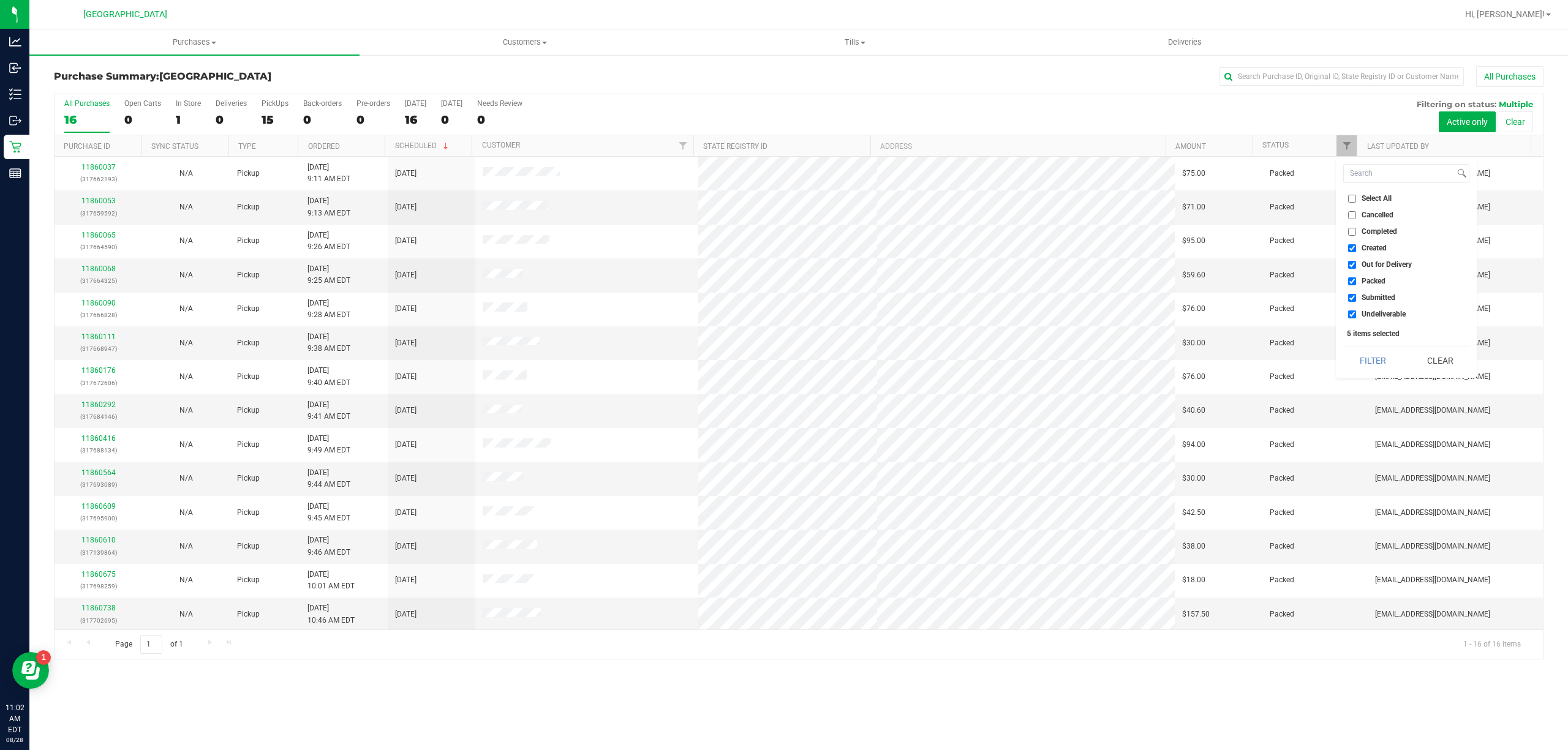
click at [1377, 204] on li "Select All" at bounding box center [1406, 199] width 126 height 13
click at [1380, 192] on li "Select All" at bounding box center [1406, 199] width 126 height 13
click at [1379, 195] on span "Select All" at bounding box center [1376, 199] width 30 height 8
click at [1356, 195] on input "Select All" at bounding box center [1352, 199] width 8 height 8
checkbox input "true"
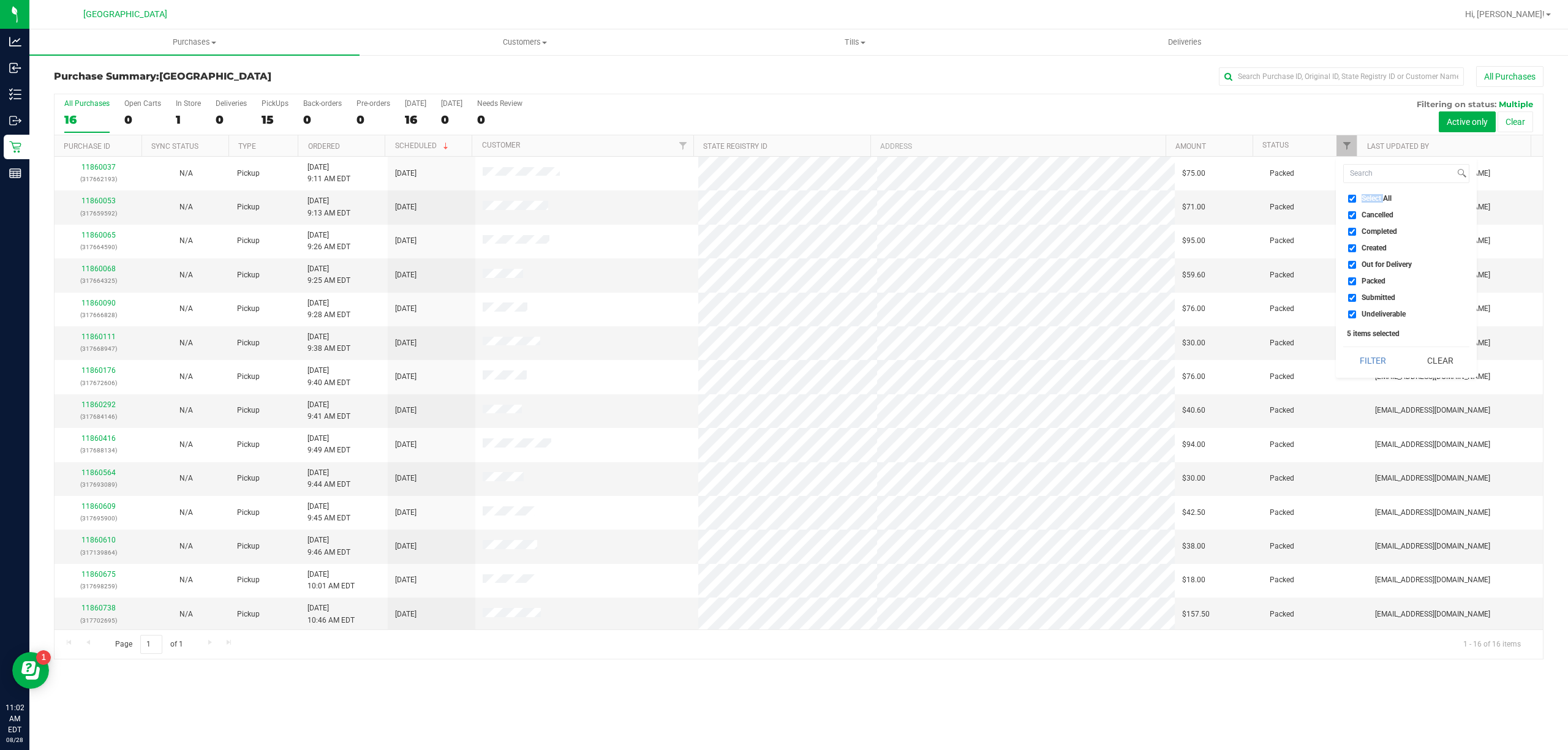
checkbox input "true"
click at [1379, 195] on span "Select All" at bounding box center [1376, 199] width 30 height 8
click at [1356, 195] on input "Select All" at bounding box center [1352, 199] width 8 height 8
checkbox input "false"
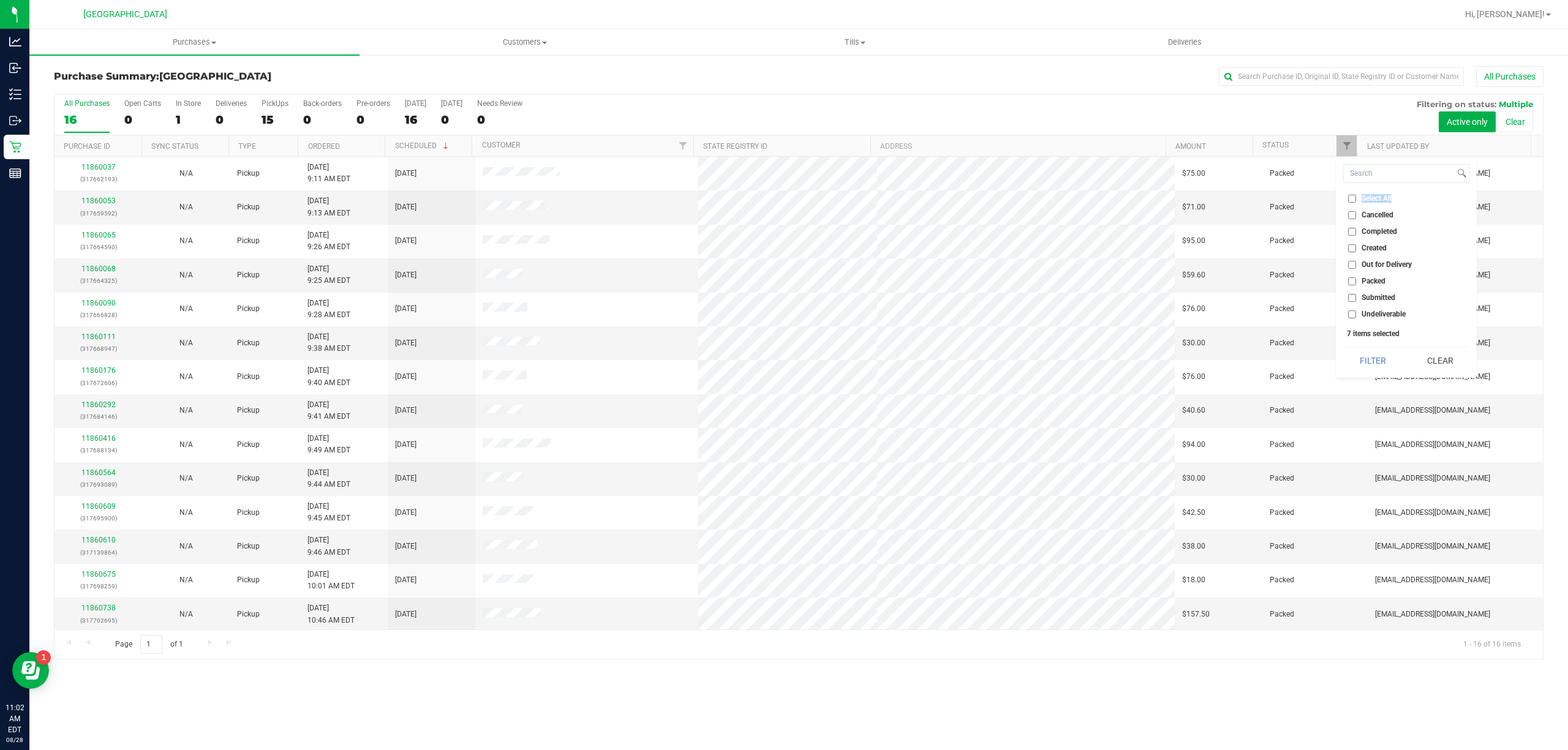
checkbox input "false"
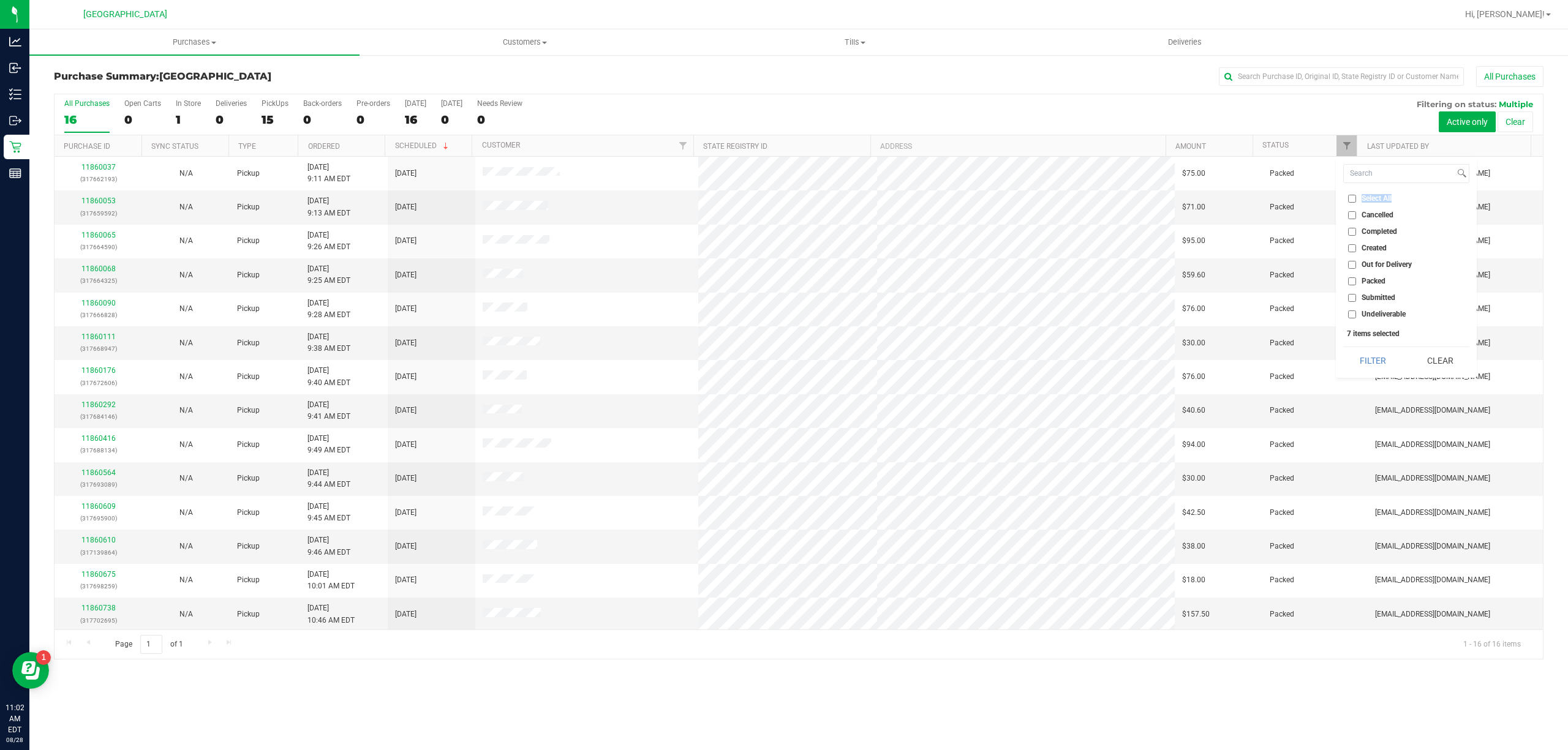
checkbox input "false"
click at [1393, 299] on span "Submitted" at bounding box center [1378, 298] width 34 height 8
click at [1356, 299] on input "Submitted" at bounding box center [1352, 298] width 8 height 8
checkbox input "true"
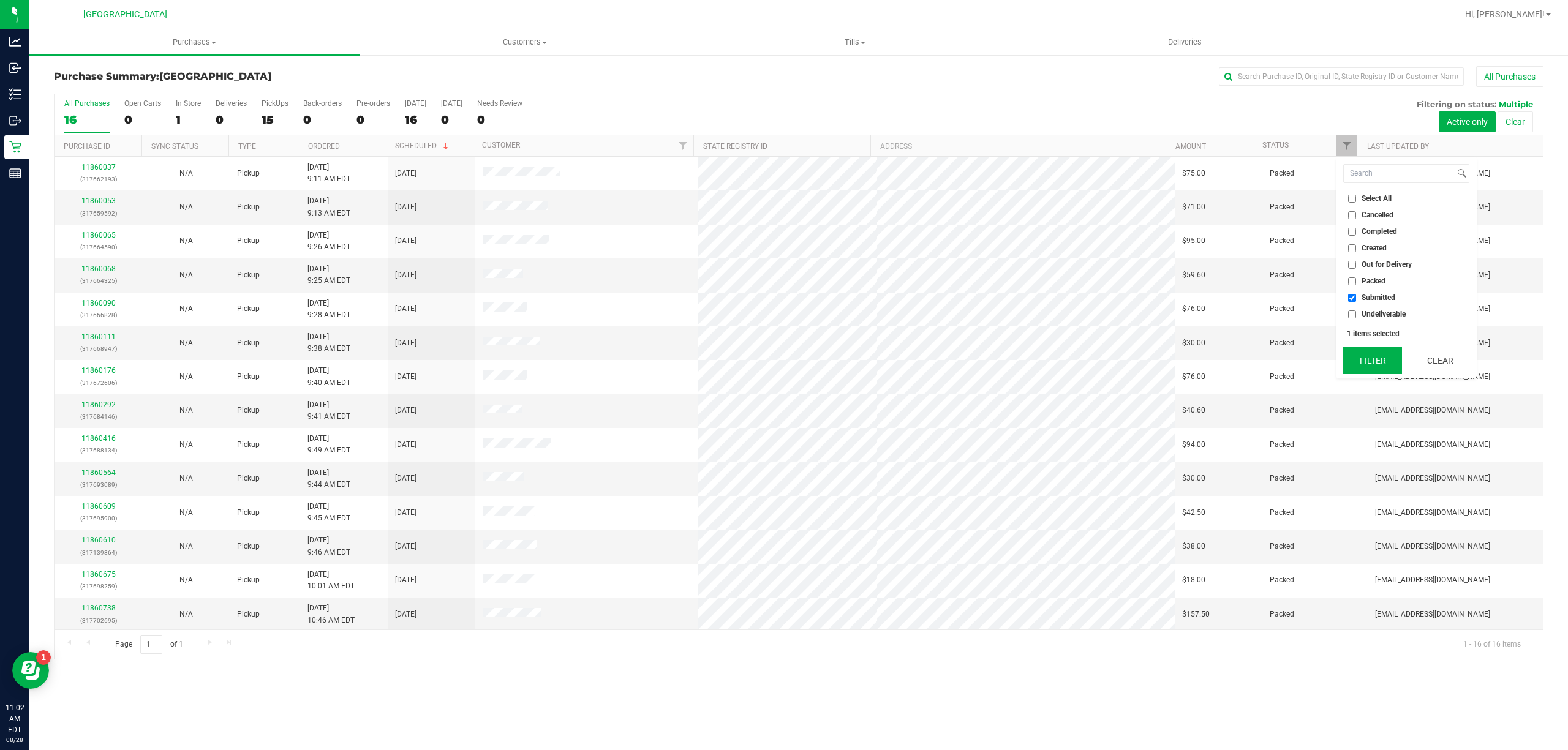
click at [1375, 351] on button "Filter" at bounding box center [1372, 360] width 59 height 27
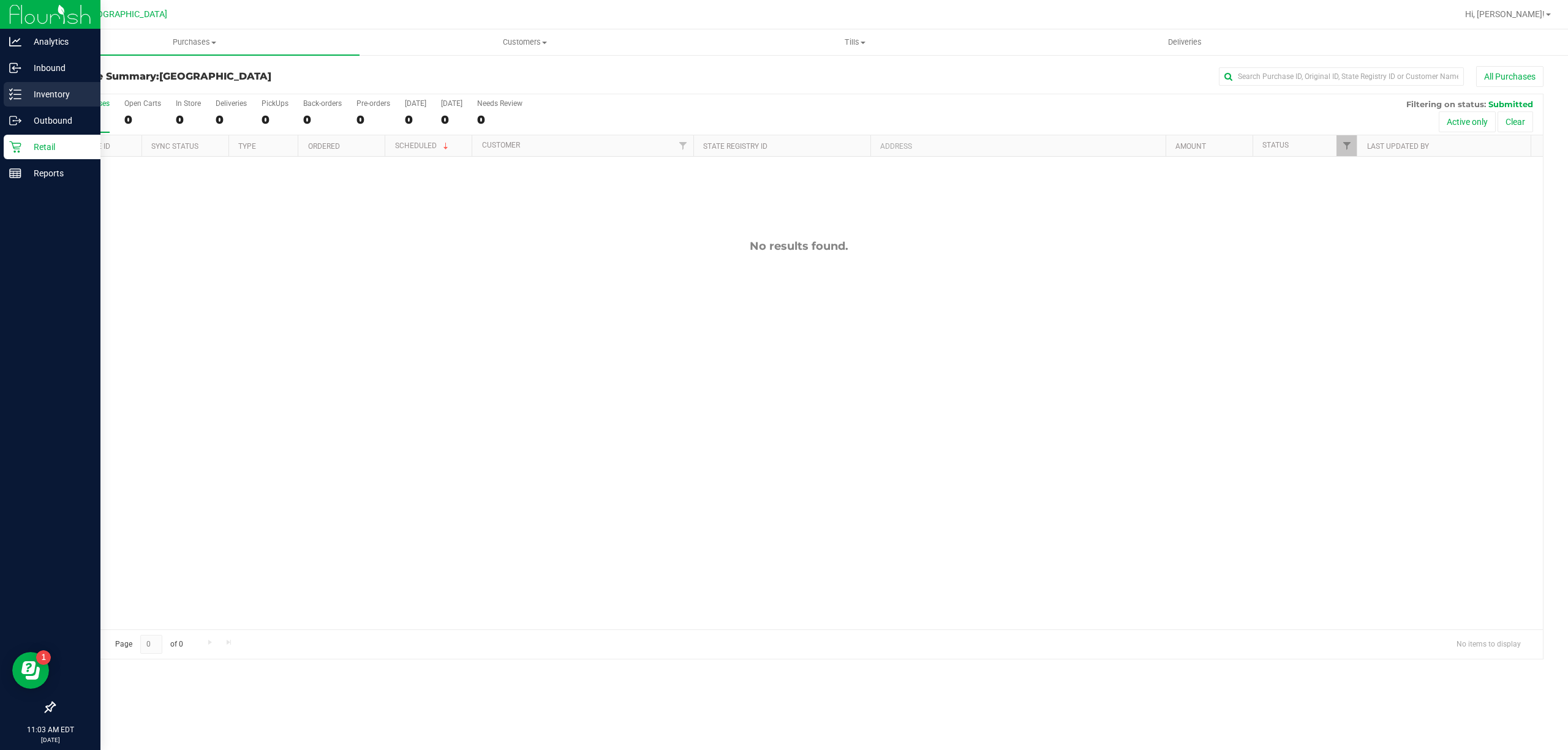
click at [33, 98] on p "Inventory" at bounding box center [58, 94] width 73 height 15
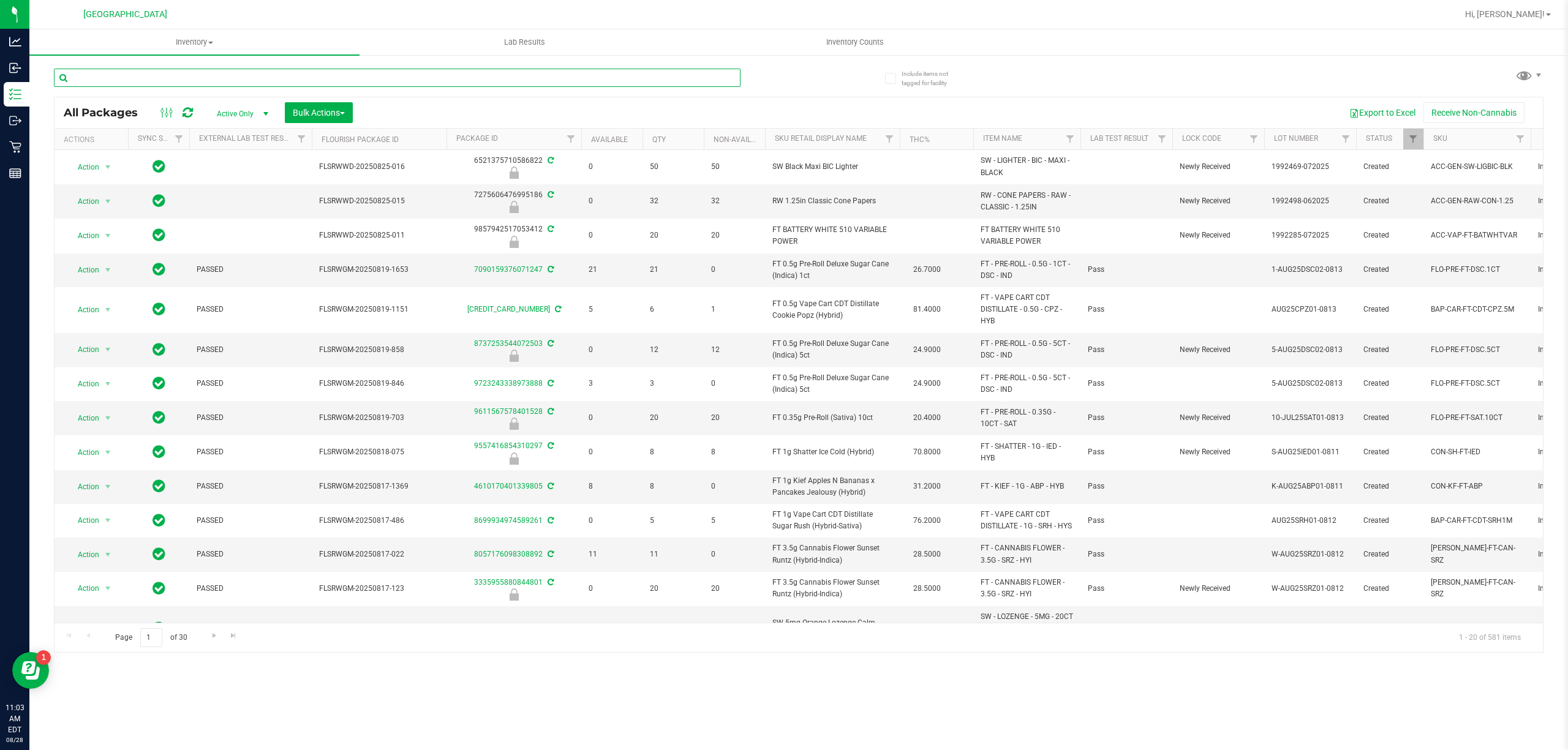
drag, startPoint x: 156, startPoint y: 82, endPoint x: 165, endPoint y: 81, distance: 9.1
click at [165, 81] on input "text" at bounding box center [397, 78] width 687 height 18
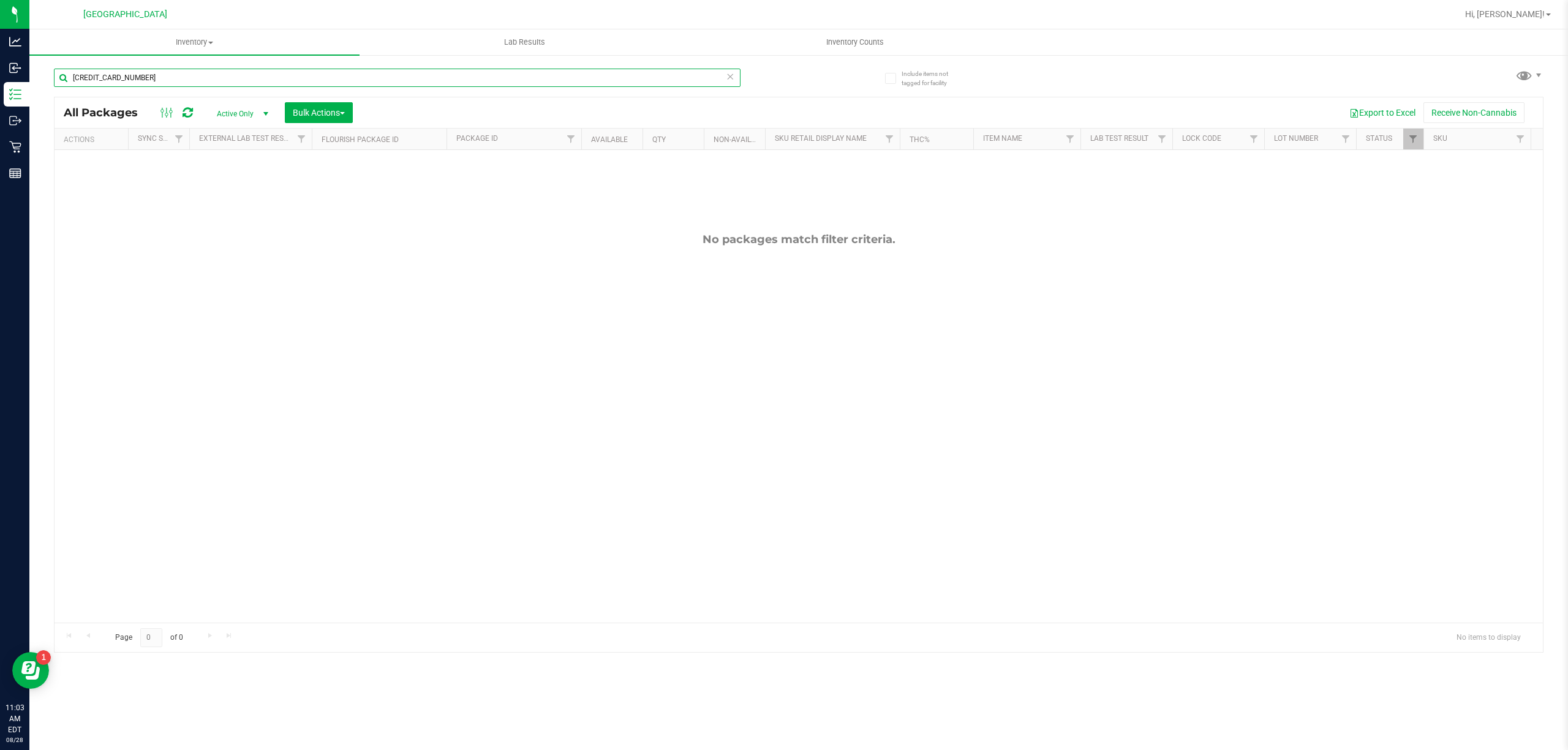
click at [165, 81] on input "5411738926804383" at bounding box center [397, 78] width 687 height 18
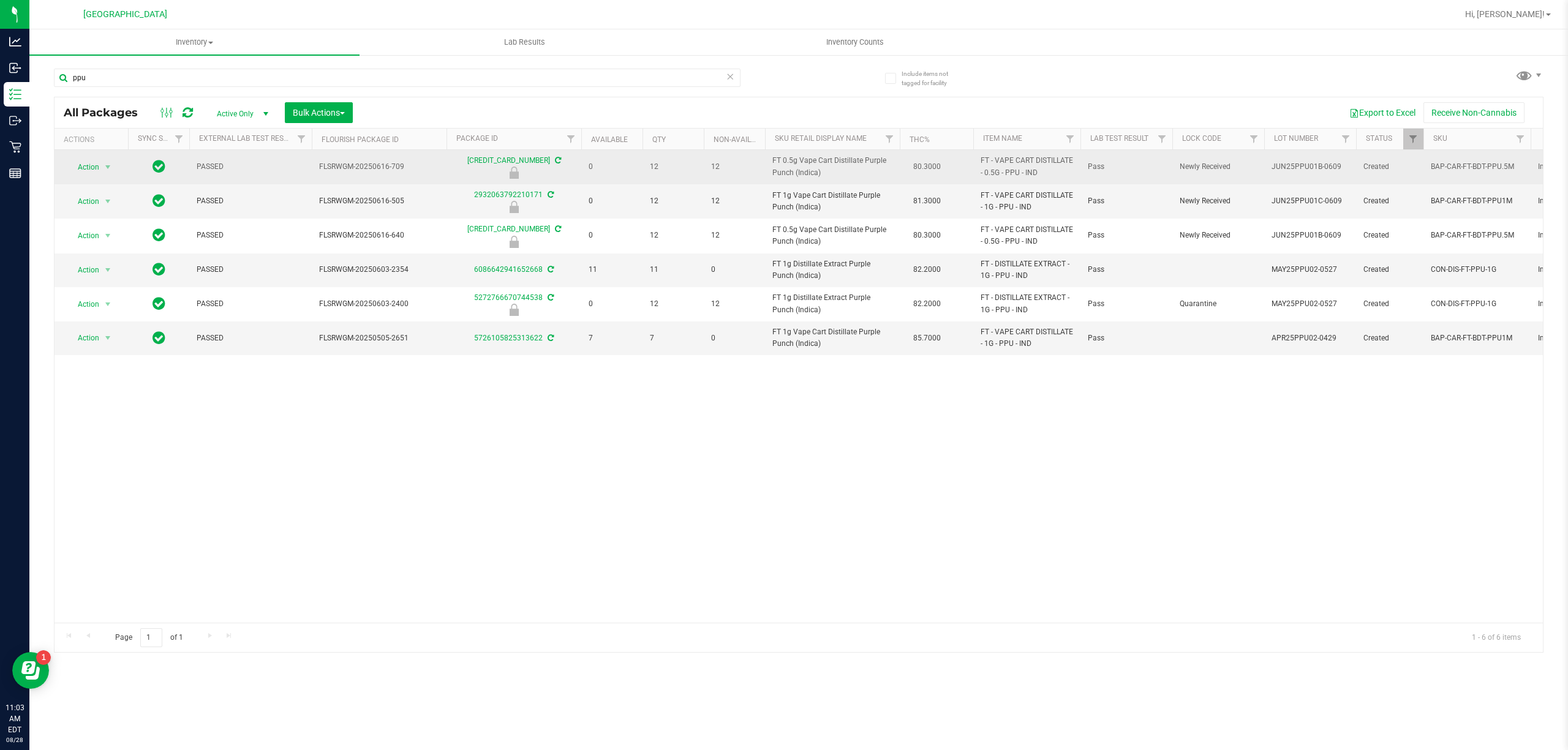
click at [785, 176] on span "FT 0.5g Vape Cart Distillate Purple Punch (Indica)" at bounding box center [832, 166] width 120 height 23
copy td "FT 0.5g Vape Cart Distillate Purple Punch (Indica)"
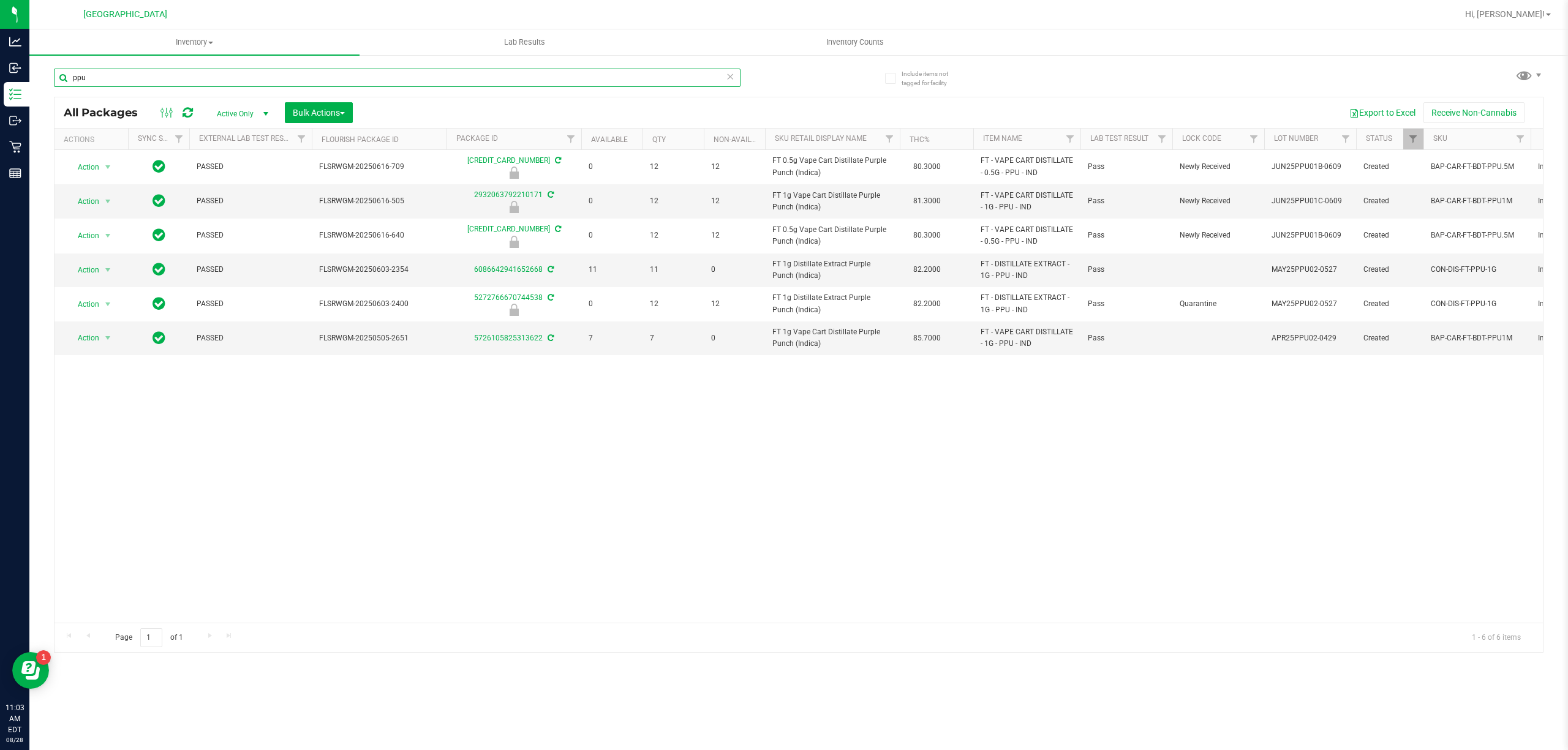
click at [501, 77] on input "ppu" at bounding box center [397, 78] width 687 height 18
paste input "FT 0.5g Vape Cart Distillate Purple Punch (Indica)"
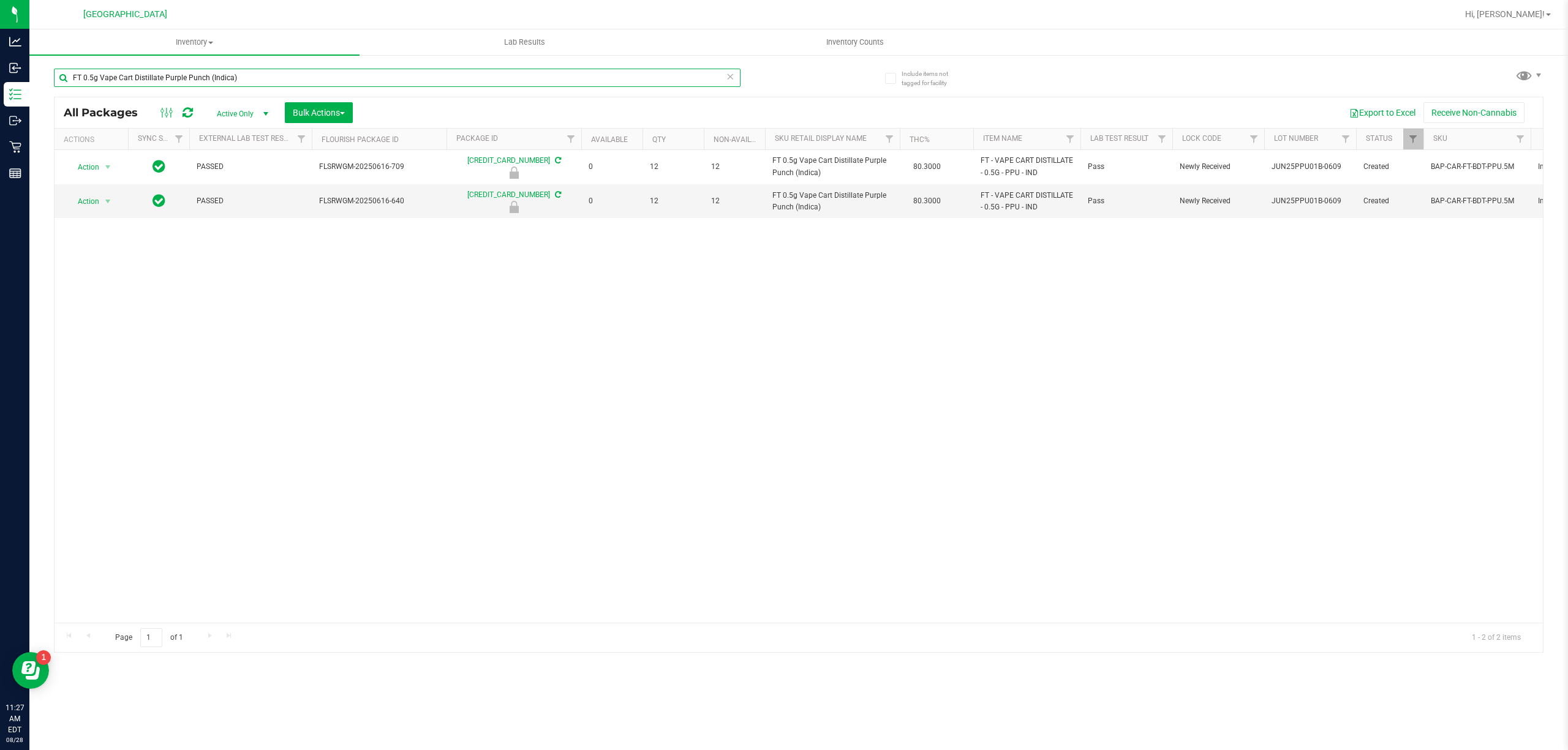
type input "FT 0.5g Vape Cart Distillate Purple Punch (Indica)"
click at [273, 373] on div "Action Action Edit attributes Global inventory Locate package Package audit log…" at bounding box center [799, 386] width 1489 height 473
click at [626, 556] on div "Action Action Edit attributes Global inventory Locate package Package audit log…" at bounding box center [799, 386] width 1489 height 473
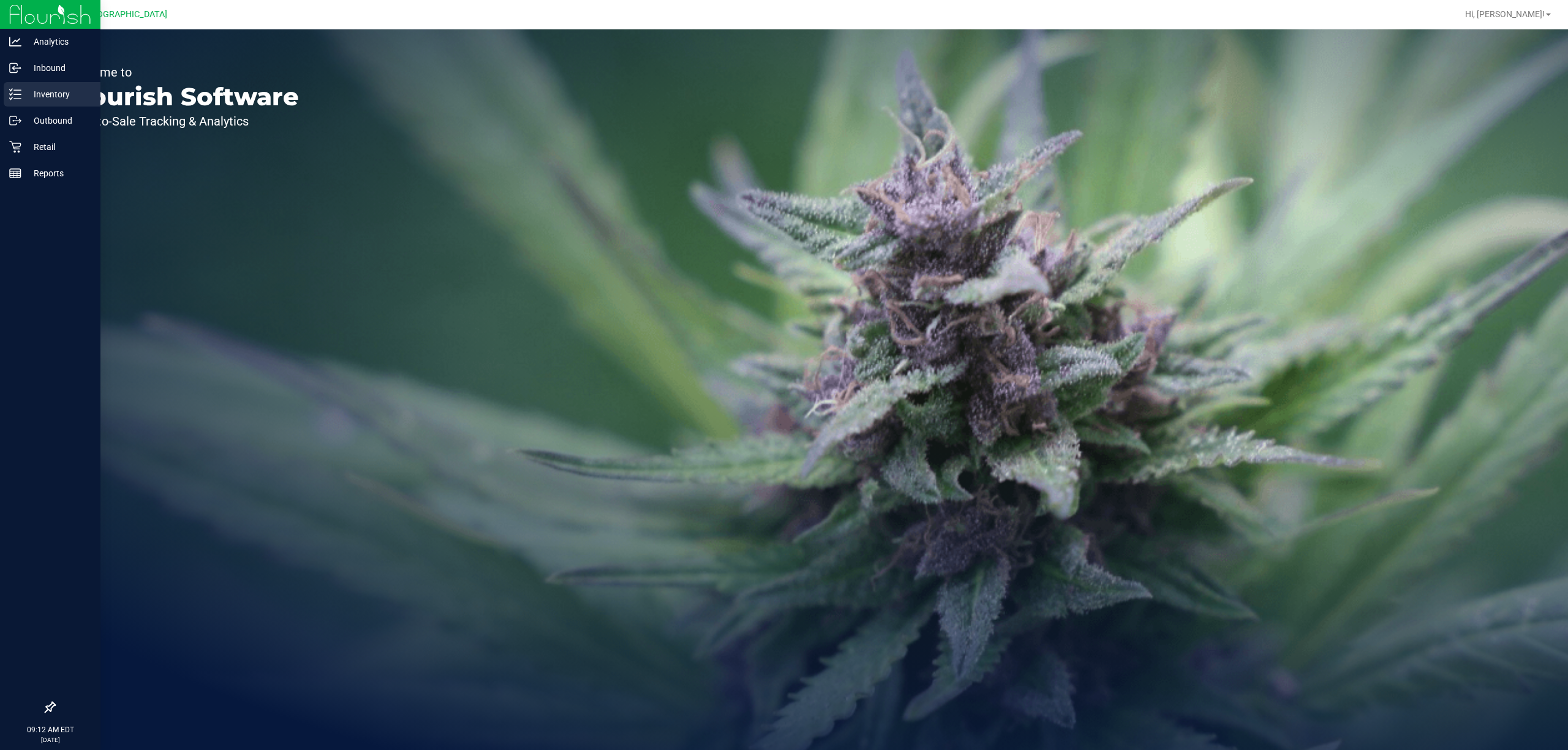
click at [59, 89] on p "Inventory" at bounding box center [58, 94] width 73 height 15
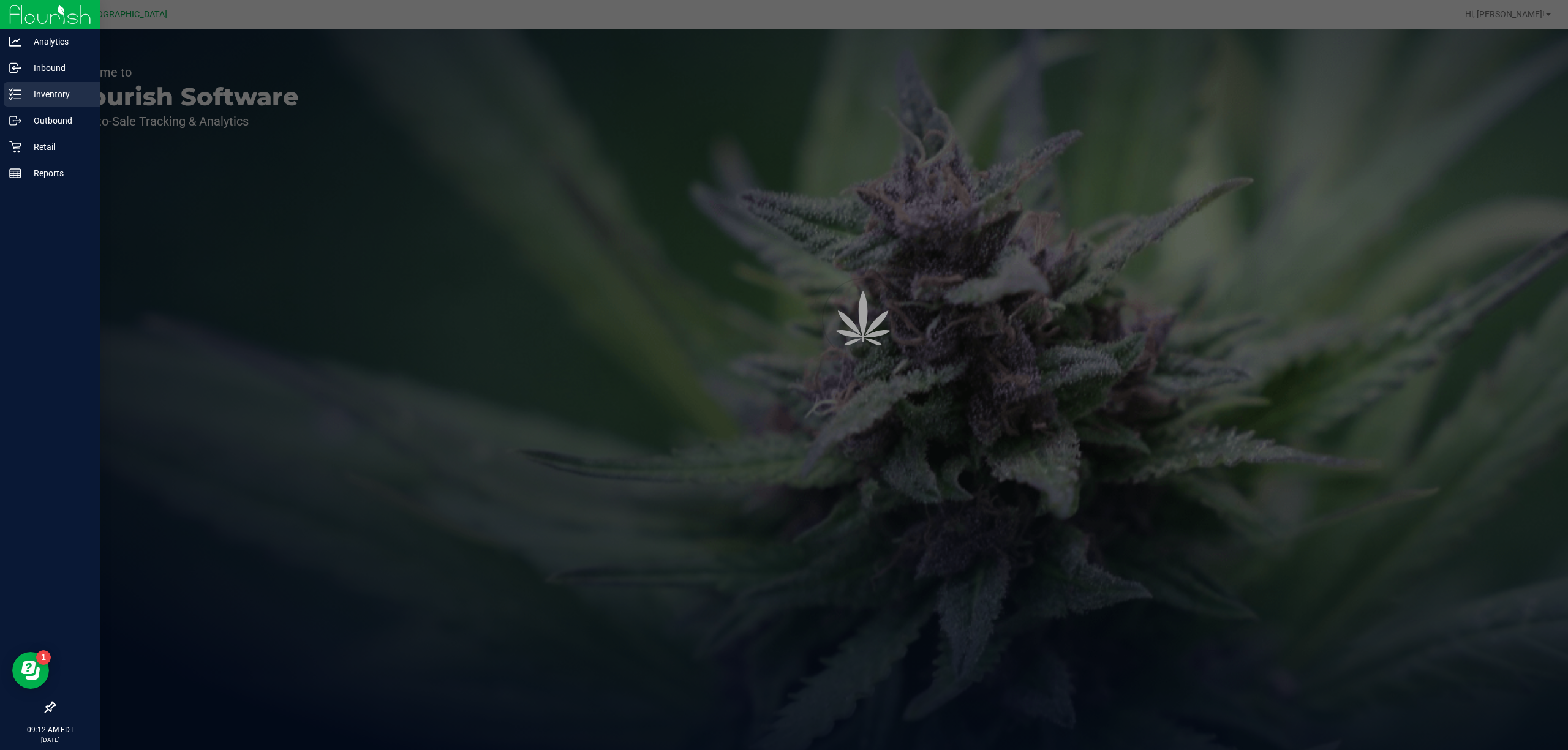
click at [60, 89] on p "Inventory" at bounding box center [58, 94] width 73 height 15
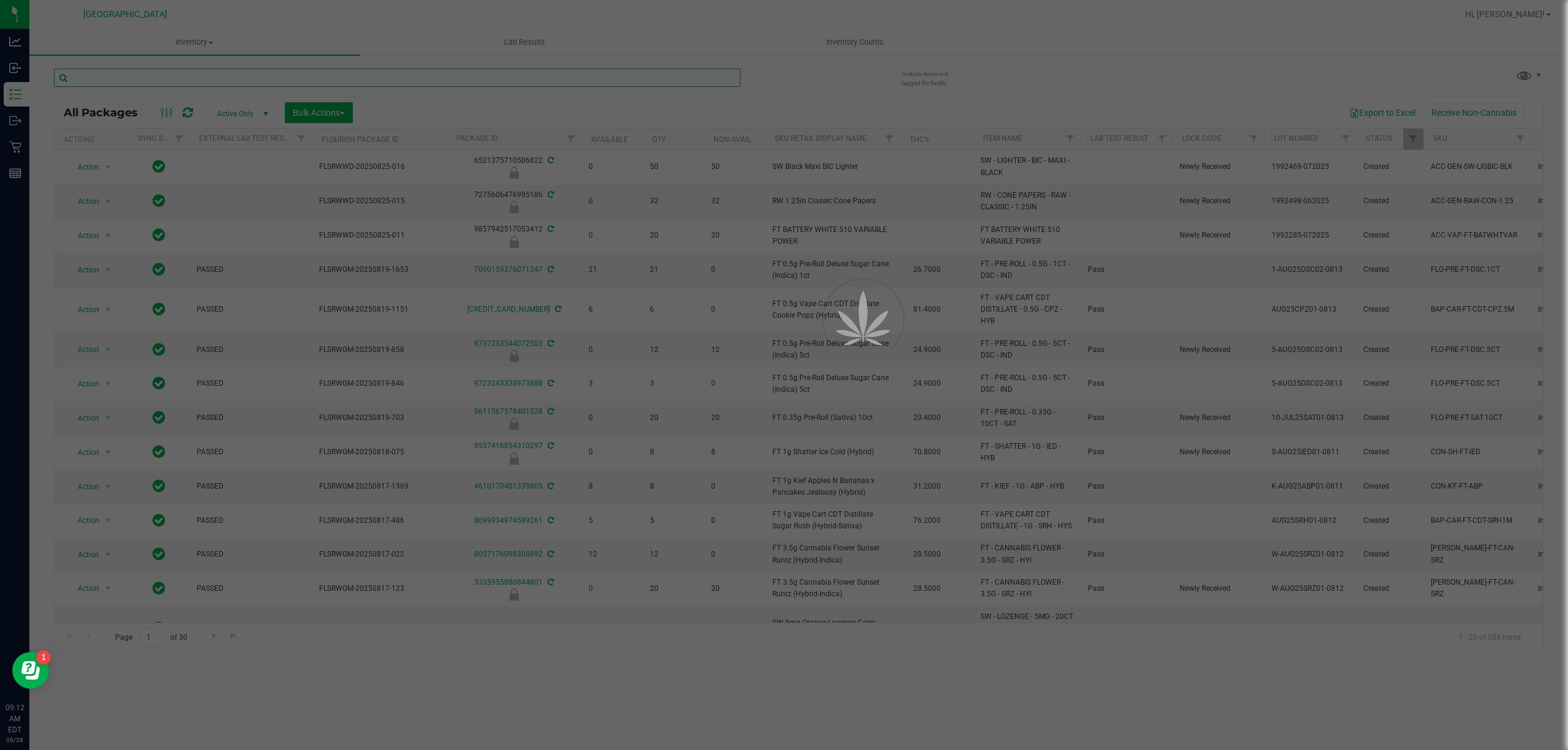
click at [180, 81] on input "text" at bounding box center [397, 78] width 687 height 18
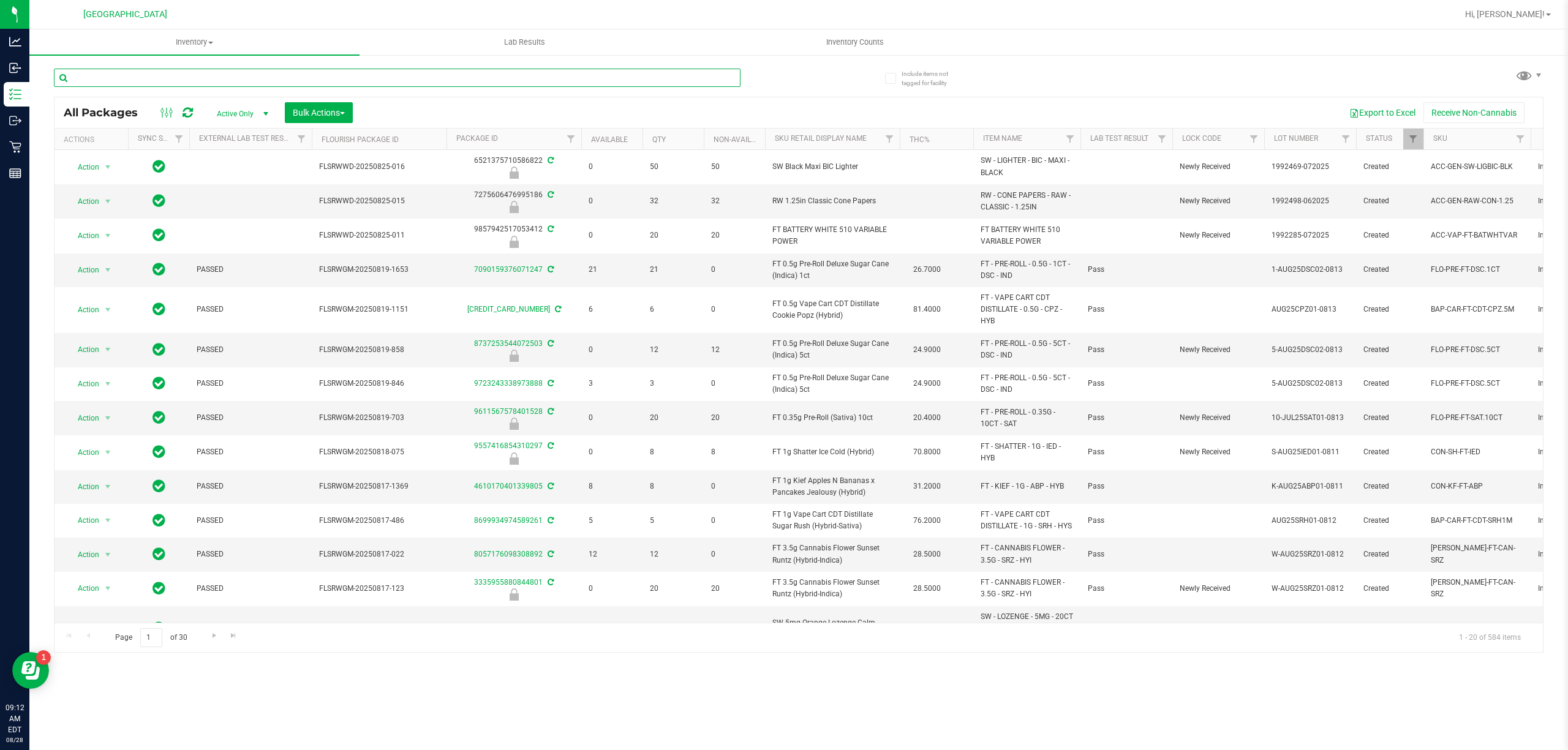
click at [180, 82] on input "text" at bounding box center [397, 78] width 687 height 18
paste input "FT 0.5g Vape Cart CDT Distillate Static Shock (Indica)"
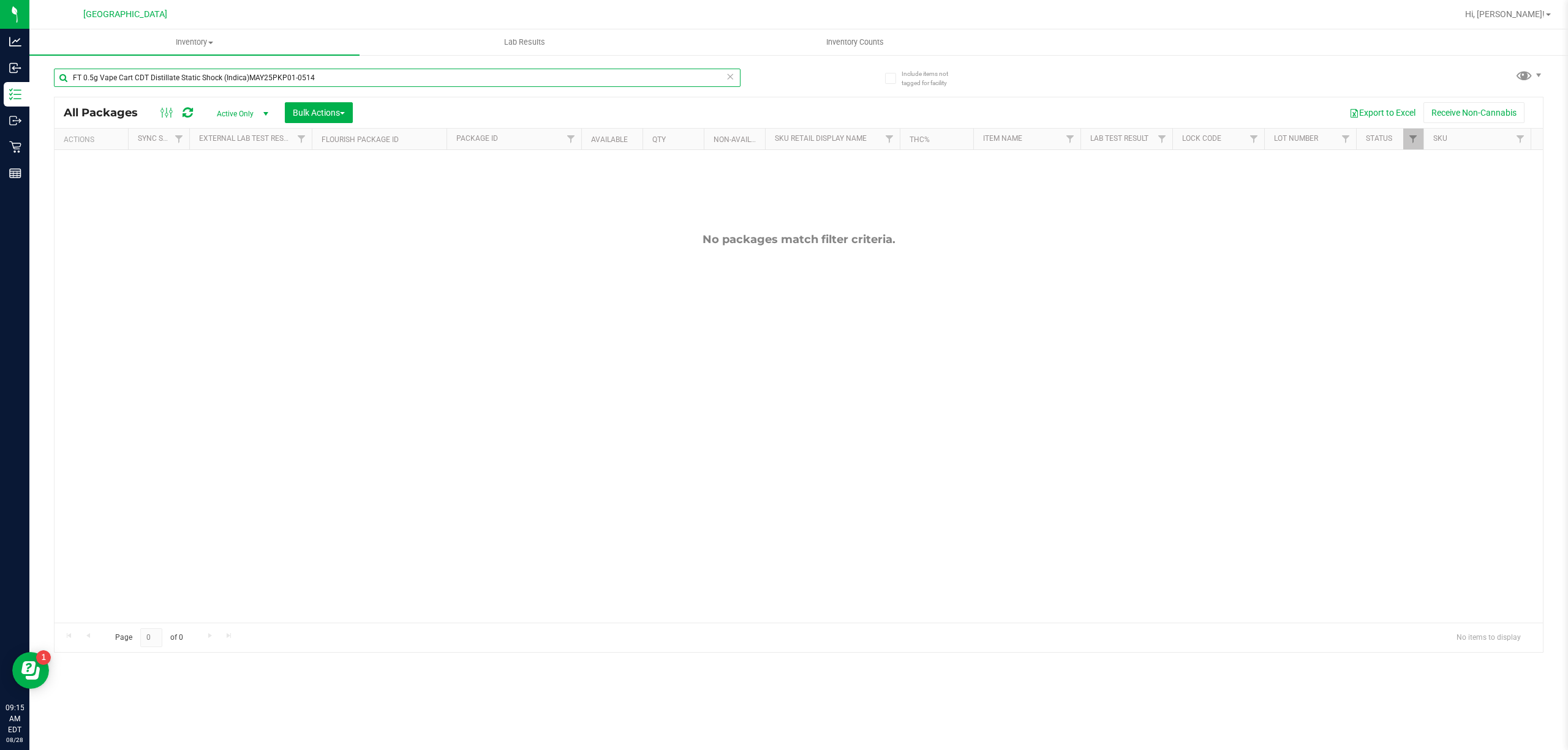
click at [283, 81] on input "FT 0.5g Vape Cart CDT Distillate Static Shock (Indica)MAY25PKP01-0514" at bounding box center [397, 78] width 687 height 18
click at [284, 81] on input "FT 0.5g Vape Cart CDT Distillate Static Shock (Indica)MAY25PKP01-0514" at bounding box center [397, 78] width 687 height 18
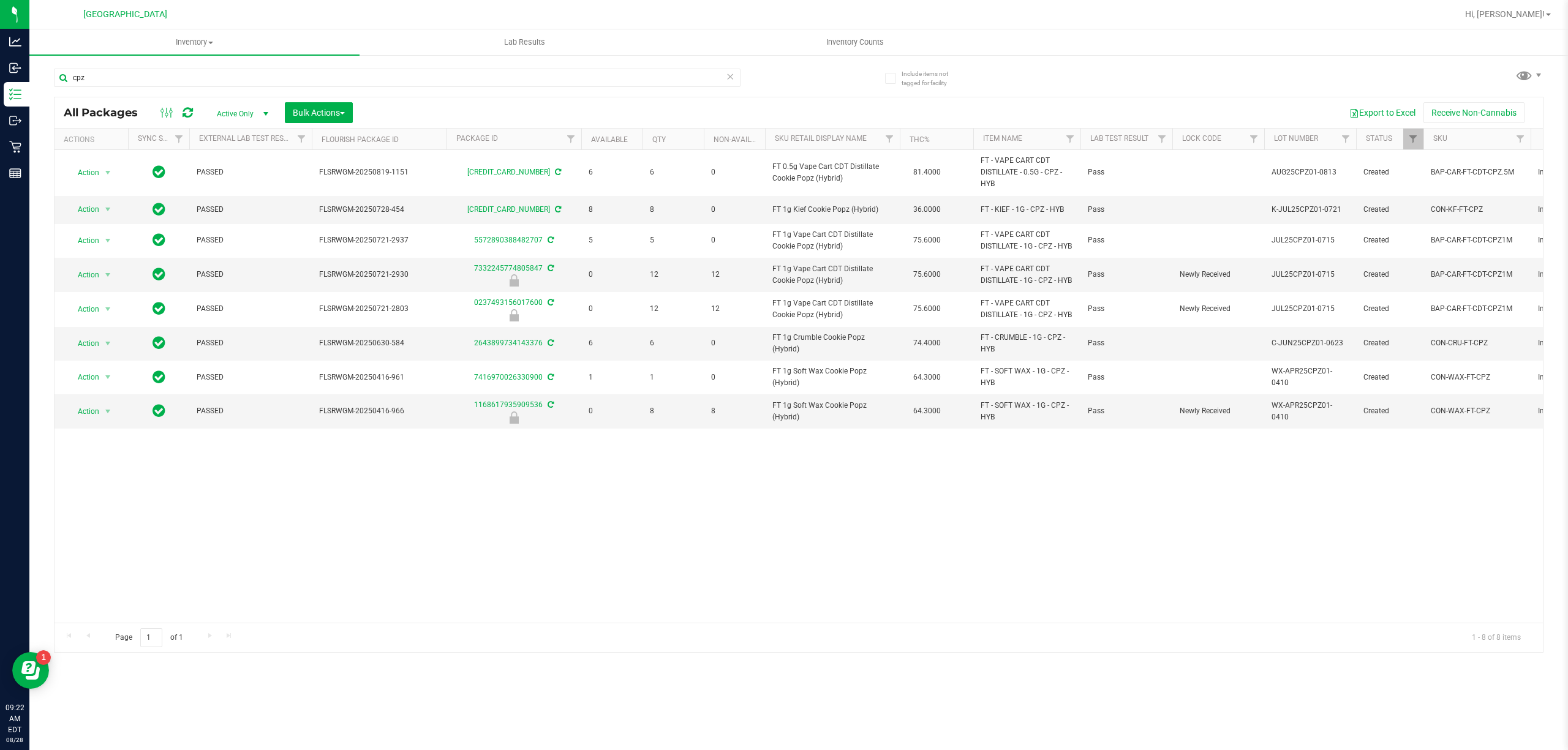
drag, startPoint x: 214, startPoint y: 568, endPoint x: 228, endPoint y: 525, distance: 45.2
click at [214, 568] on div "Action Action Adjust qty Create package Edit attributes Global inventory Locate…" at bounding box center [799, 386] width 1489 height 473
click at [207, 82] on input "cpz" at bounding box center [397, 78] width 687 height 18
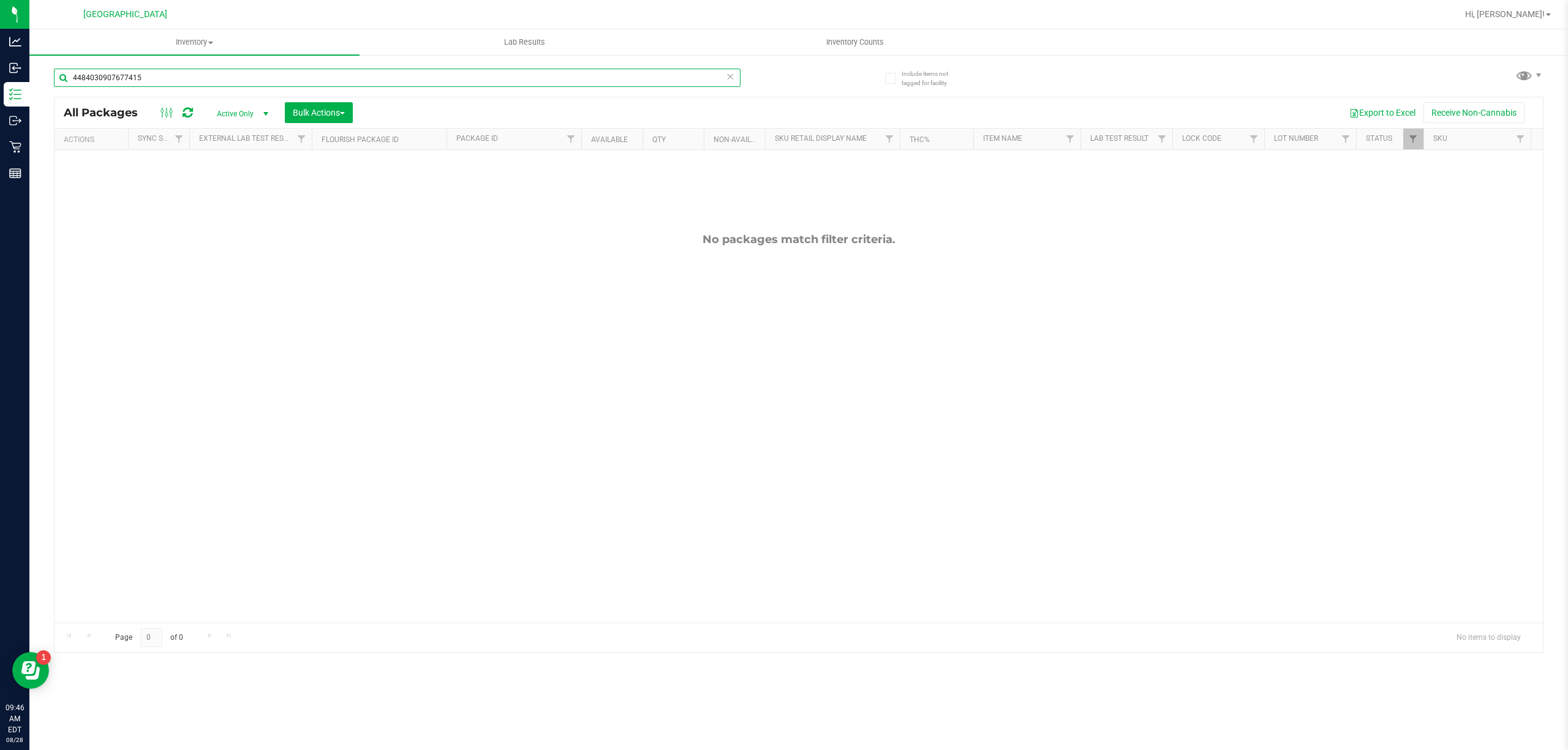
click at [206, 82] on input "4484030907677415" at bounding box center [397, 78] width 687 height 18
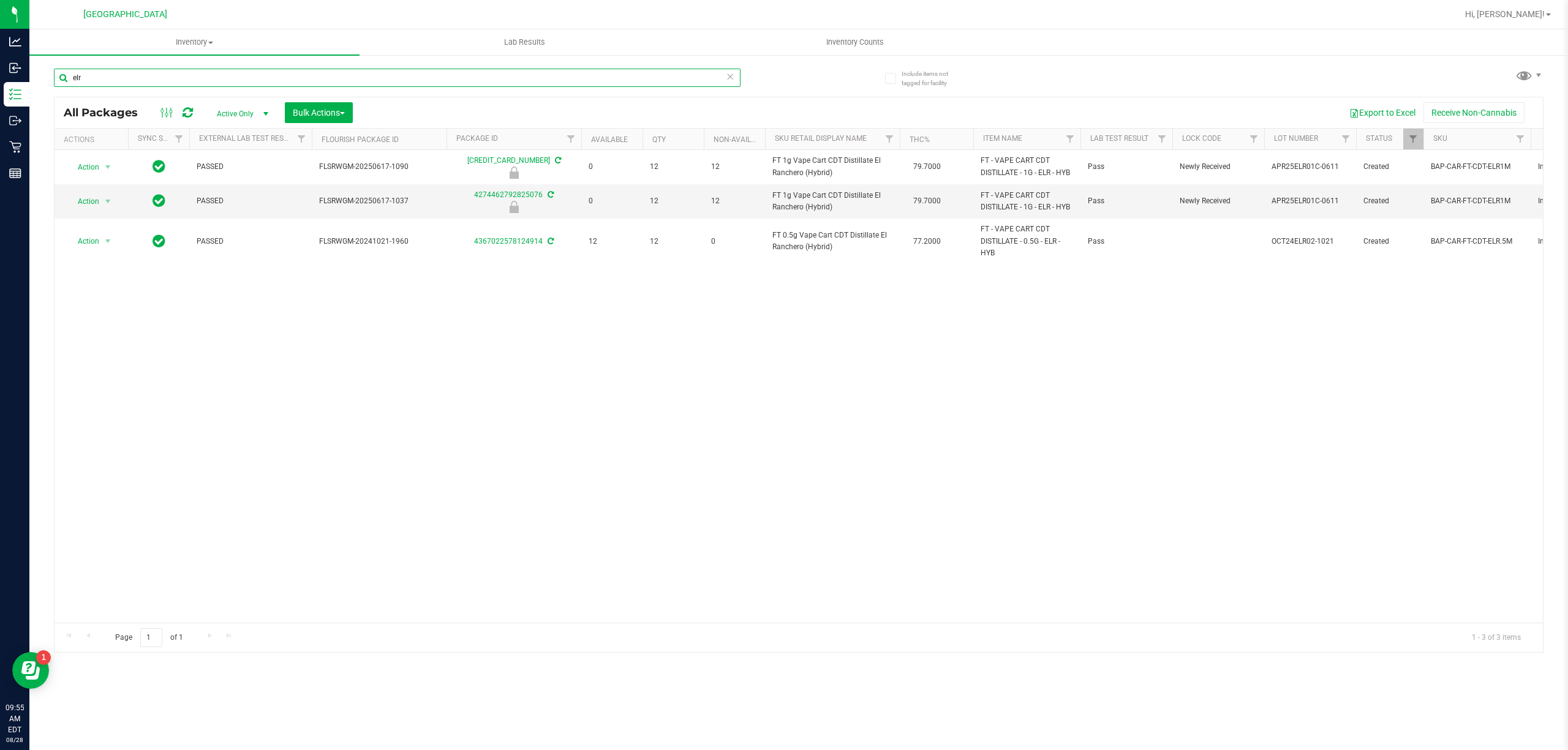
click at [261, 77] on input "elr" at bounding box center [397, 78] width 687 height 18
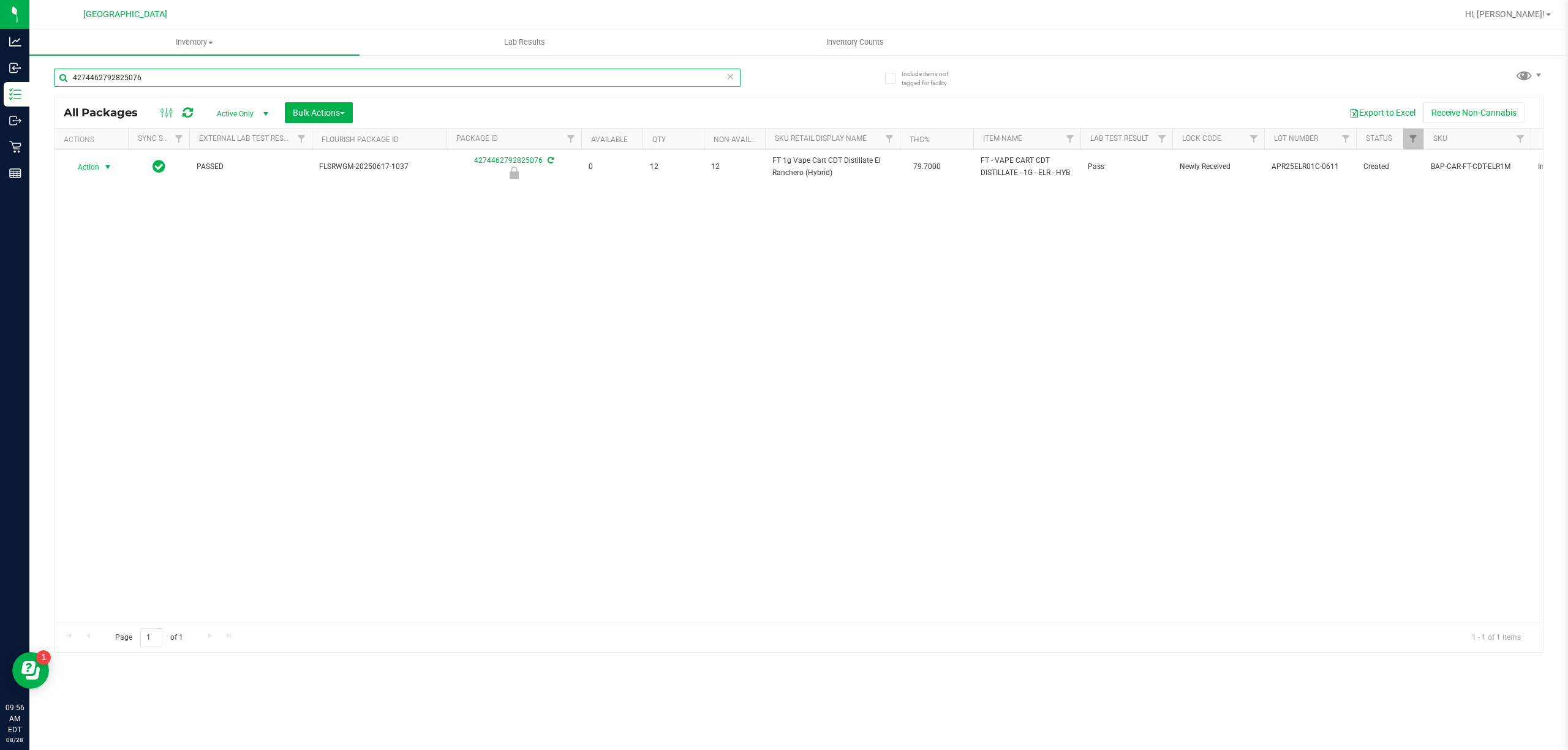
type input "4274462792825076"
click at [85, 163] on span "Action" at bounding box center [83, 167] width 33 height 17
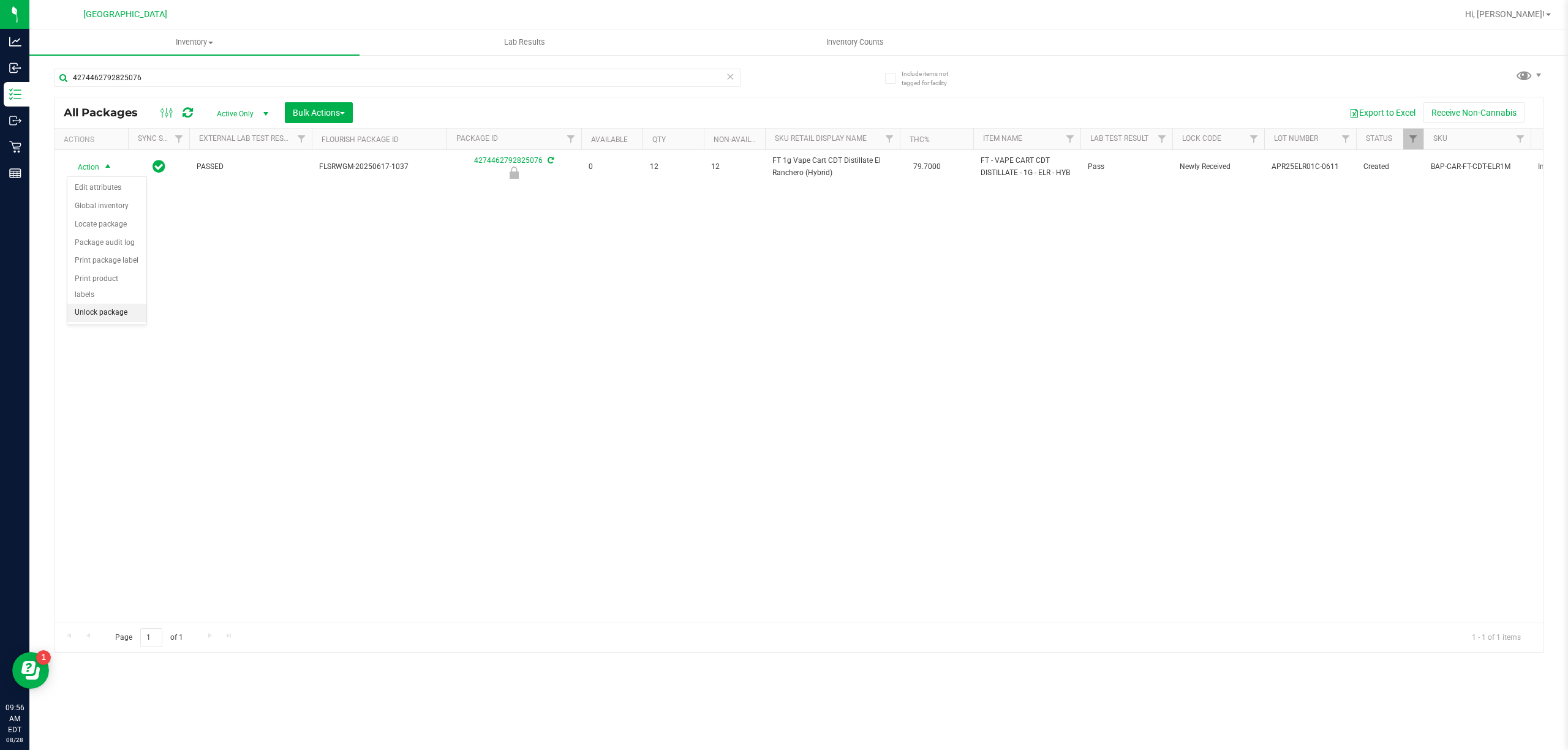
click at [124, 312] on li "Unlock package" at bounding box center [106, 313] width 79 height 18
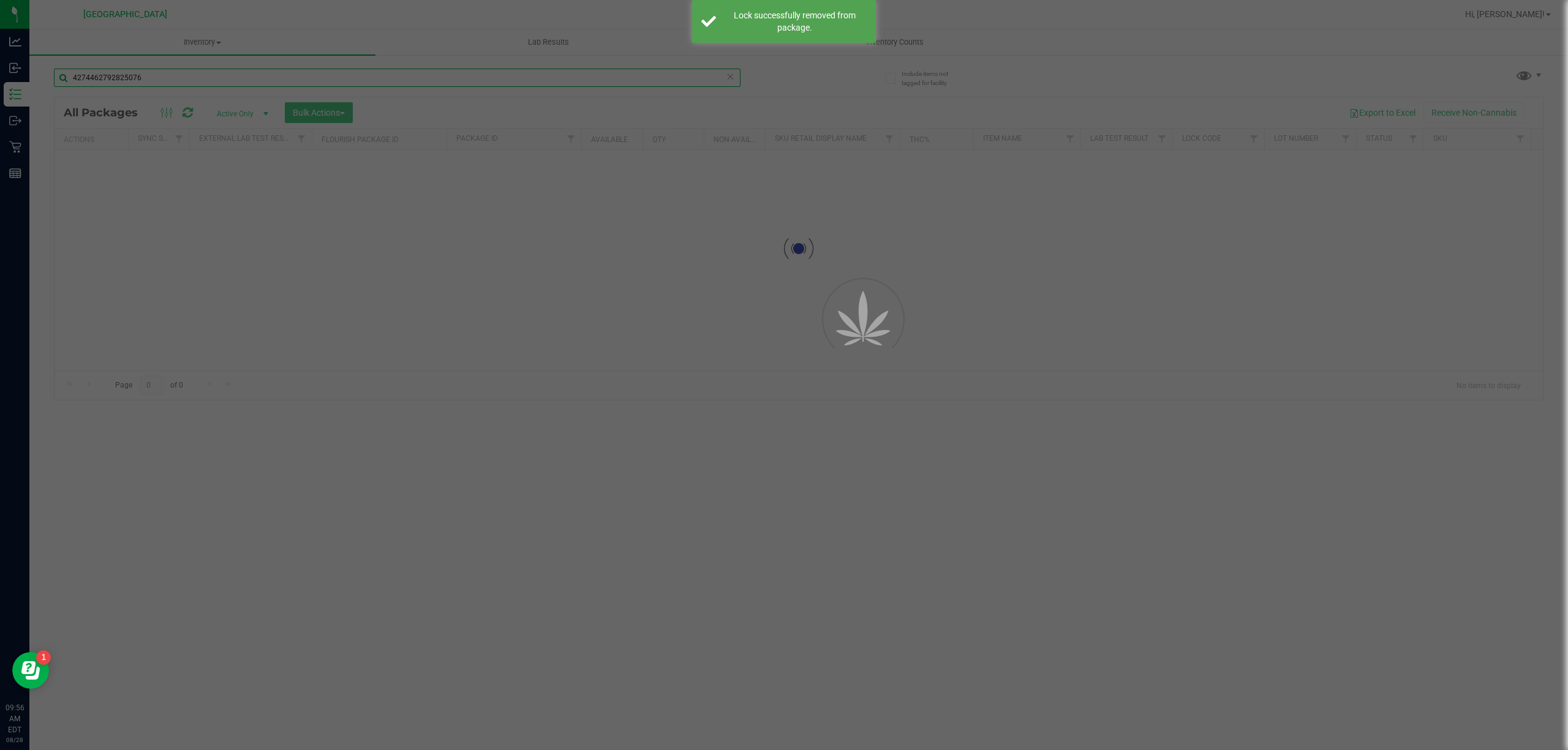
click at [275, 76] on input "4274462792825076" at bounding box center [397, 78] width 687 height 18
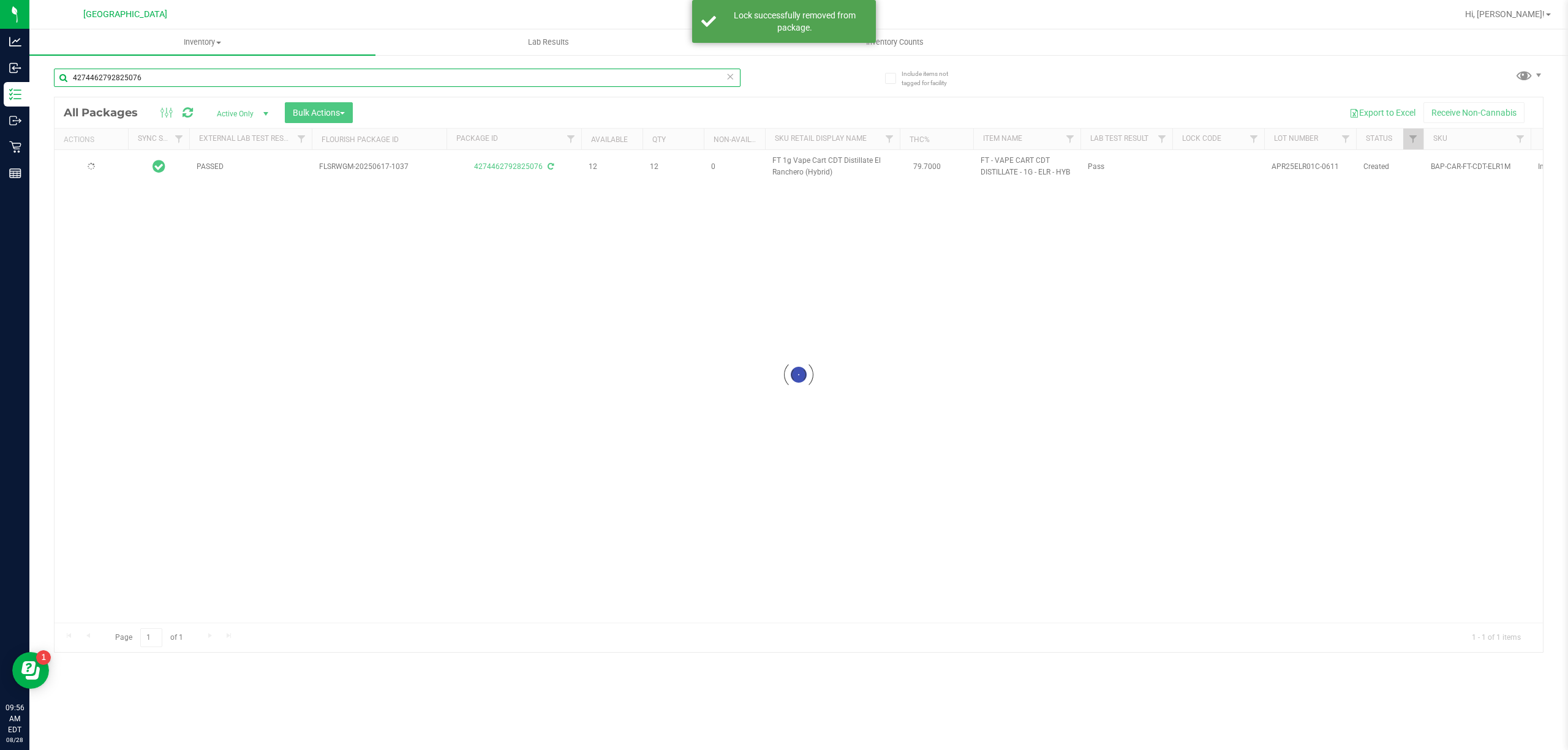
click at [275, 76] on input "4274462792825076" at bounding box center [397, 78] width 687 height 18
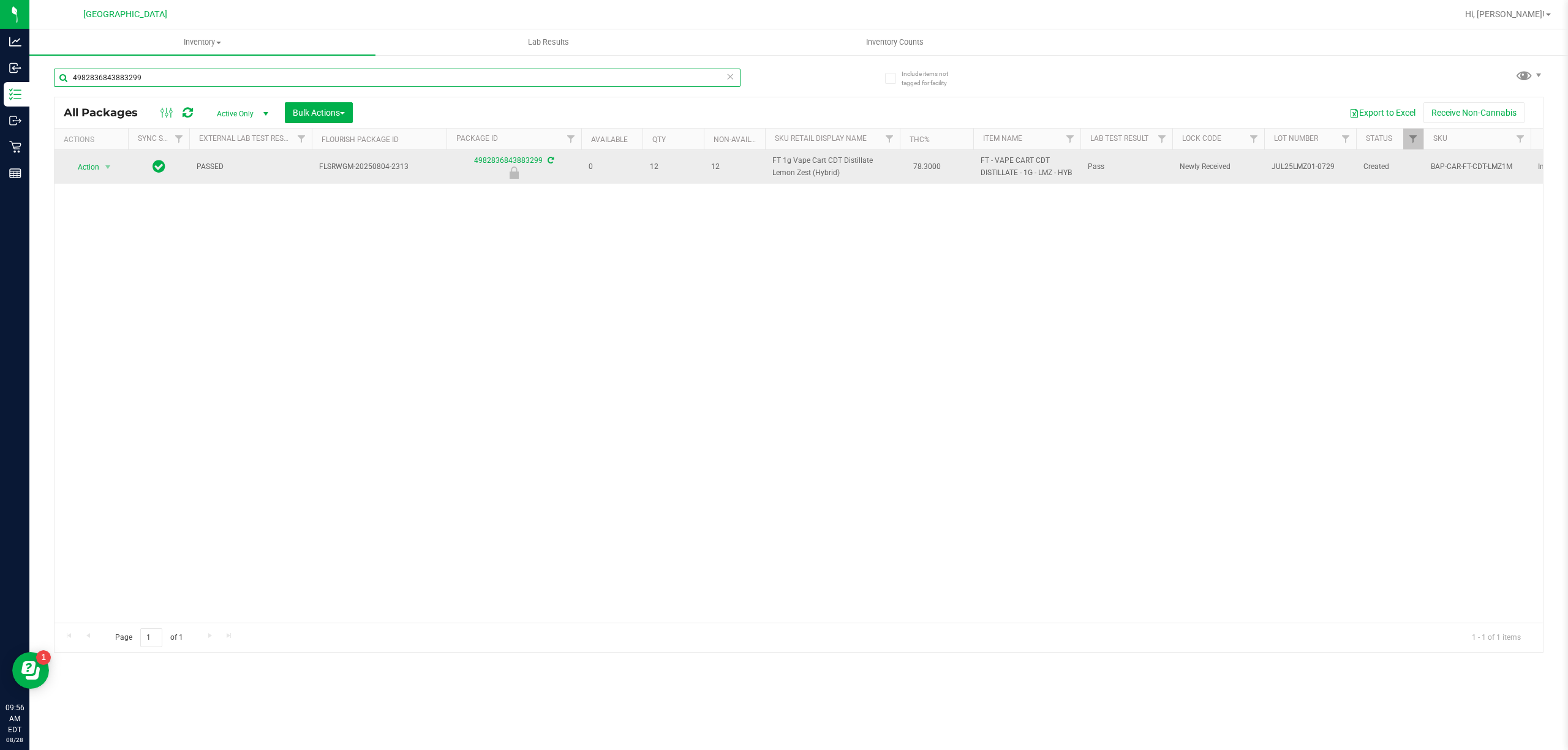
type input "4982836843883299"
click at [110, 183] on td "Action Action Edit attributes Global inventory Locate package Package audit log…" at bounding box center [91, 166] width 73 height 34
click at [109, 176] on span "select" at bounding box center [108, 167] width 15 height 17
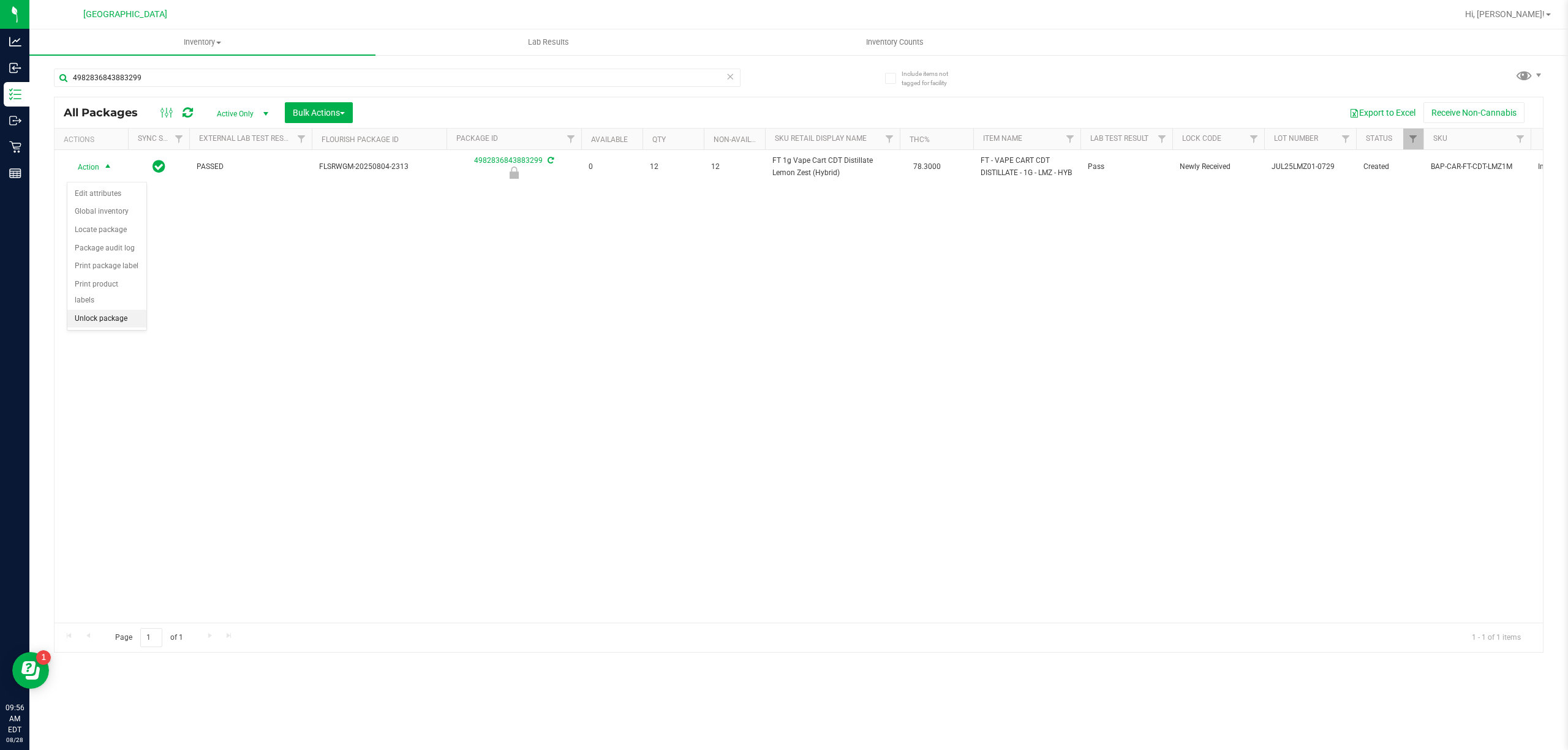
click at [134, 316] on li "Unlock package" at bounding box center [106, 319] width 79 height 18
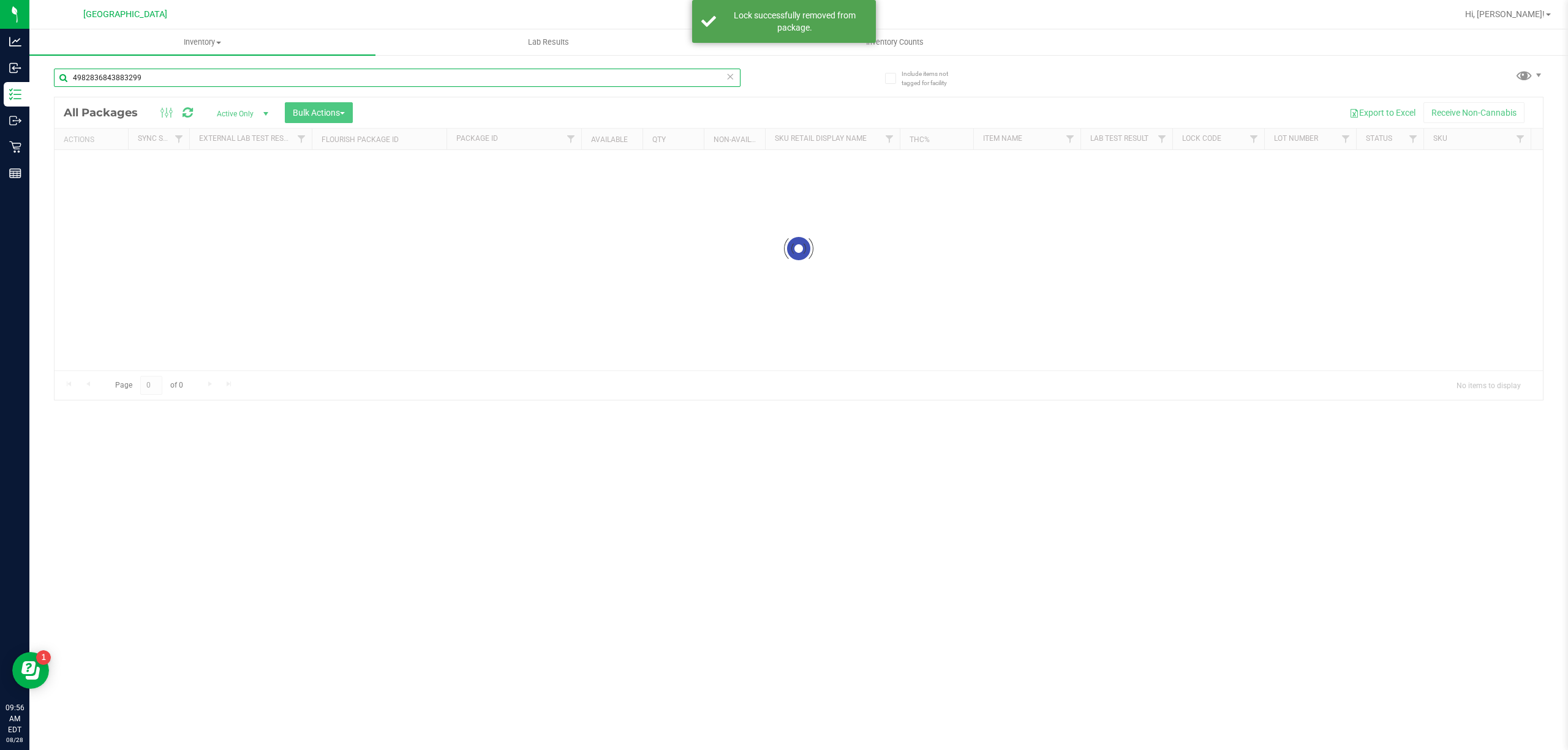
click at [325, 84] on input "4982836843883299" at bounding box center [397, 78] width 687 height 18
click at [325, 84] on div "Inventory All packages All inventory Waste log Create inventory Lab Results Inv…" at bounding box center [799, 389] width 1539 height 720
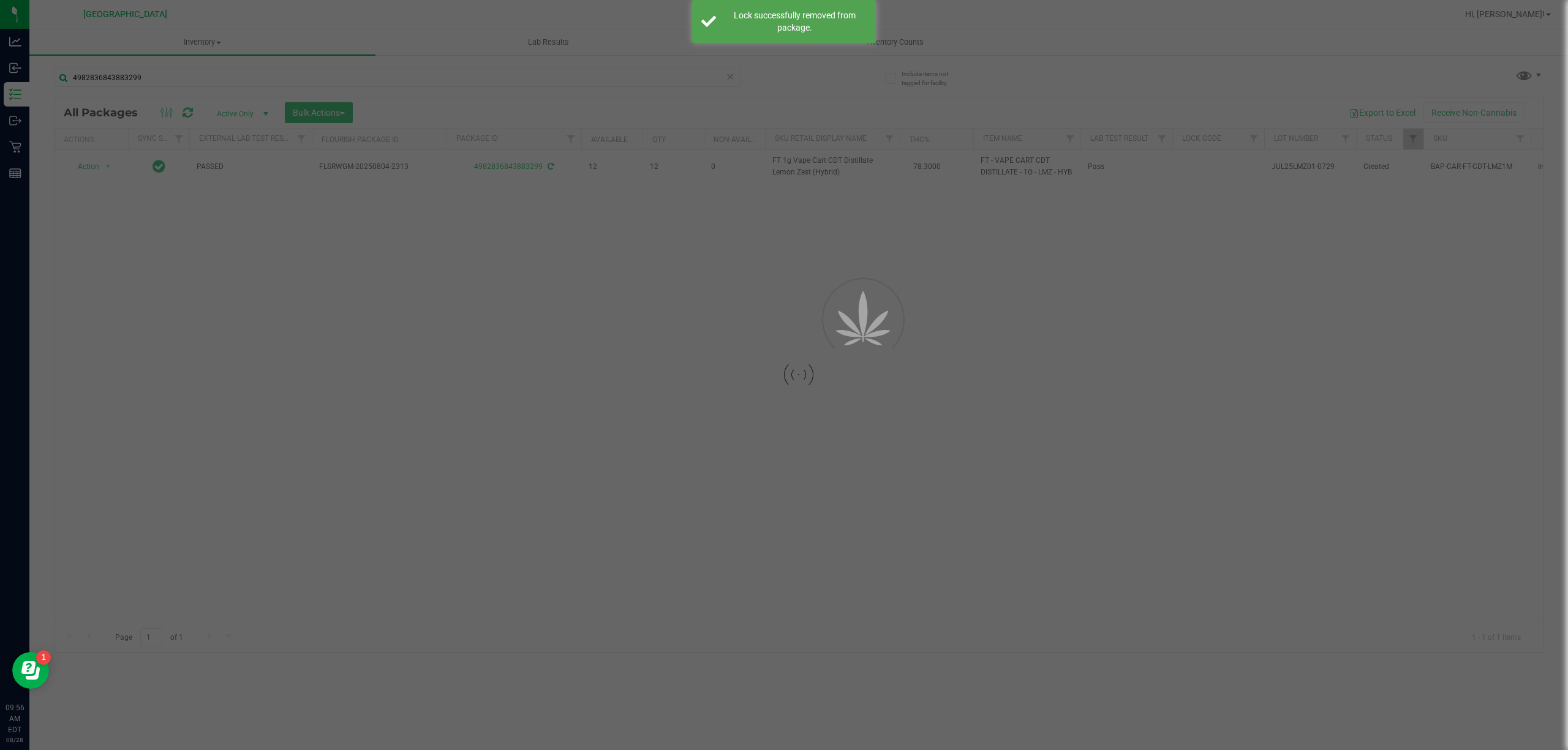
click at [325, 84] on div at bounding box center [784, 375] width 1568 height 750
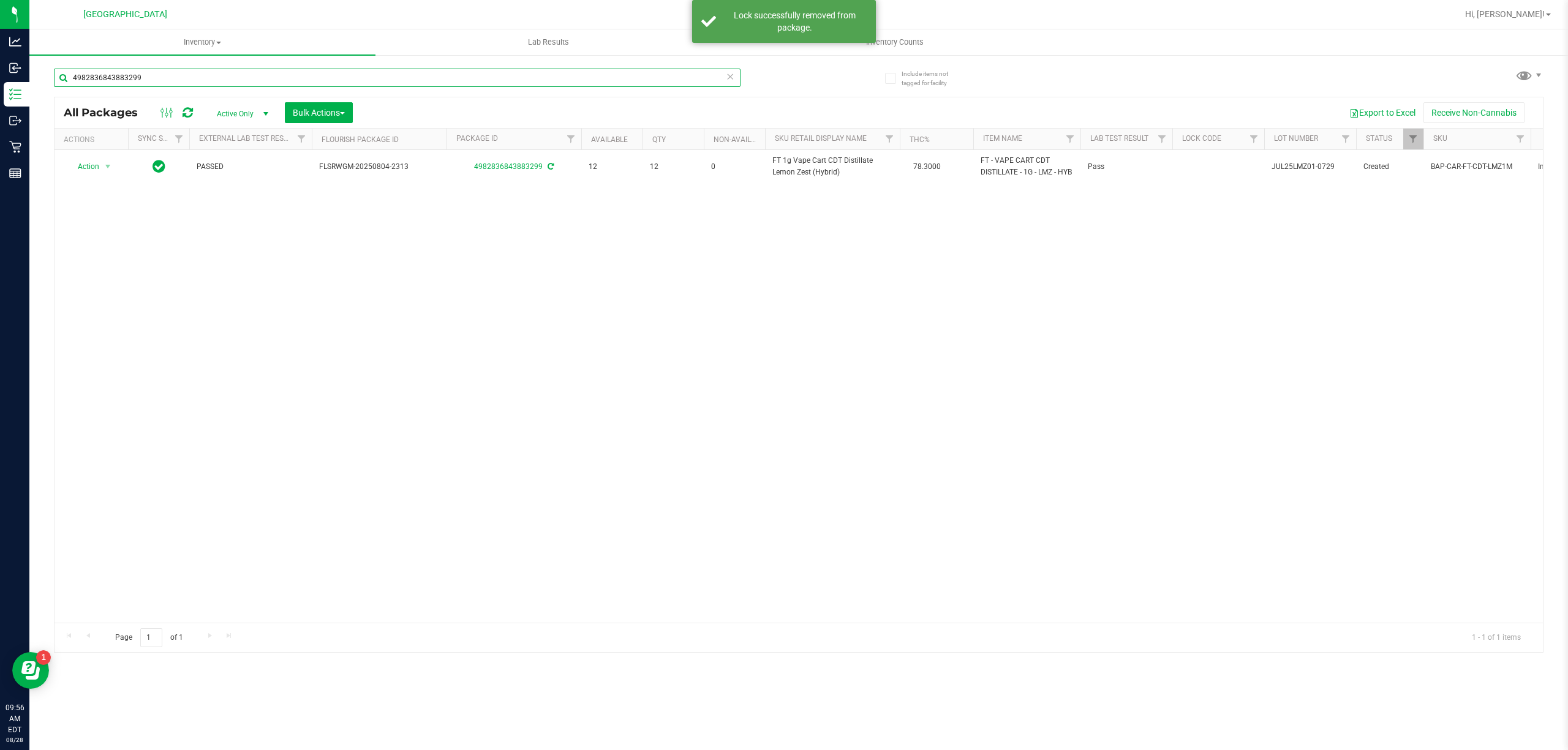
click at [315, 76] on input "4982836843883299" at bounding box center [397, 78] width 687 height 18
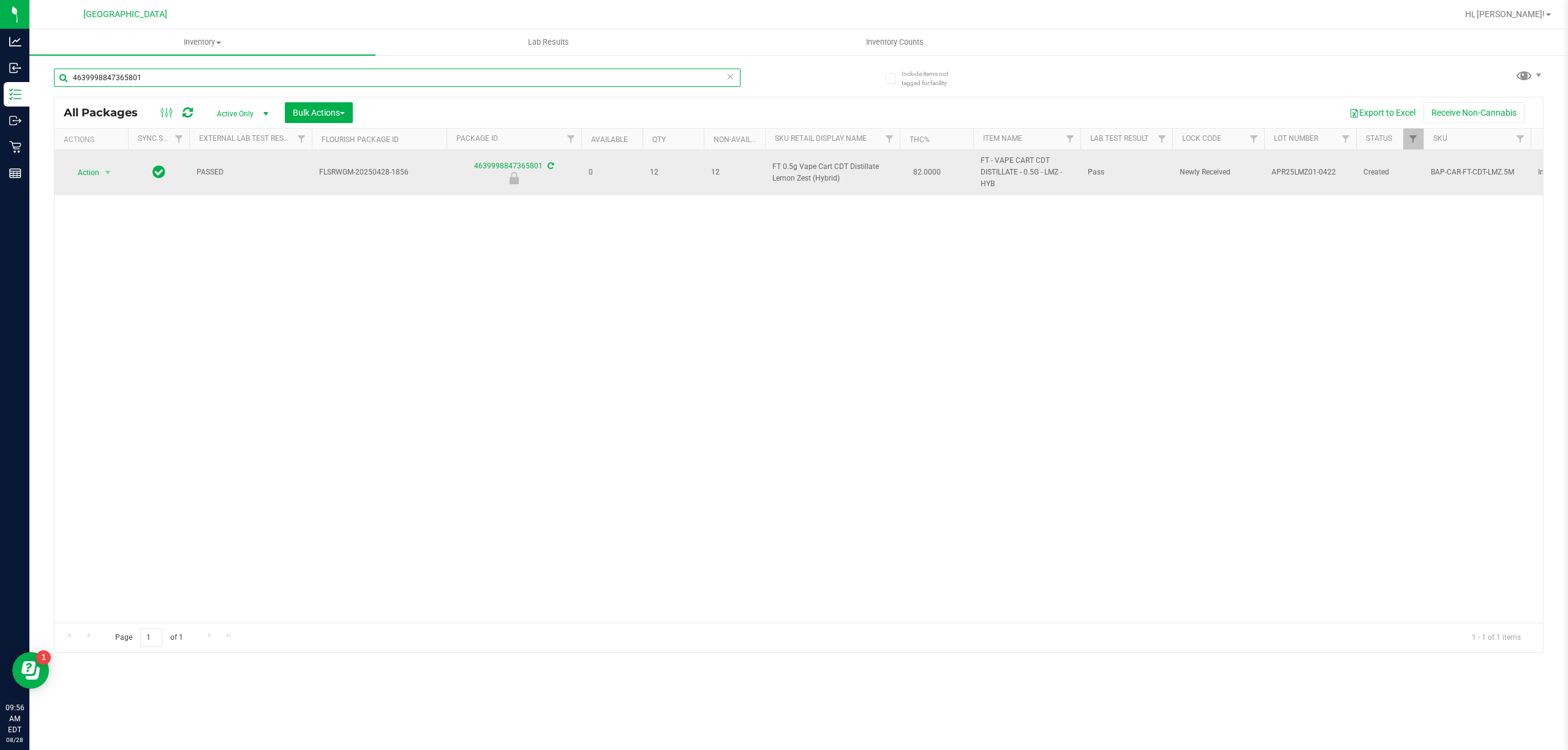
type input "4639998847365801"
click at [92, 177] on span "Action" at bounding box center [83, 173] width 33 height 17
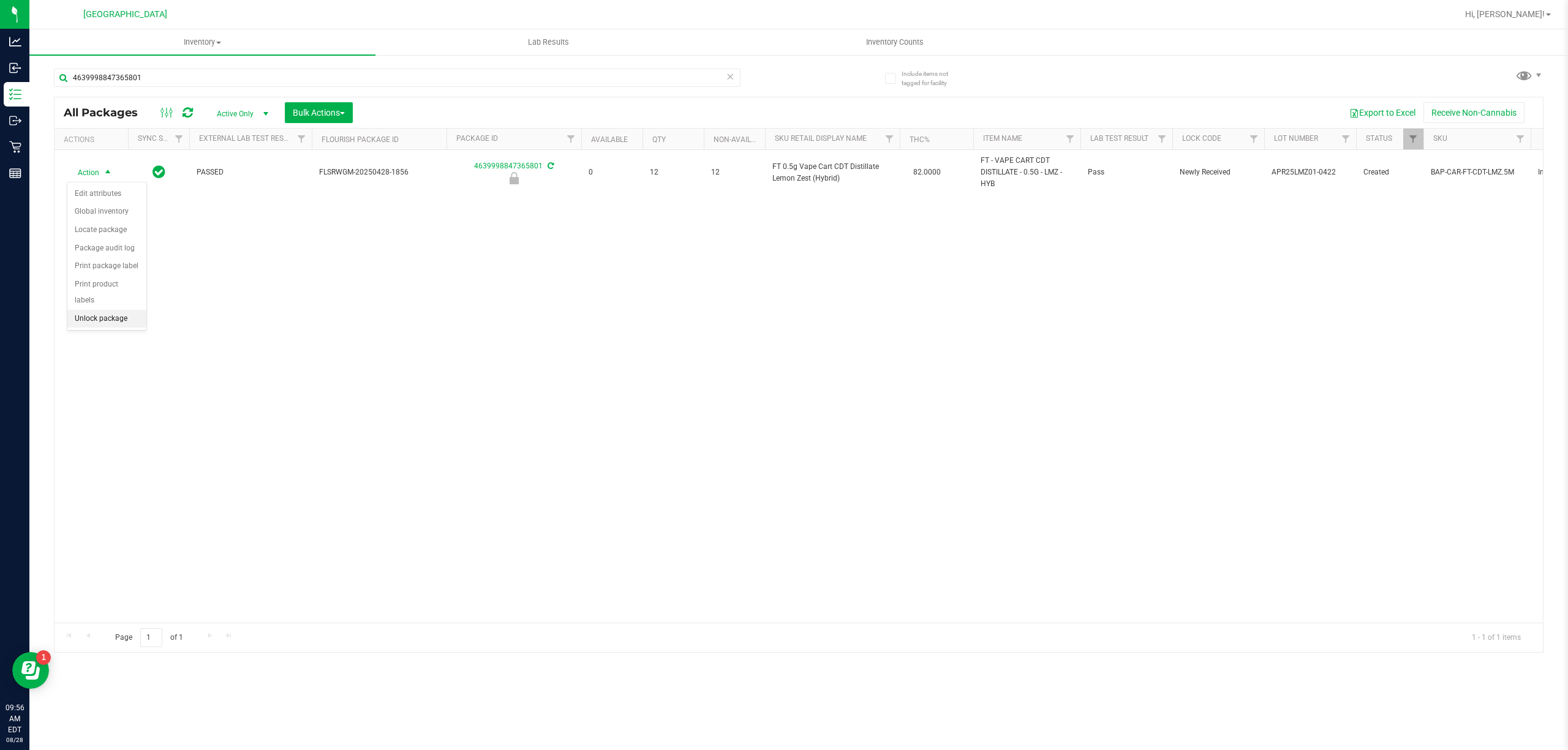
click at [99, 317] on li "Unlock package" at bounding box center [106, 319] width 79 height 18
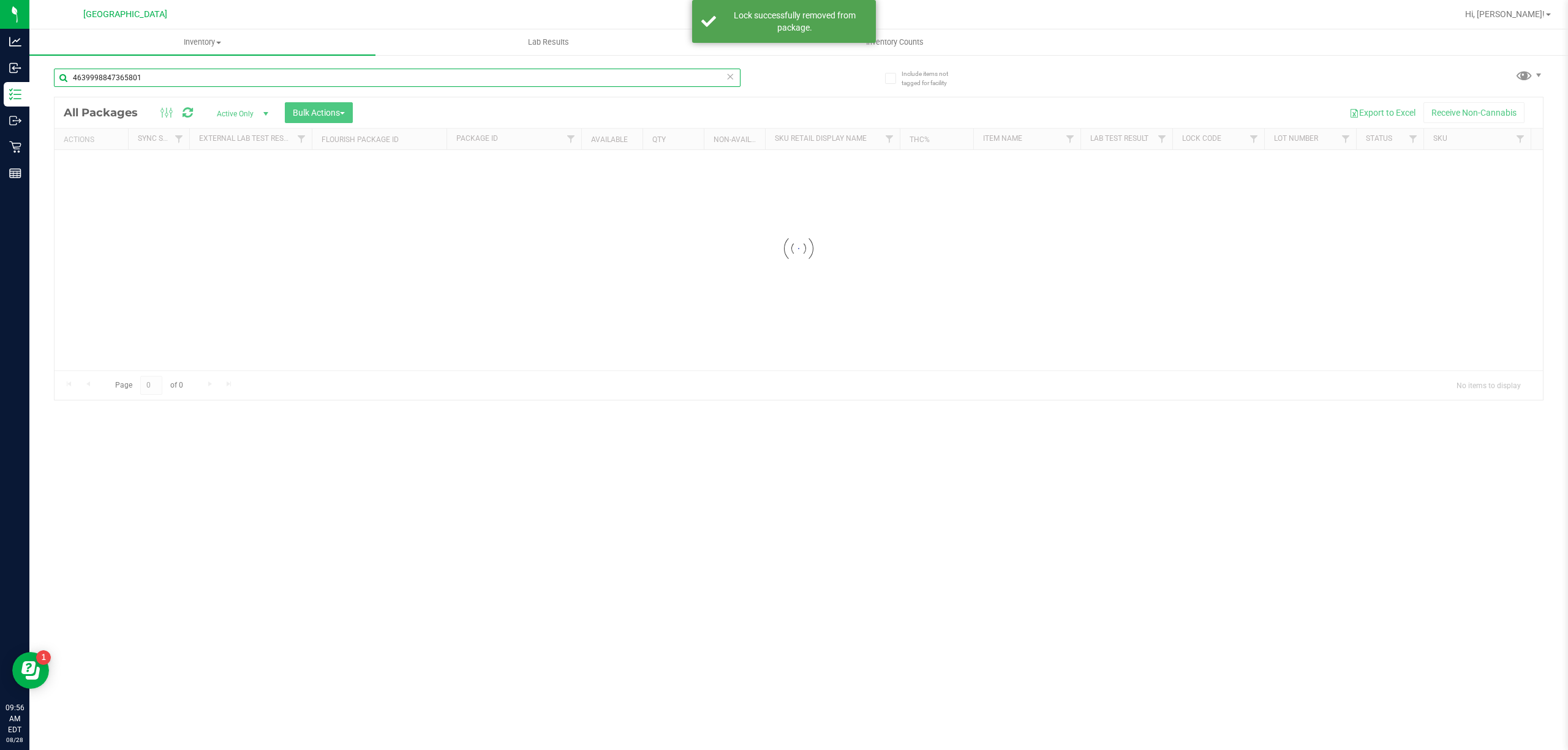
click at [251, 82] on div "Inventory All packages All inventory Waste log Create inventory Lab Results Inv…" at bounding box center [799, 389] width 1539 height 720
click at [251, 82] on input "4639998847365801" at bounding box center [397, 78] width 687 height 18
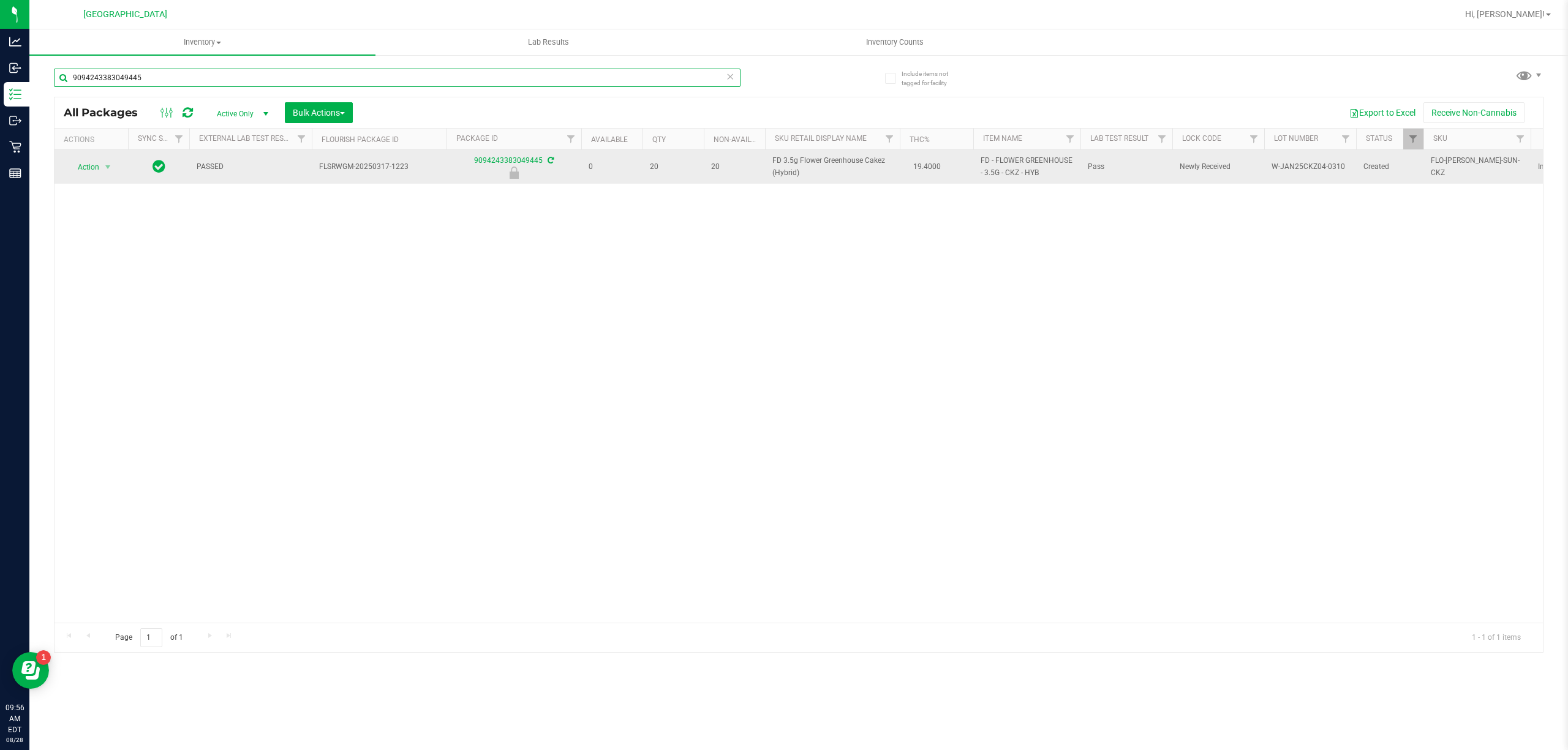
type input "9094243383049445"
click at [833, 160] on span "FD 3.5g Flower Greenhouse Cakez (Hybrid)" at bounding box center [832, 166] width 120 height 23
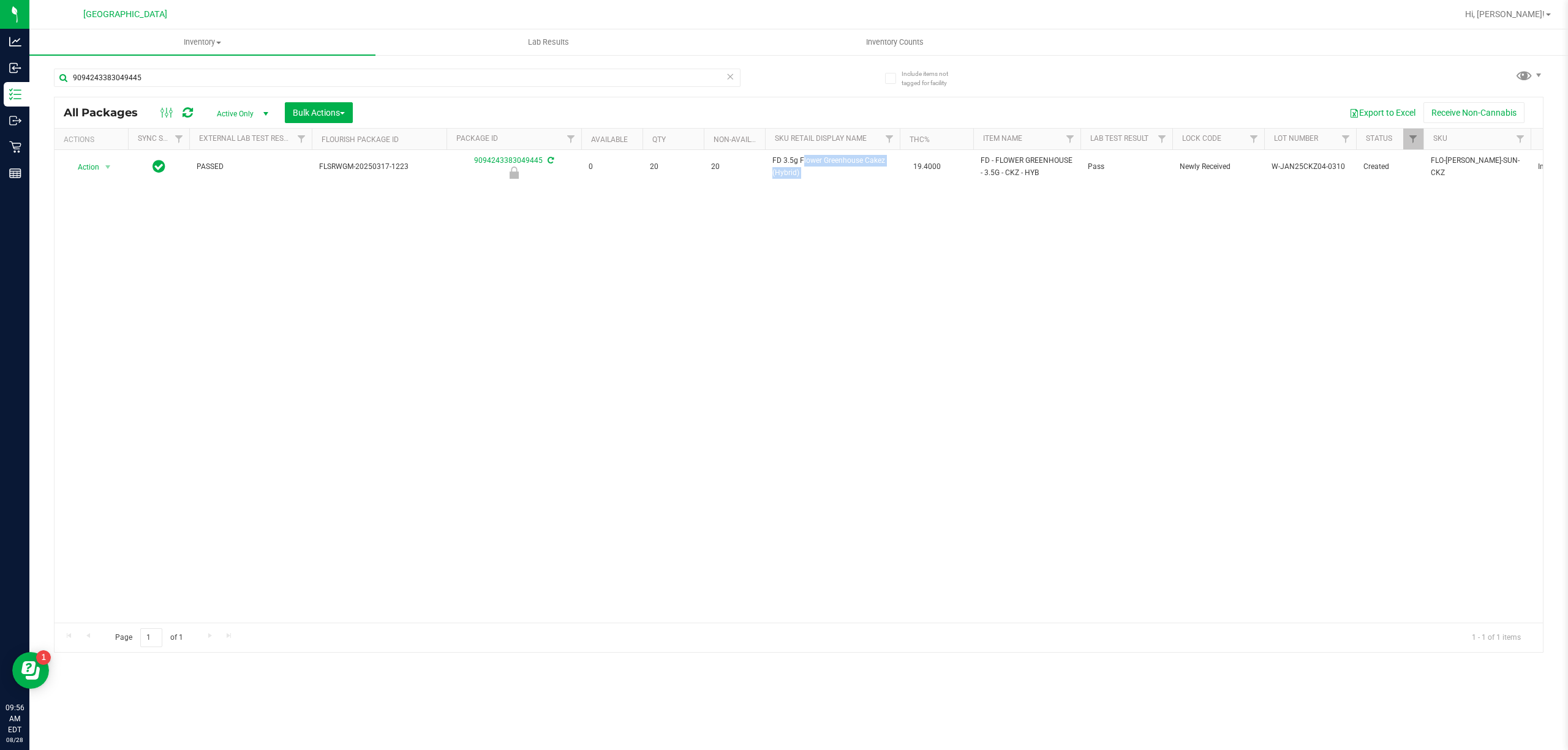
copy td "FD 3.5g Flower Greenhouse Cakez (Hybrid)"
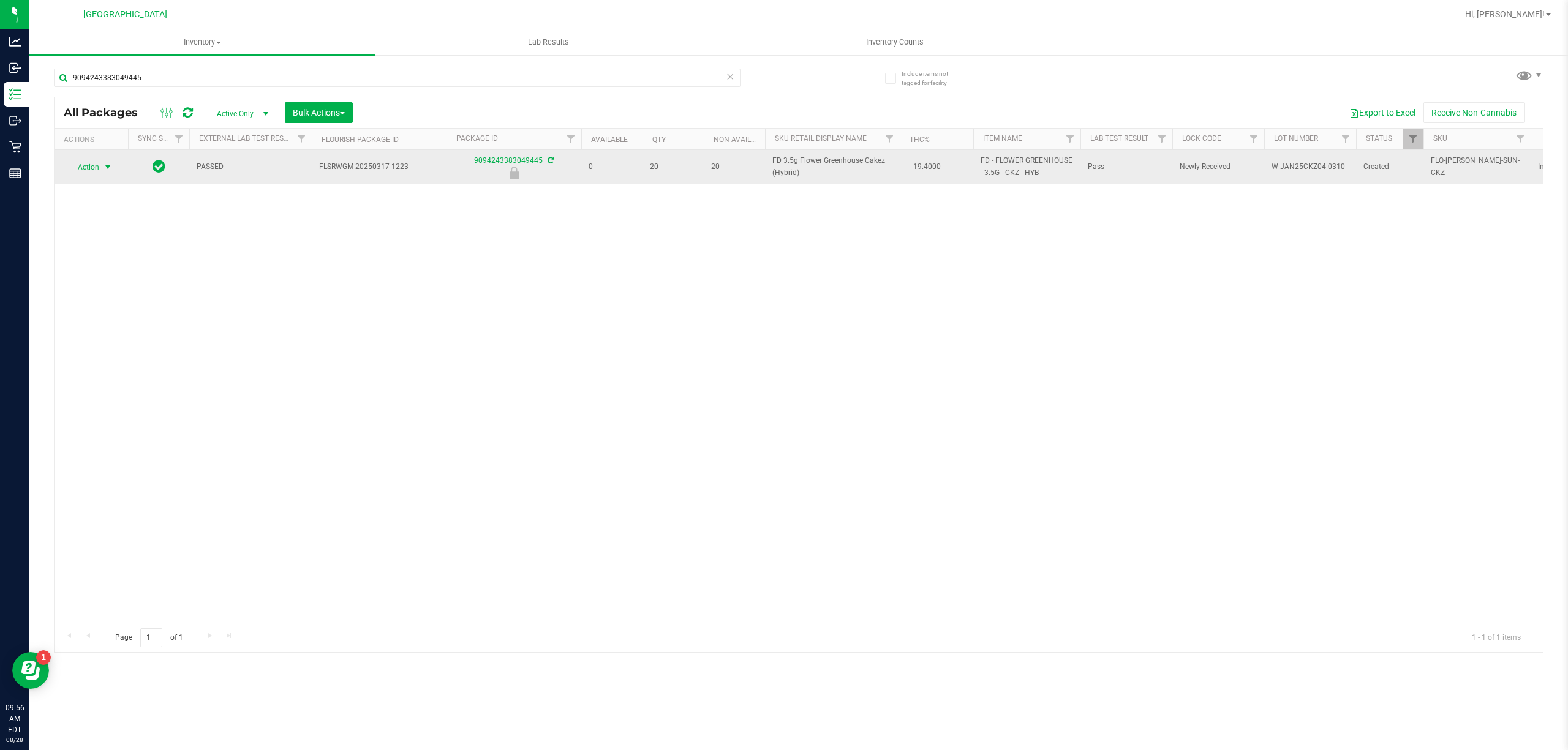
click at [103, 170] on span "select" at bounding box center [108, 166] width 10 height 10
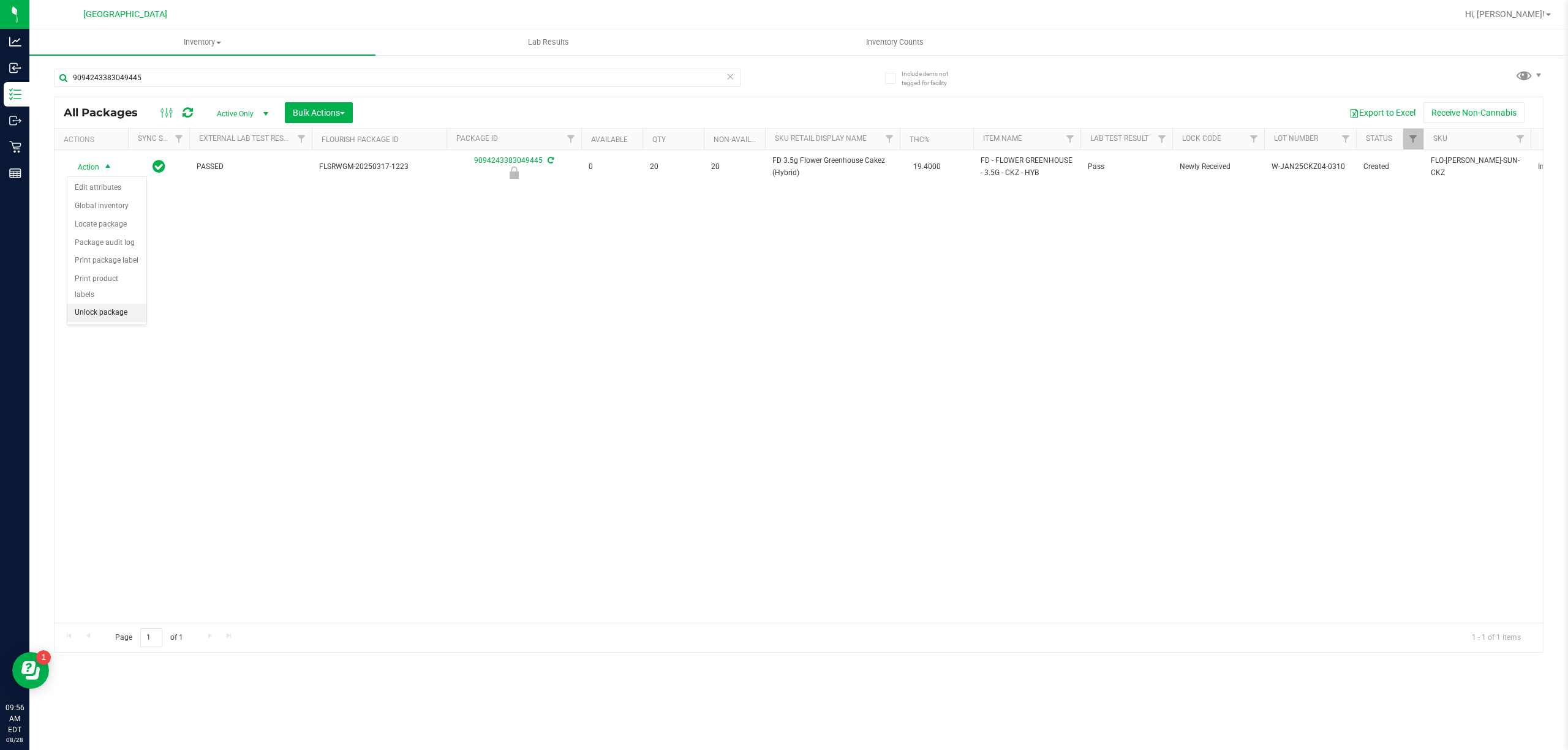
click at [128, 313] on li "Unlock package" at bounding box center [106, 313] width 79 height 18
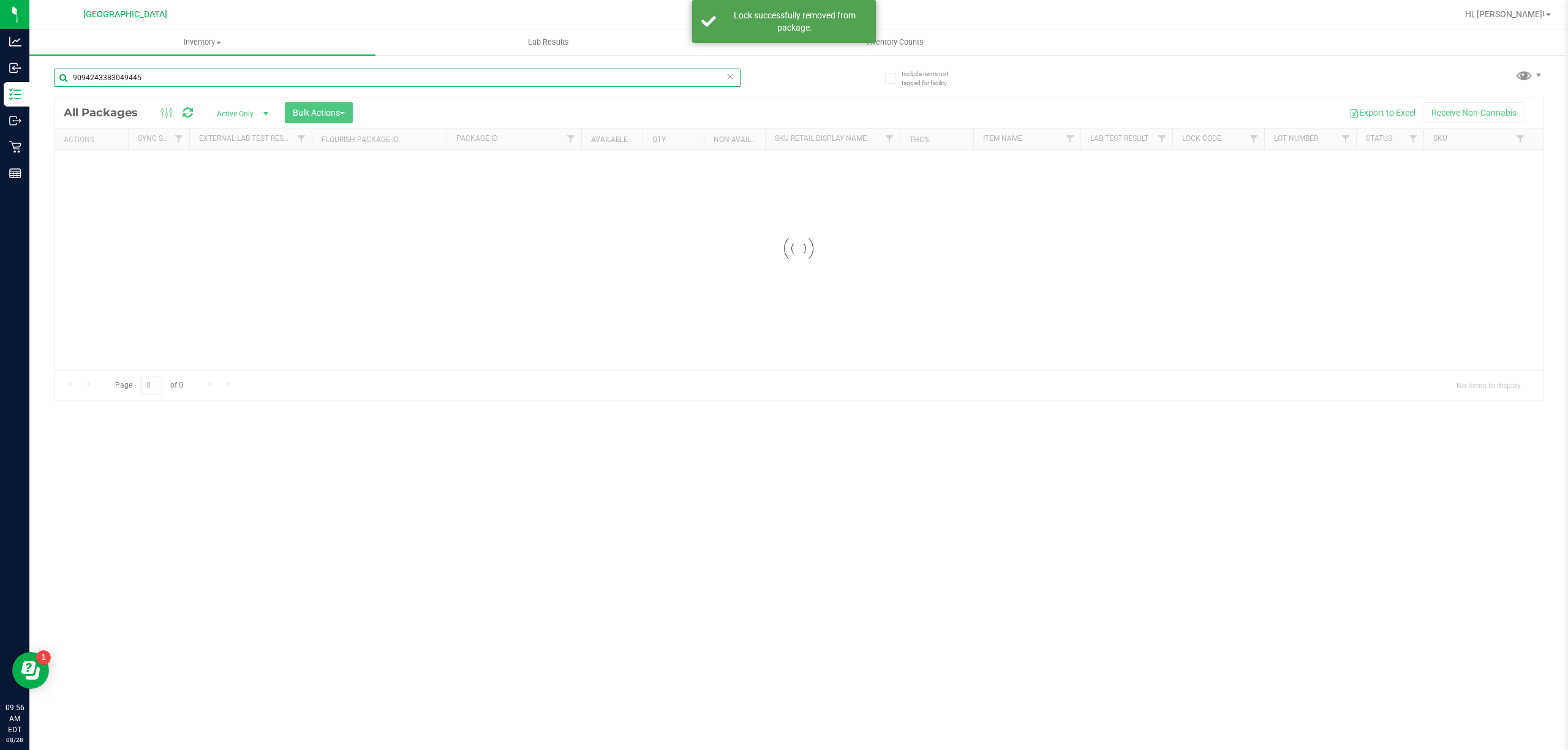
click at [270, 73] on input "9094243383049445" at bounding box center [397, 78] width 687 height 18
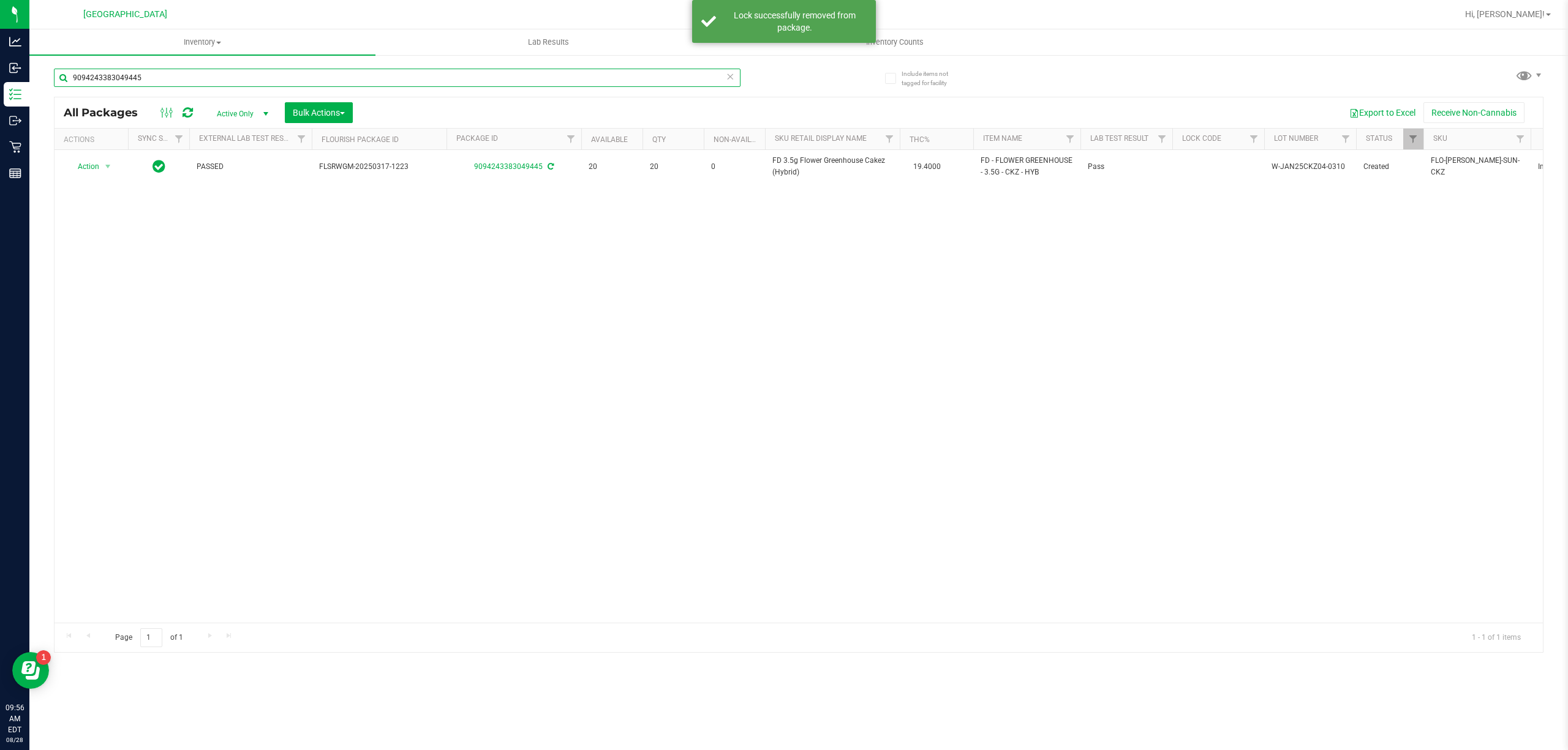
click at [270, 73] on input "9094243383049445" at bounding box center [397, 78] width 687 height 18
paste input "FD 3.5g Flower Greenhouse Cakez (Hybrid)"
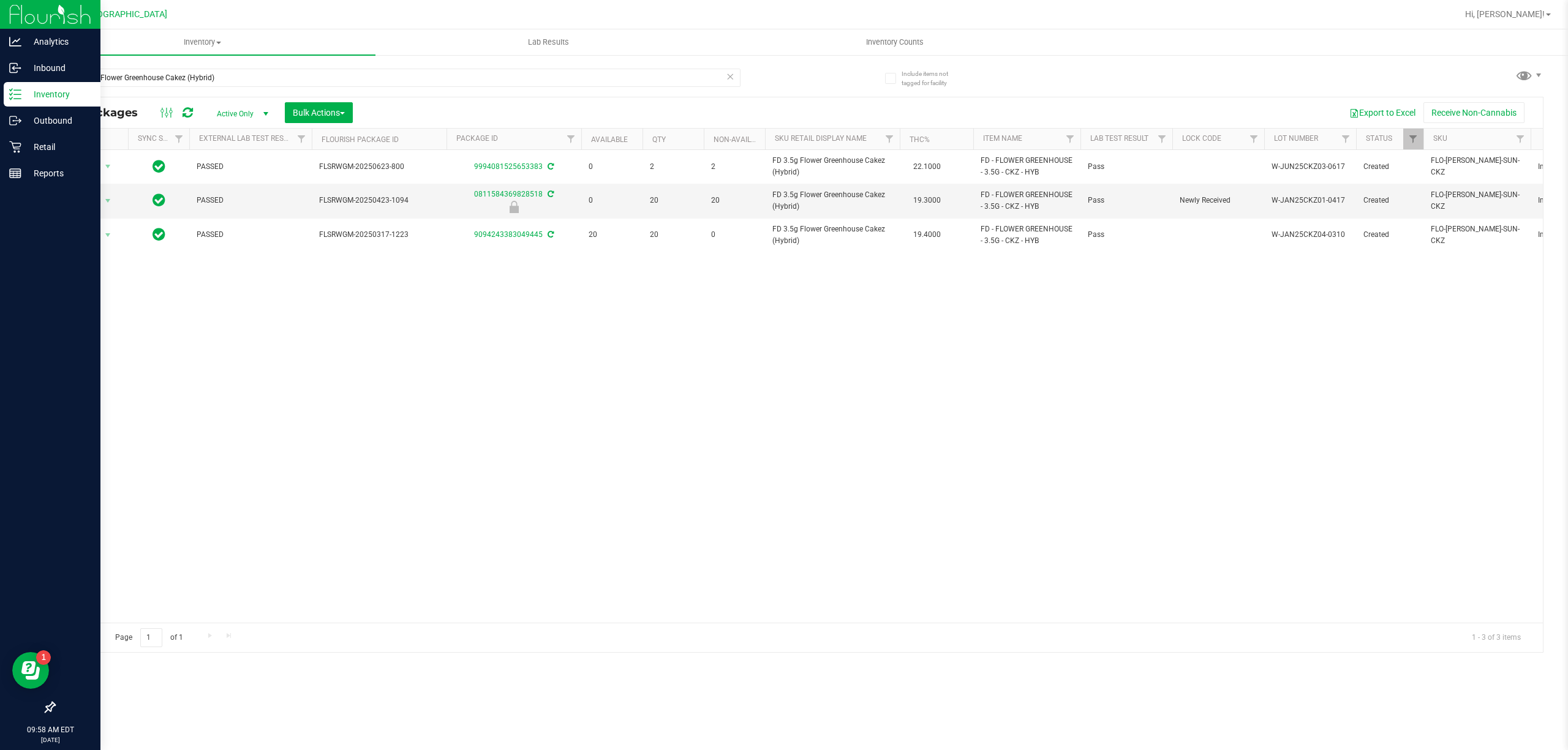
click at [0, 206] on div at bounding box center [50, 441] width 100 height 508
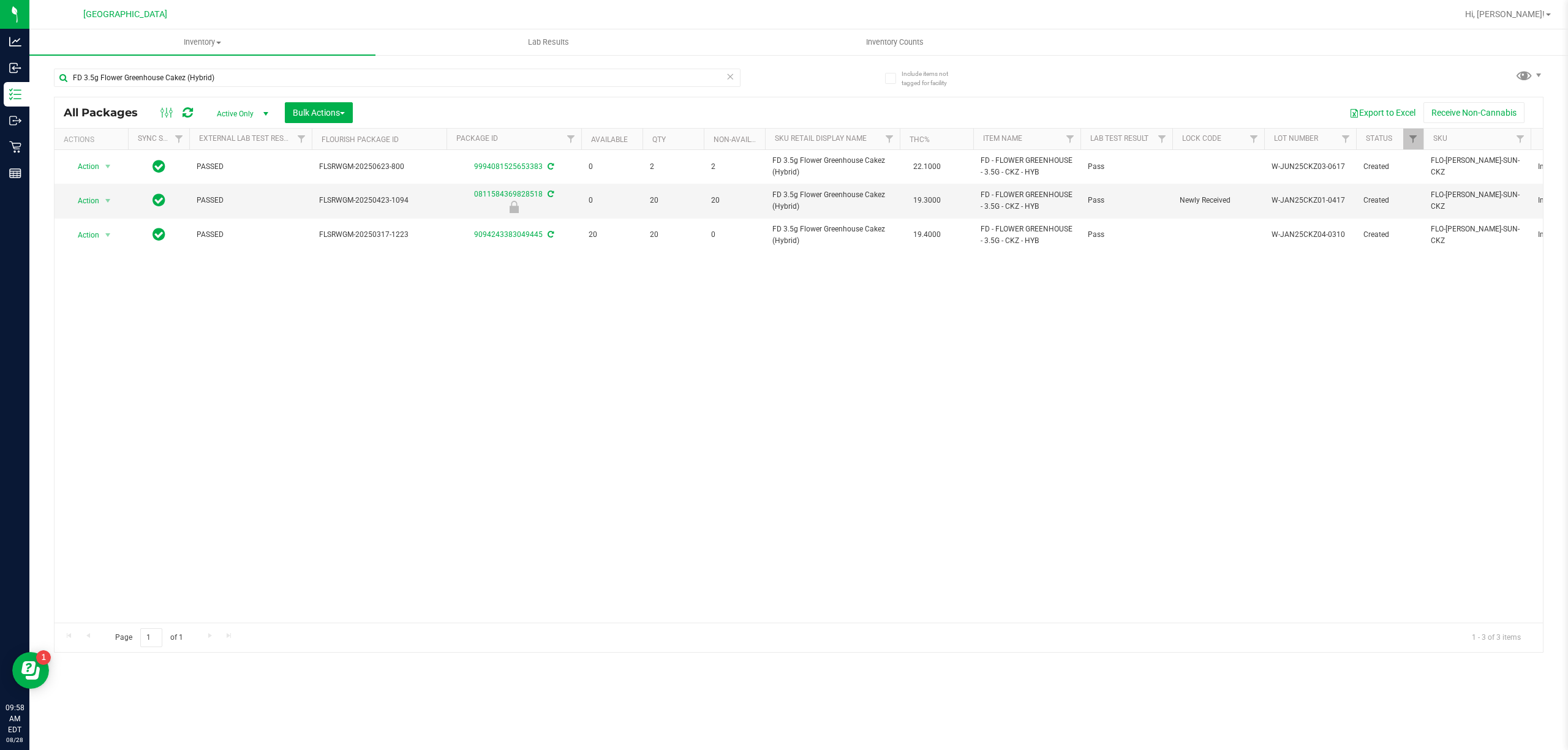
click at [239, 87] on div "FD 3.5g Flower Greenhouse Cakez (Hybrid)" at bounding box center [397, 82] width 687 height 28
click at [241, 86] on input "FD 3.5g Flower Greenhouse Cakez (Hybrid)" at bounding box center [397, 78] width 687 height 18
click at [241, 86] on input "FD 3.5g Flower Greenhouse Cakez (Hybrid)" at bounding box center [397, 78] width 687 height 18
type input "F"
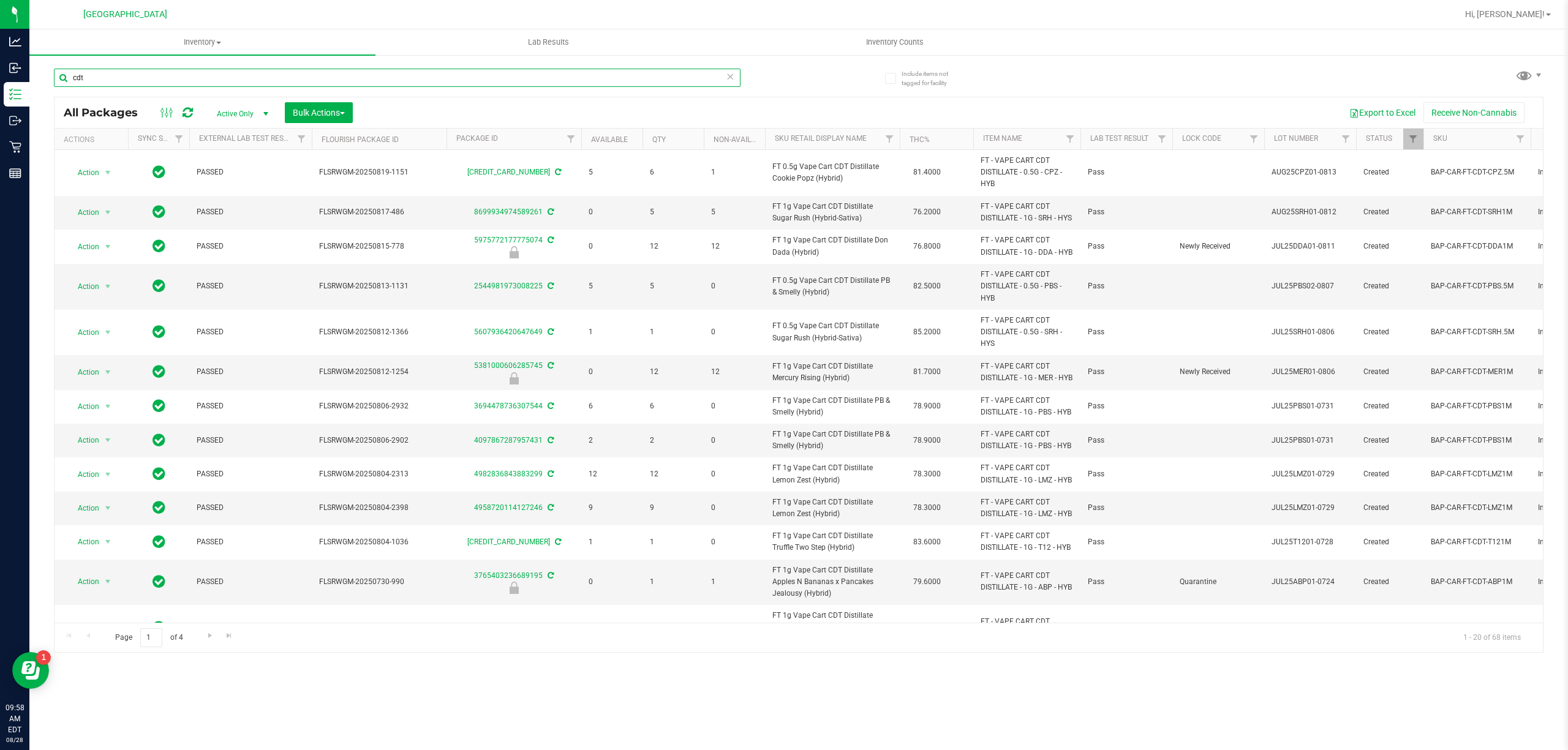
type input "cdt"
click at [873, 147] on th "Sku Retail Display Name" at bounding box center [832, 139] width 134 height 21
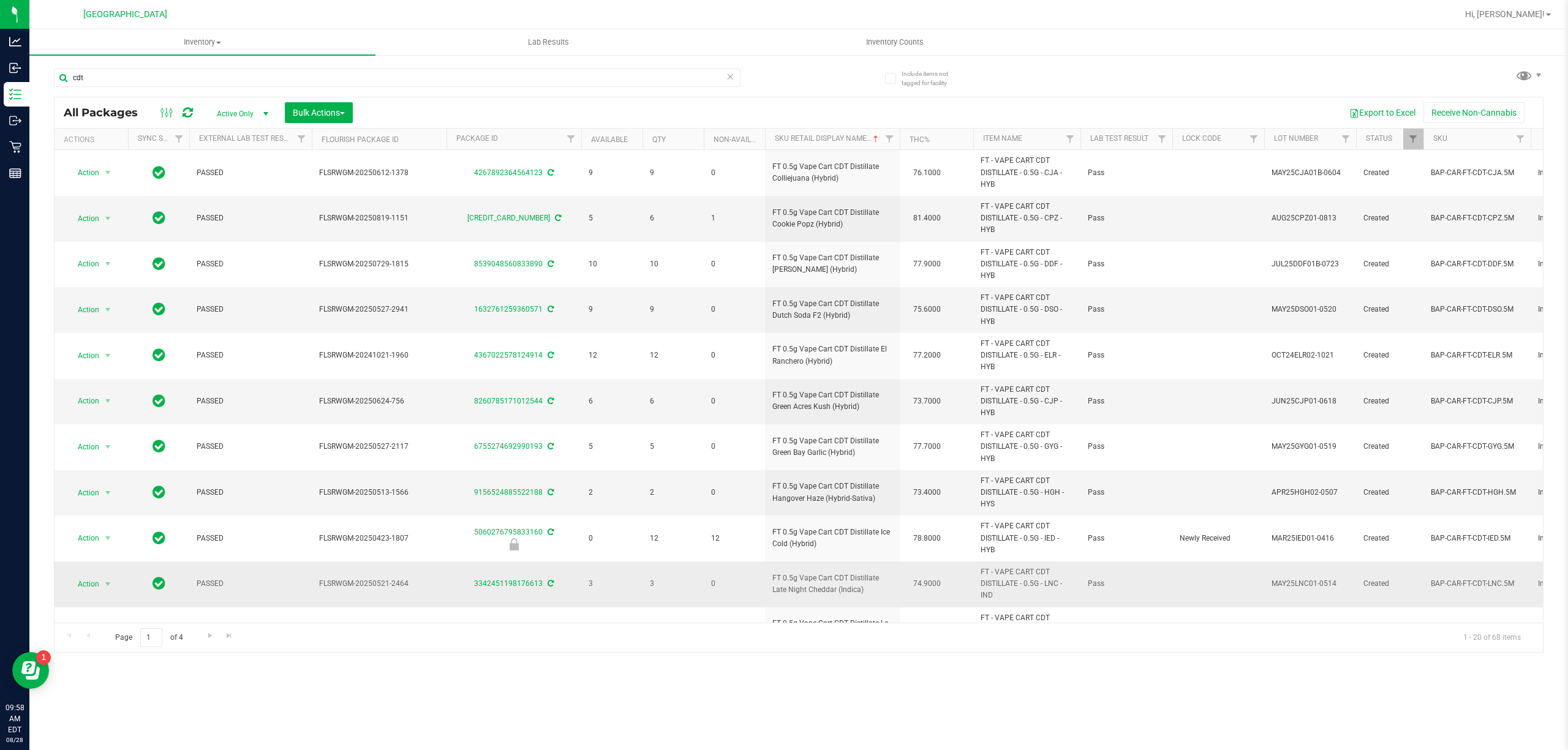
scroll to position [456, 0]
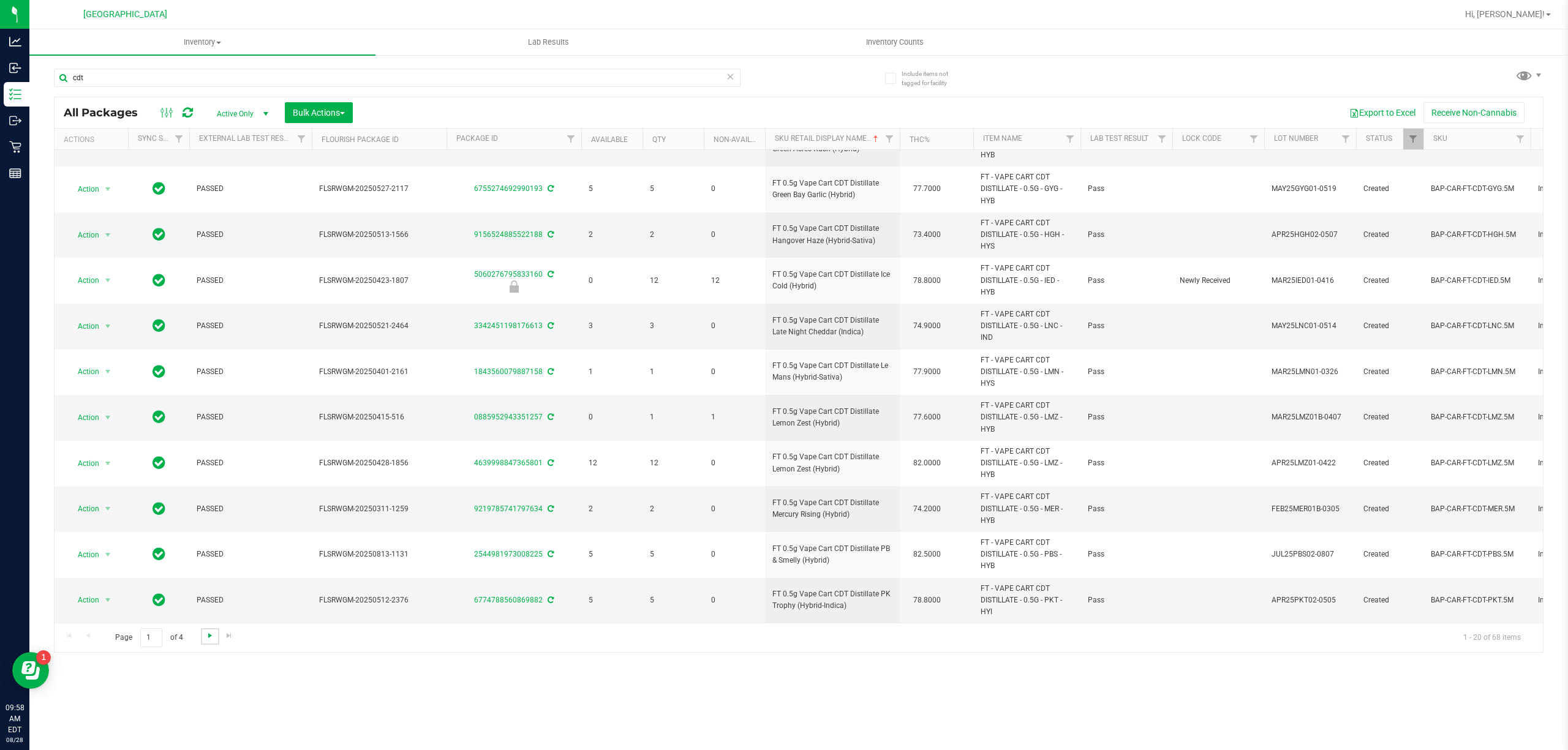
click at [209, 639] on span "Go to the next page" at bounding box center [210, 635] width 10 height 10
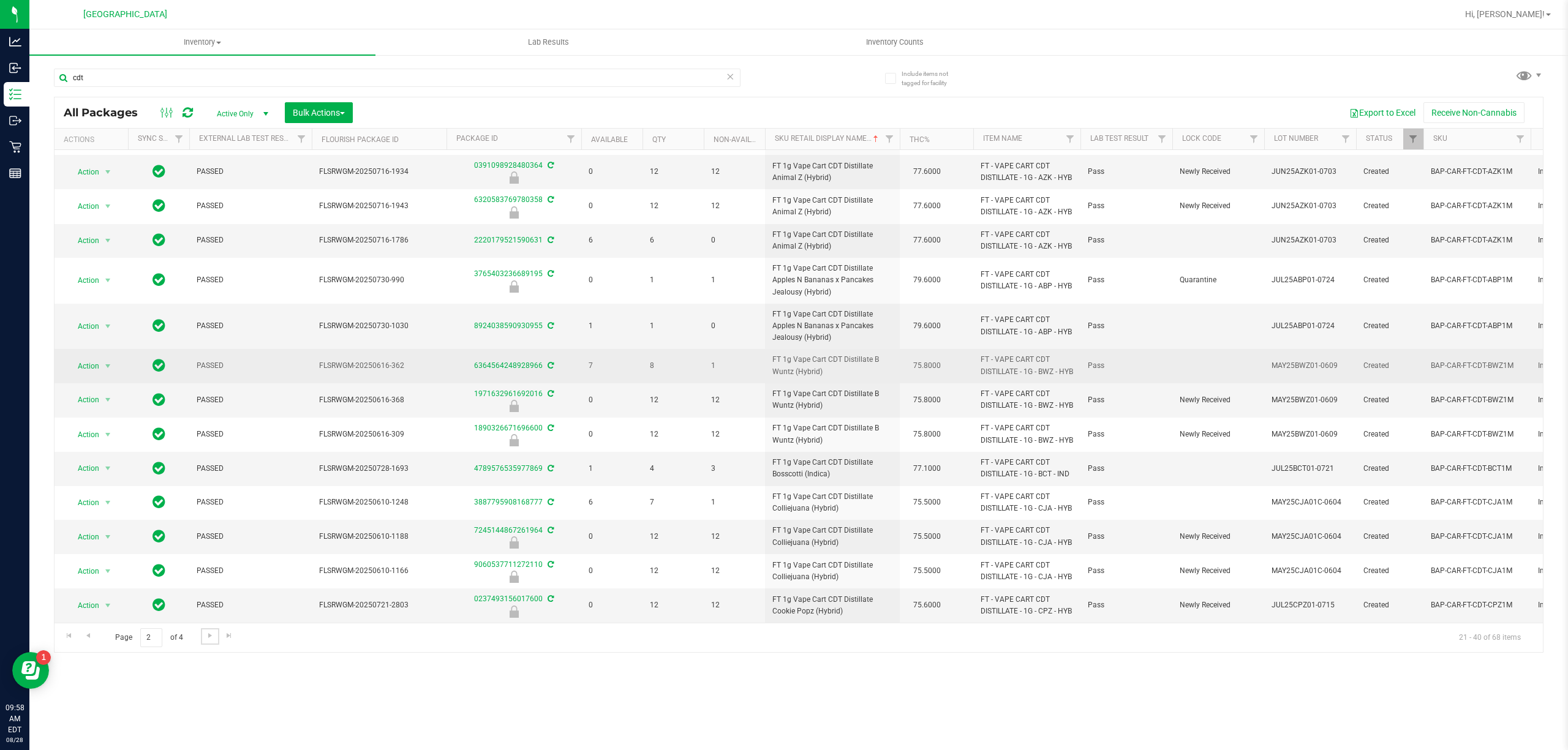
scroll to position [399, 0]
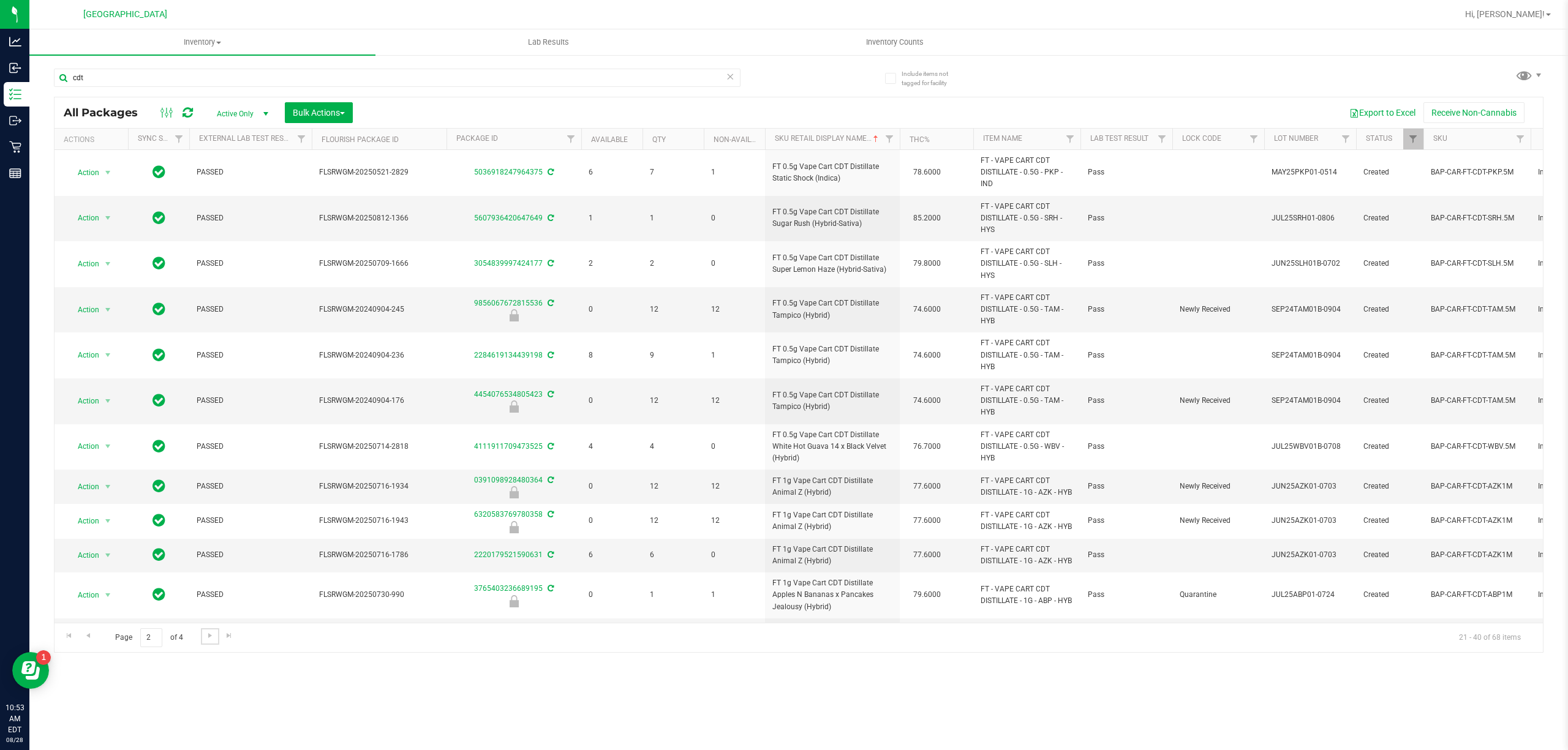
scroll to position [399, 0]
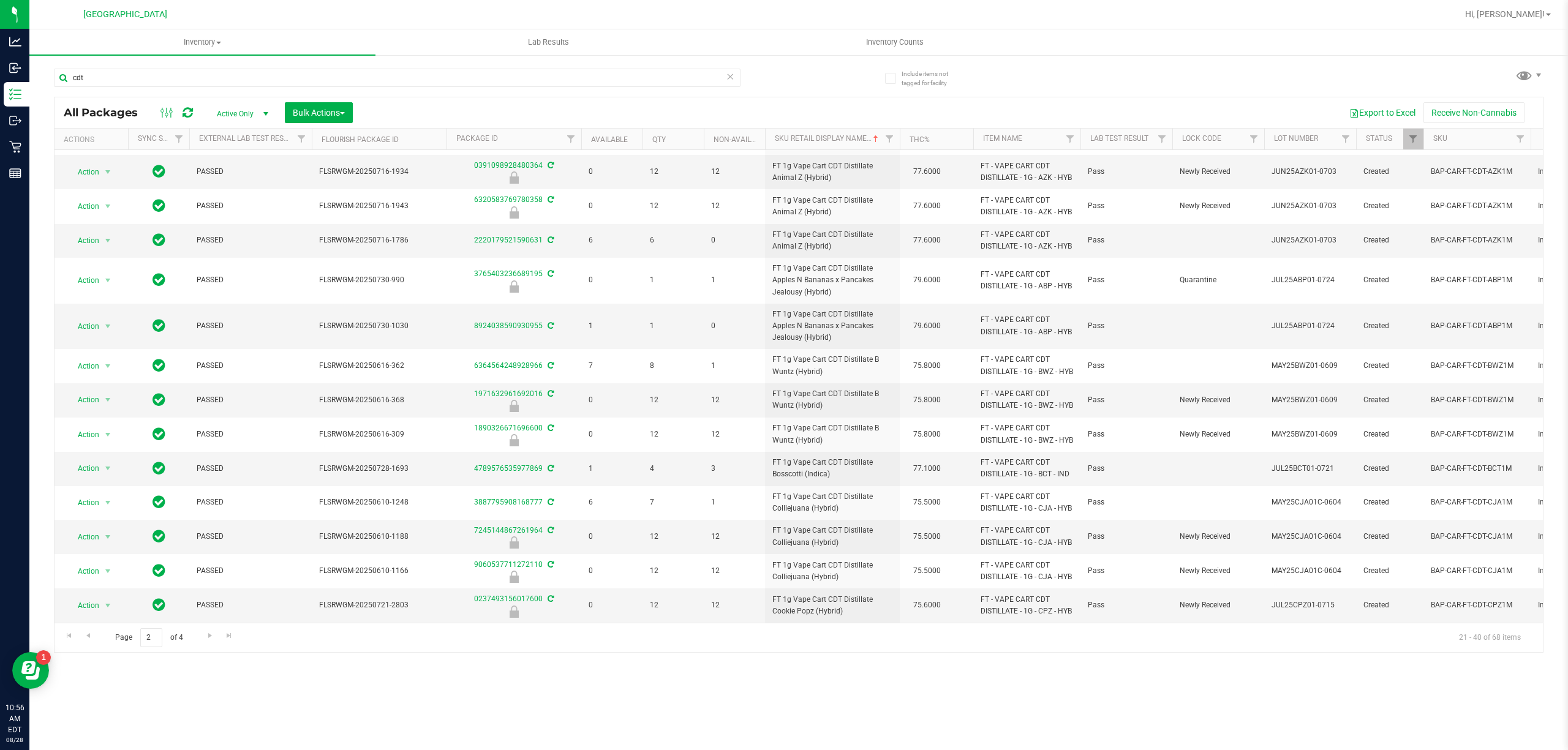
click at [207, 694] on div "Inventory All packages All inventory Waste log Create inventory Lab Results Inv…" at bounding box center [799, 389] width 1539 height 720
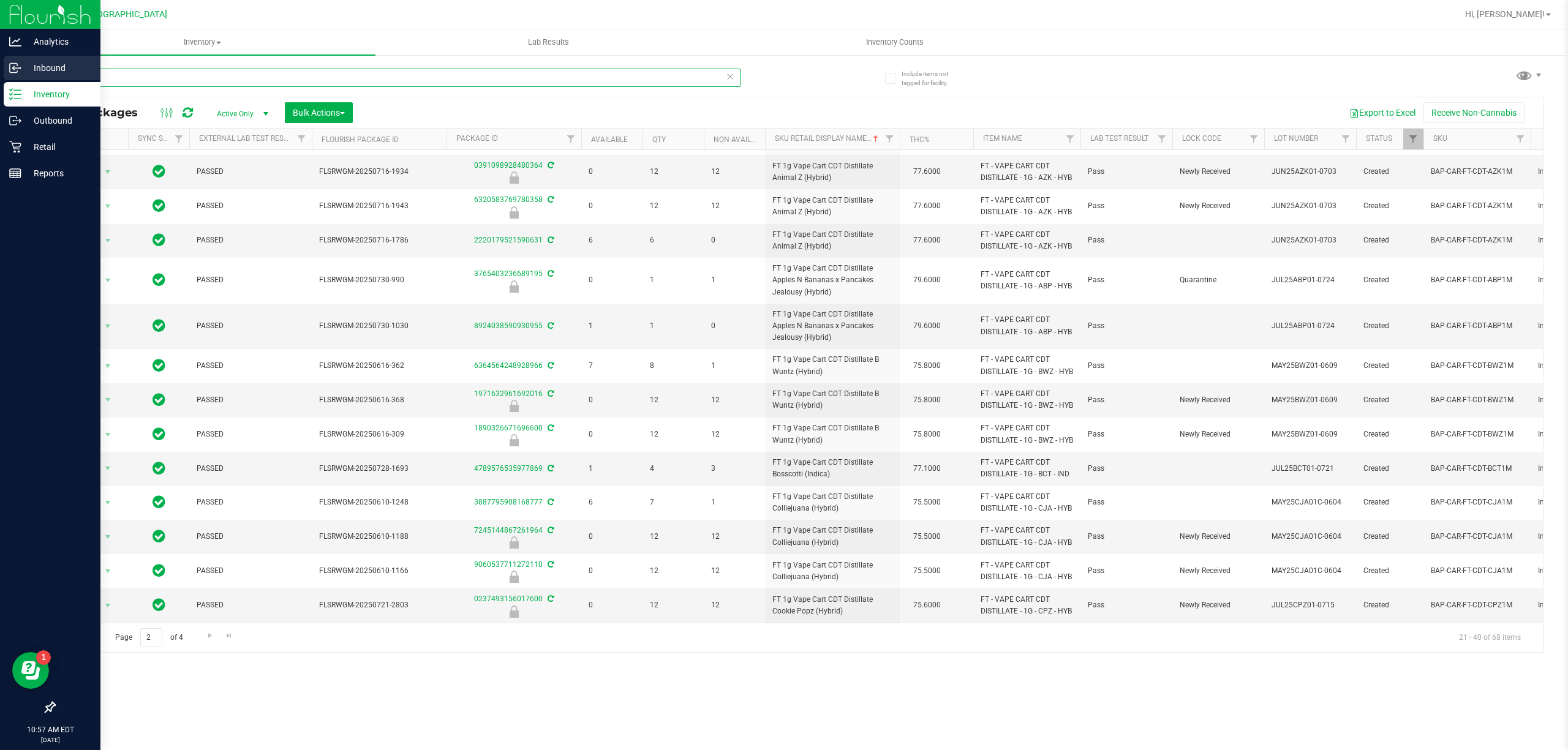
drag, startPoint x: 87, startPoint y: 79, endPoint x: 0, endPoint y: 79, distance: 87.0
click at [0, 79] on div "Analytics Inbound Inventory Outbound Retail Reports 10:57 AM EDT 08/28/2025 08/…" at bounding box center [784, 375] width 1568 height 750
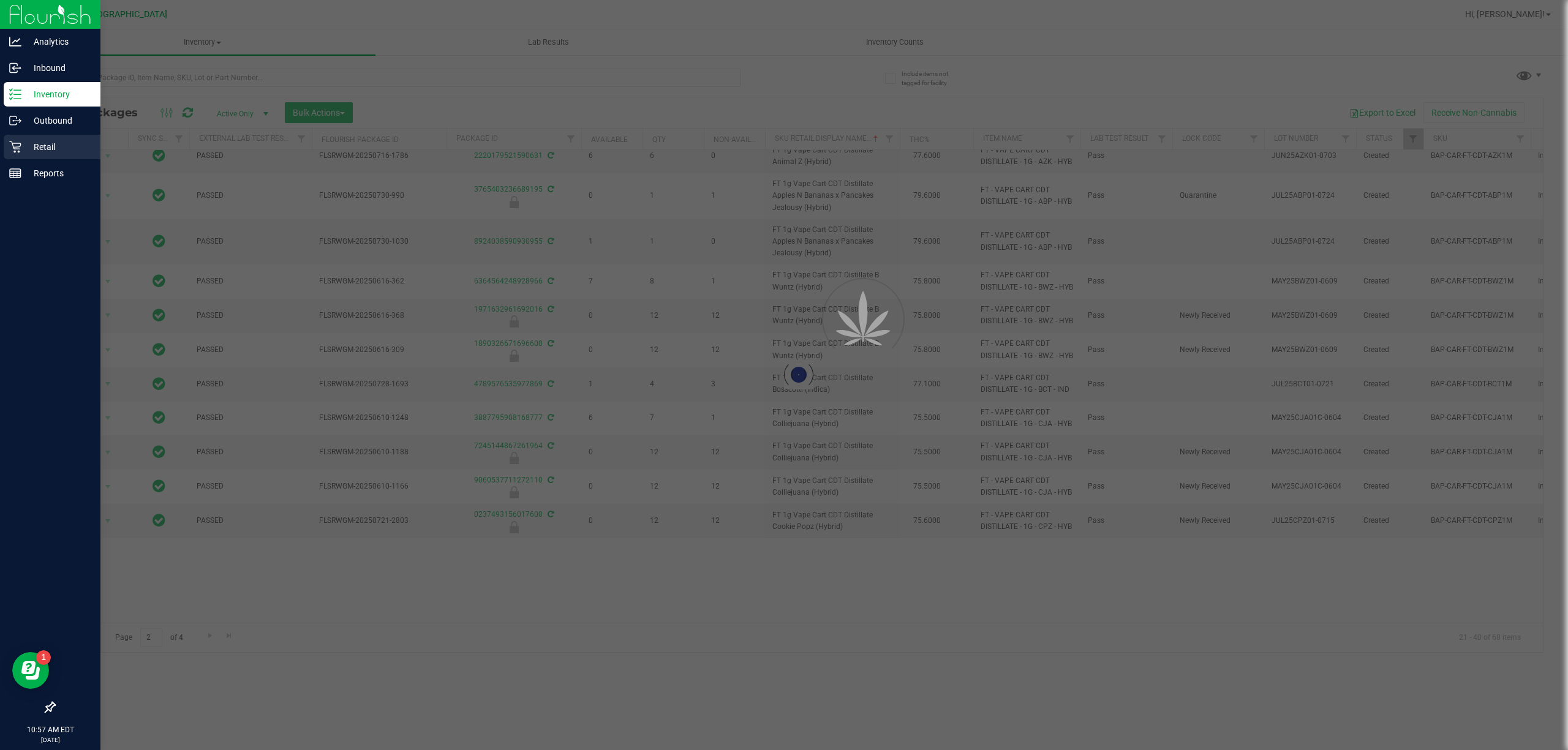
click at [35, 144] on p "Retail" at bounding box center [58, 147] width 73 height 15
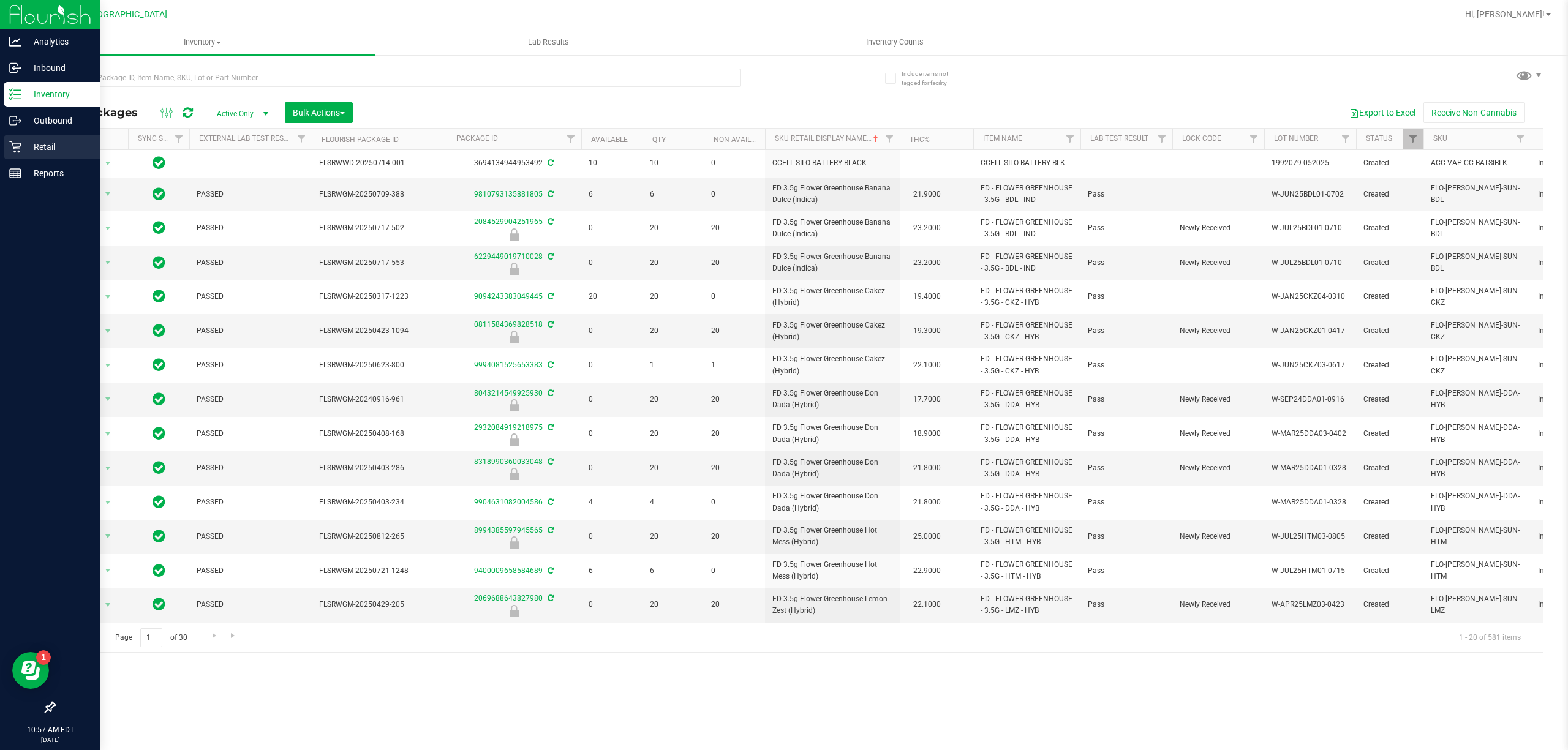
click at [45, 150] on p "Retail" at bounding box center [58, 147] width 73 height 15
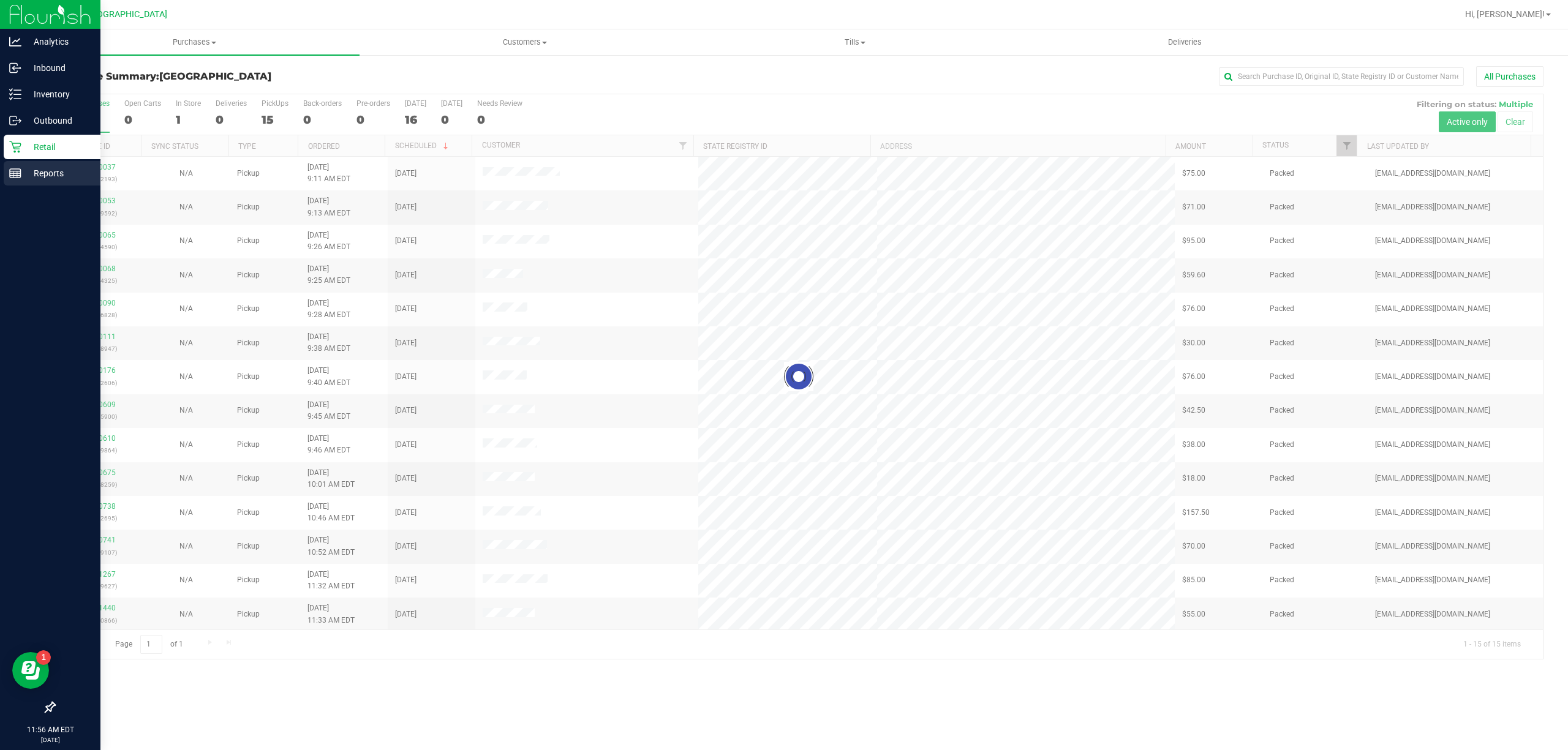
click at [12, 173] on line at bounding box center [15, 173] width 11 height 0
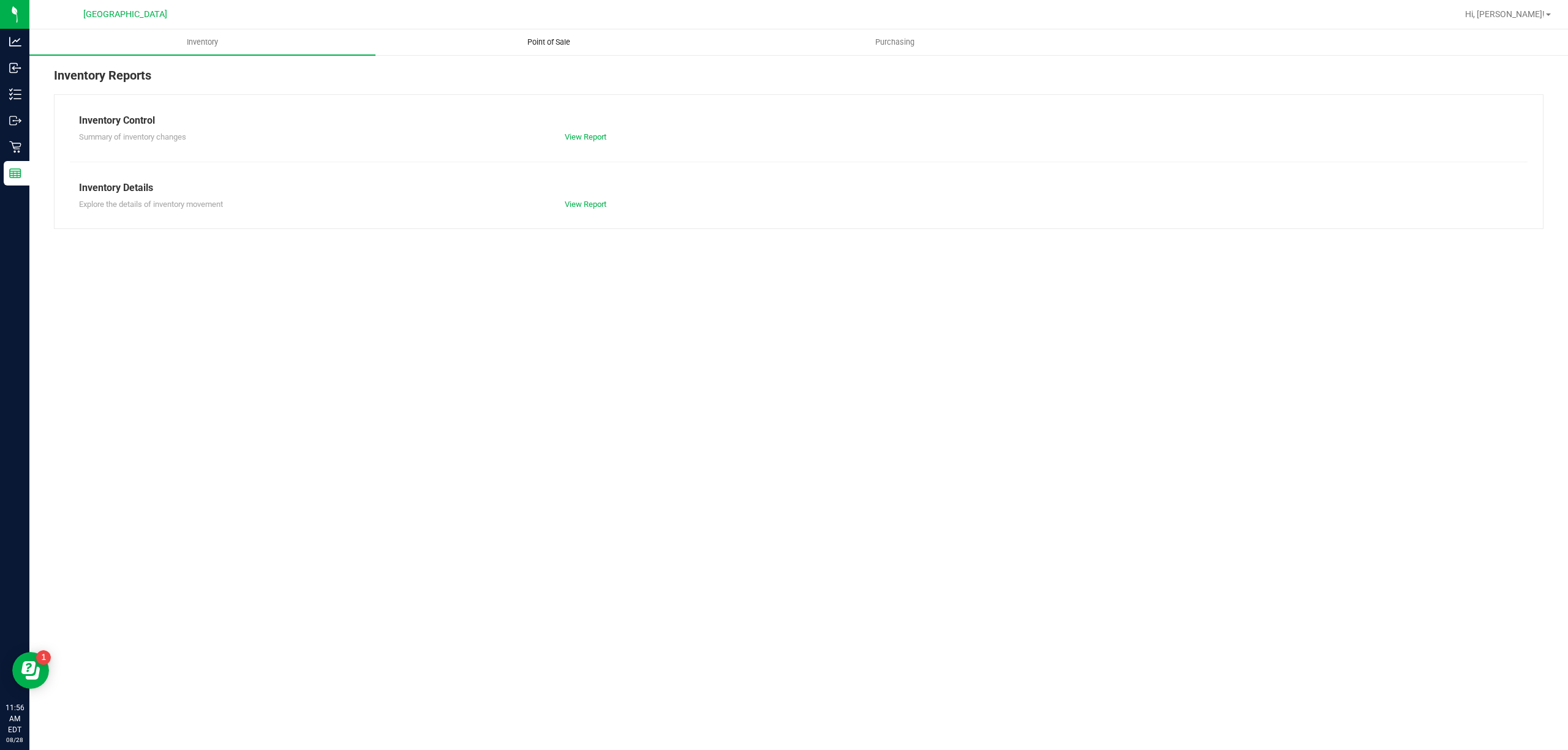
click at [562, 37] on span "Point of Sale" at bounding box center [548, 42] width 76 height 11
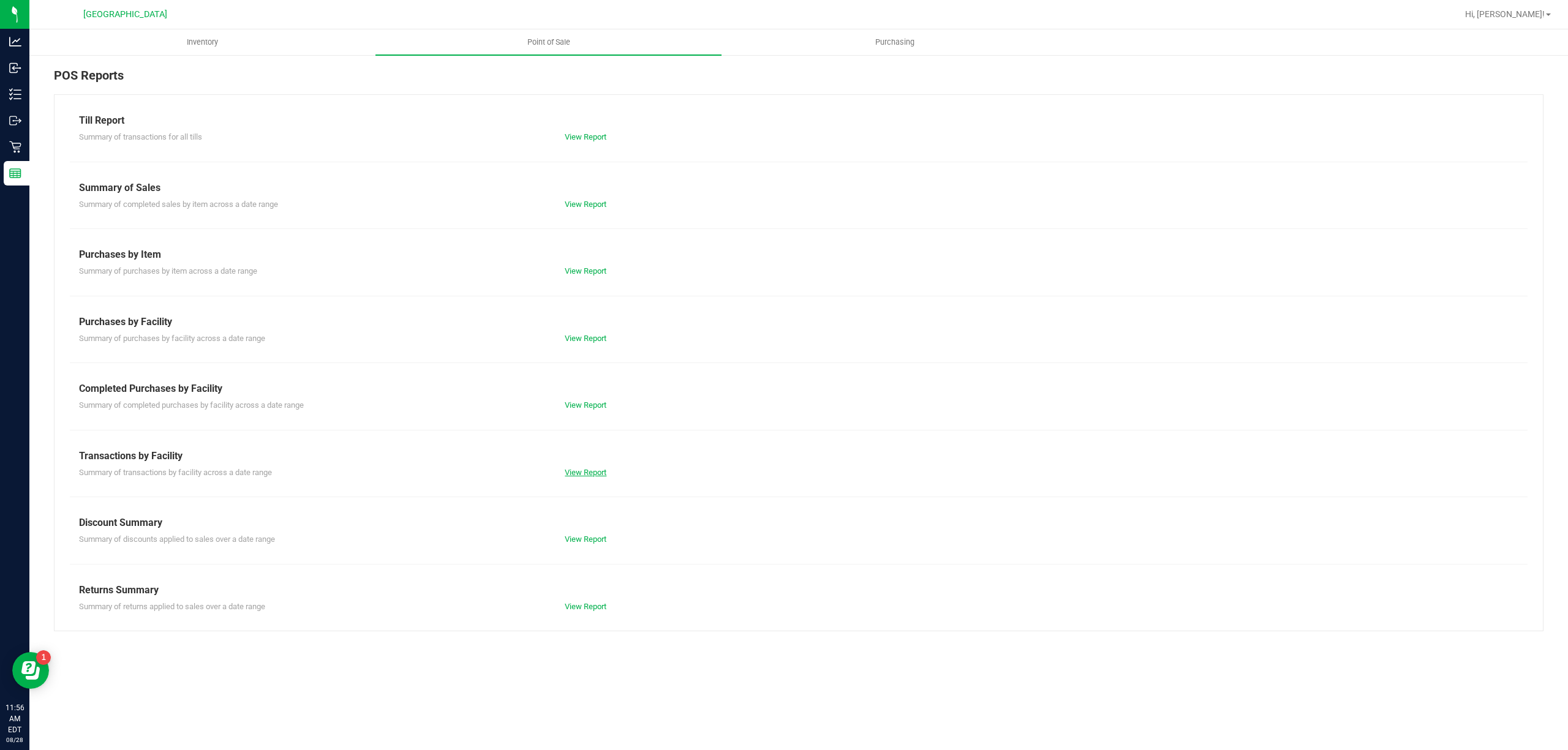
click at [607, 469] on link "View Report" at bounding box center [585, 472] width 42 height 9
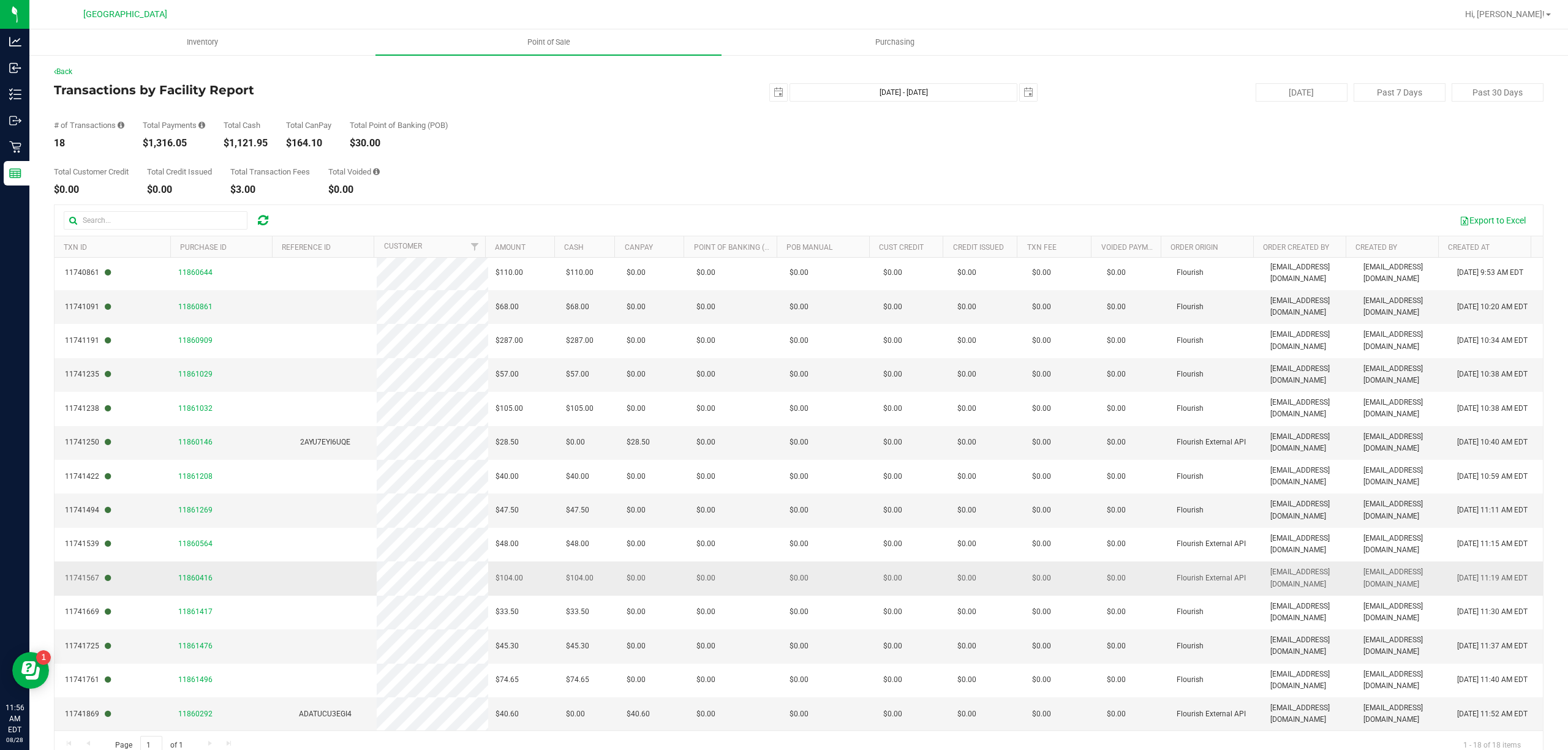
scroll to position [23, 0]
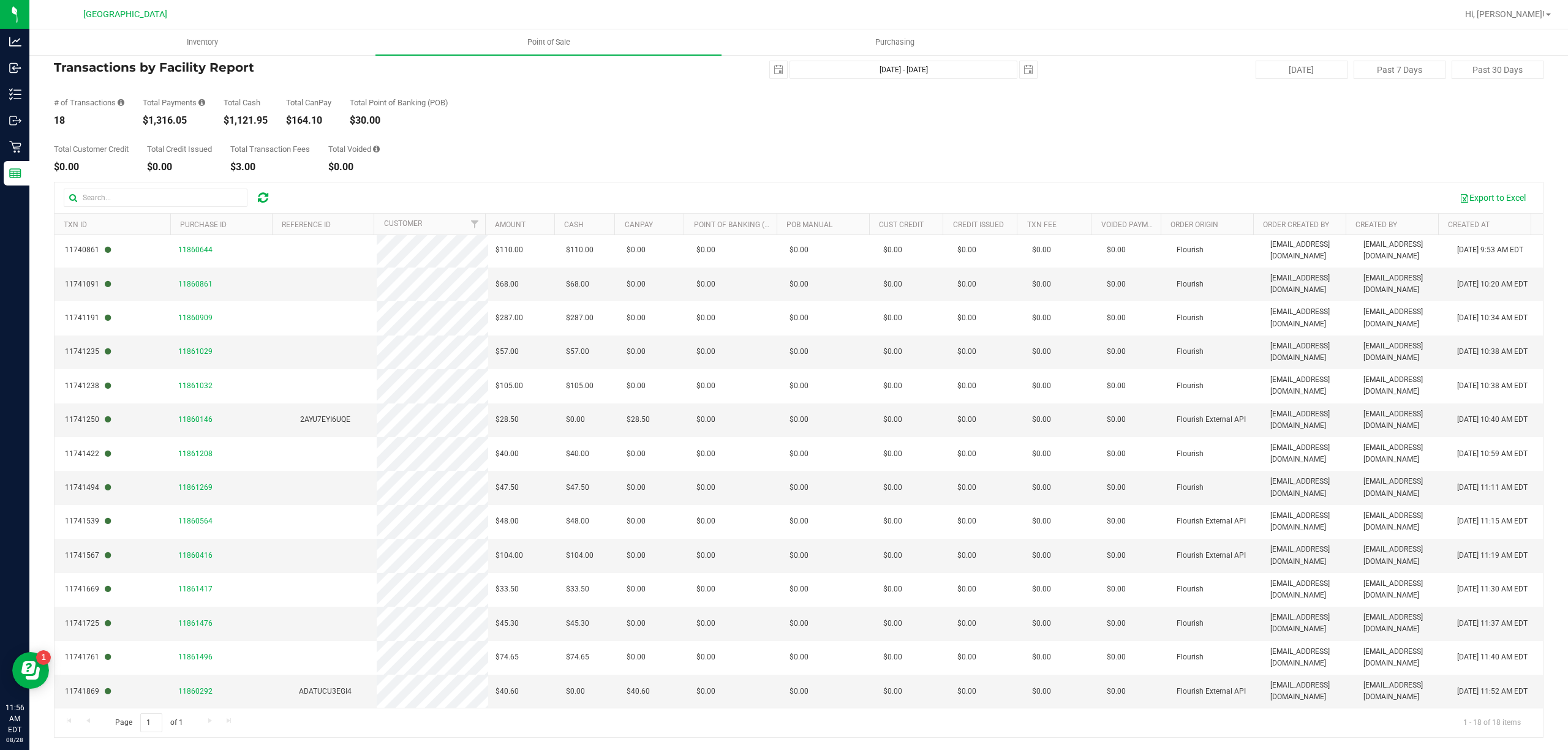
click at [206, 723] on div "Page 1 of 1 1 - 18 of 18 items" at bounding box center [799, 723] width 1489 height 29
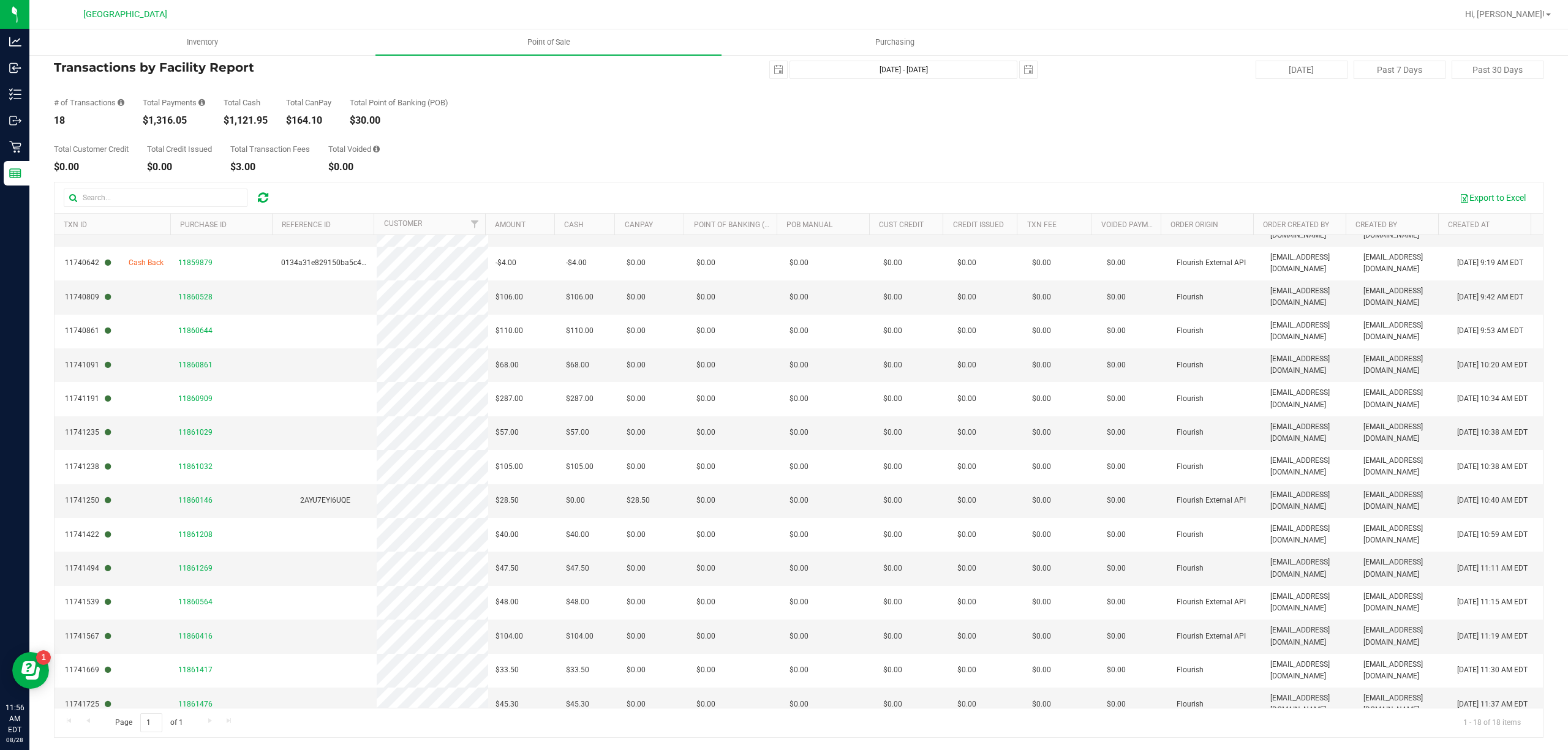
scroll to position [0, 0]
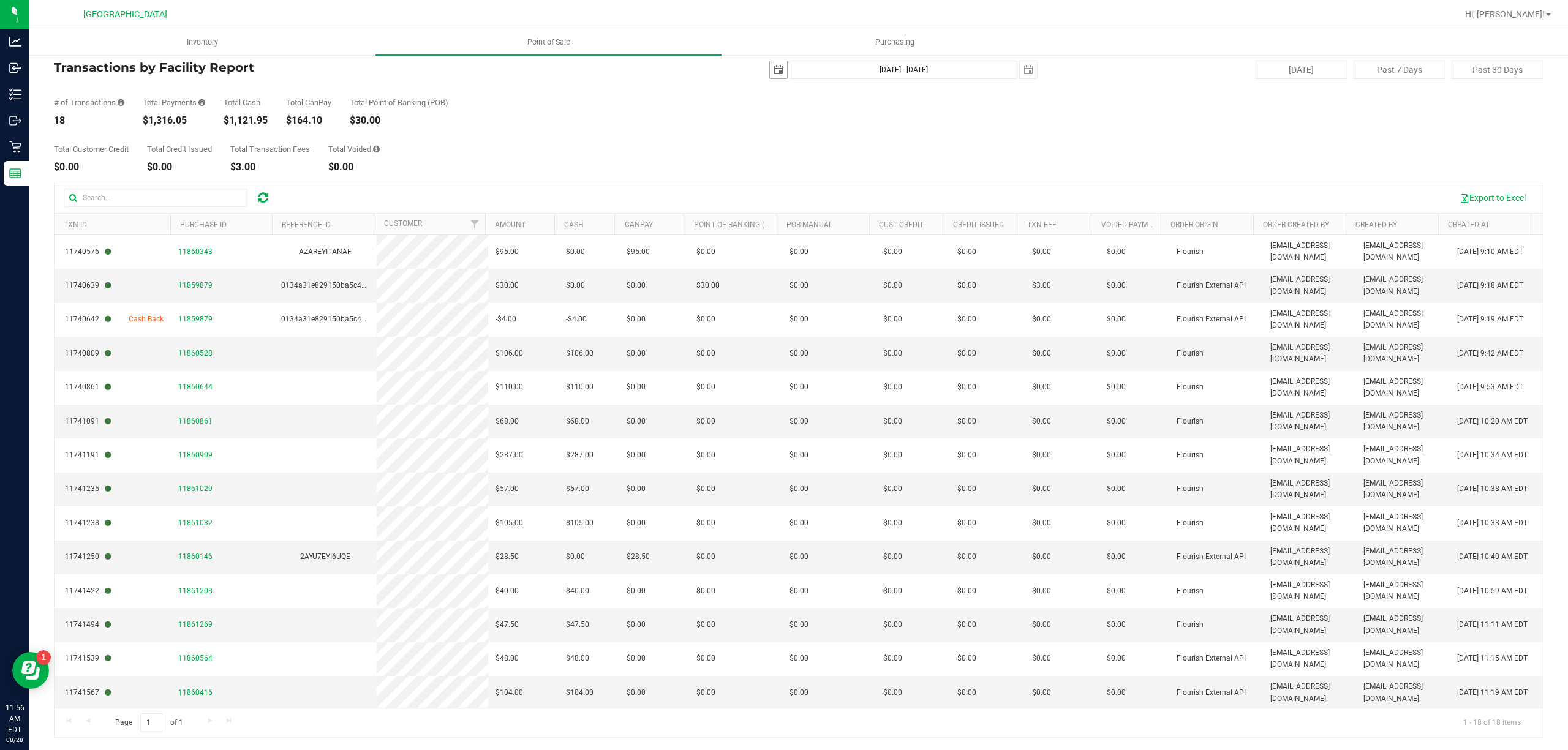
click at [773, 70] on span "select" at bounding box center [778, 70] width 10 height 10
click at [825, 209] on link "27" at bounding box center [825, 212] width 18 height 19
type input "[DATE]"
type input "[DATE] - [DATE]"
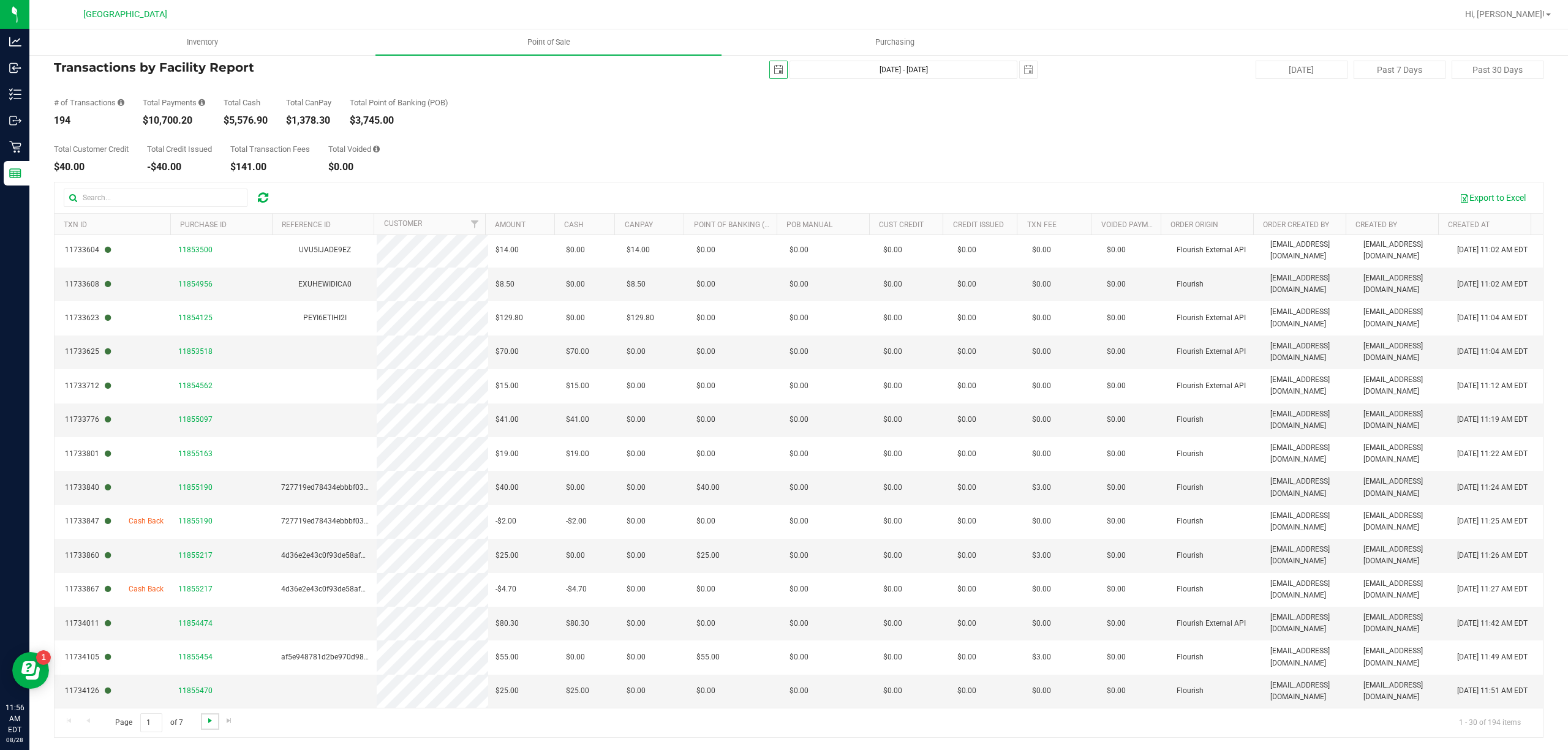
click at [209, 721] on span "Go to the next page" at bounding box center [210, 720] width 10 height 10
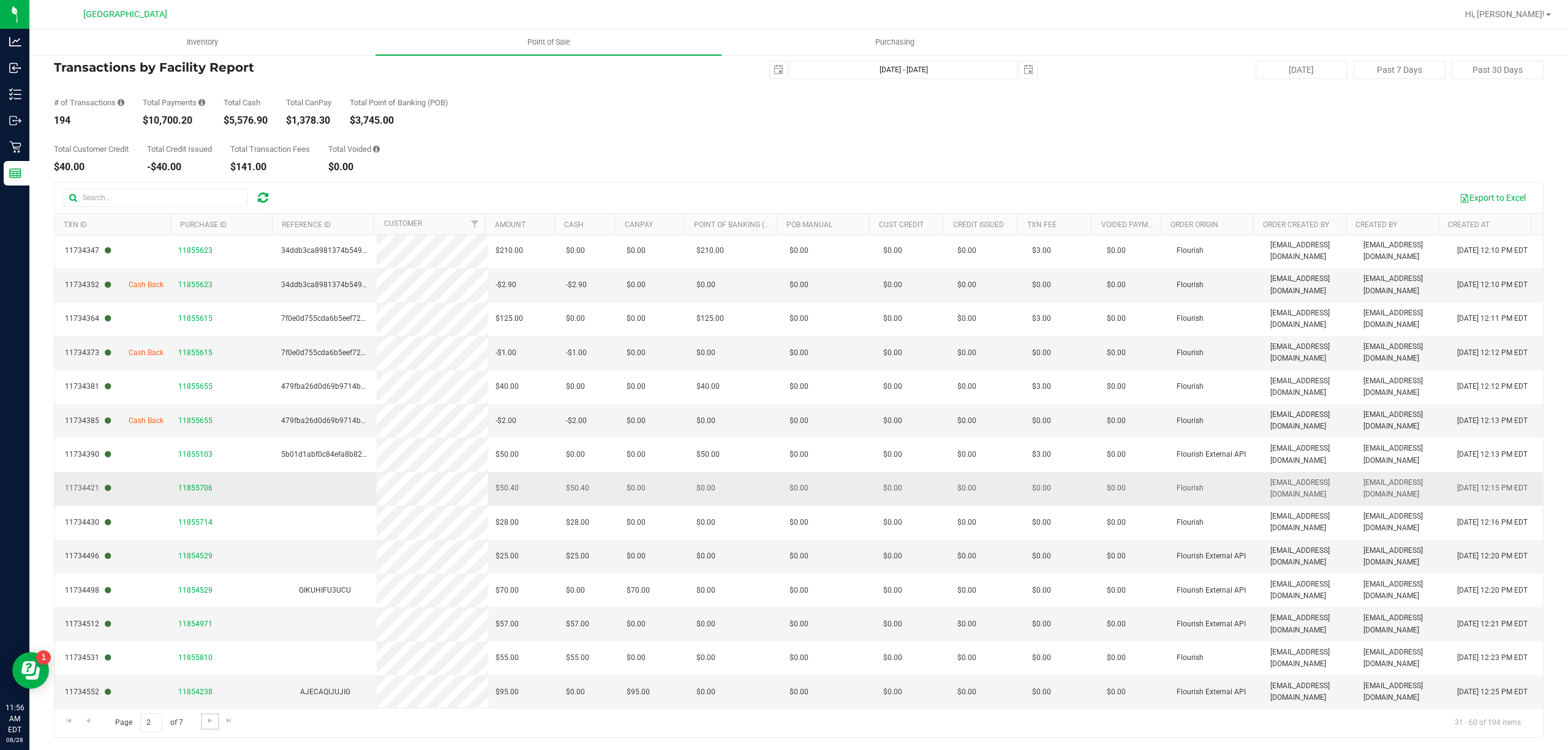
scroll to position [550, 0]
click at [212, 726] on link "Go to the next page" at bounding box center [209, 722] width 18 height 17
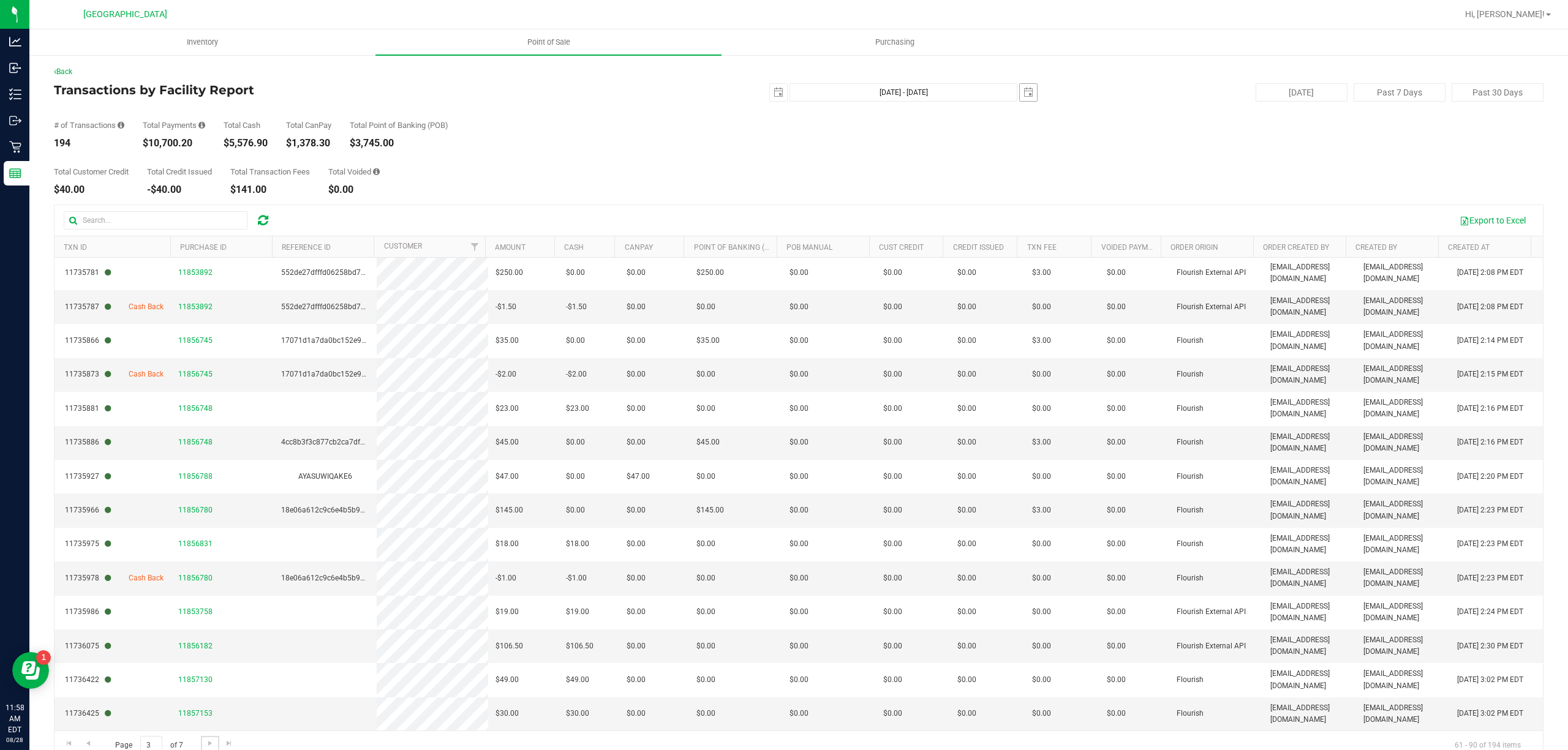
click at [1026, 91] on span "select" at bounding box center [1029, 92] width 17 height 17
click at [1093, 231] on link "28" at bounding box center [1093, 232] width 18 height 19
click at [115, 221] on input "text" at bounding box center [155, 221] width 183 height 18
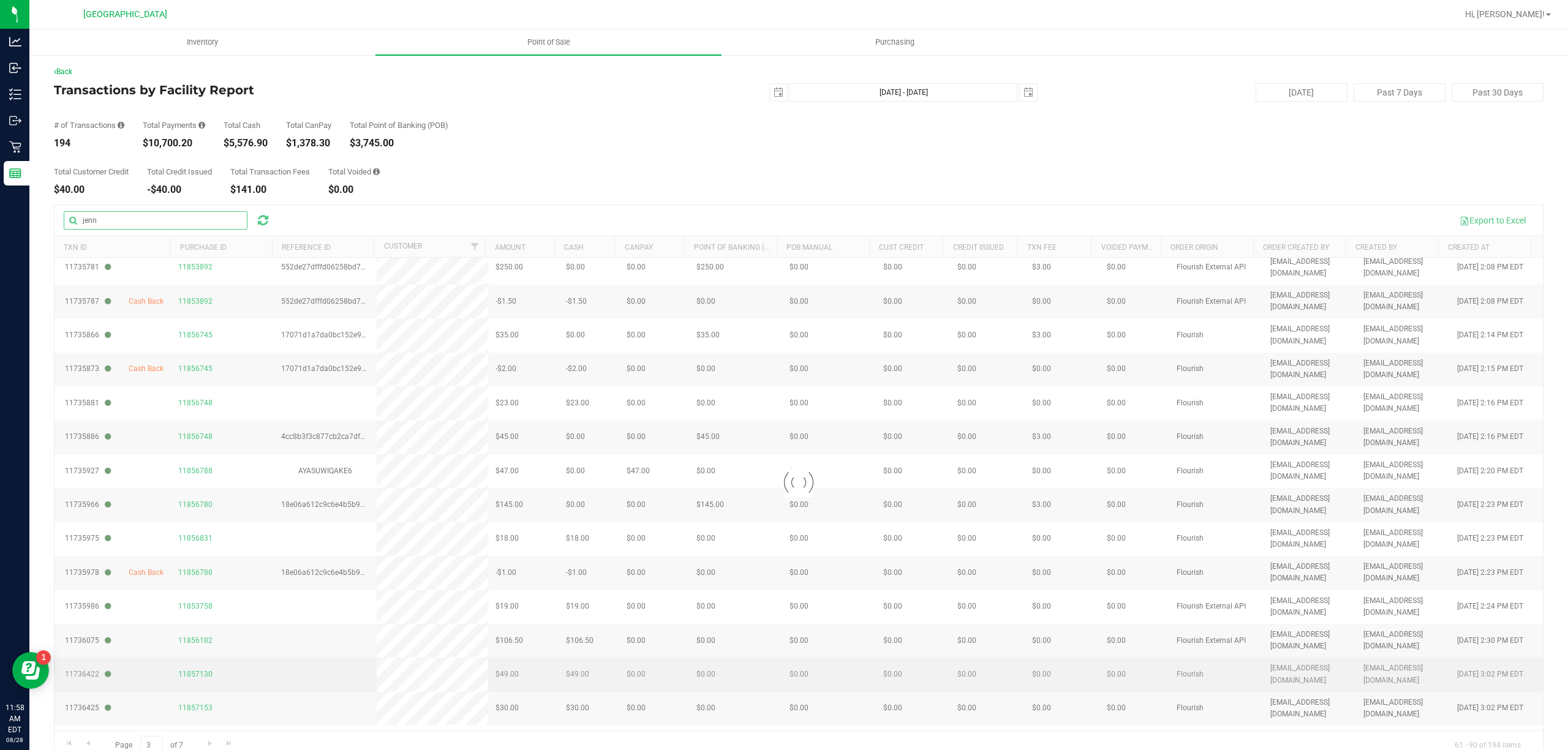
scroll to position [0, 0]
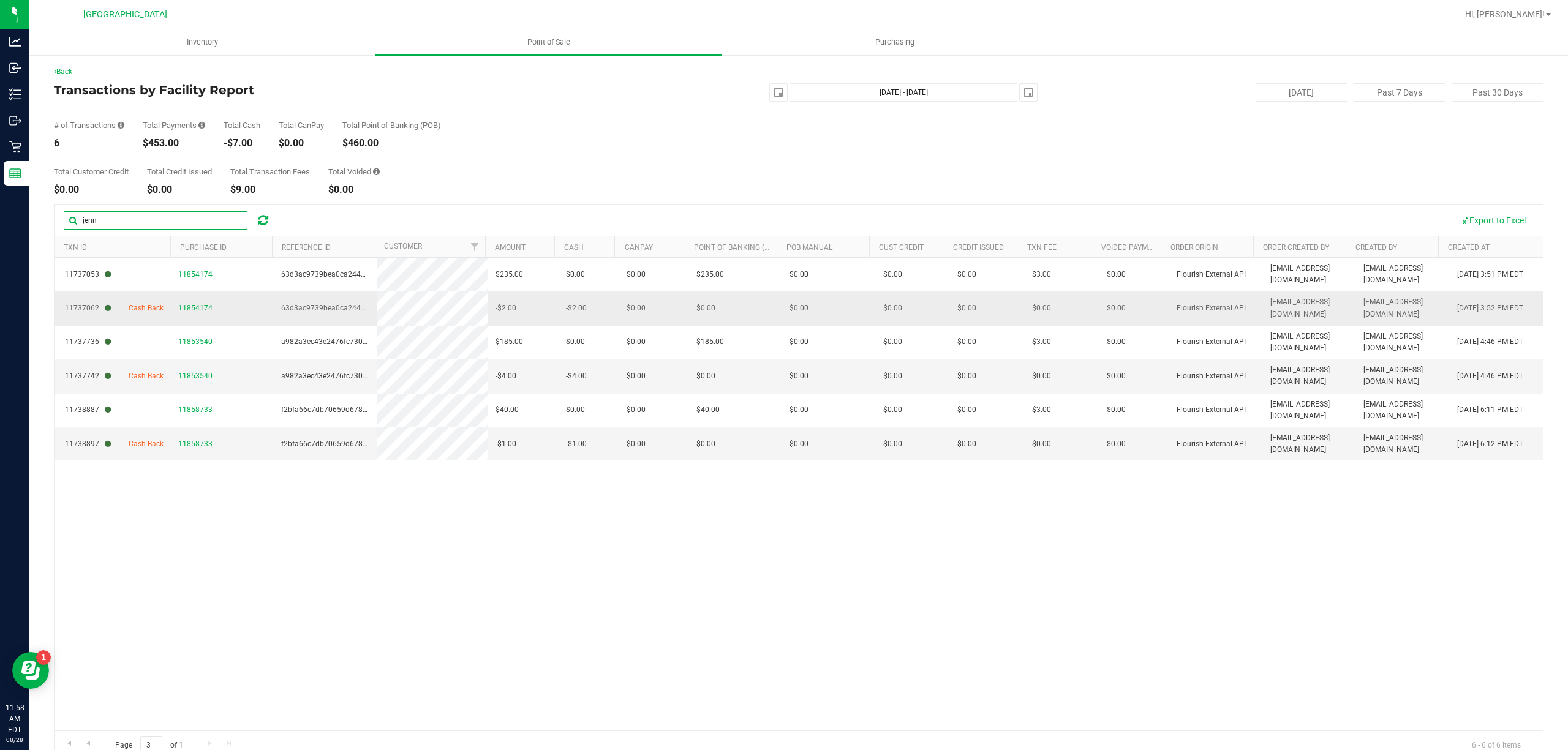
type input "jenn"
drag, startPoint x: 1481, startPoint y: 304, endPoint x: 1495, endPoint y: 304, distance: 14.0
click at [1495, 304] on span "[DATE] 3:52 PM EDT" at bounding box center [1490, 308] width 66 height 11
click at [1227, 205] on div "jenn Export to Excel TXN ID Purchase ID Reference ID Customer Amount Cash Credi…" at bounding box center [799, 483] width 1489 height 556
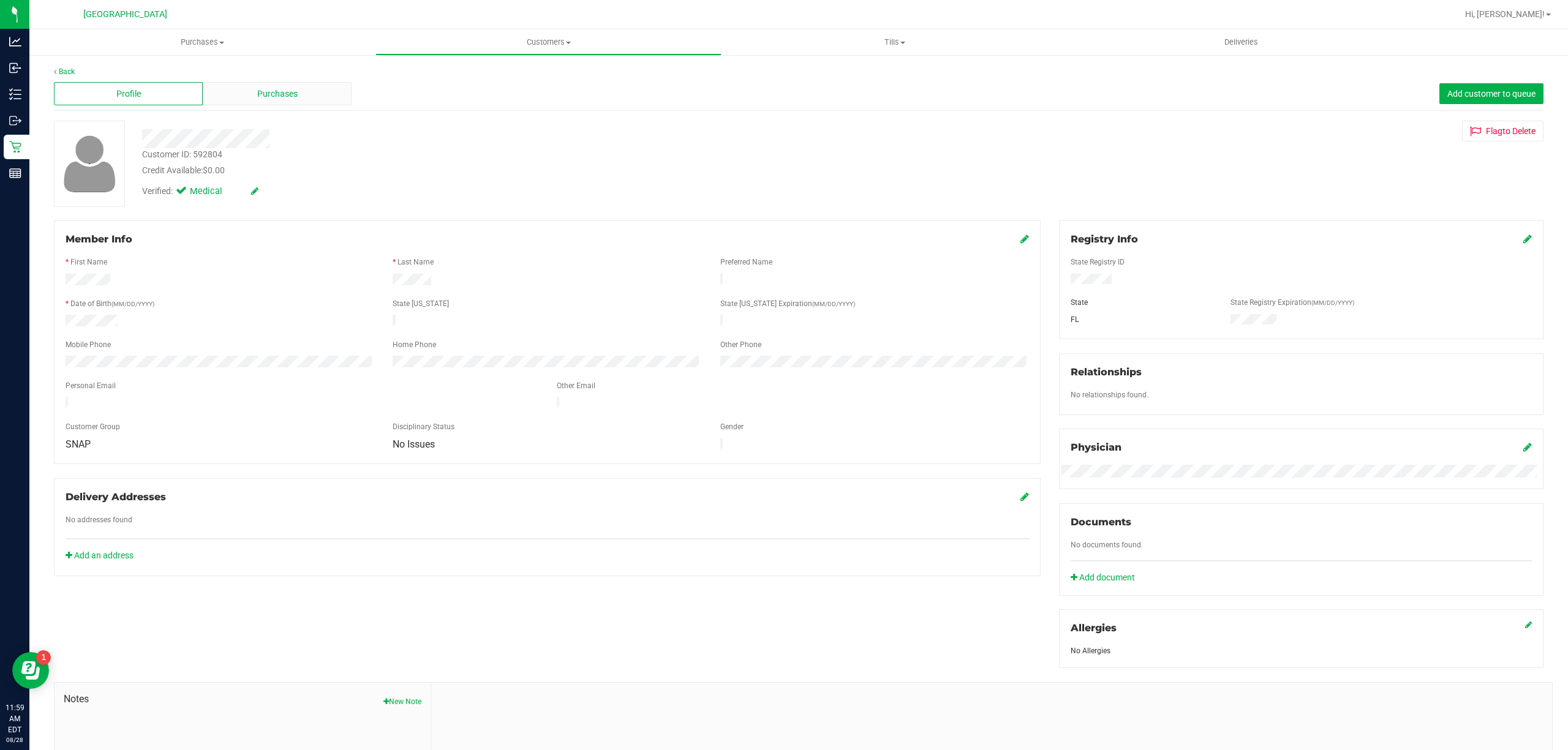
click at [267, 88] on span "Purchases" at bounding box center [277, 94] width 40 height 13
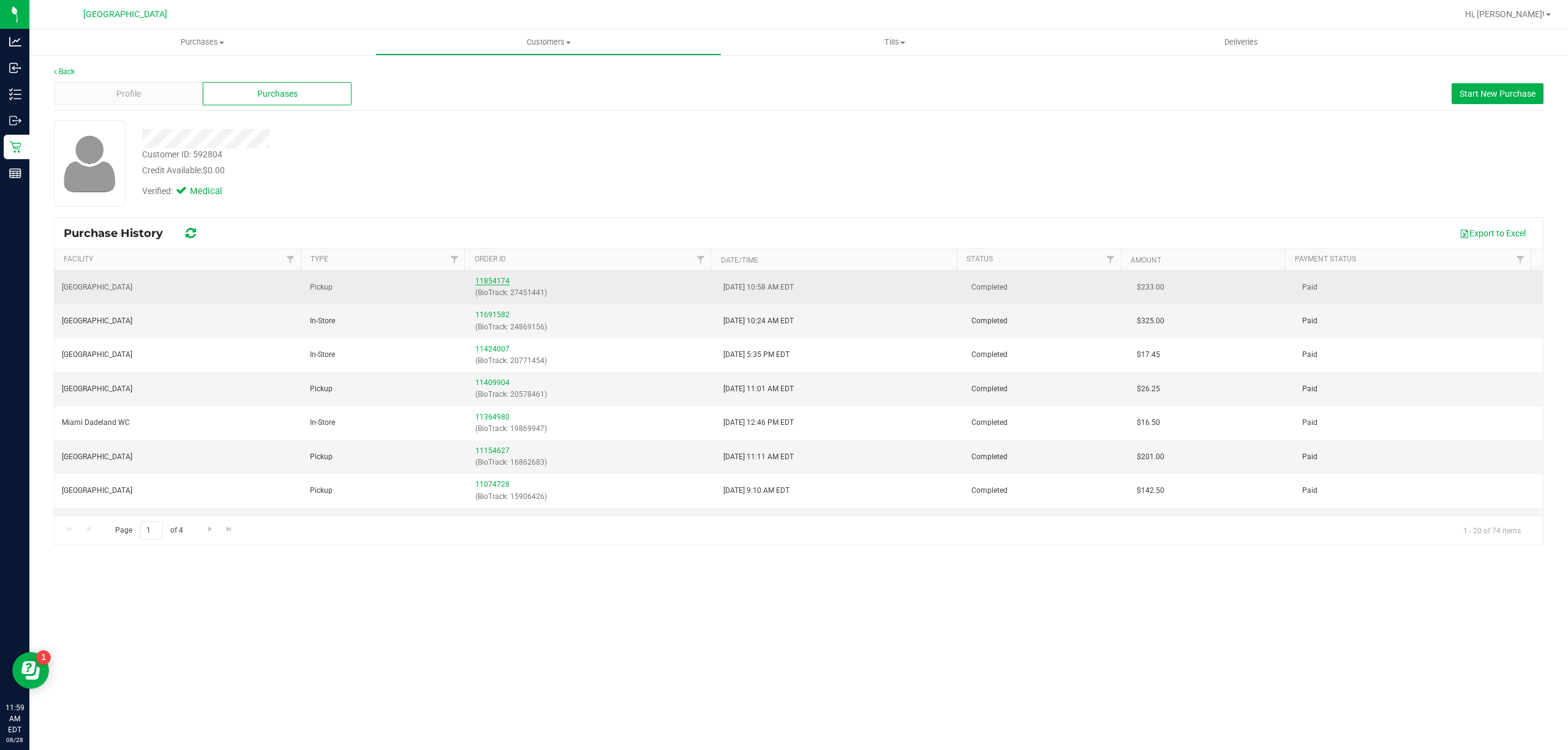
click at [481, 280] on link "11854174" at bounding box center [492, 280] width 34 height 8
